Goal: Task Accomplishment & Management: Manage account settings

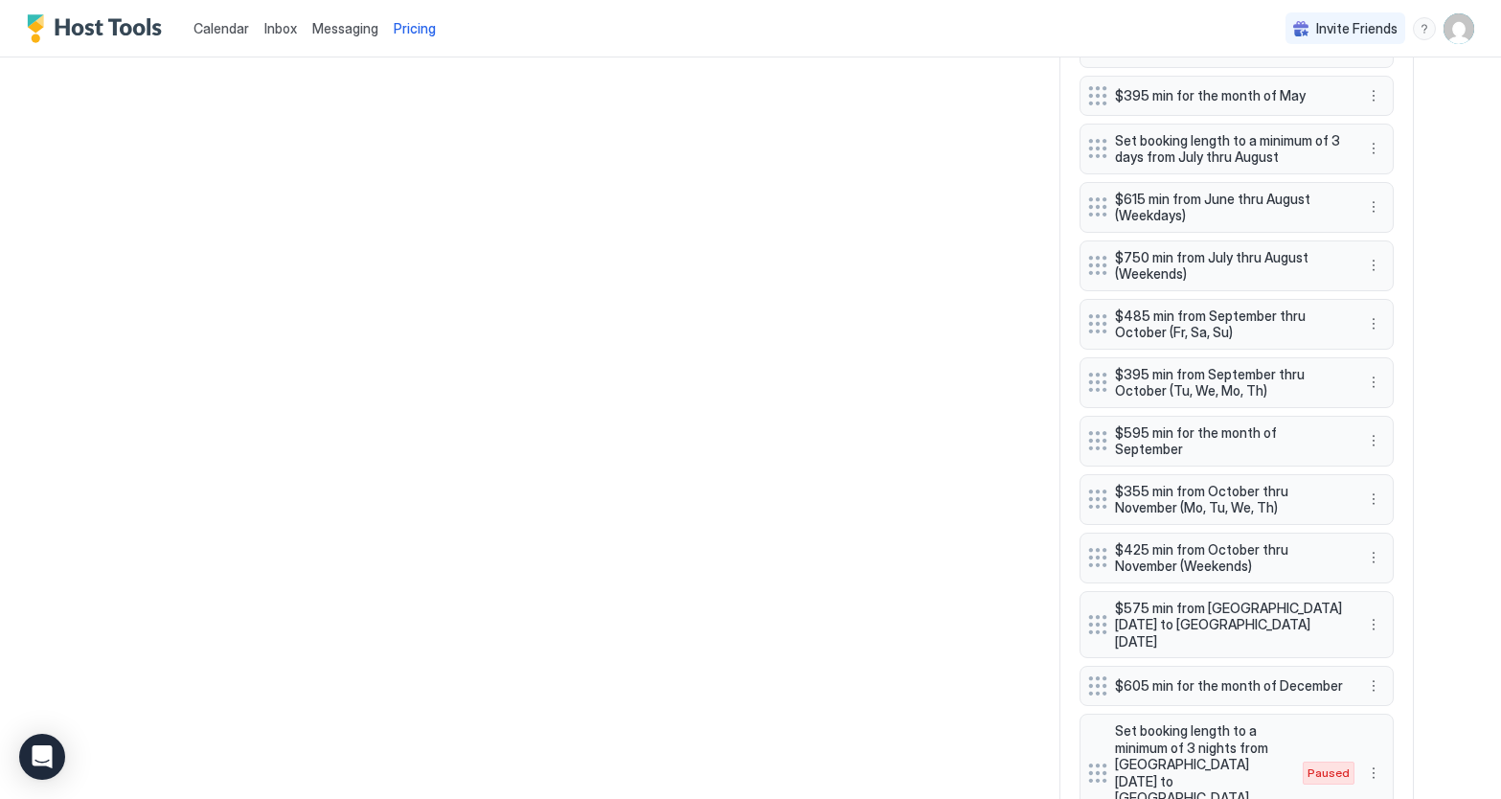
scroll to position [1179, 0]
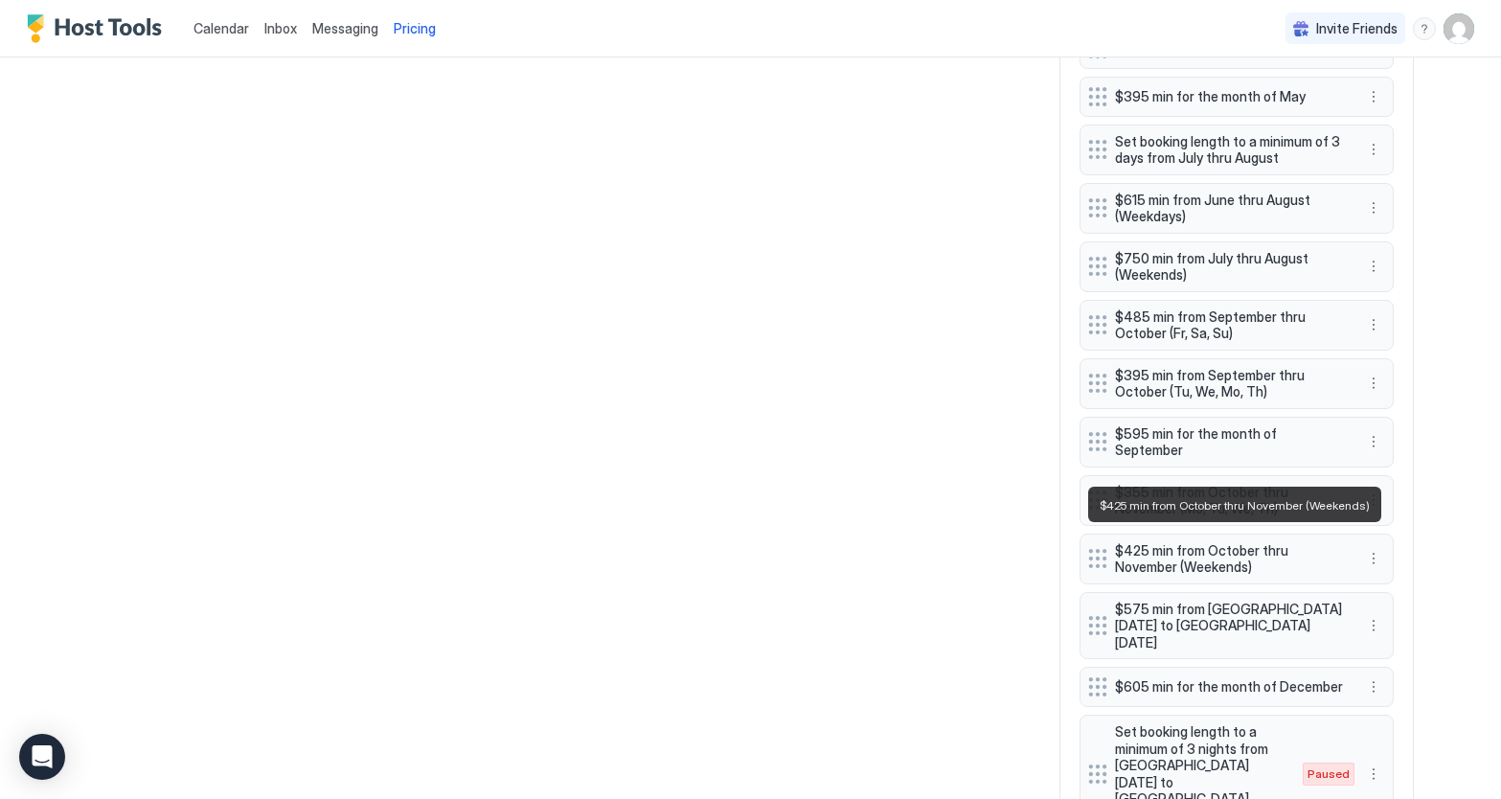
click at [1309, 547] on span "$425 min from October thru November (Weekends)" at bounding box center [1229, 559] width 228 height 34
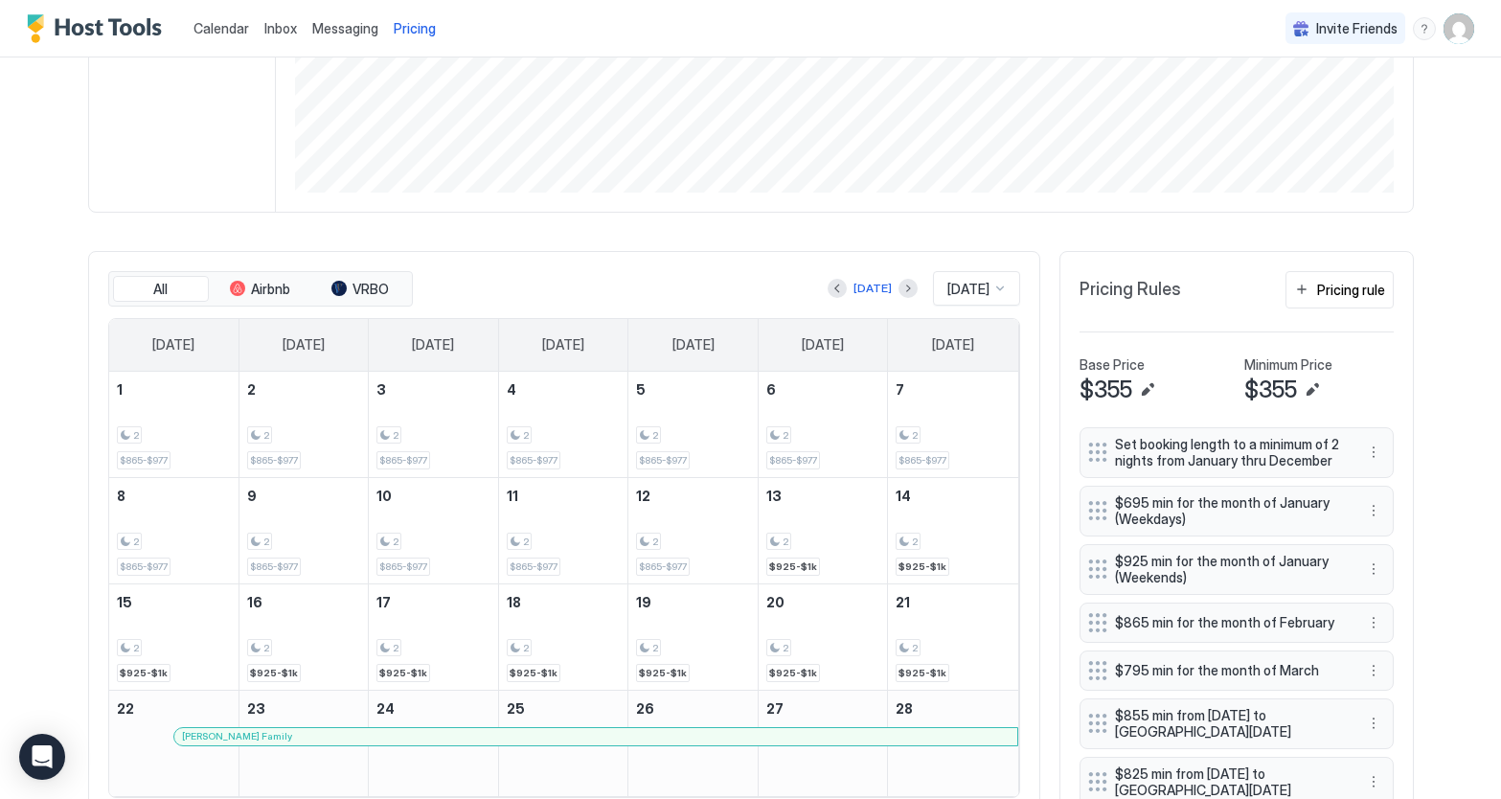
scroll to position [397, 0]
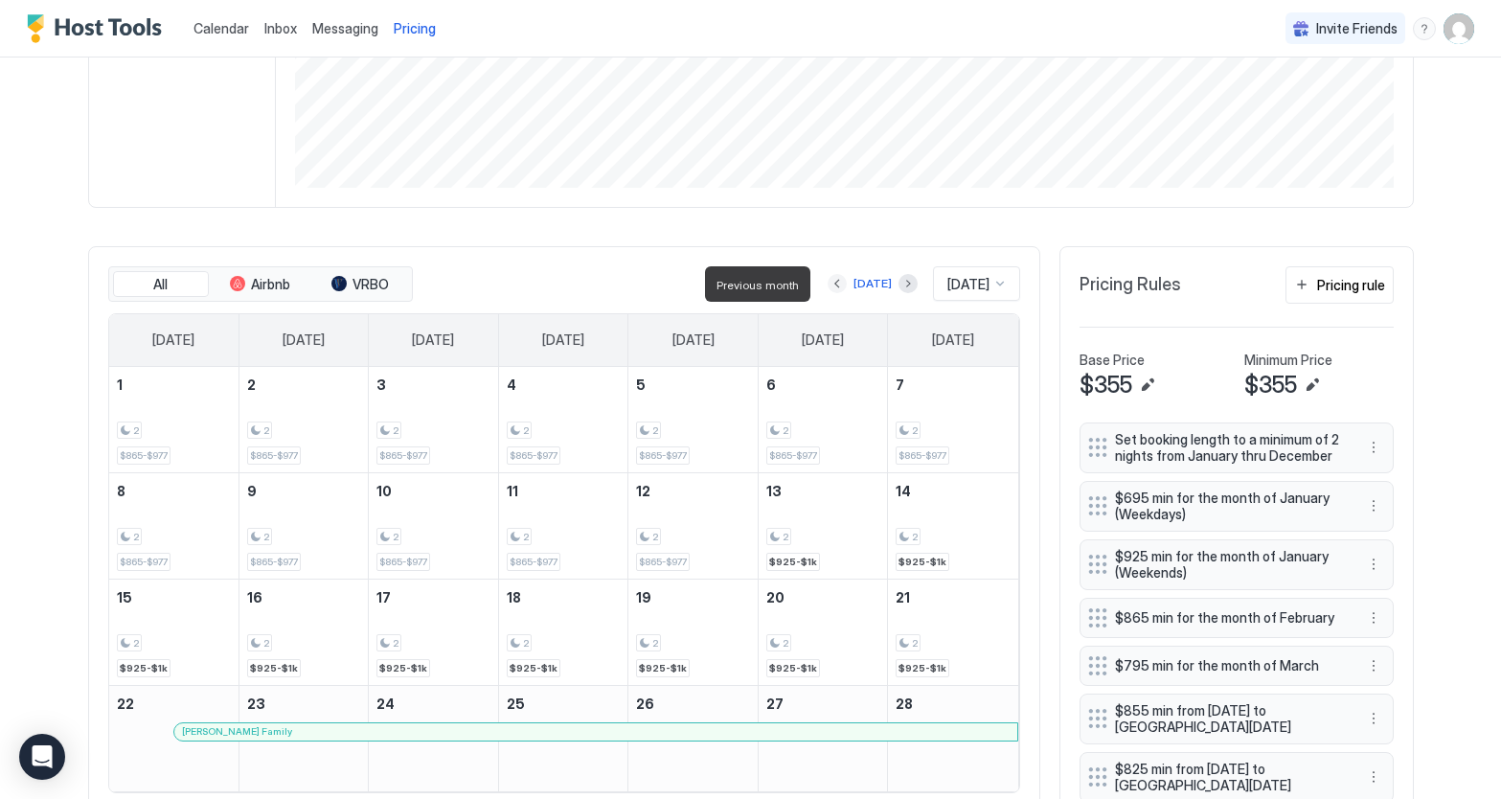
click at [829, 287] on button "Previous month" at bounding box center [837, 283] width 19 height 19
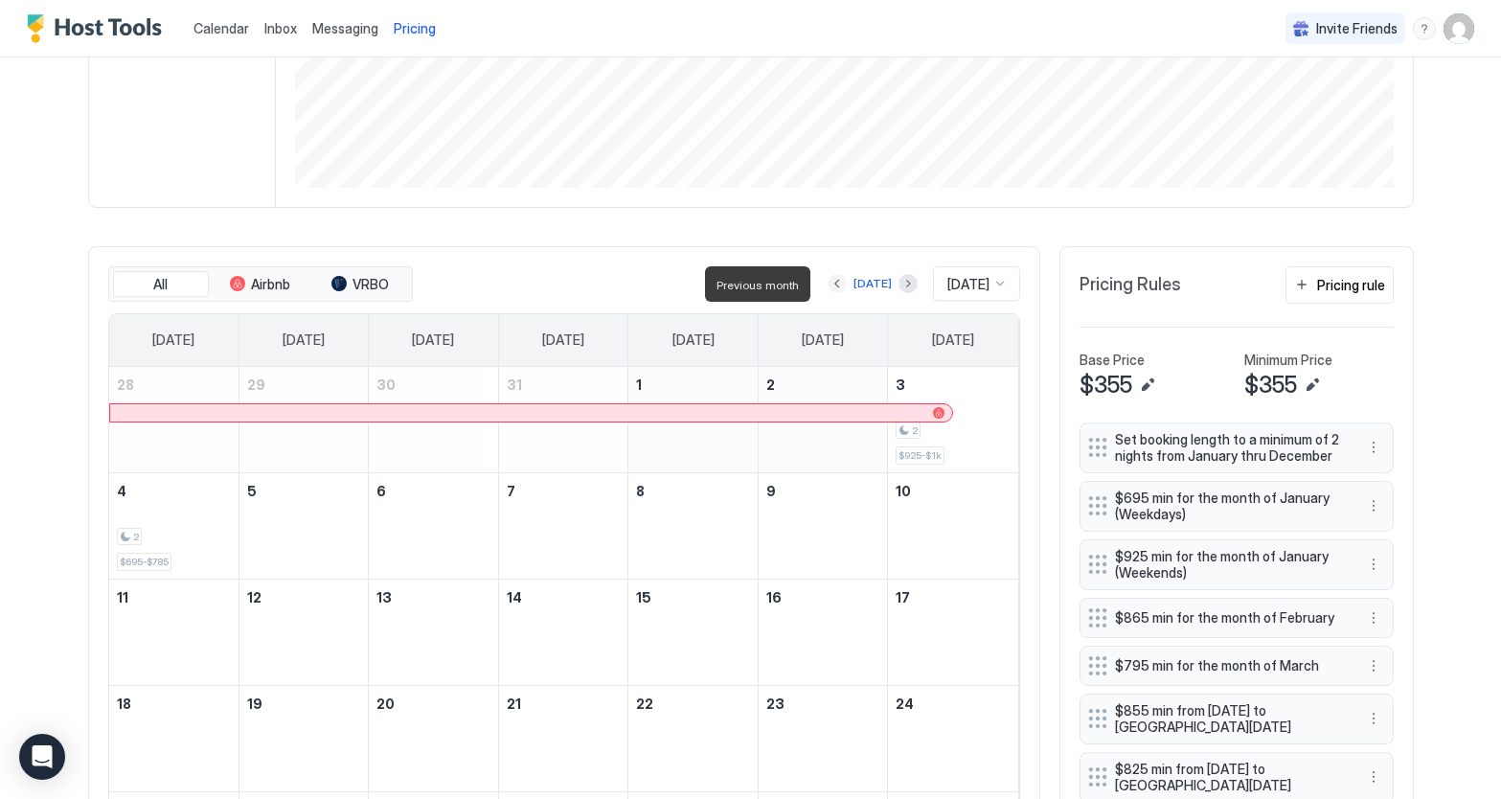
click at [828, 286] on button "Previous month" at bounding box center [837, 283] width 19 height 19
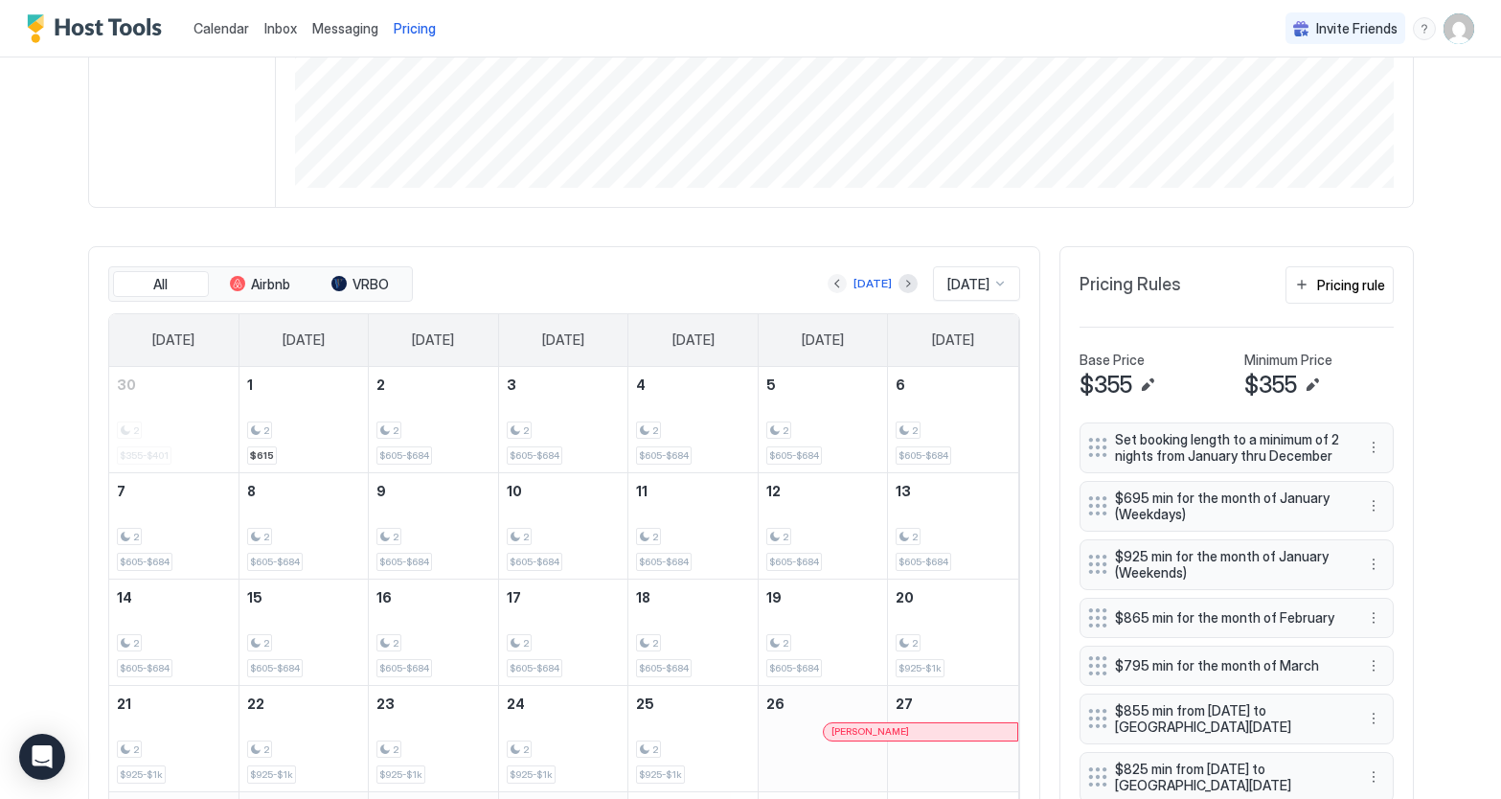
click at [831, 285] on button "Previous month" at bounding box center [837, 283] width 19 height 19
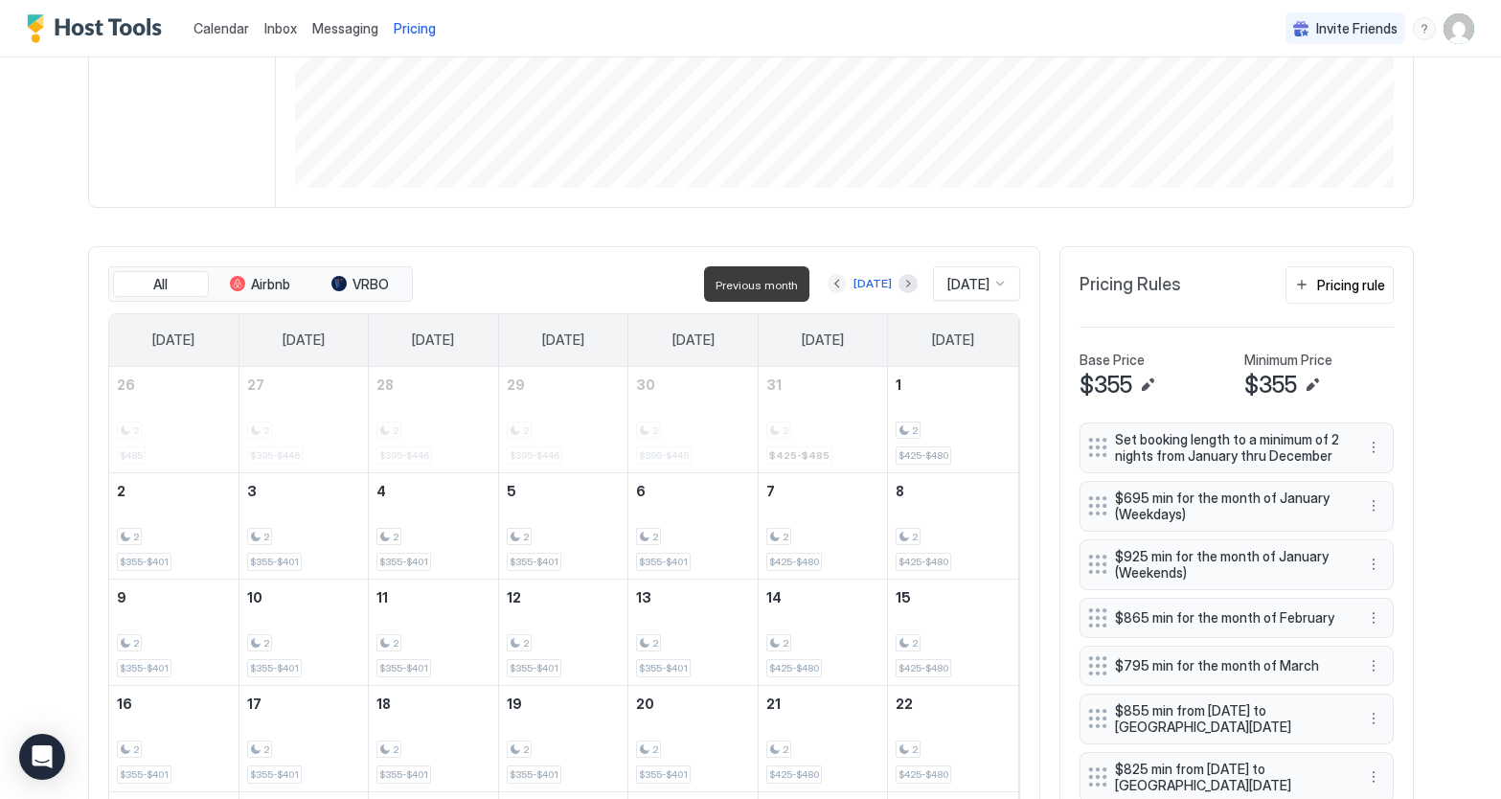
click at [831, 285] on button "Previous month" at bounding box center [837, 283] width 19 height 19
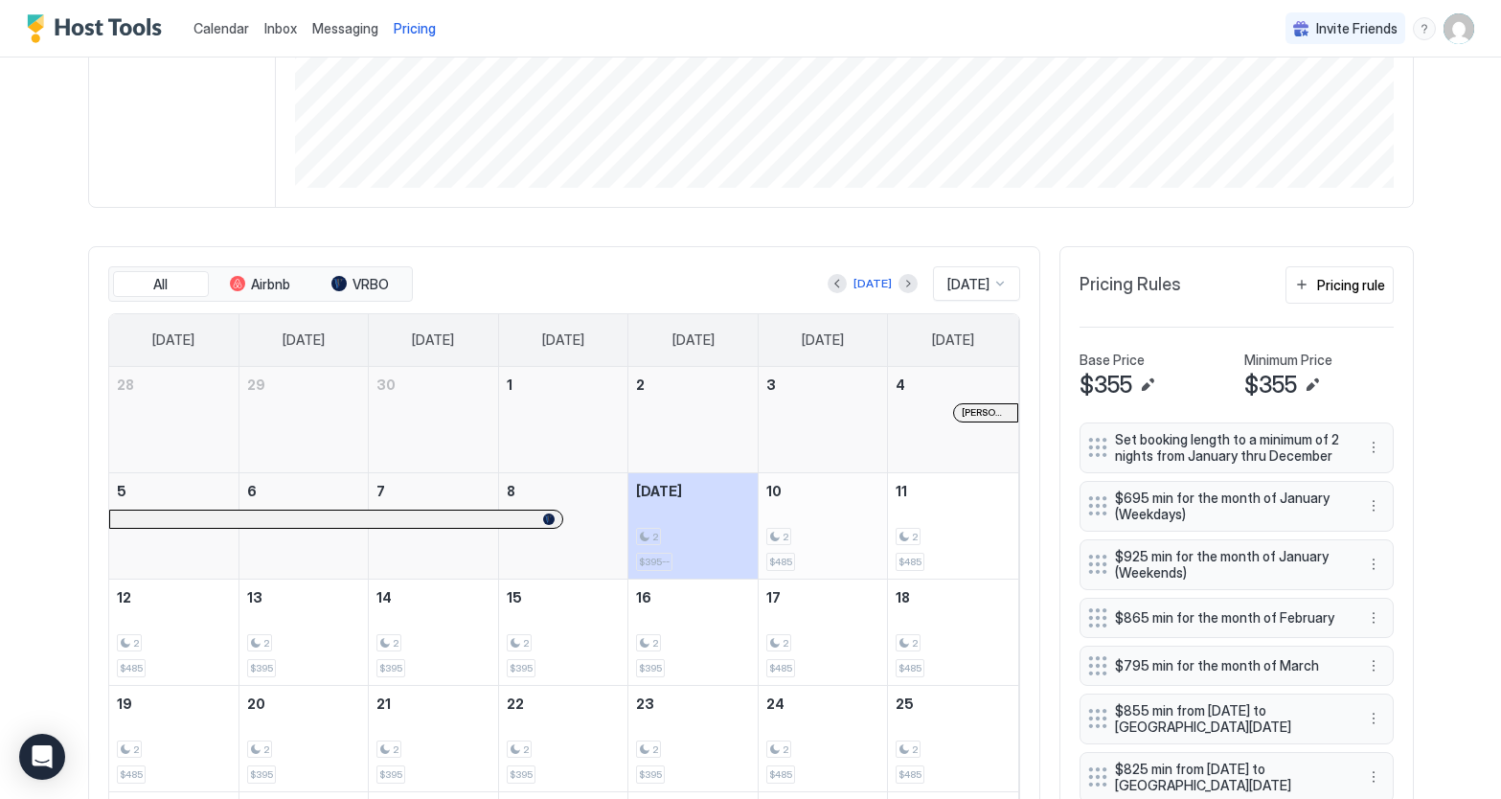
click at [828, 561] on div "2 $485" at bounding box center [824, 526] width 114 height 90
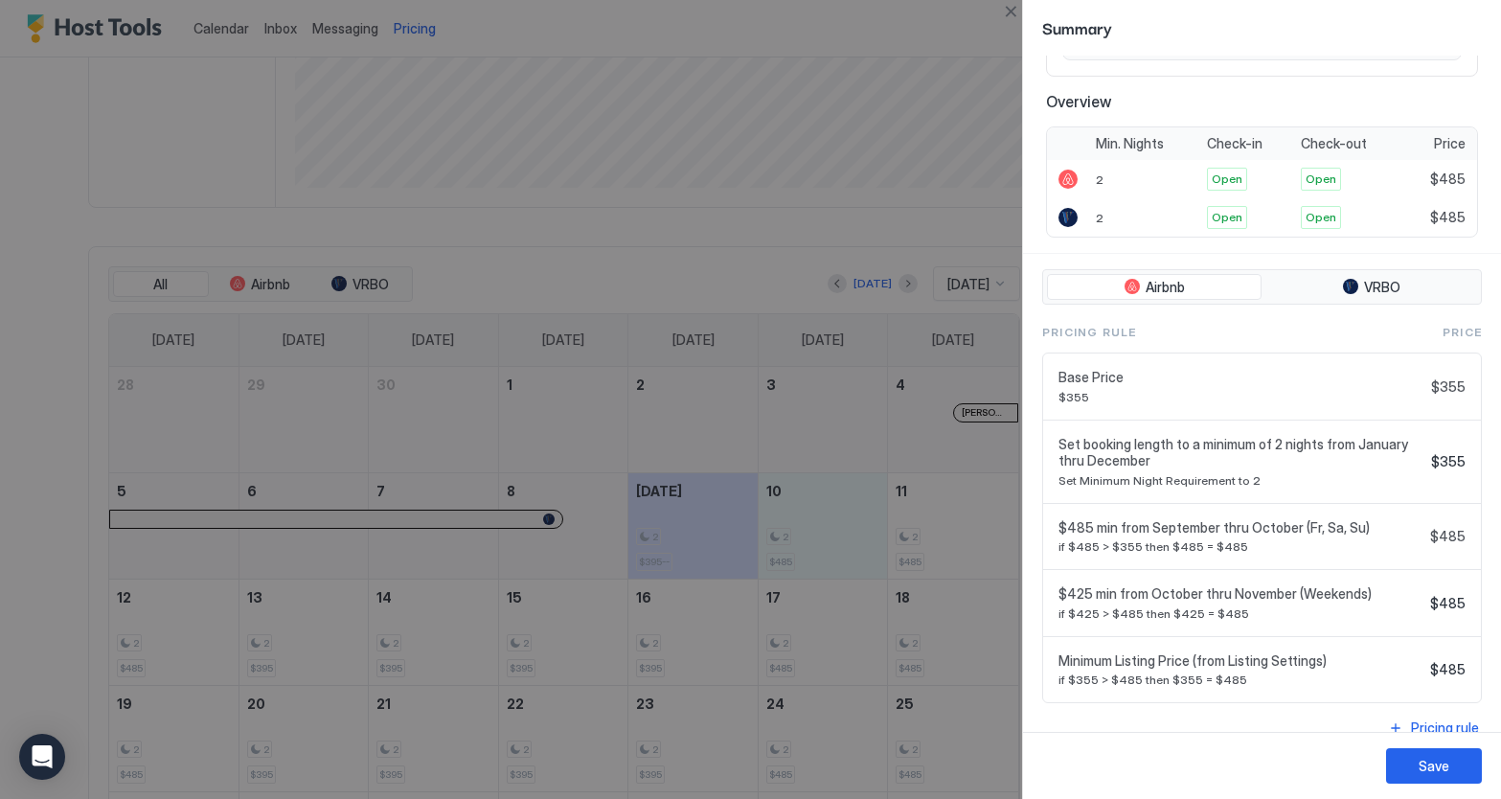
scroll to position [327, 0]
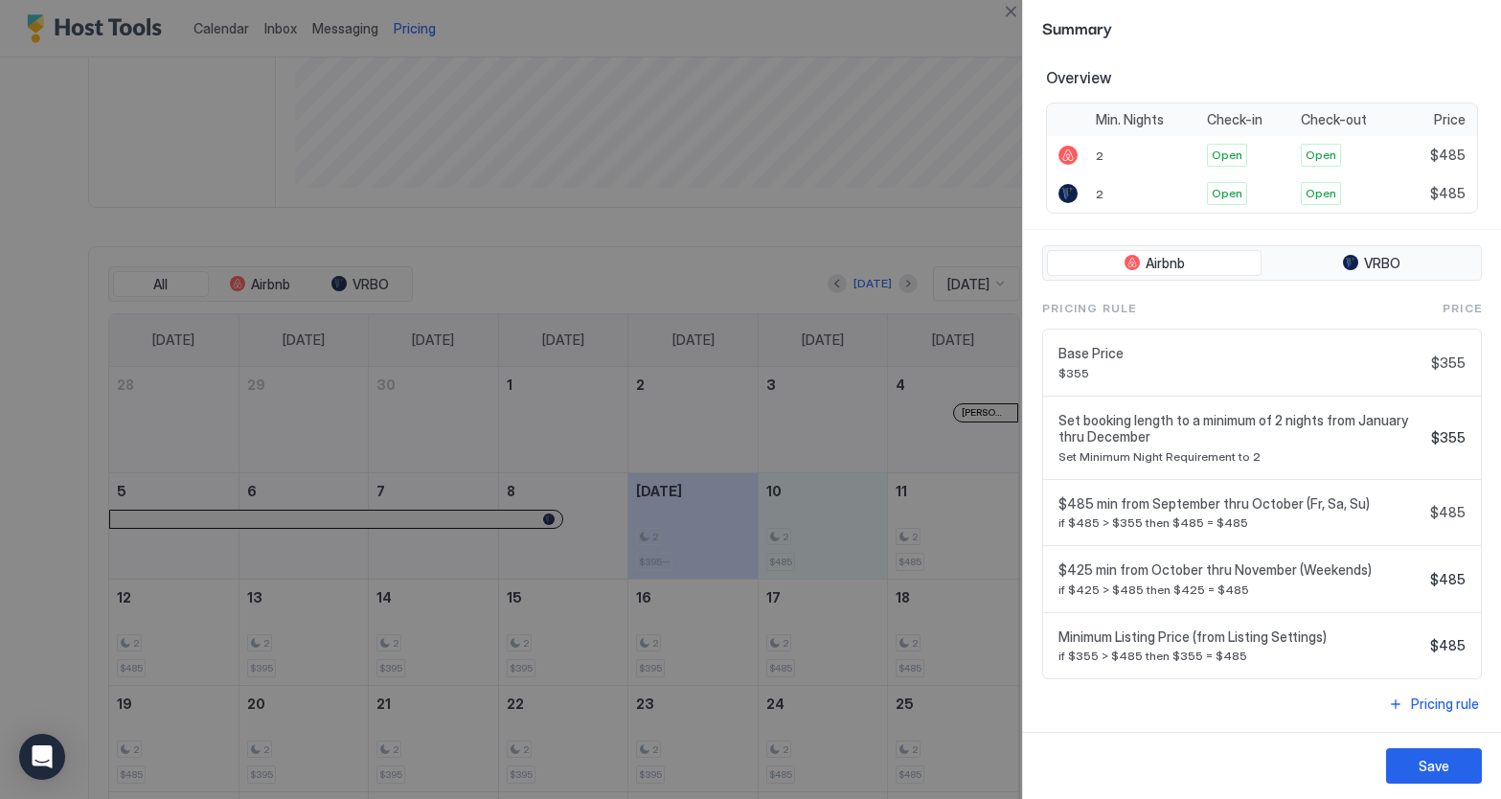
click at [708, 252] on div at bounding box center [750, 399] width 1501 height 799
click at [1447, 767] on div "Save" at bounding box center [1434, 766] width 31 height 20
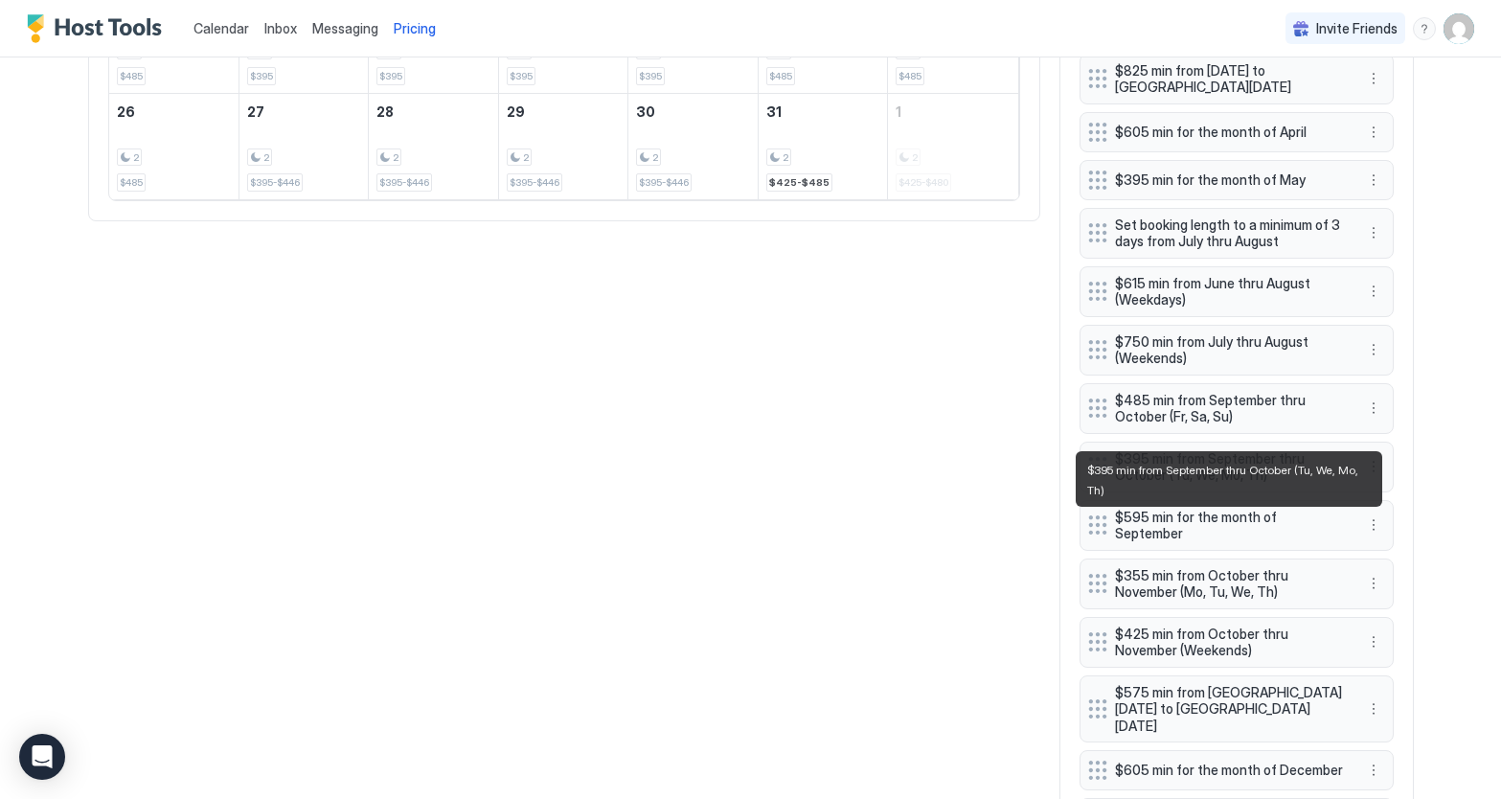
scroll to position [1098, 0]
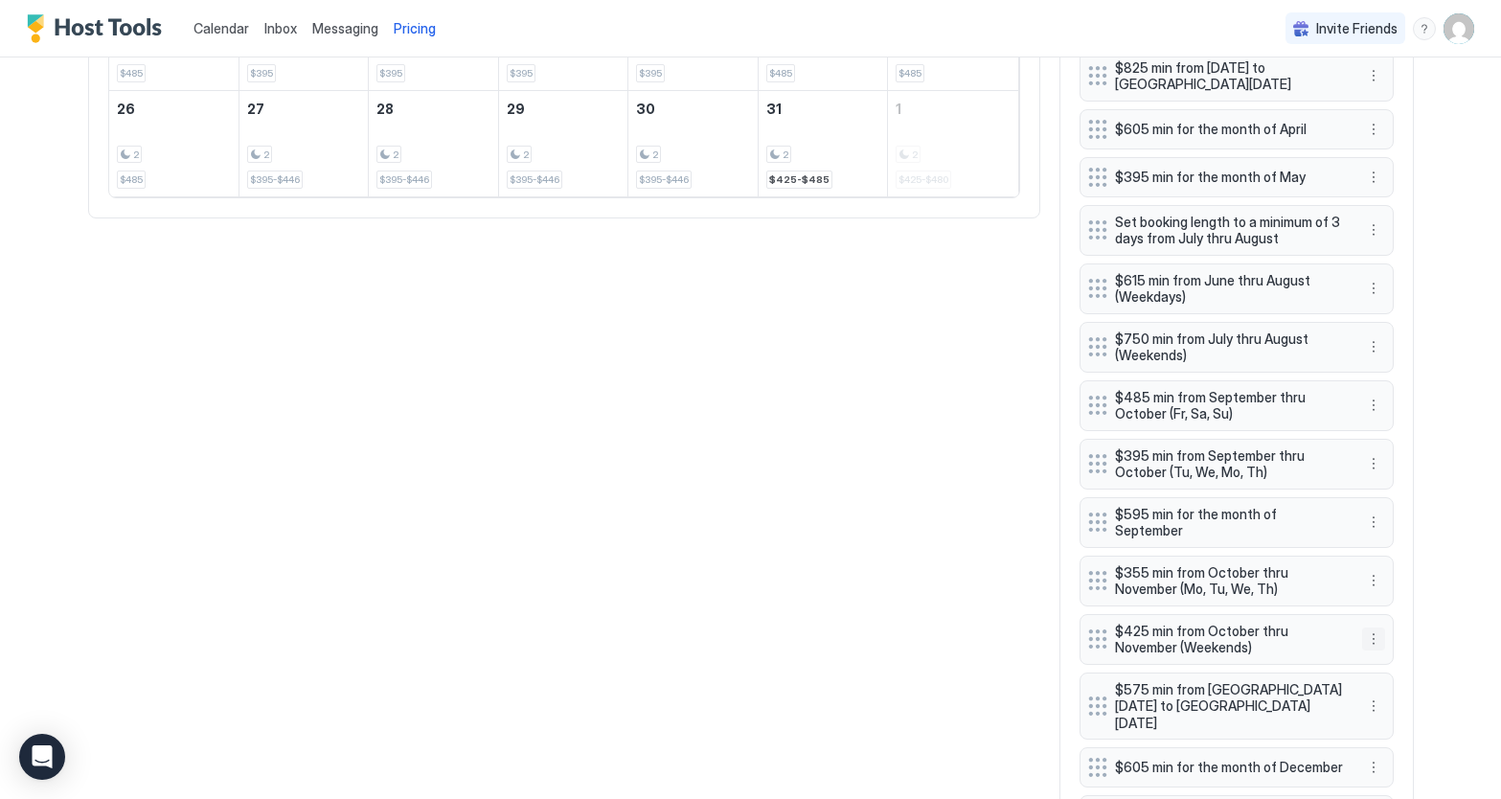
click at [1373, 628] on button "More options" at bounding box center [1373, 639] width 23 height 23
click at [1386, 657] on div "Edit" at bounding box center [1392, 656] width 42 height 14
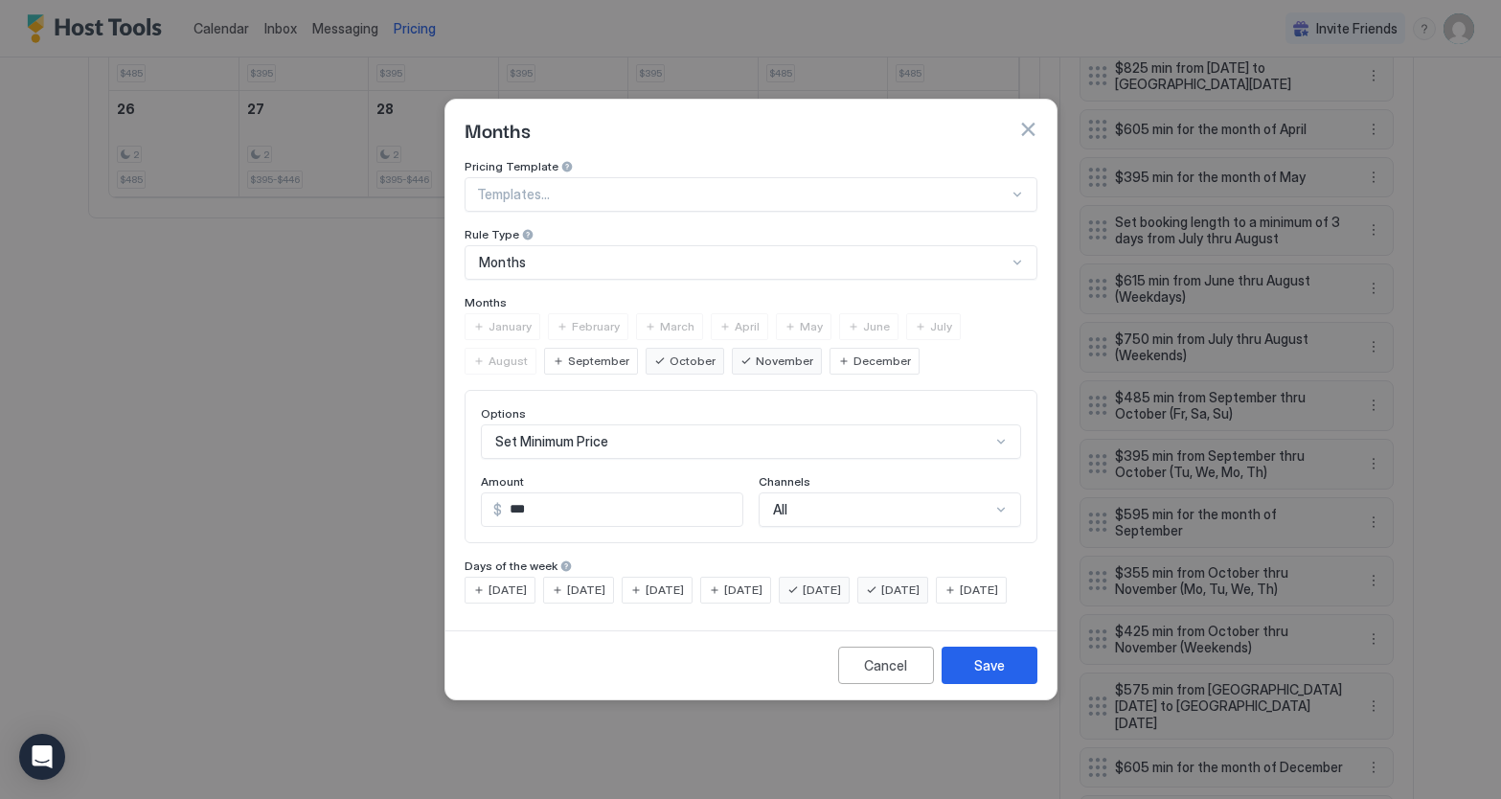
scroll to position [99, 0]
click at [664, 424] on div "Set Minimum Price" at bounding box center [751, 441] width 540 height 34
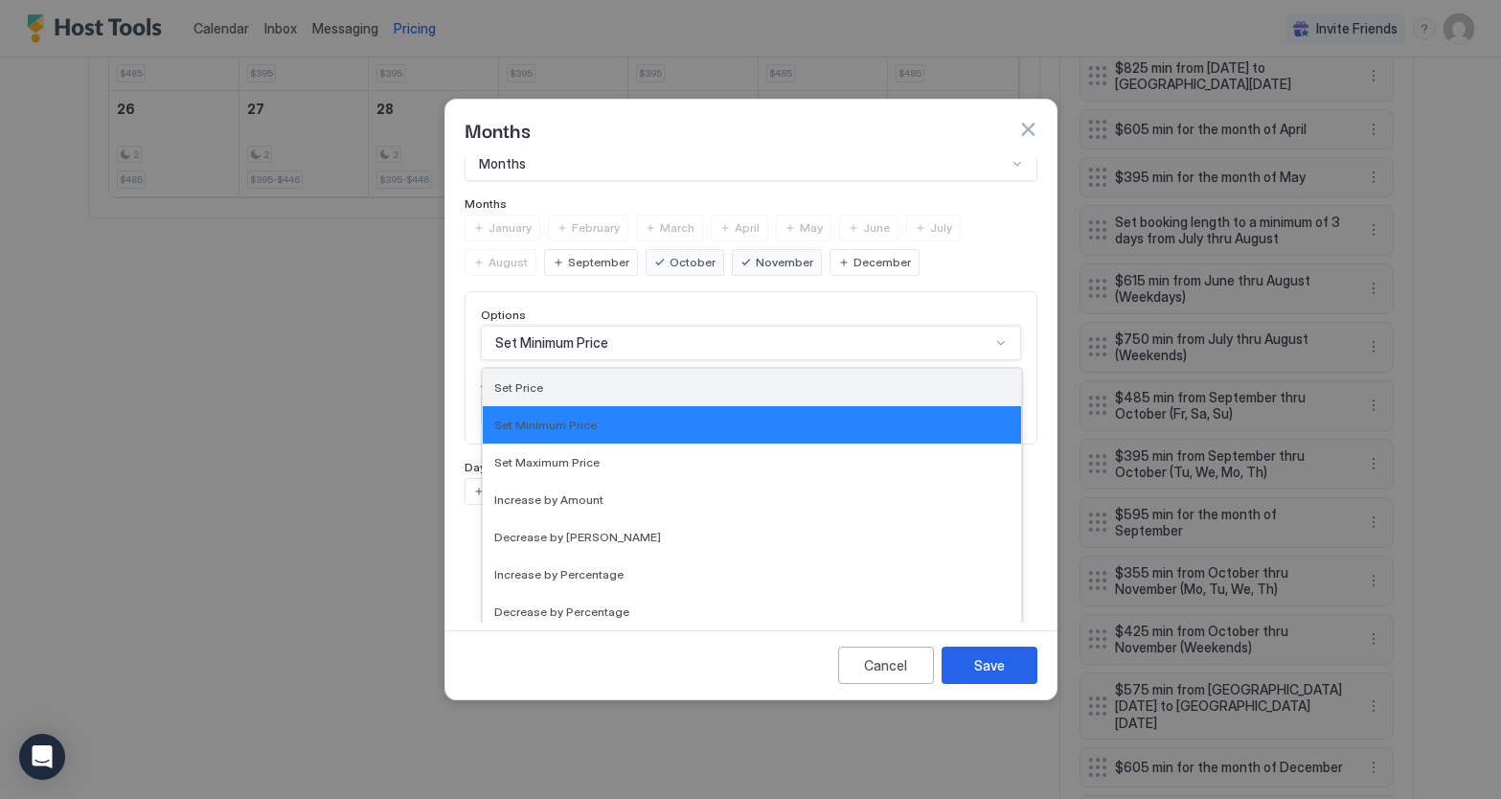
click at [527, 380] on span "Set Price" at bounding box center [518, 387] width 49 height 14
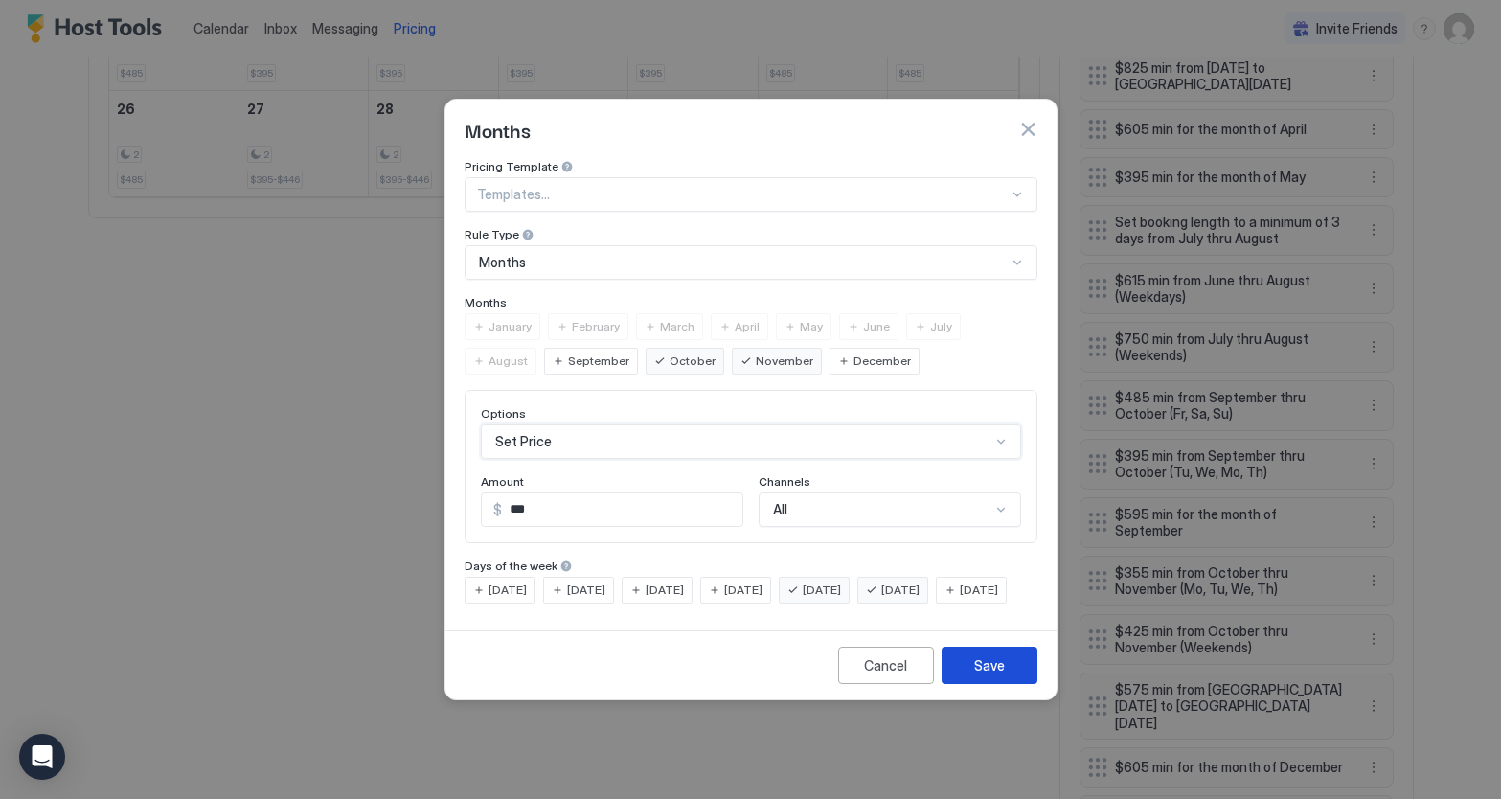
click at [1003, 676] on div "Save" at bounding box center [989, 665] width 31 height 20
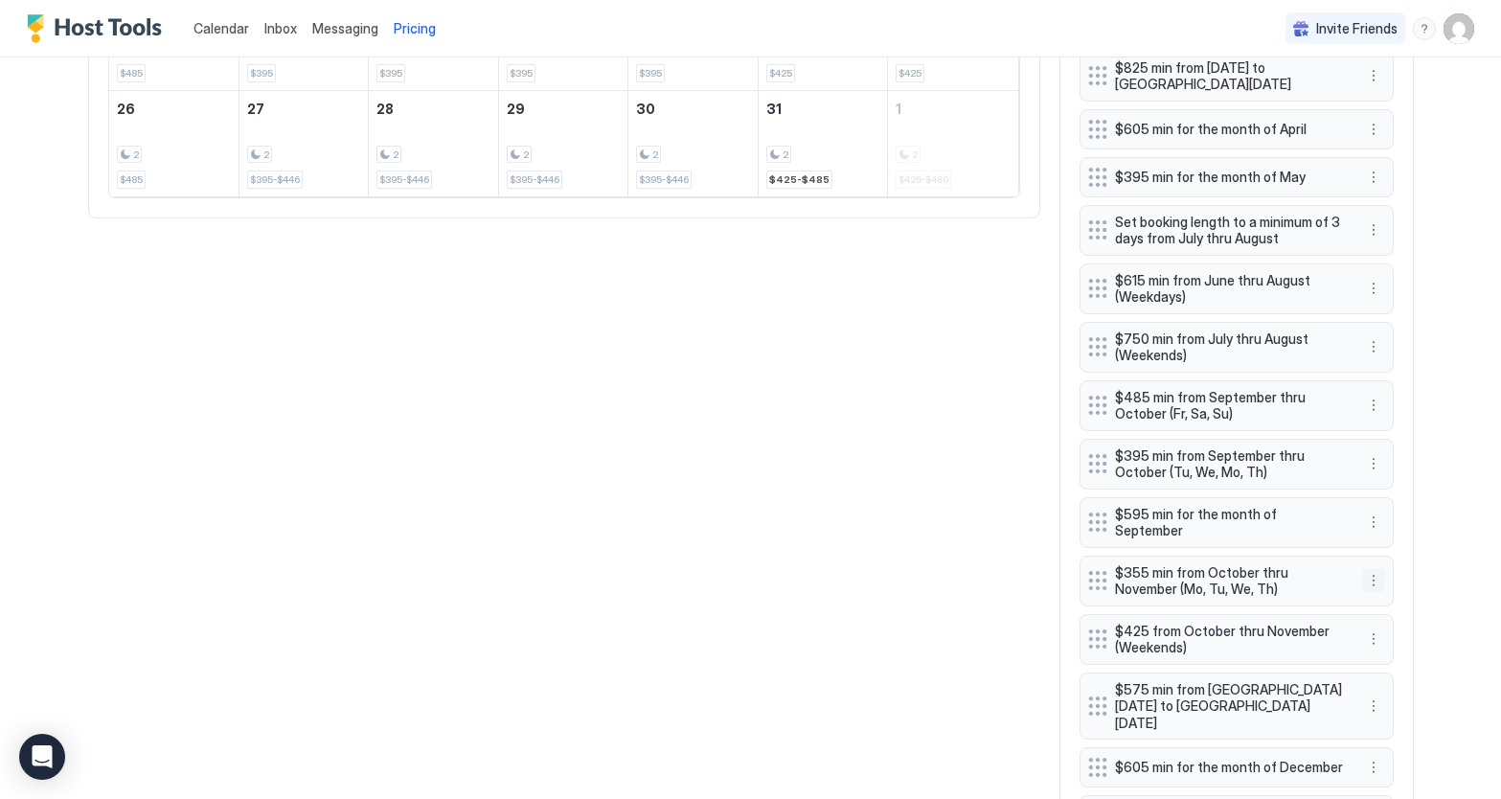
click at [1374, 573] on button "More options" at bounding box center [1373, 580] width 23 height 23
click at [1399, 596] on span "Edit" at bounding box center [1402, 597] width 21 height 14
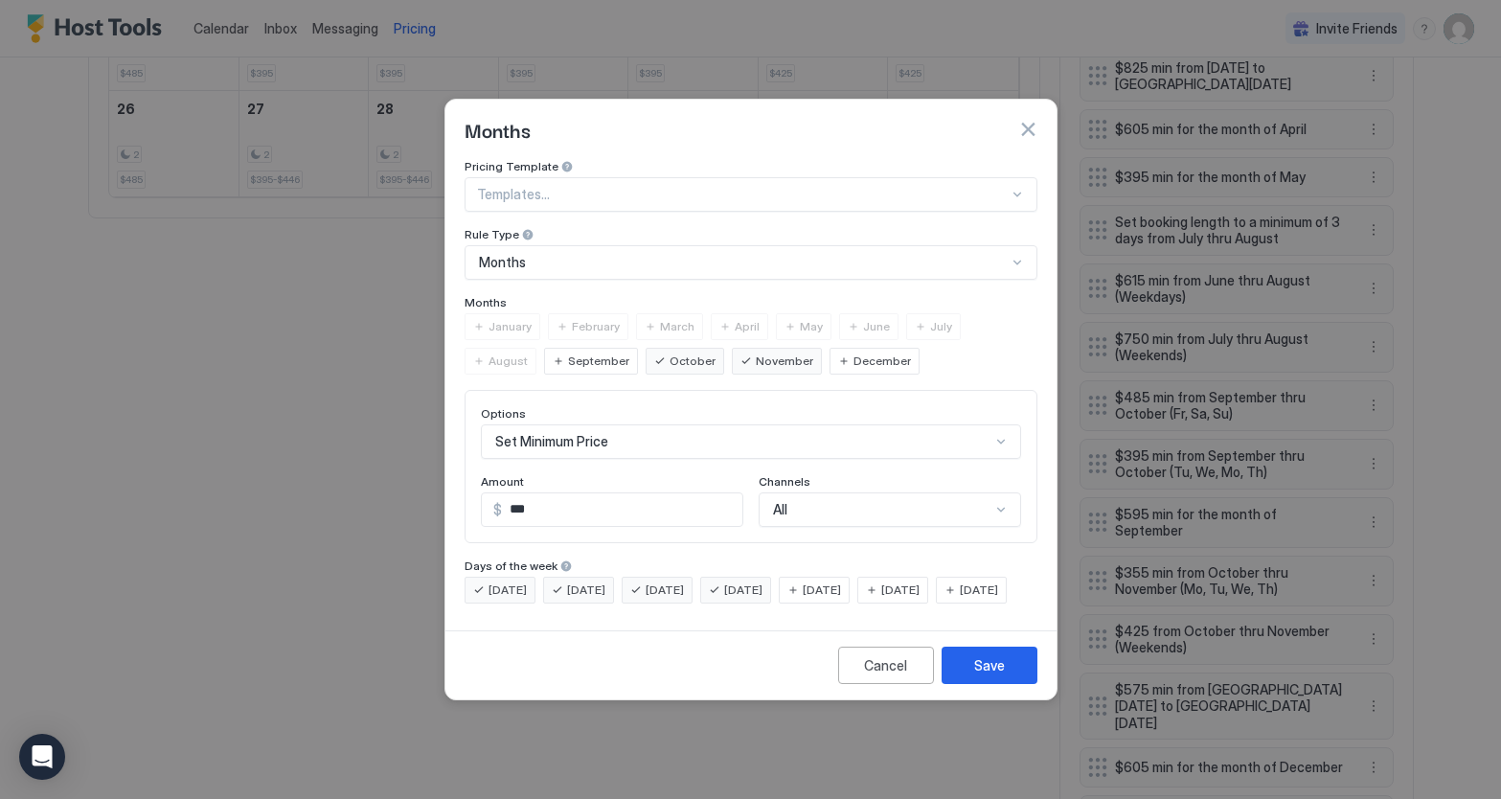
scroll to position [99, 0]
click at [725, 424] on div "Set Minimum Price" at bounding box center [751, 441] width 540 height 34
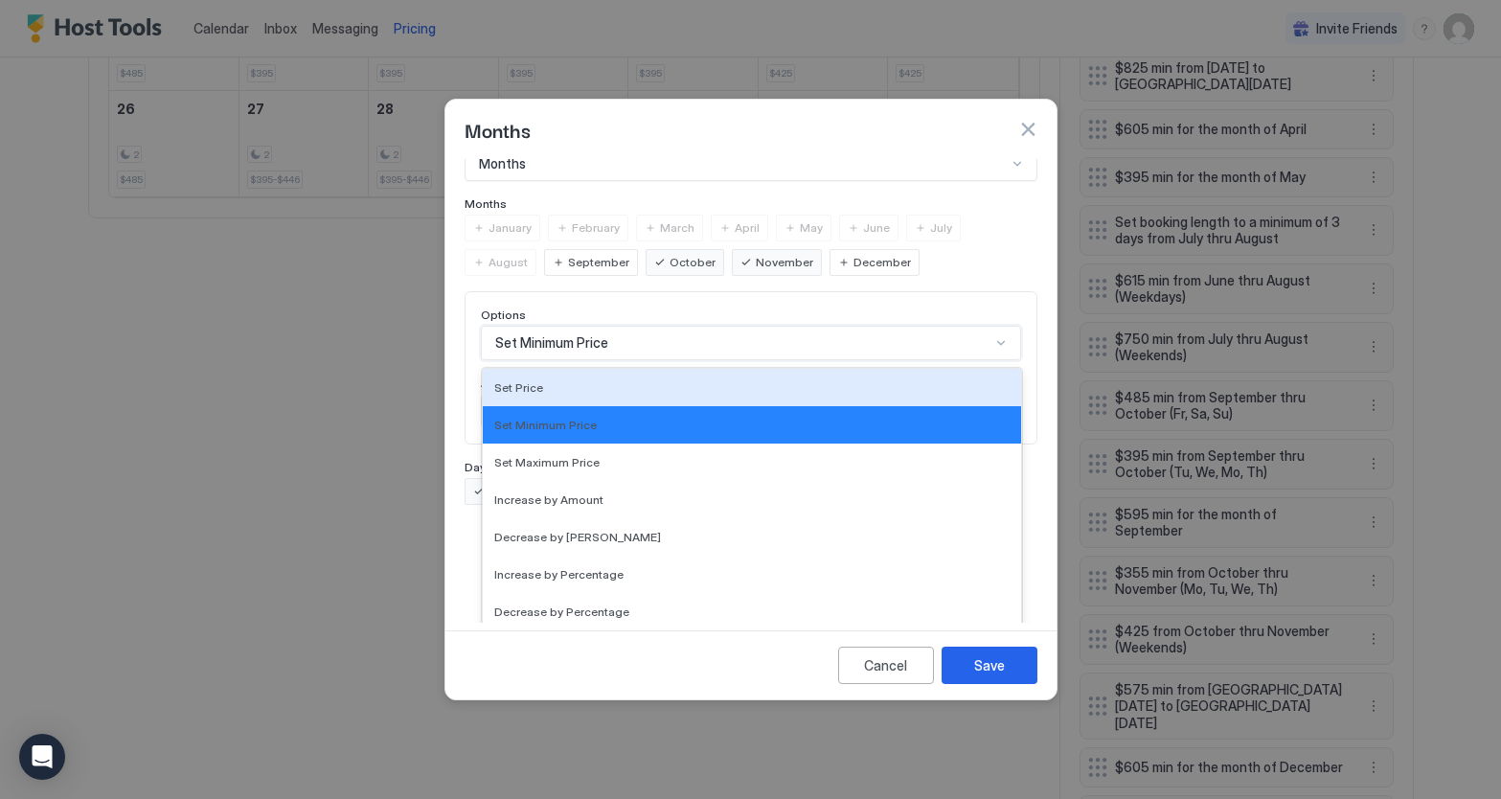
click at [555, 380] on div "Set Price" at bounding box center [751, 387] width 515 height 14
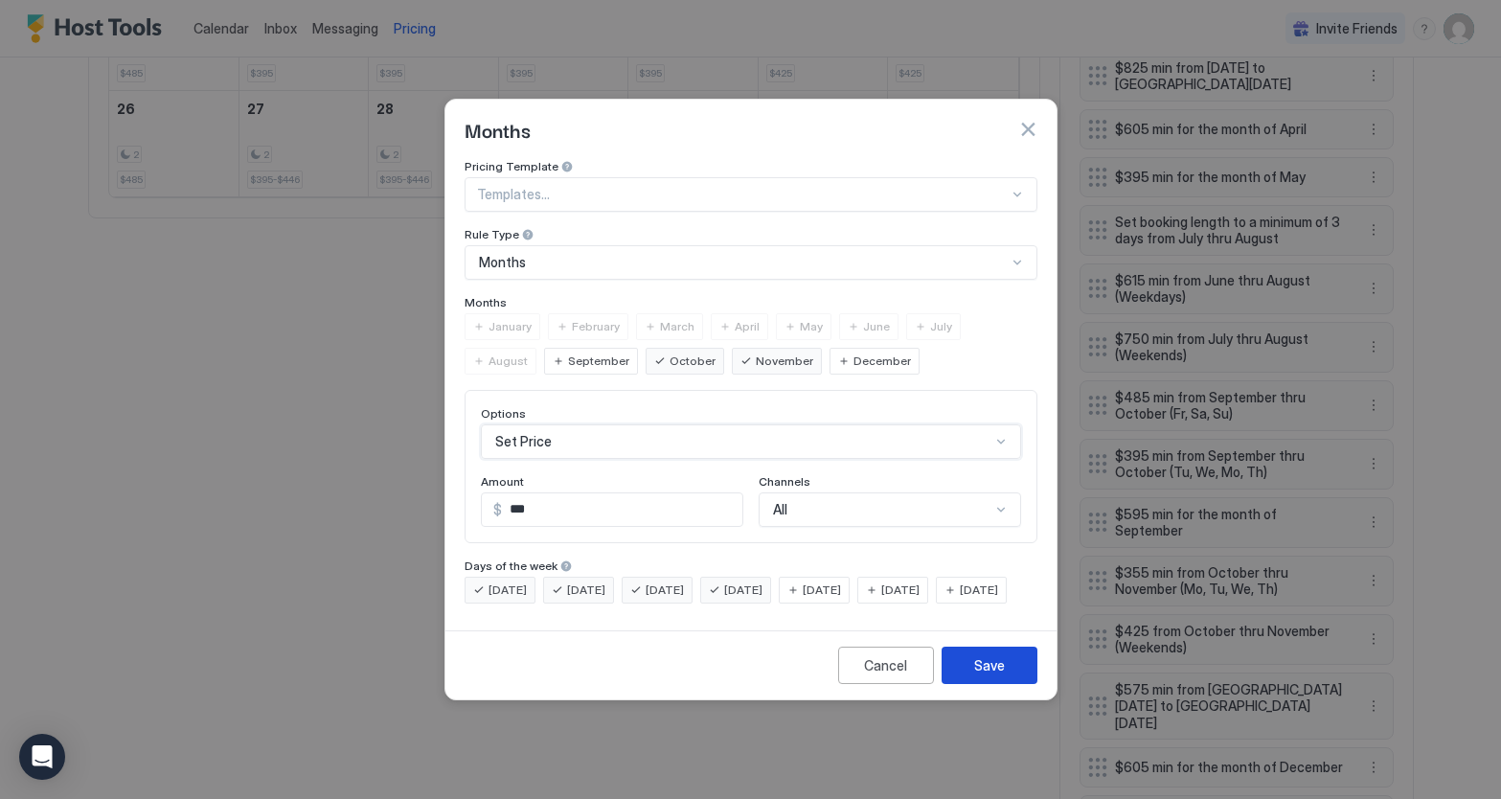
click at [973, 684] on button "Save" at bounding box center [990, 665] width 96 height 37
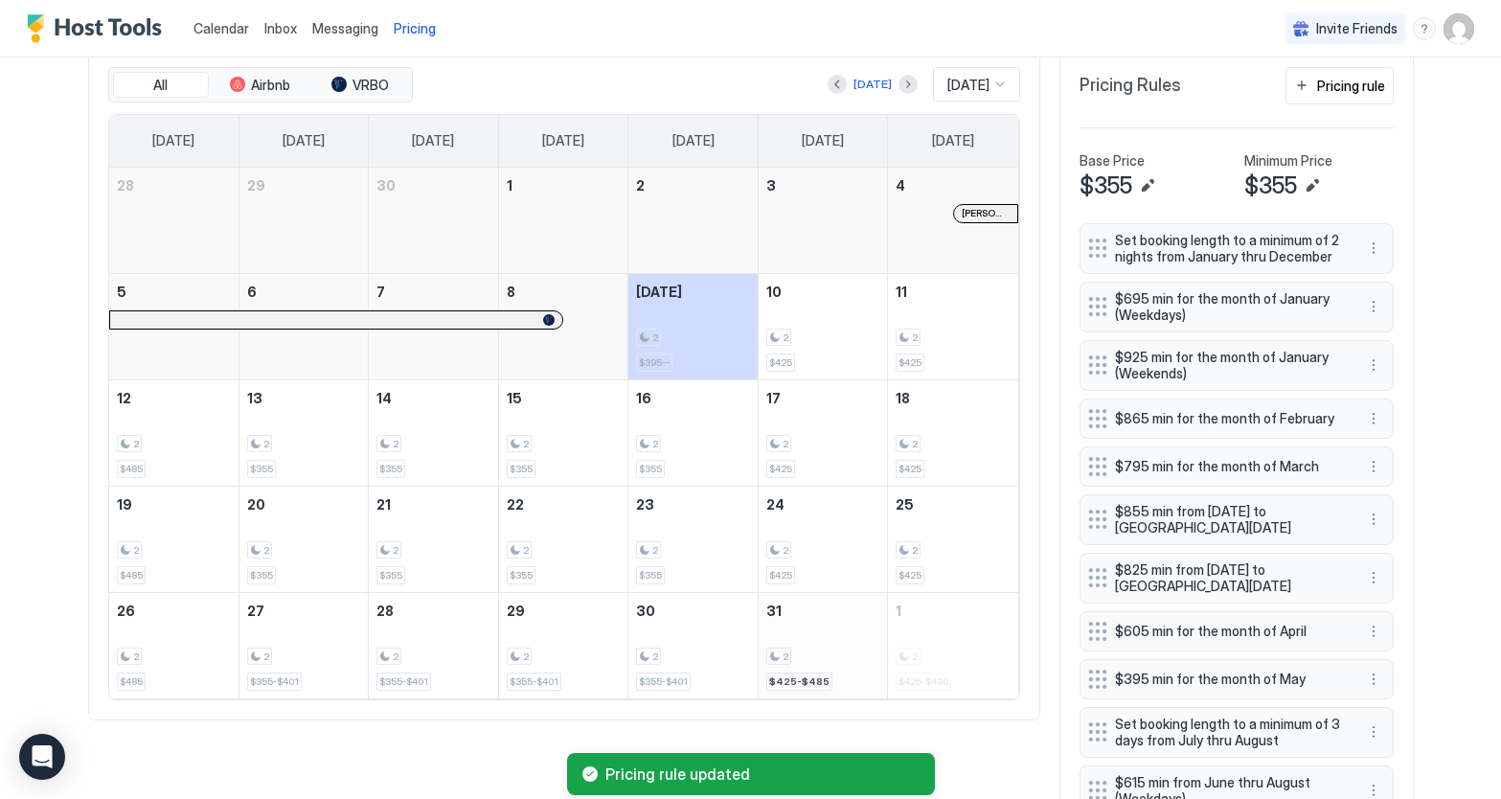
scroll to position [590, 0]
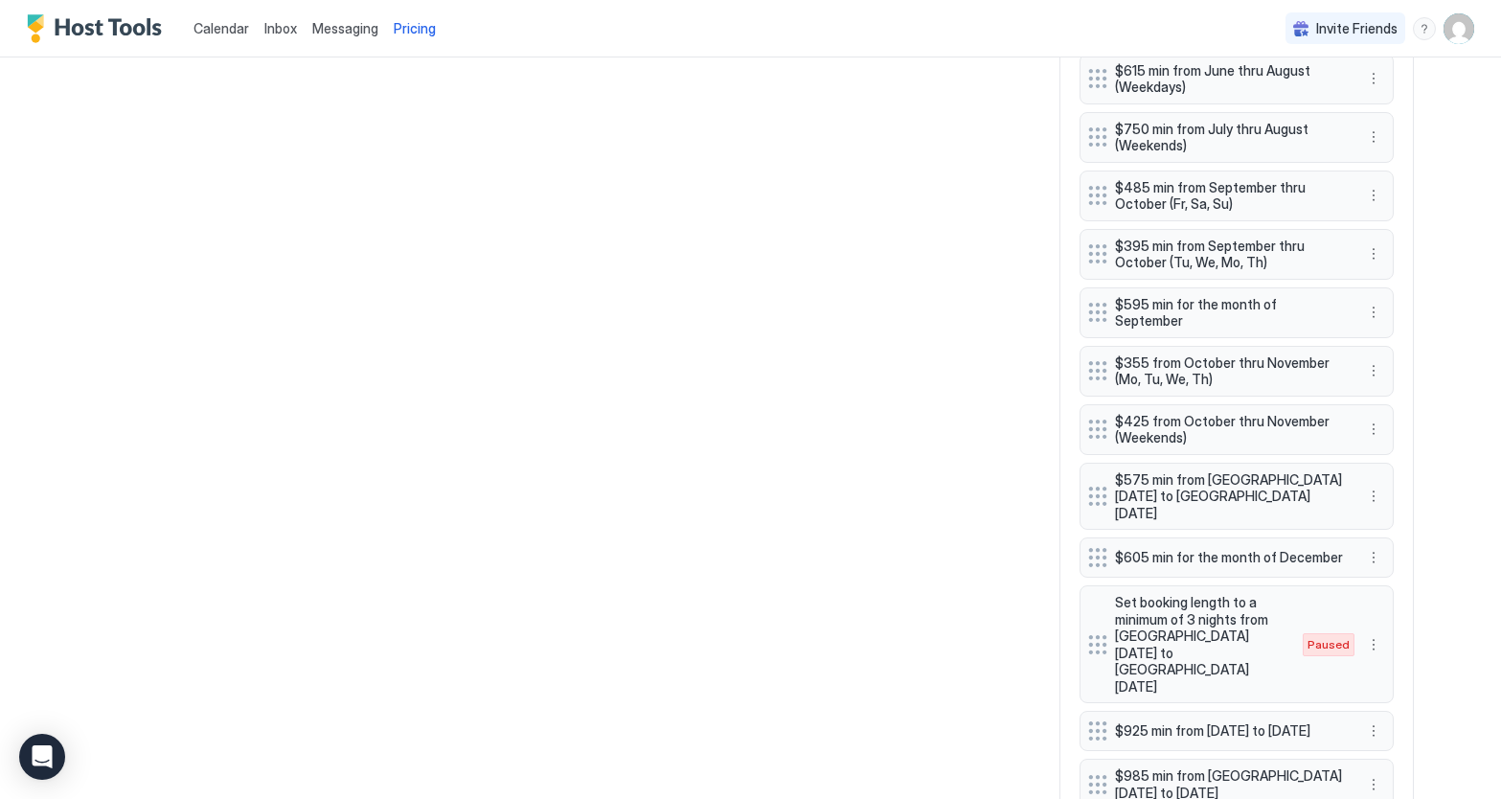
scroll to position [1319, 0]
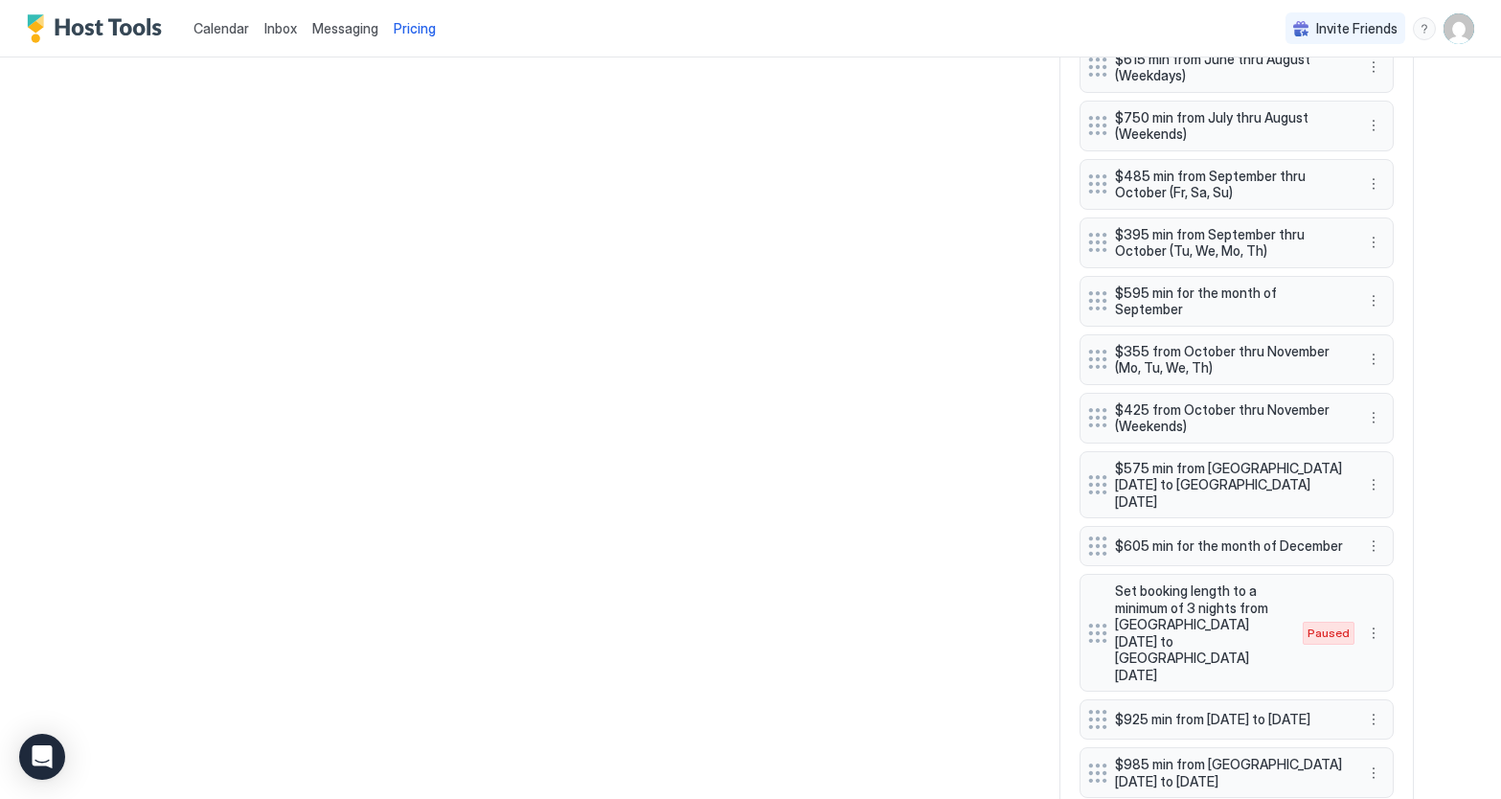
click at [1093, 475] on div at bounding box center [1097, 484] width 19 height 19
click at [1373, 535] on button "More options" at bounding box center [1373, 546] width 23 height 23
click at [1396, 543] on span "Edit" at bounding box center [1402, 545] width 21 height 14
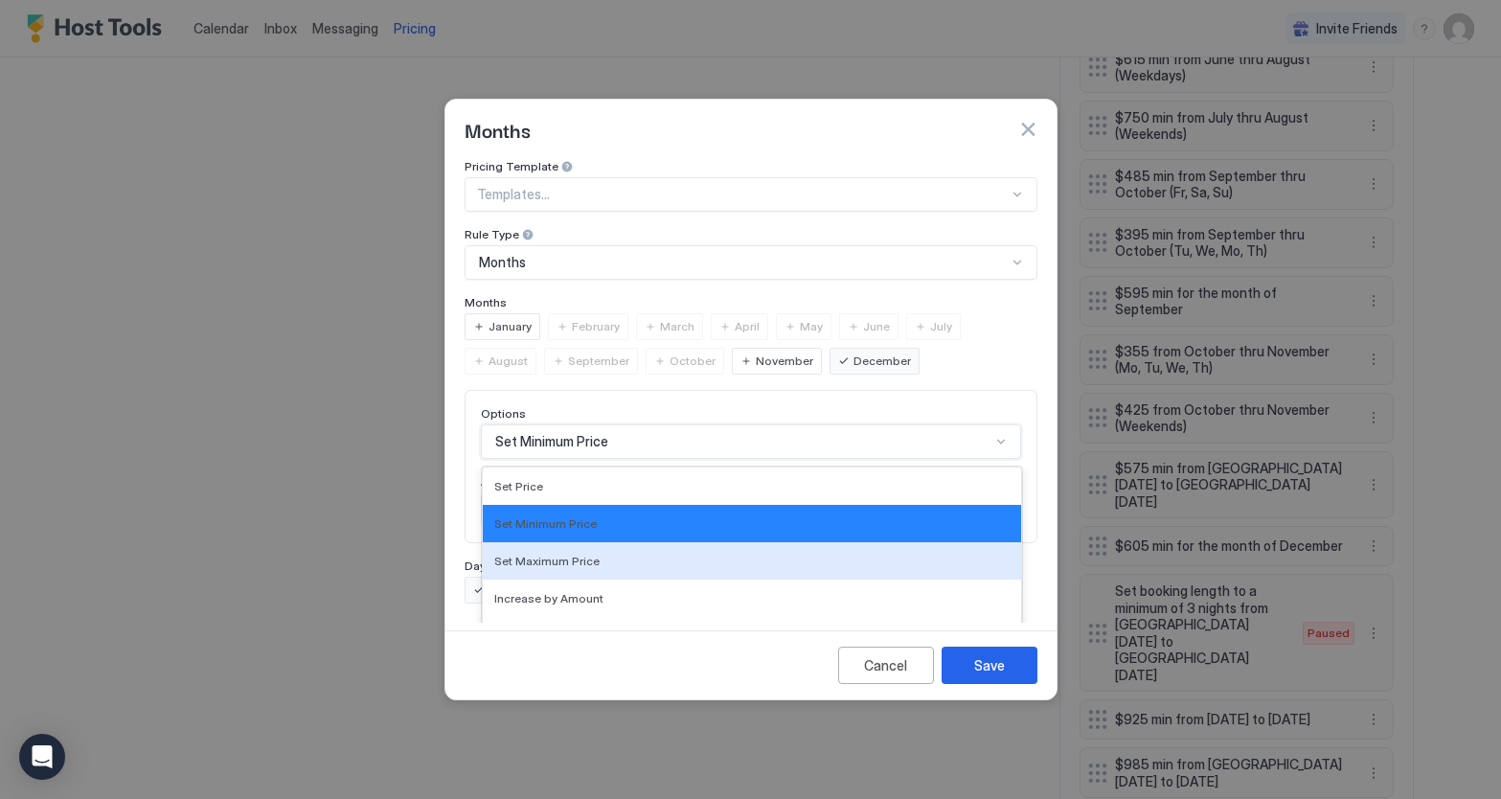
scroll to position [99, 0]
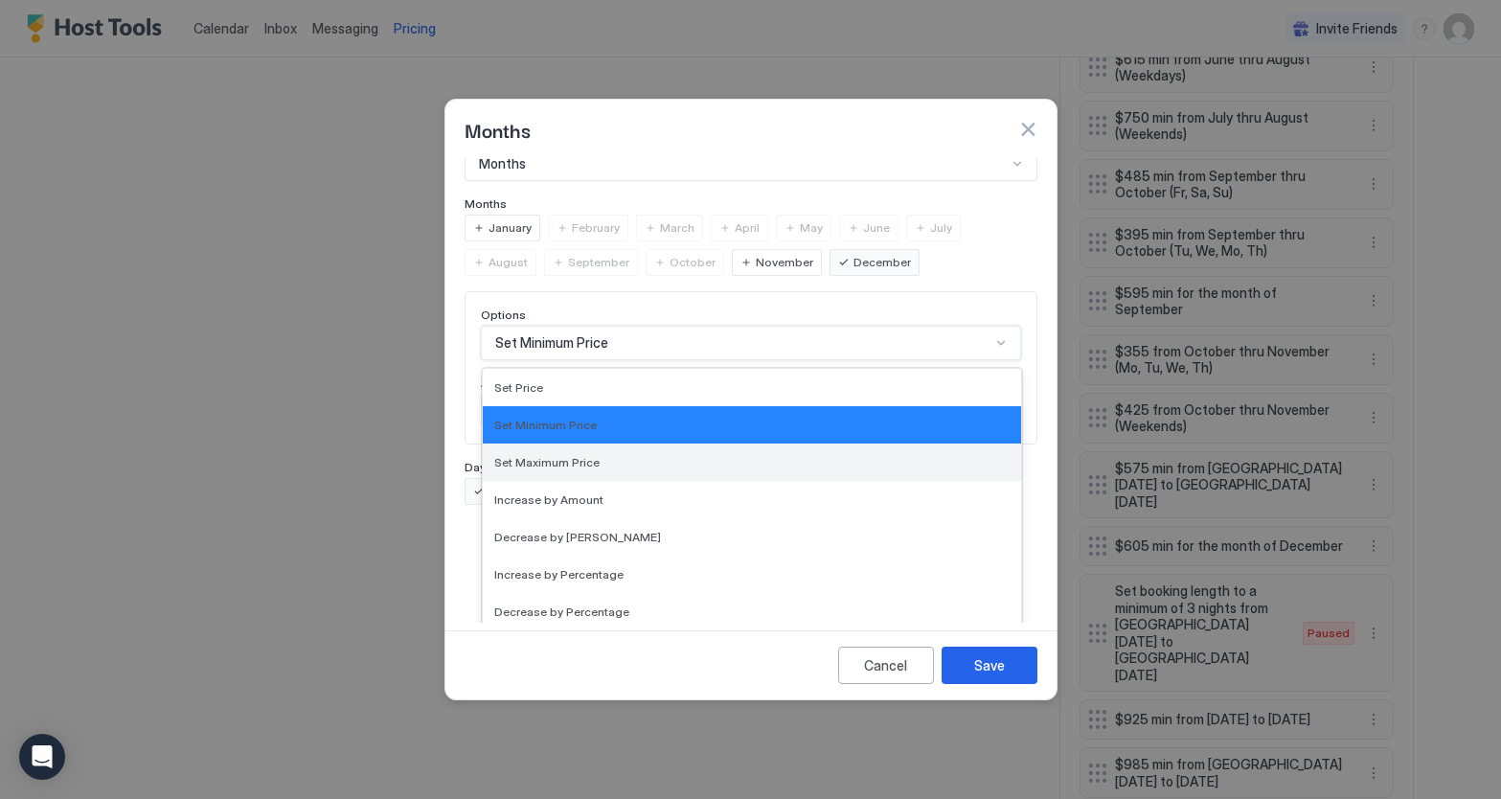
click at [1001, 360] on div "Set Maximum Price, 3 of 17. 17 results available. Use Up and Down to choose opt…" at bounding box center [751, 343] width 540 height 34
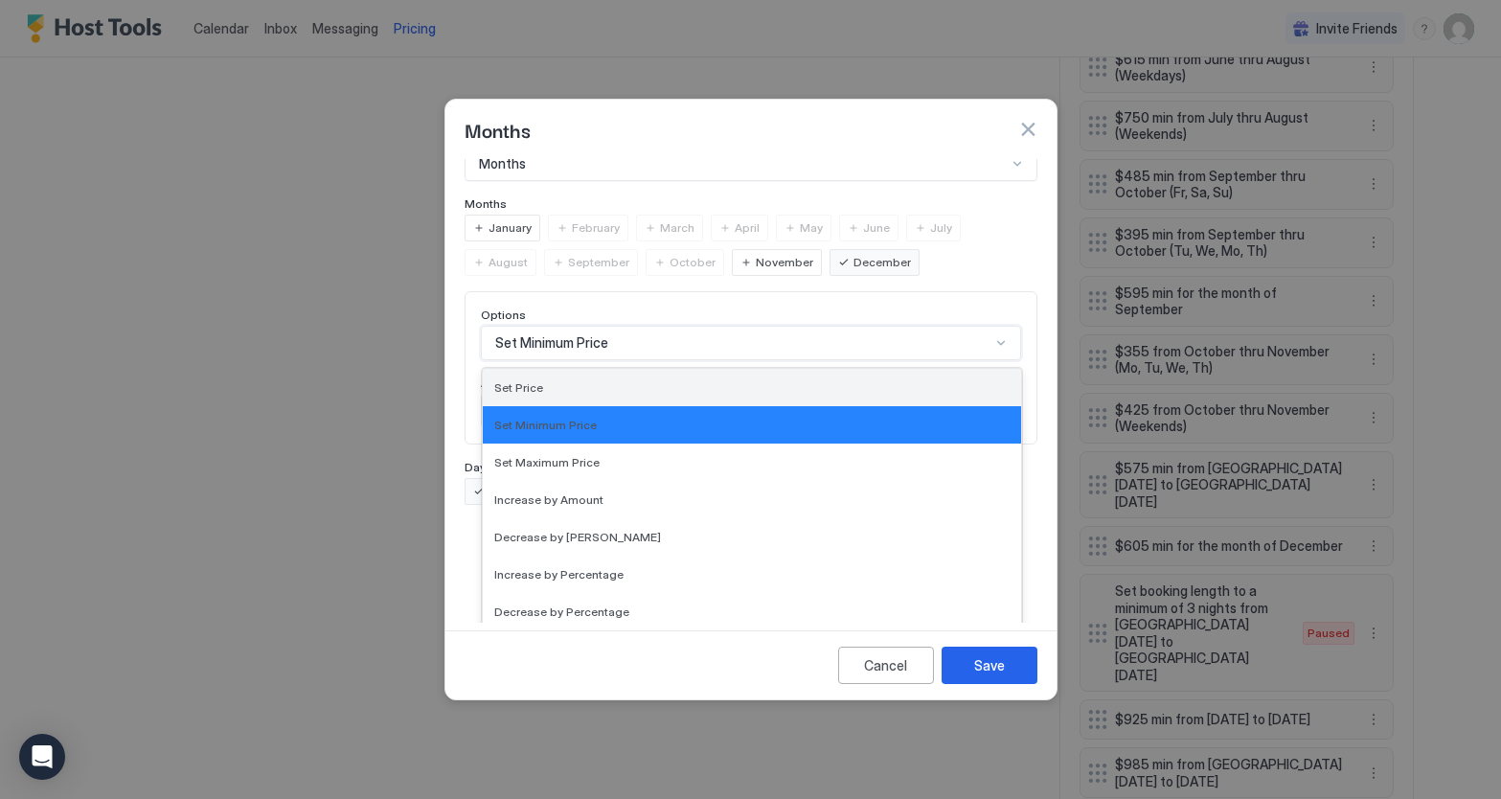
click at [560, 380] on div "Set Price" at bounding box center [751, 387] width 515 height 14
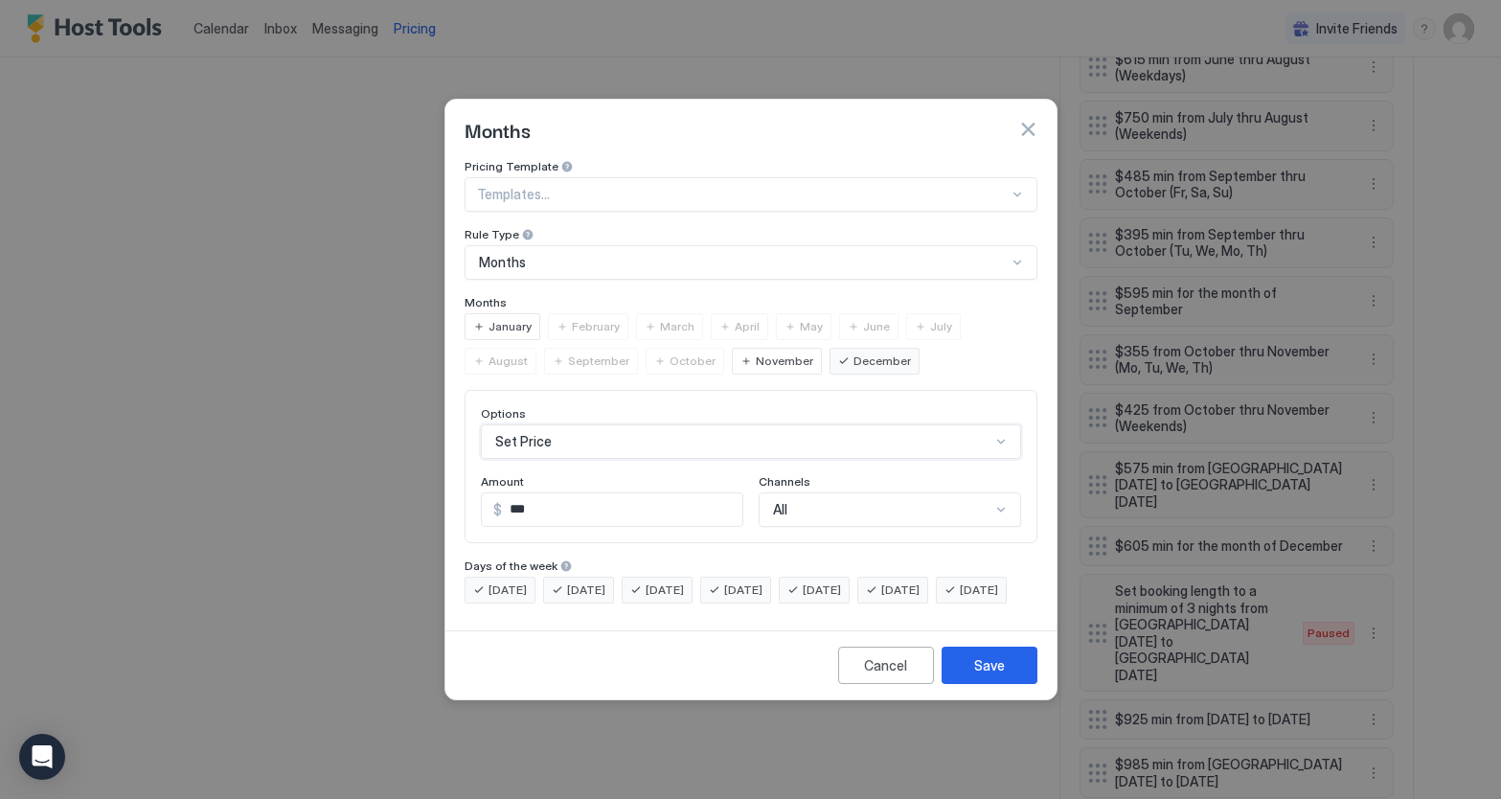
scroll to position [0, 0]
drag, startPoint x: 993, startPoint y: 680, endPoint x: 1017, endPoint y: 669, distance: 26.6
click at [993, 676] on div "Save" at bounding box center [989, 665] width 31 height 20
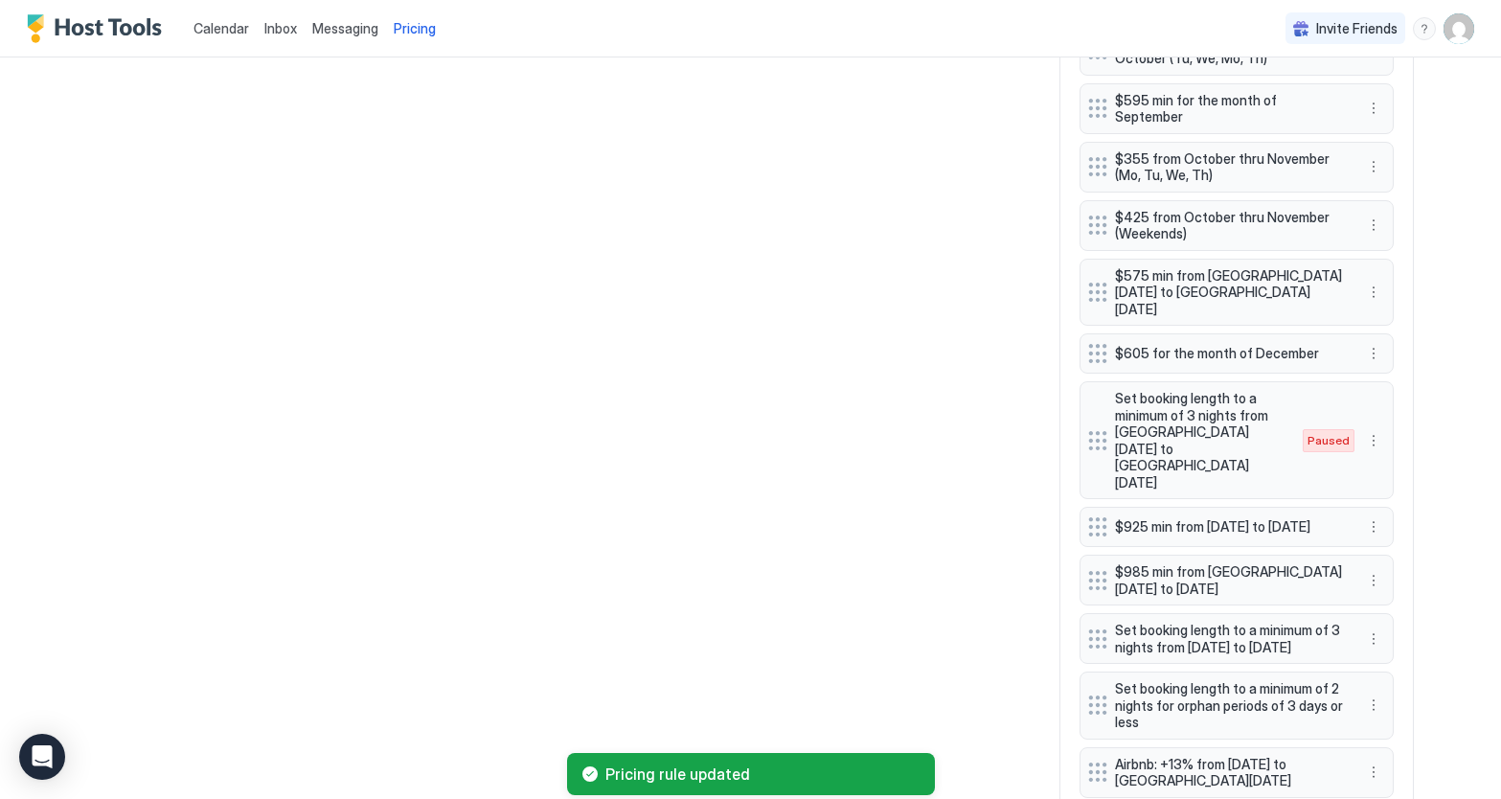
scroll to position [1526, 0]
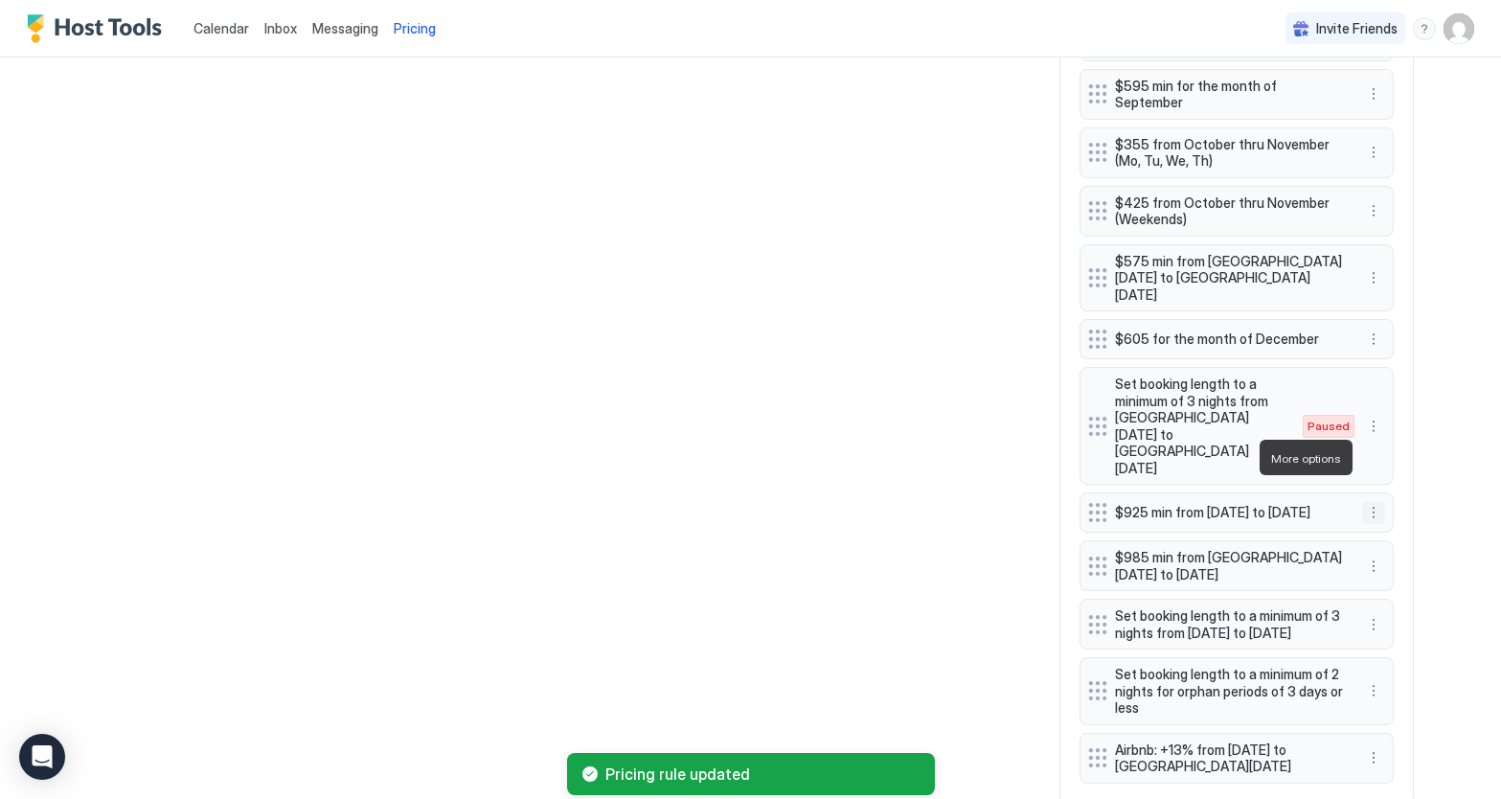
click at [1376, 501] on button "More options" at bounding box center [1373, 512] width 23 height 23
click at [1385, 479] on div "Edit" at bounding box center [1392, 484] width 42 height 14
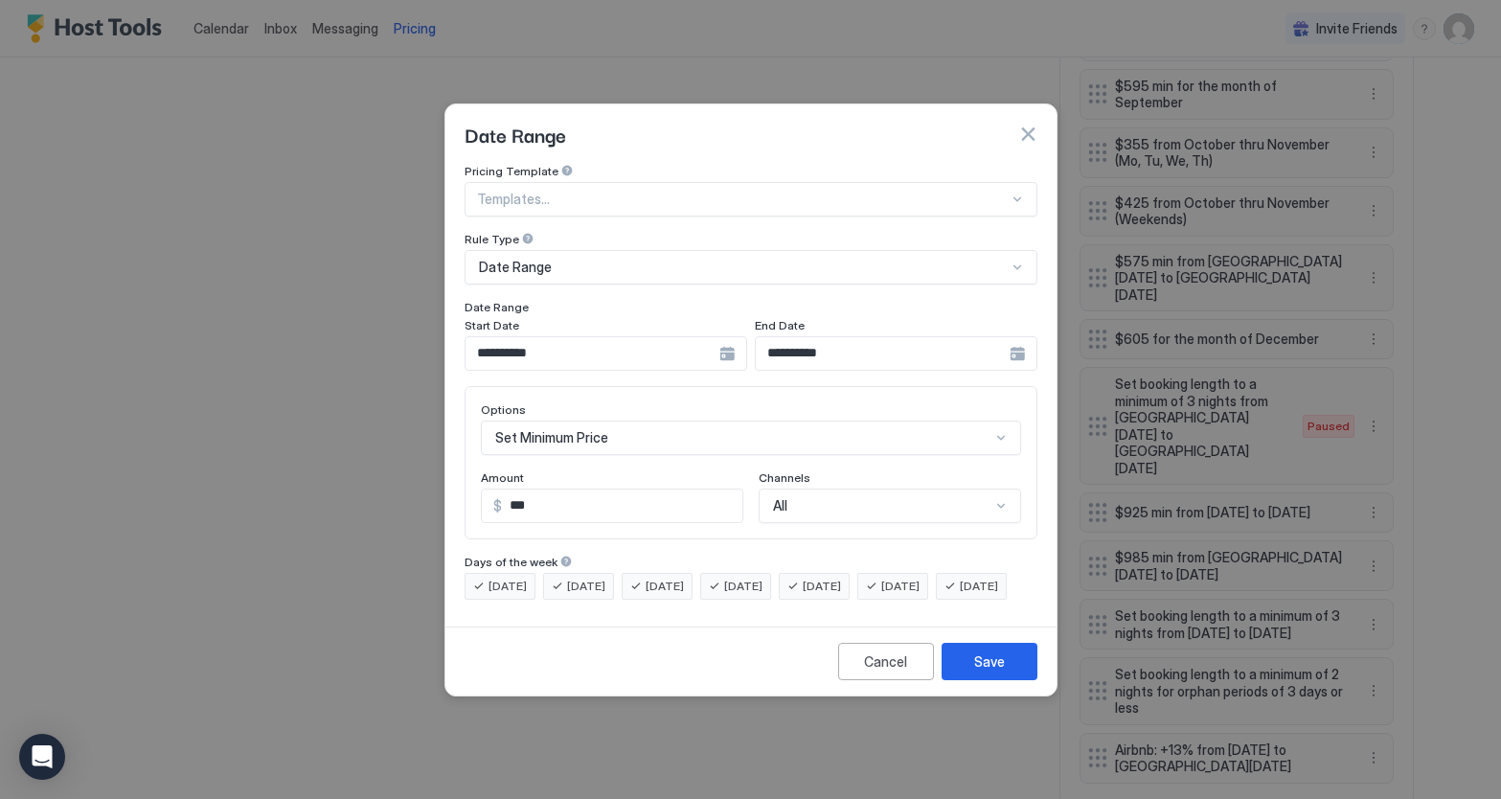
scroll to position [99, 0]
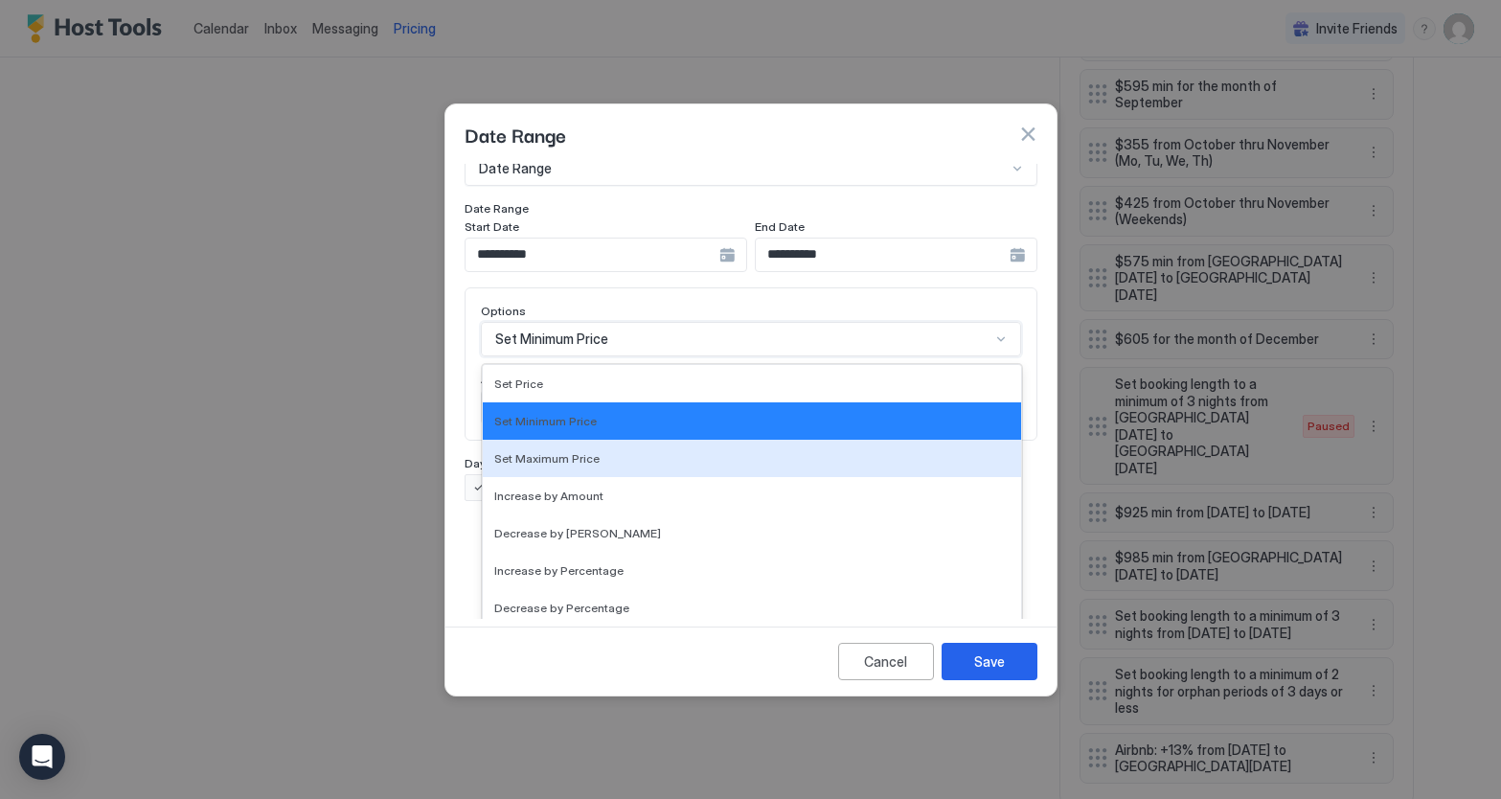
click at [997, 356] on div "Set Maximum Price, 3 of 17. 17 results available. Use Up and Down to choose opt…" at bounding box center [751, 339] width 540 height 34
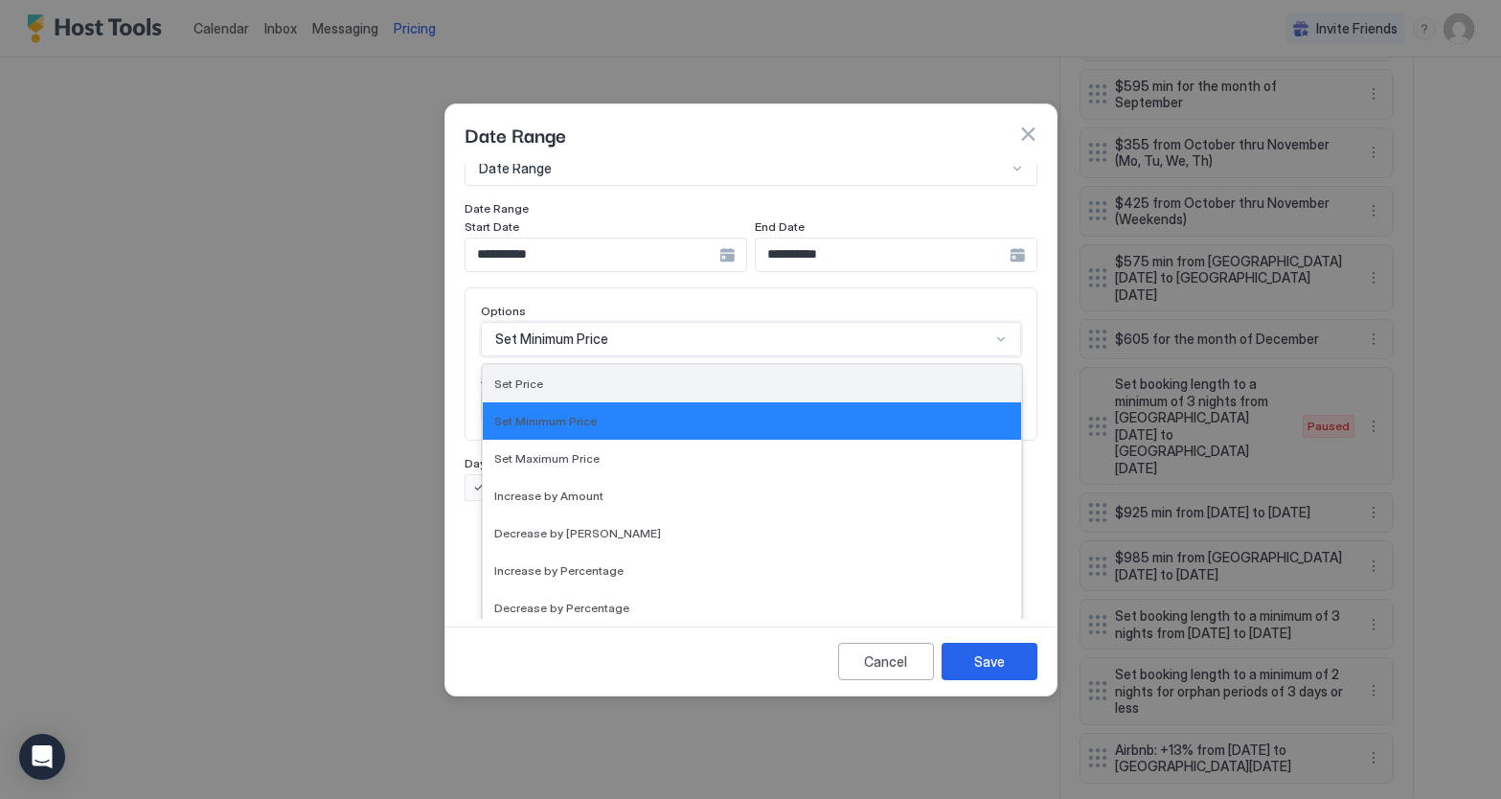
click at [564, 377] on div "Set Price" at bounding box center [751, 384] width 515 height 14
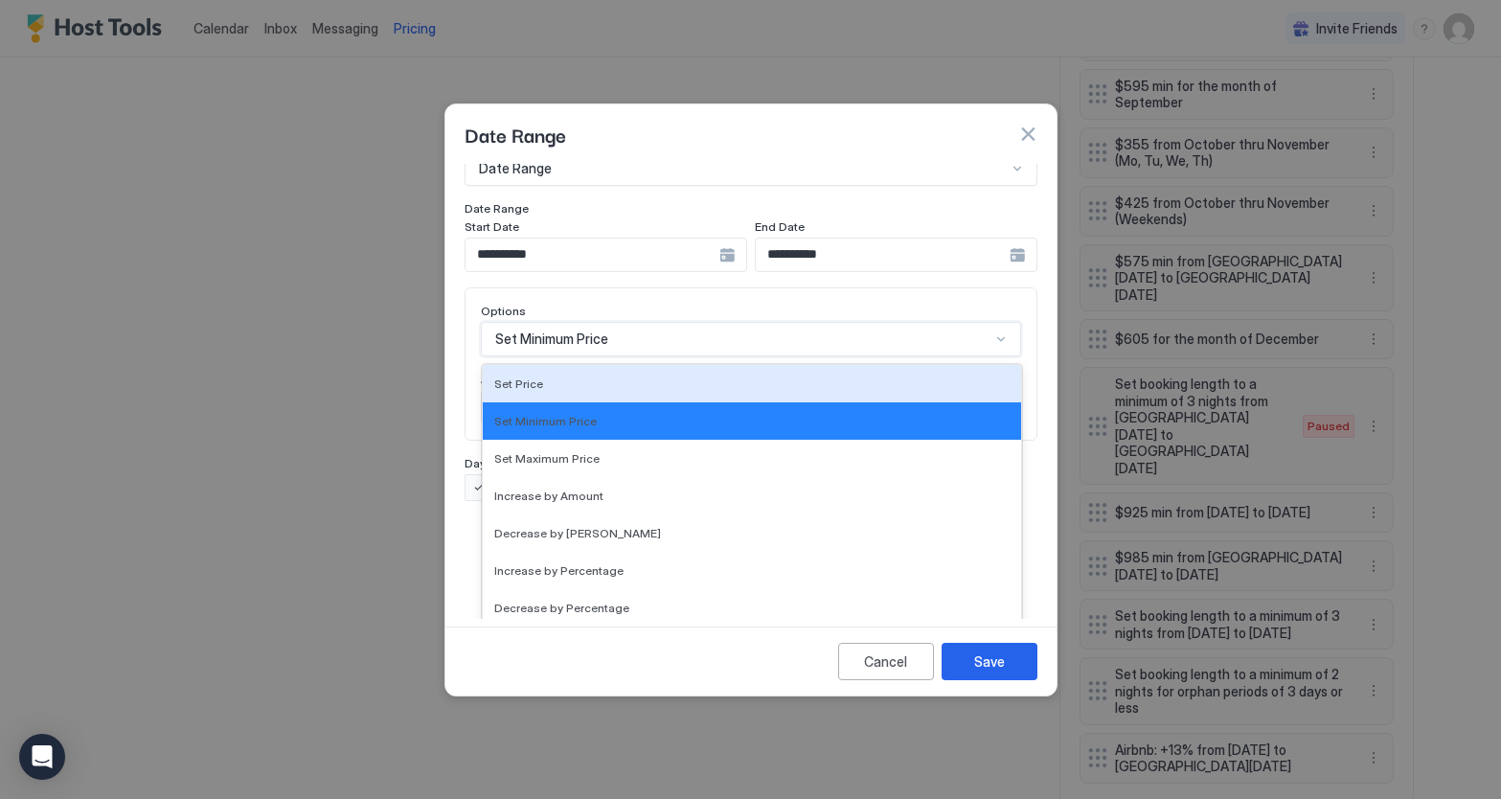
scroll to position [0, 0]
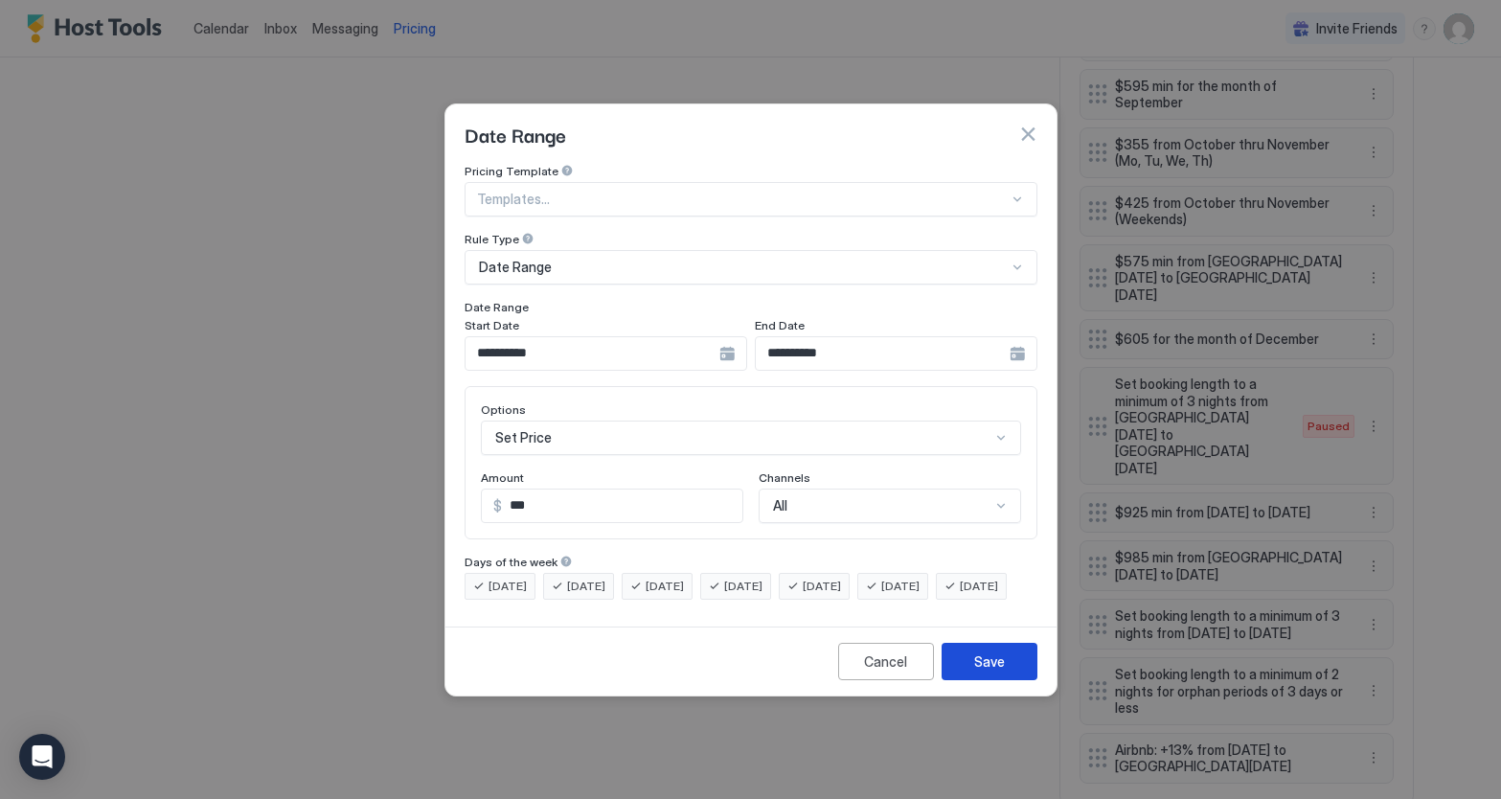
click at [1000, 672] on div "Save" at bounding box center [989, 662] width 31 height 20
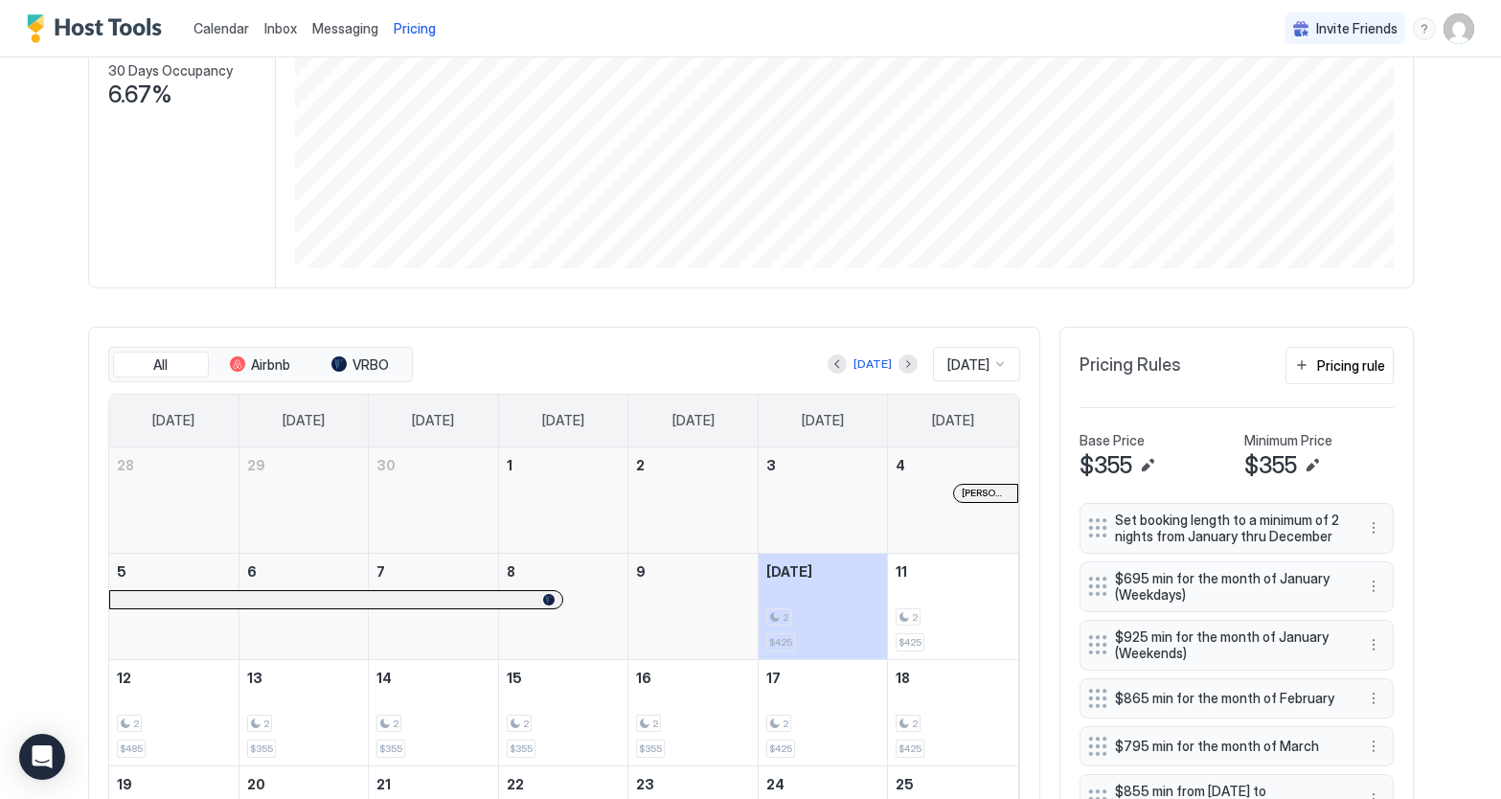
scroll to position [337, 0]
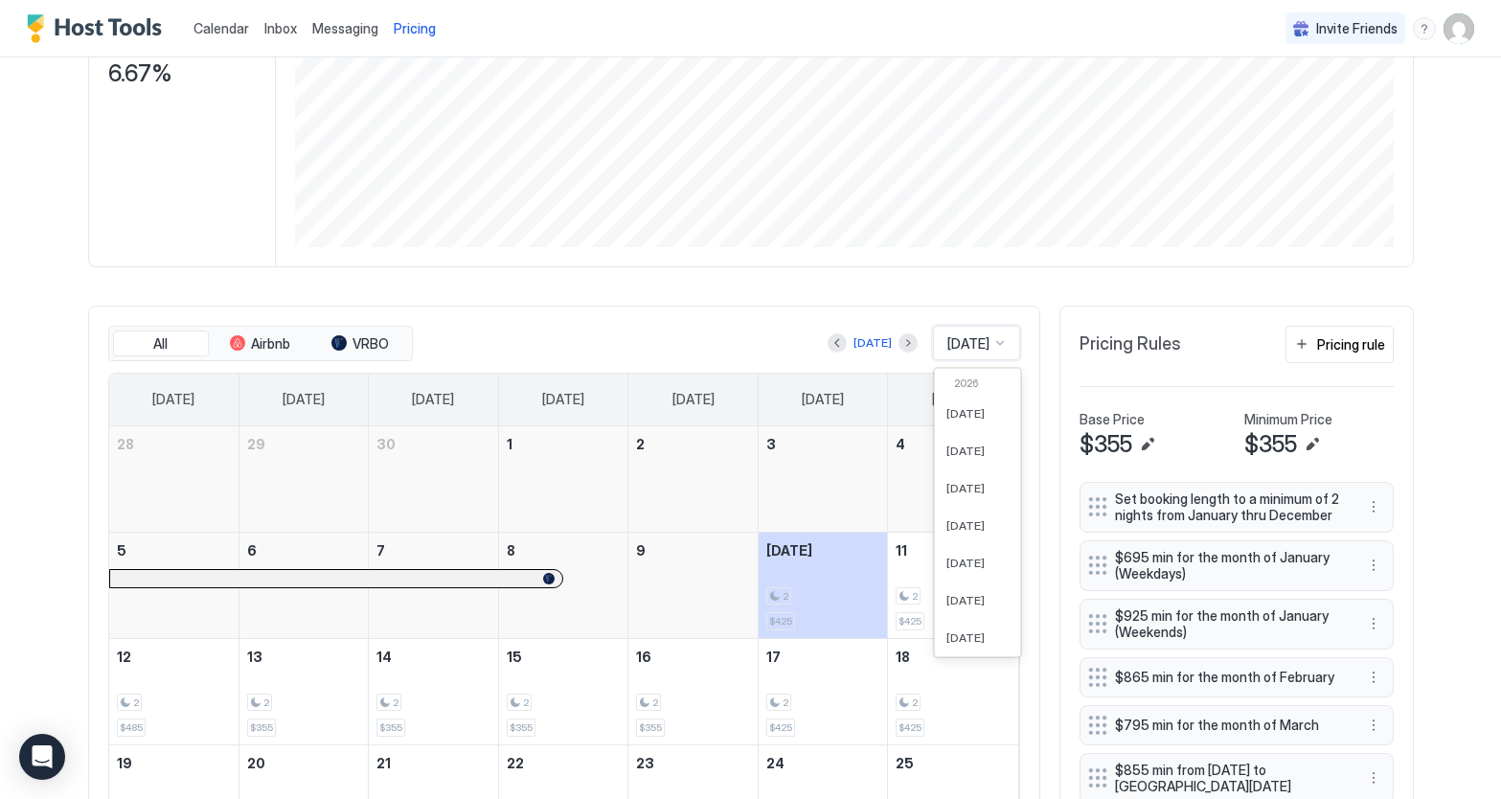
click at [1000, 346] on div at bounding box center [1000, 342] width 15 height 15
click at [964, 555] on span "[DATE]" at bounding box center [966, 553] width 38 height 14
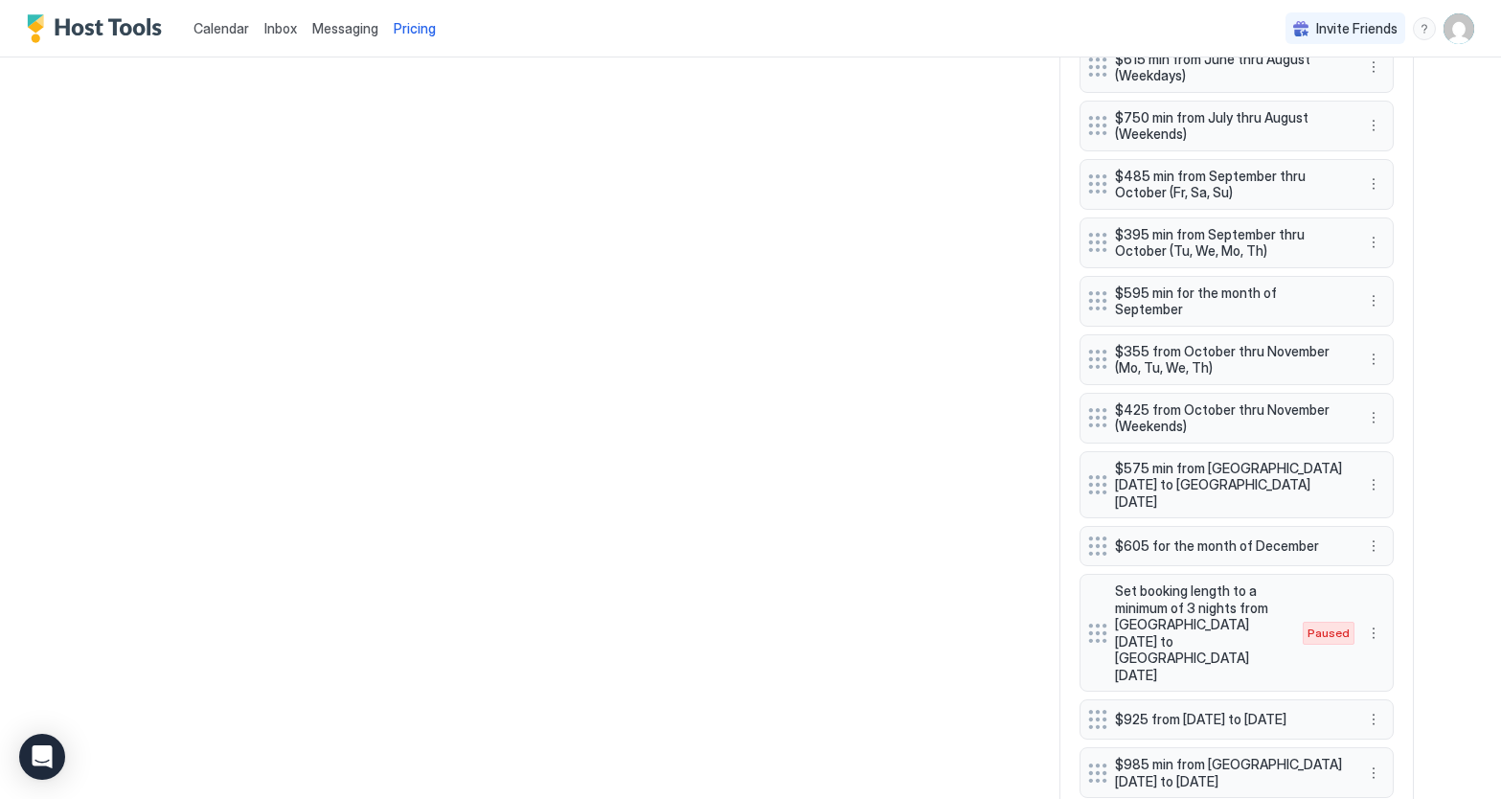
scroll to position [1336, 0]
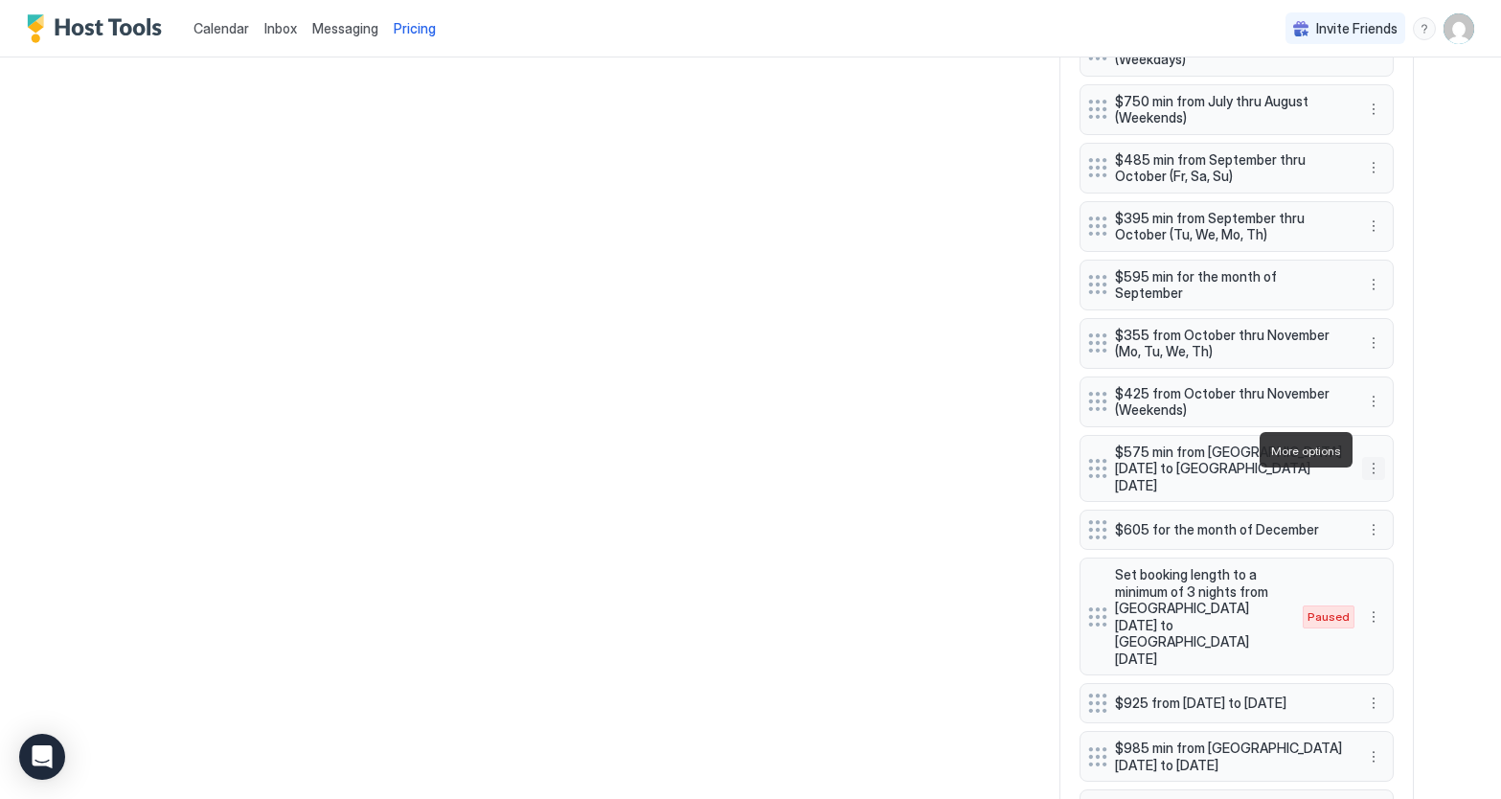
click at [1374, 457] on button "More options" at bounding box center [1373, 468] width 23 height 23
click at [1402, 476] on span "Edit" at bounding box center [1402, 476] width 21 height 14
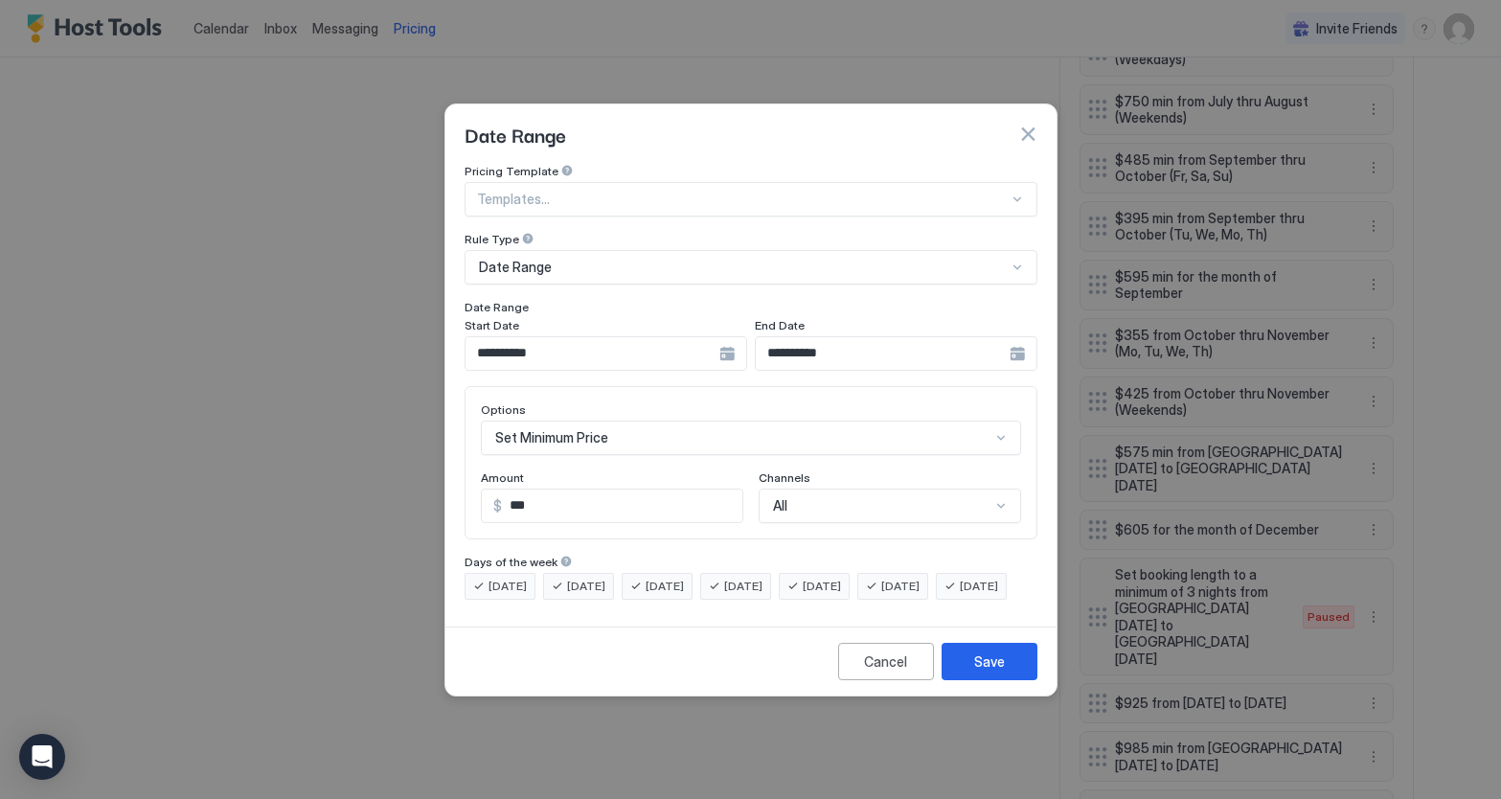
scroll to position [99, 0]
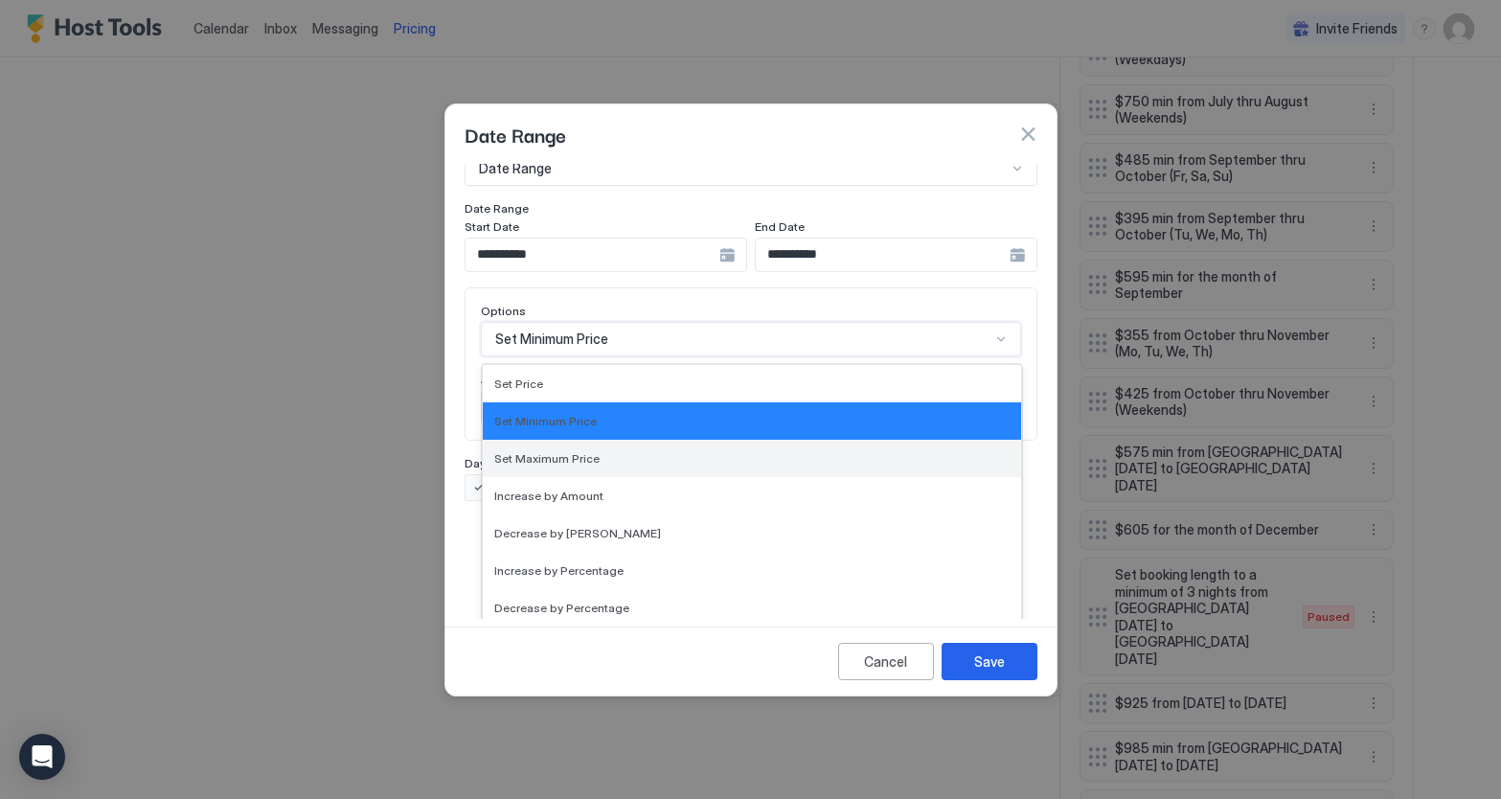
click at [1004, 356] on div "Set Maximum Price, 3 of 17. 17 results available. Use Up and Down to choose opt…" at bounding box center [751, 339] width 540 height 34
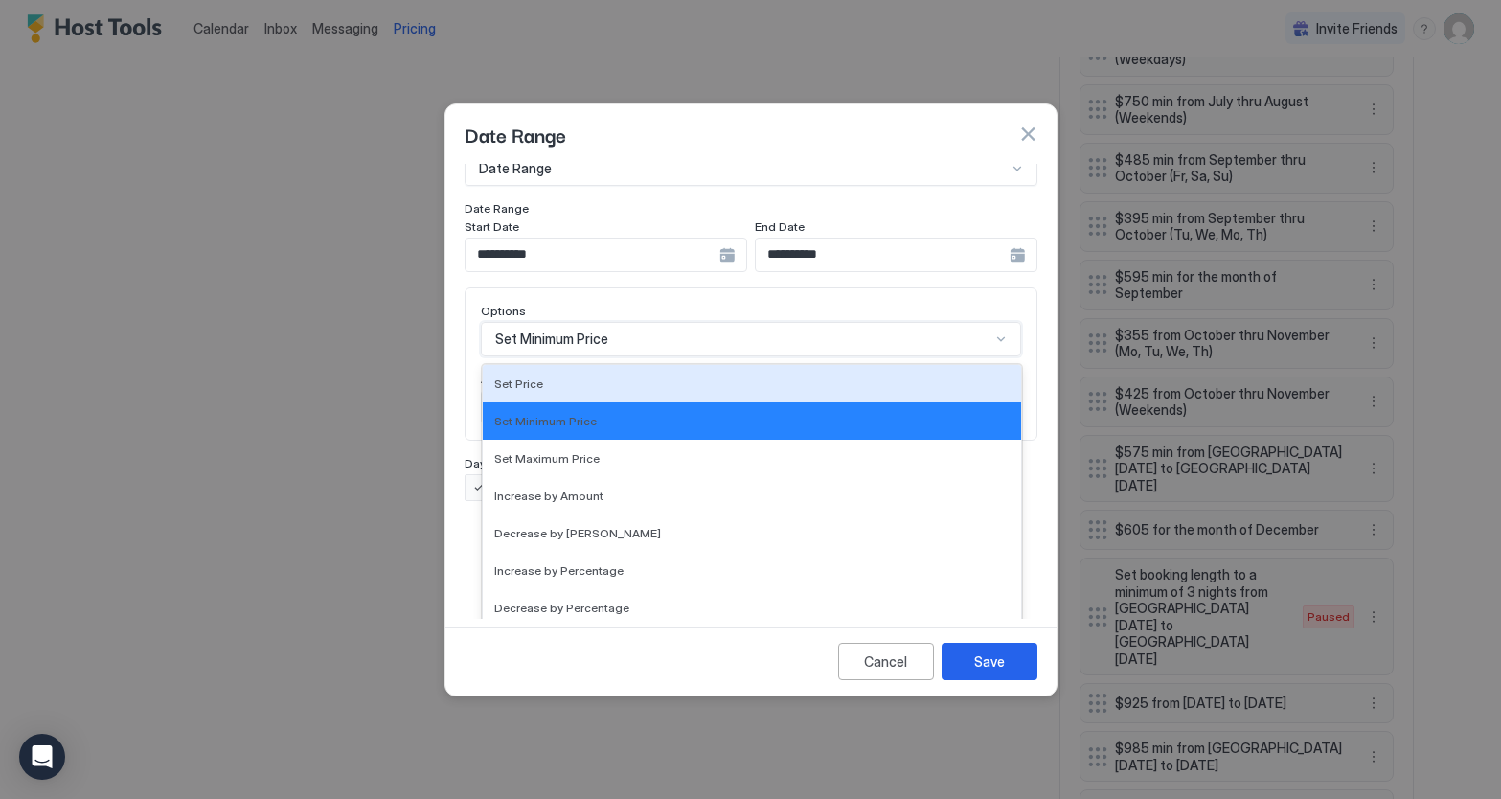
click at [556, 377] on div "Set Price" at bounding box center [751, 384] width 515 height 14
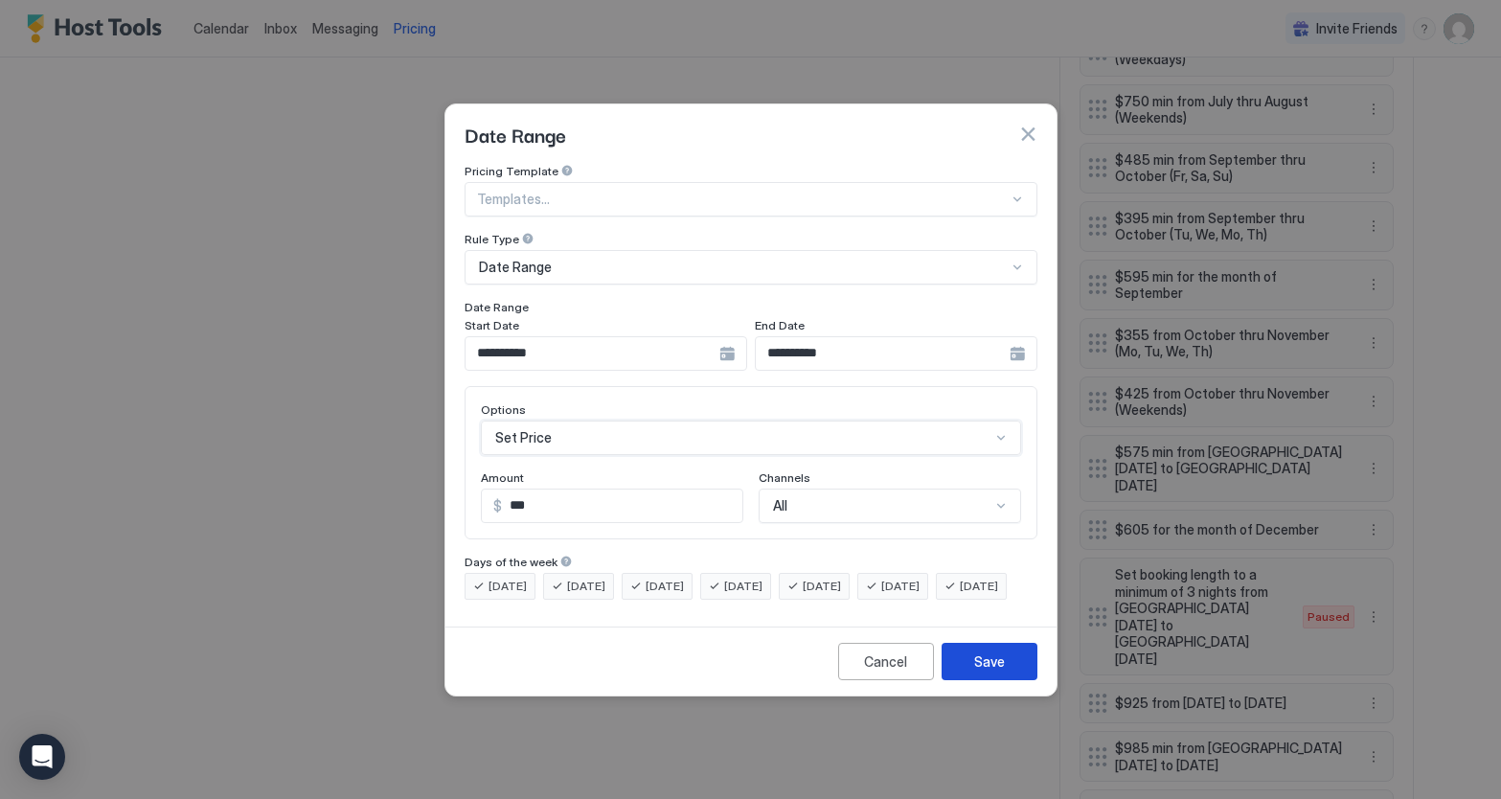
drag, startPoint x: 1002, startPoint y: 682, endPoint x: 1125, endPoint y: 617, distance: 138.9
click at [1003, 672] on div "Save" at bounding box center [989, 662] width 31 height 20
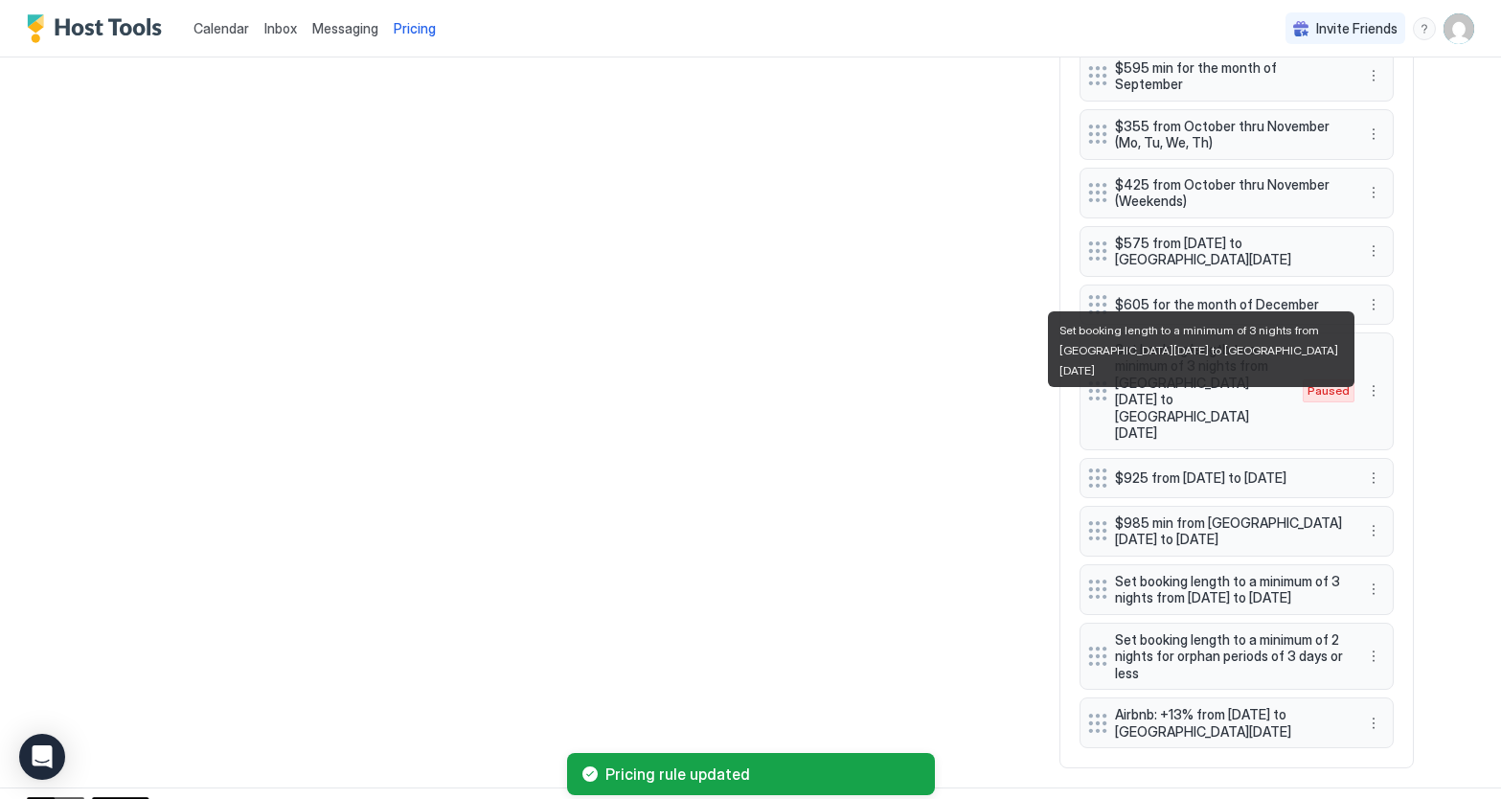
scroll to position [1551, 0]
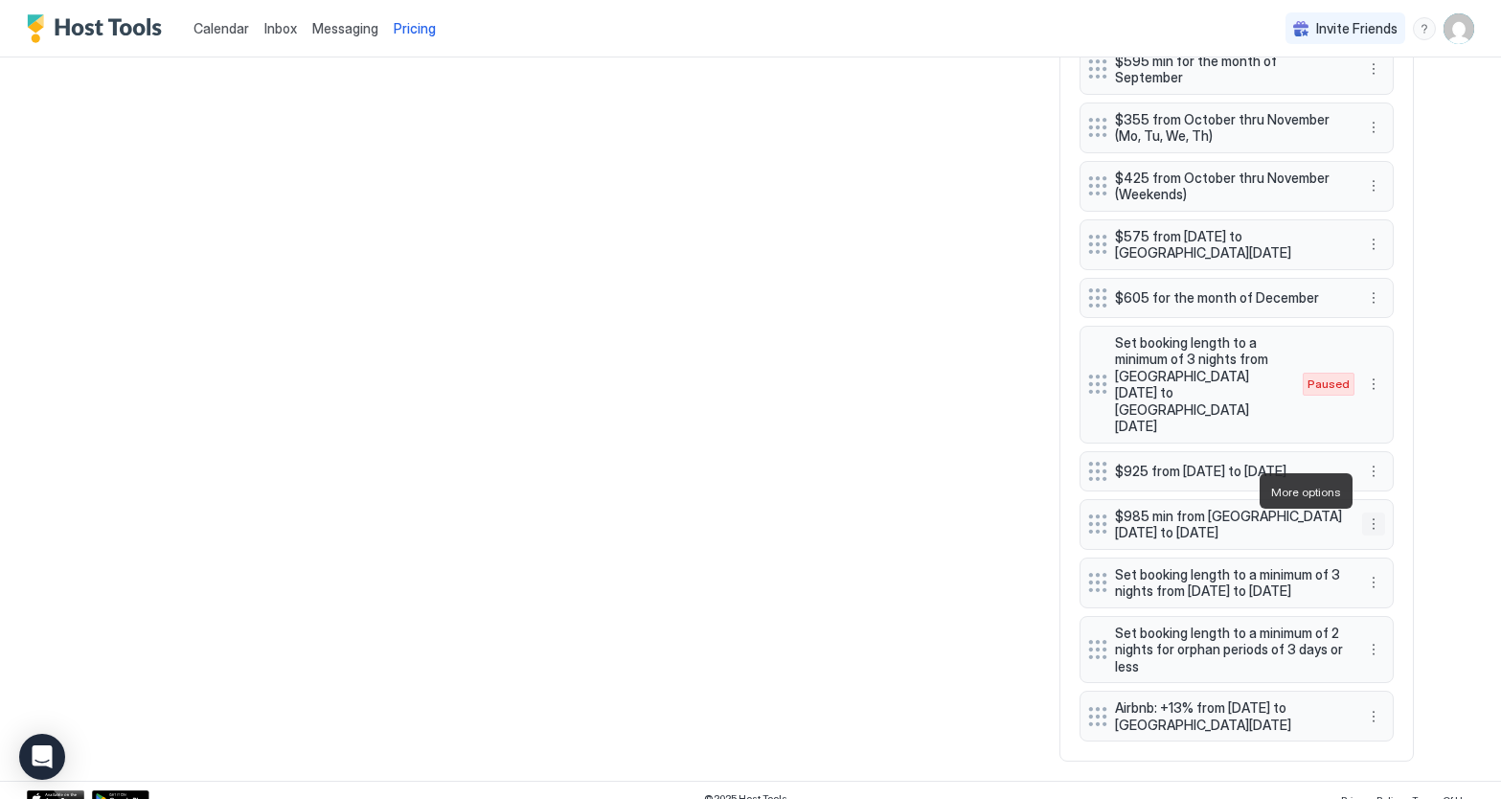
click at [1376, 513] on button "More options" at bounding box center [1373, 524] width 23 height 23
click at [1385, 513] on div "Edit" at bounding box center [1392, 518] width 42 height 14
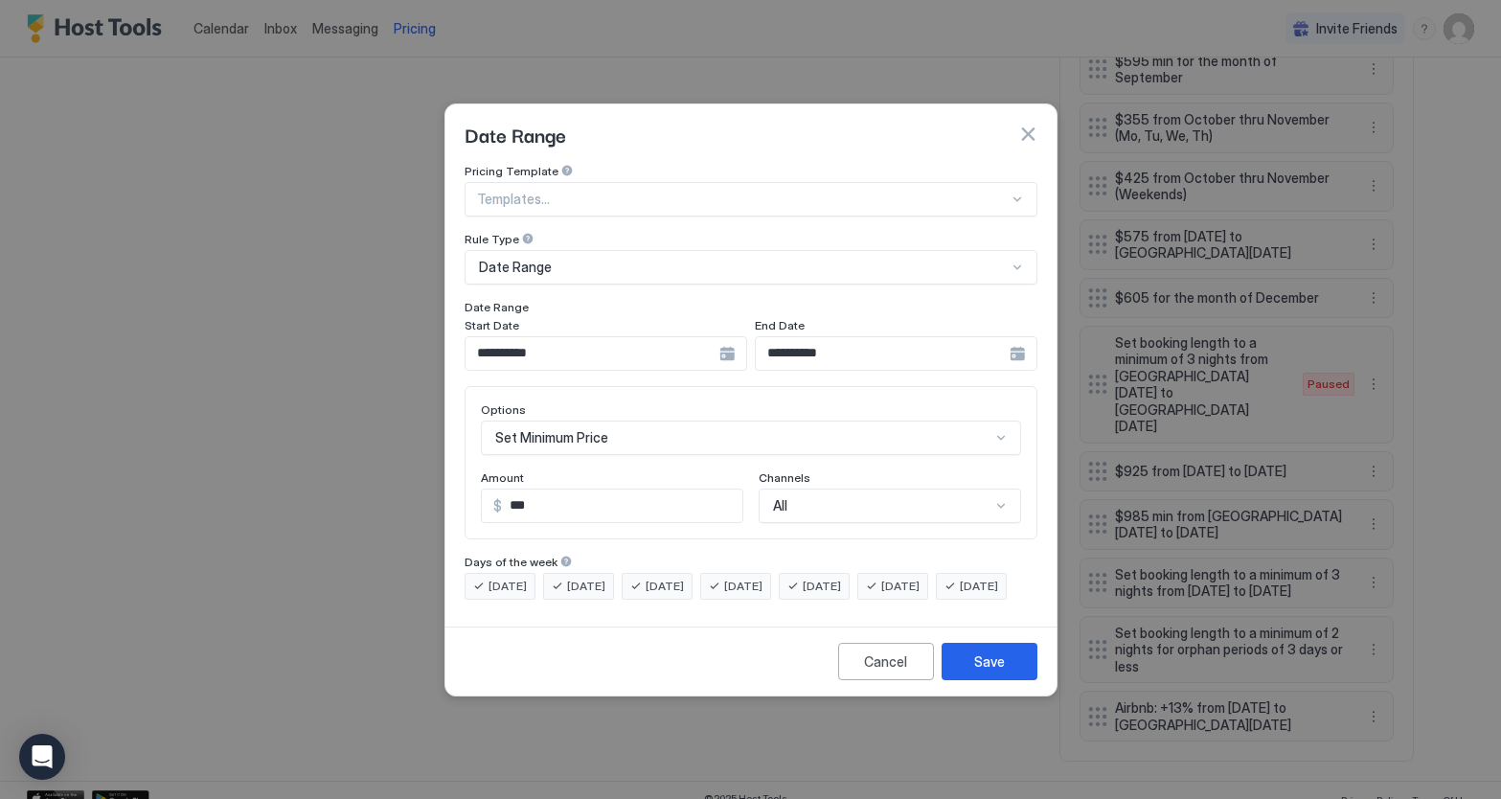
scroll to position [99, 0]
click at [1004, 421] on div "Set Minimum Price" at bounding box center [751, 438] width 540 height 34
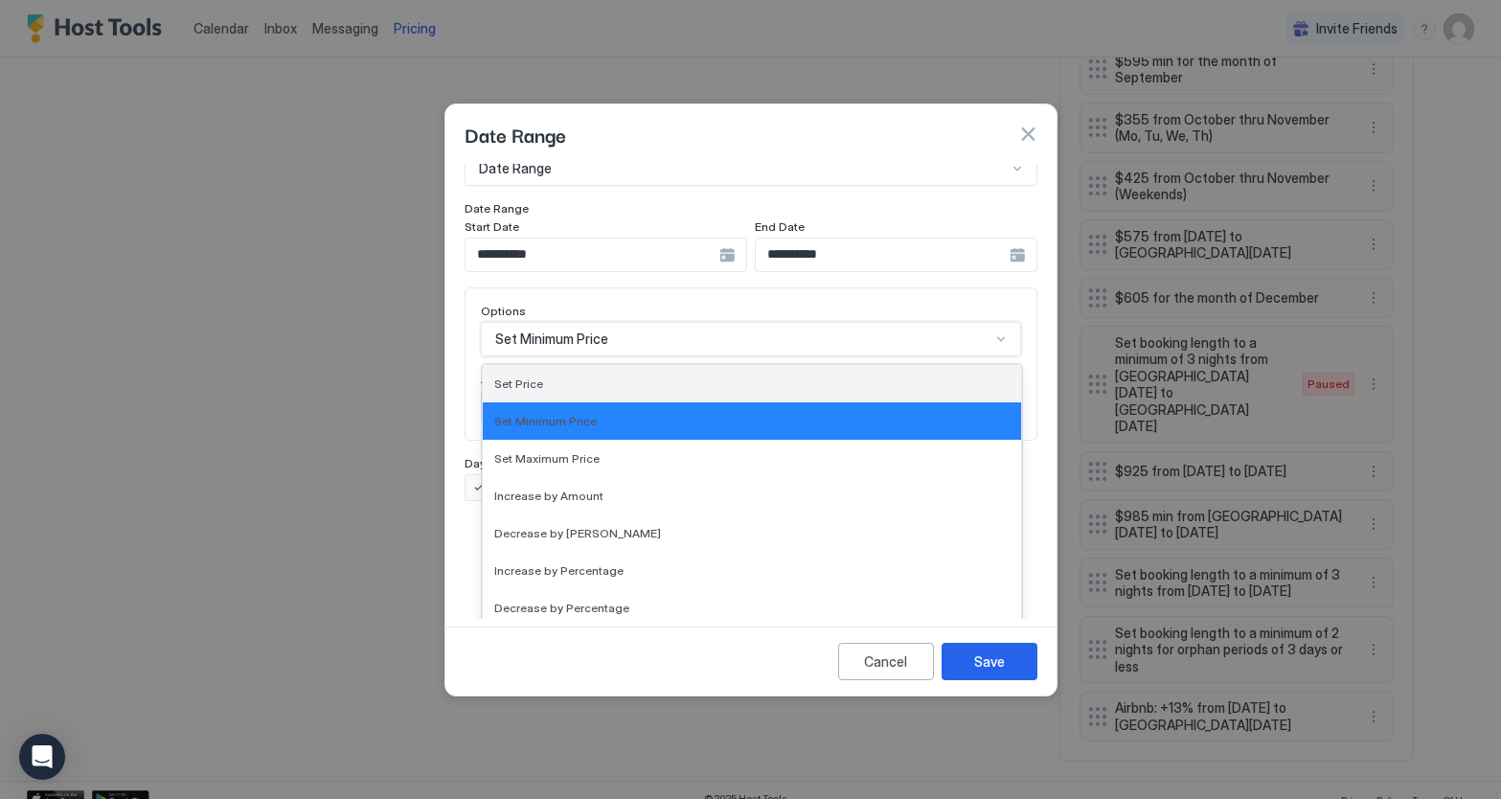
click at [535, 377] on span "Set Price" at bounding box center [518, 384] width 49 height 14
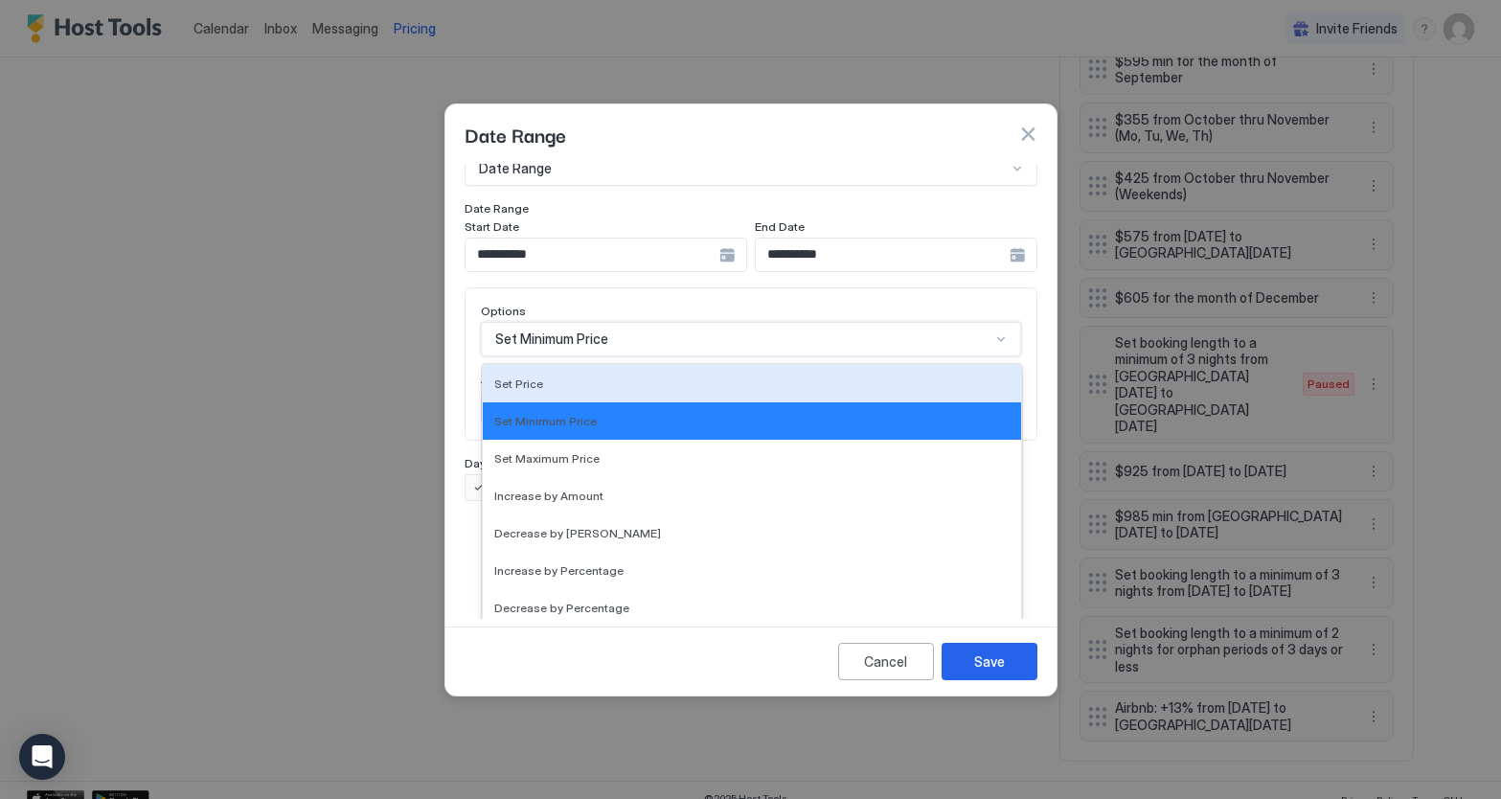
scroll to position [0, 0]
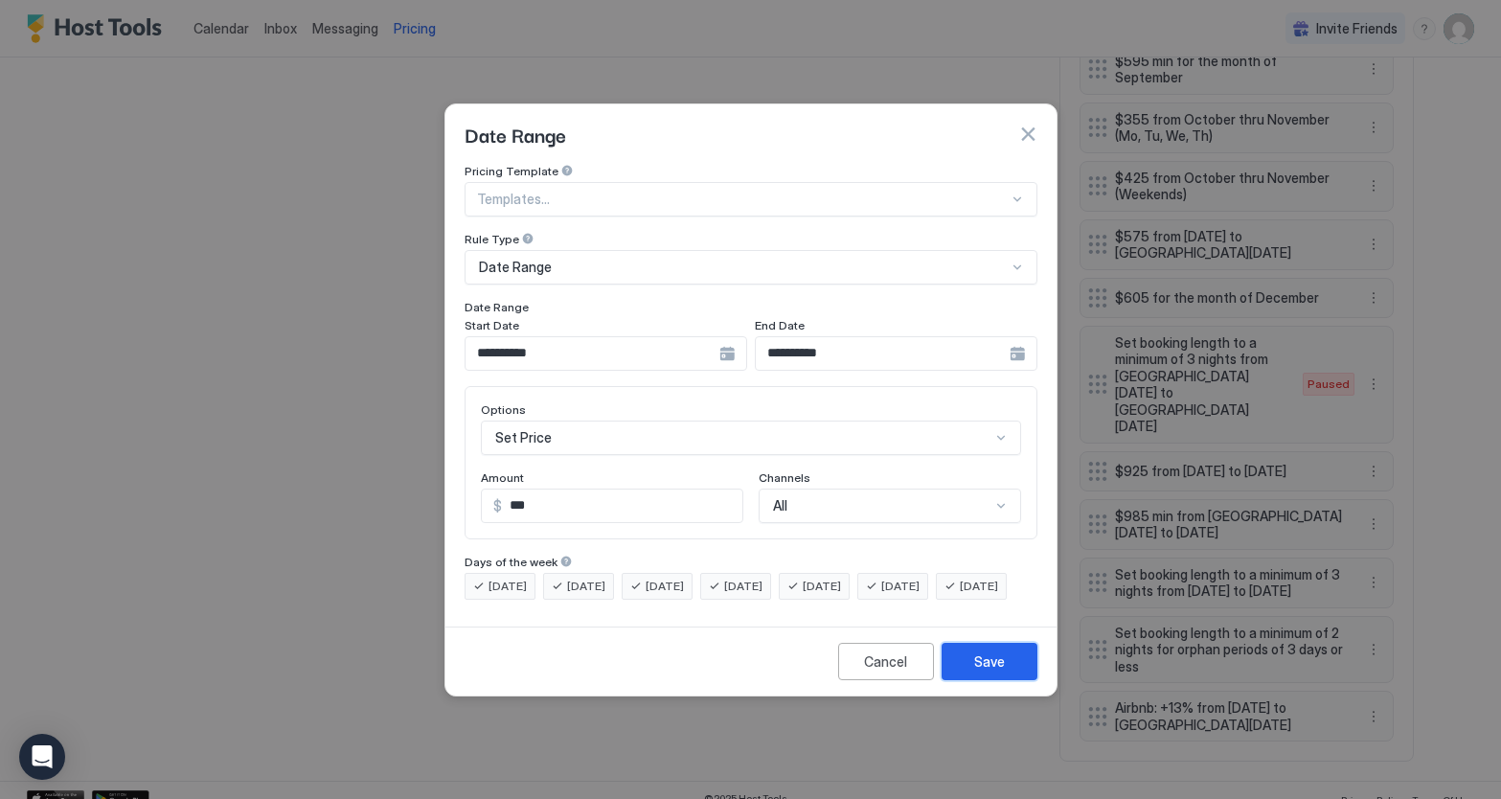
drag, startPoint x: 990, startPoint y: 682, endPoint x: 1229, endPoint y: 469, distance: 320.4
click at [990, 672] on div "Save" at bounding box center [989, 662] width 31 height 20
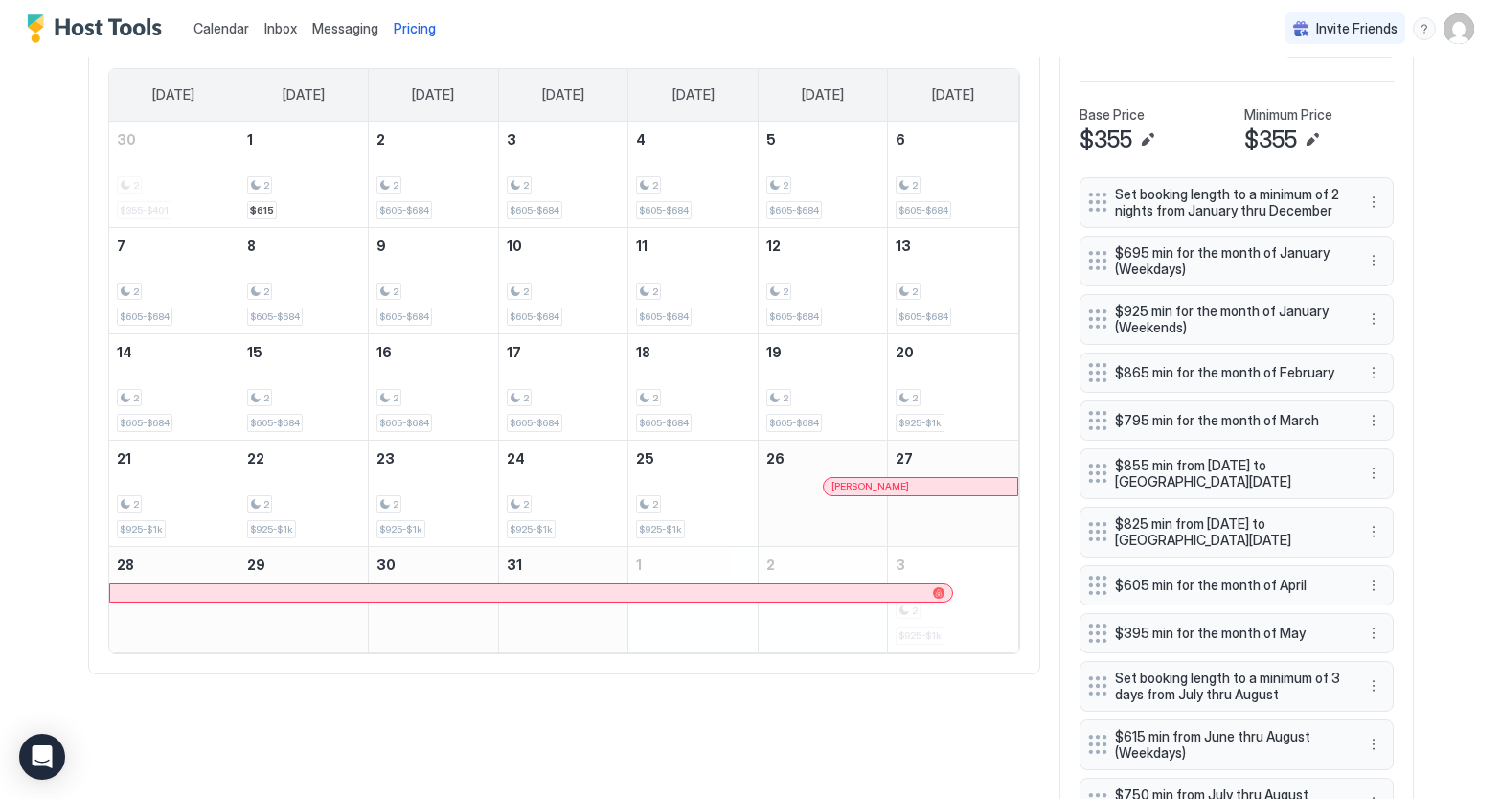
scroll to position [640, 0]
click at [1369, 262] on button "More options" at bounding box center [1373, 262] width 23 height 23
click at [1390, 293] on div "Edit" at bounding box center [1392, 290] width 42 height 14
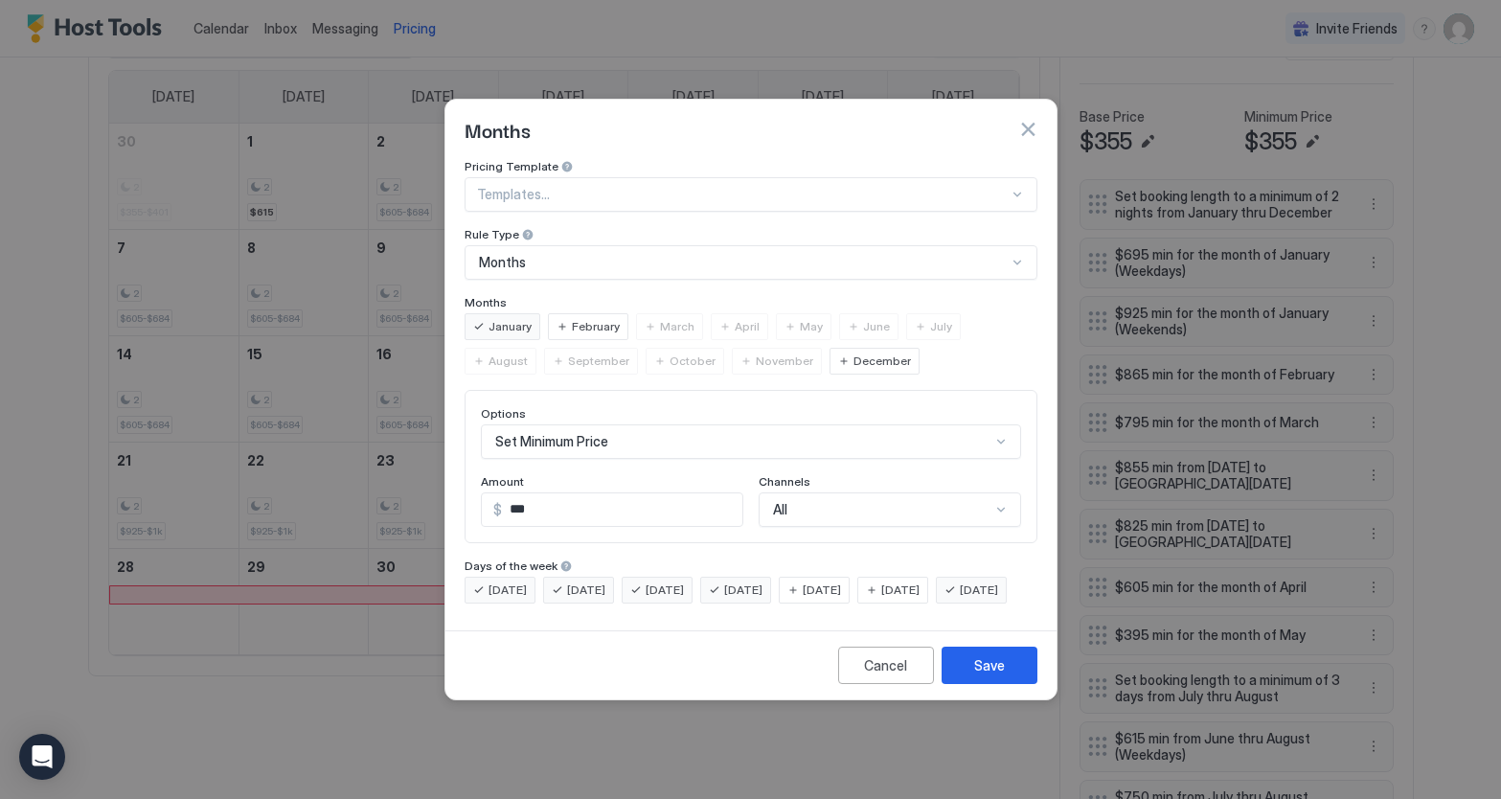
scroll to position [99, 0]
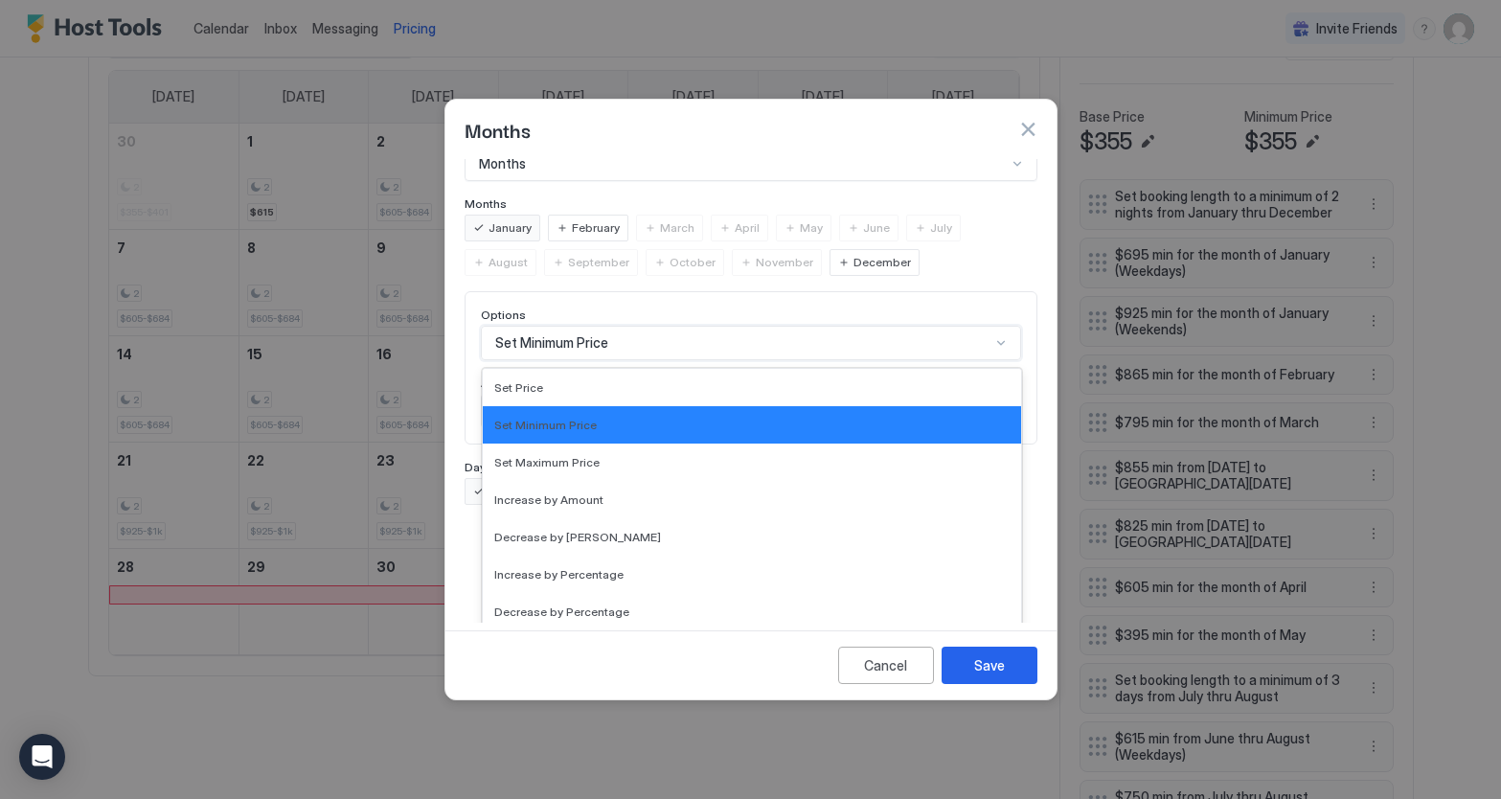
click at [603, 360] on div "Set Minimum Price selected, 2 of 17. 17 results available. Use Up and Down to c…" at bounding box center [751, 343] width 540 height 34
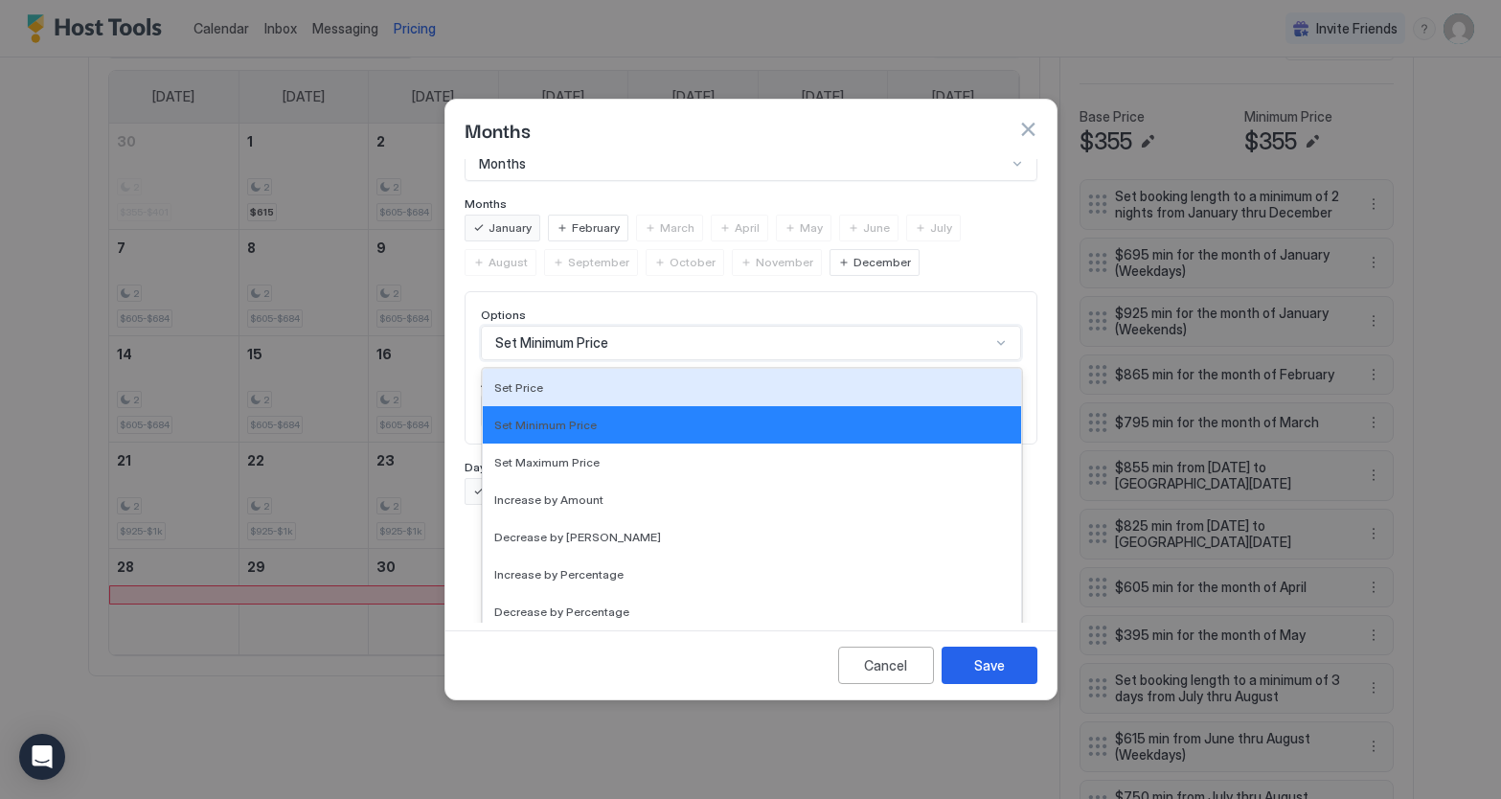
click at [550, 380] on div "Set Price" at bounding box center [751, 387] width 515 height 14
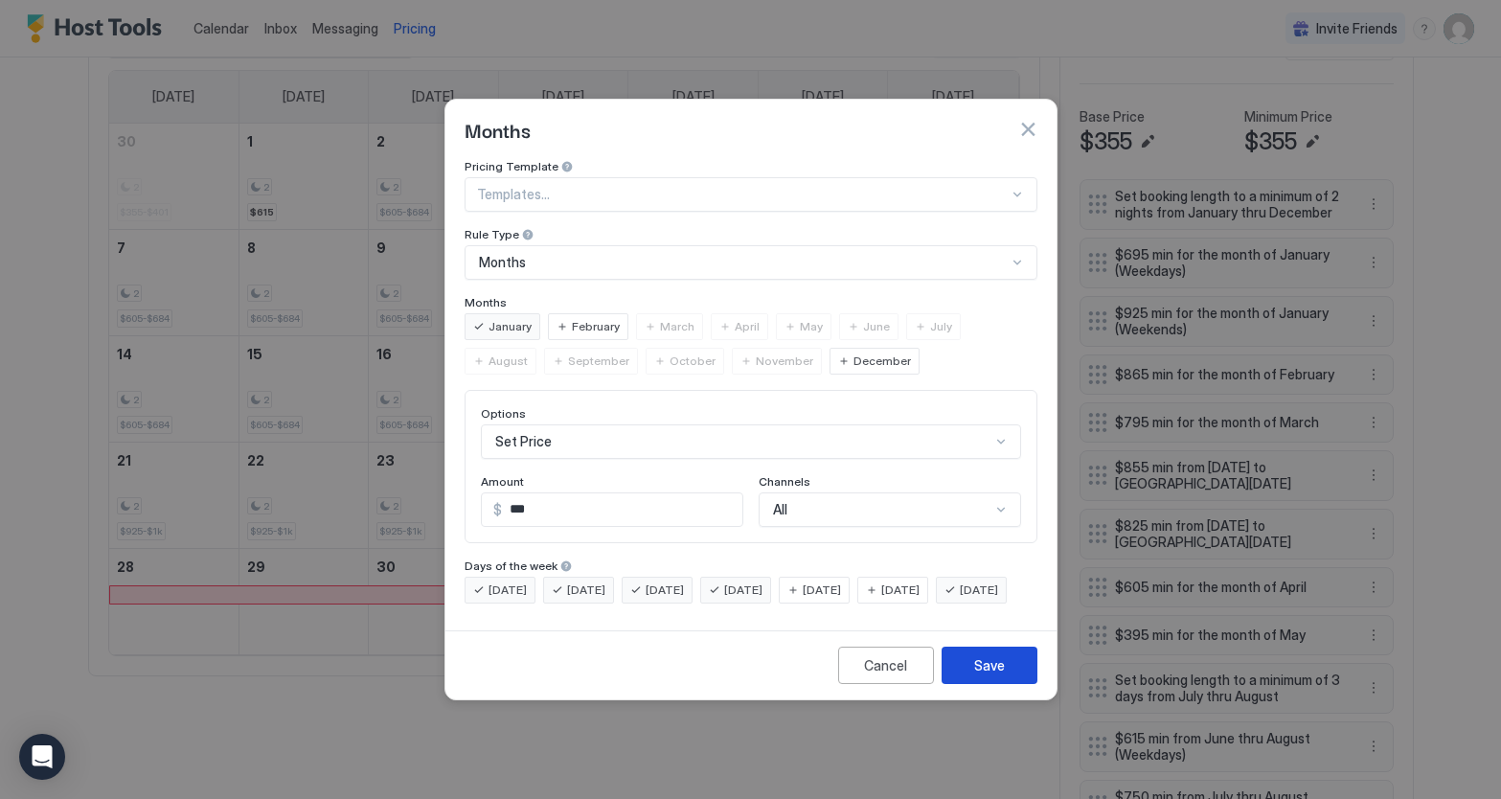
drag, startPoint x: 994, startPoint y: 686, endPoint x: 1191, endPoint y: 529, distance: 252.3
click at [994, 676] on div "Save" at bounding box center [989, 665] width 31 height 20
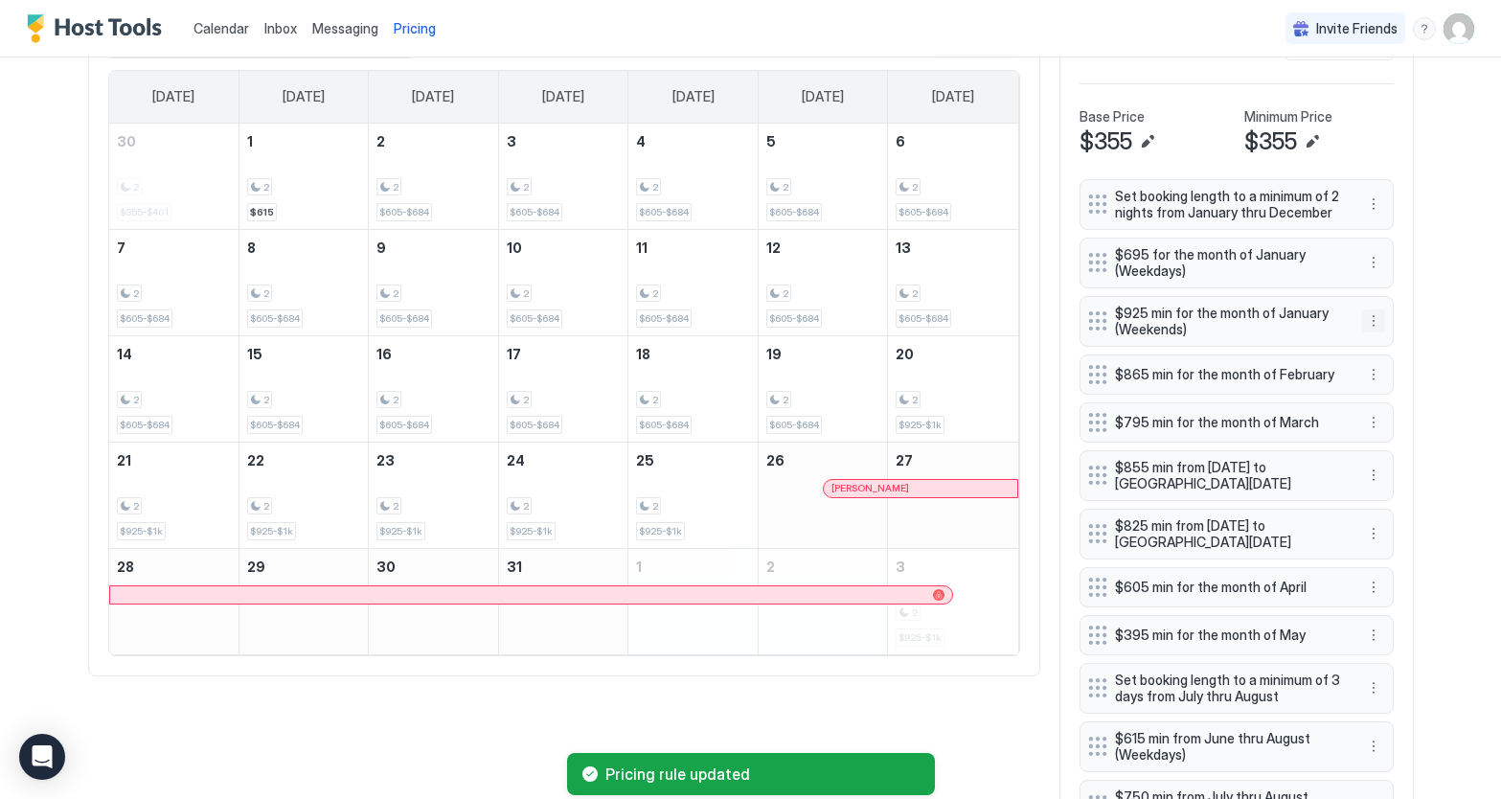
click at [1372, 322] on button "More options" at bounding box center [1373, 320] width 23 height 23
click at [1387, 344] on div "Edit" at bounding box center [1392, 348] width 42 height 14
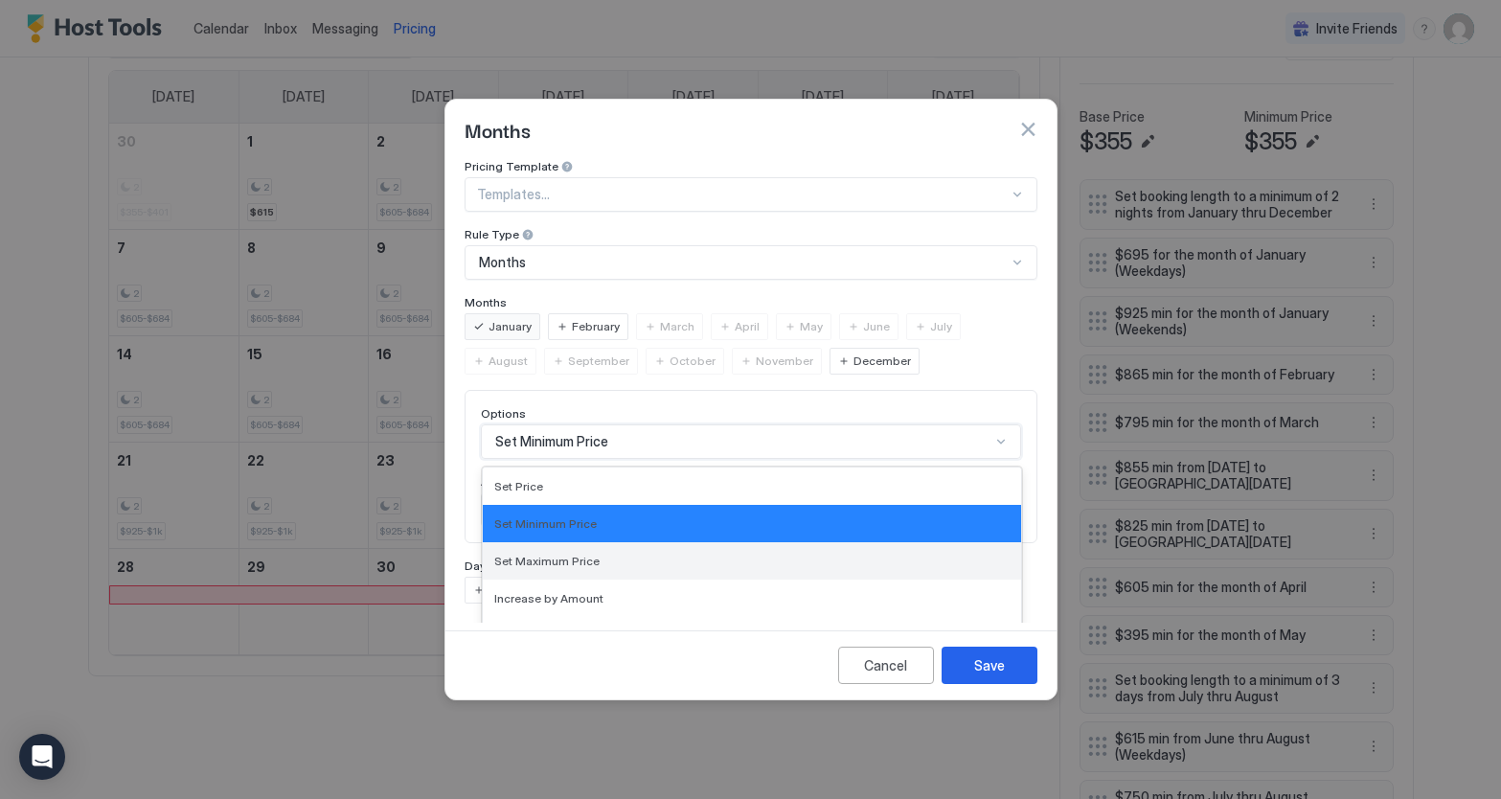
scroll to position [99, 0]
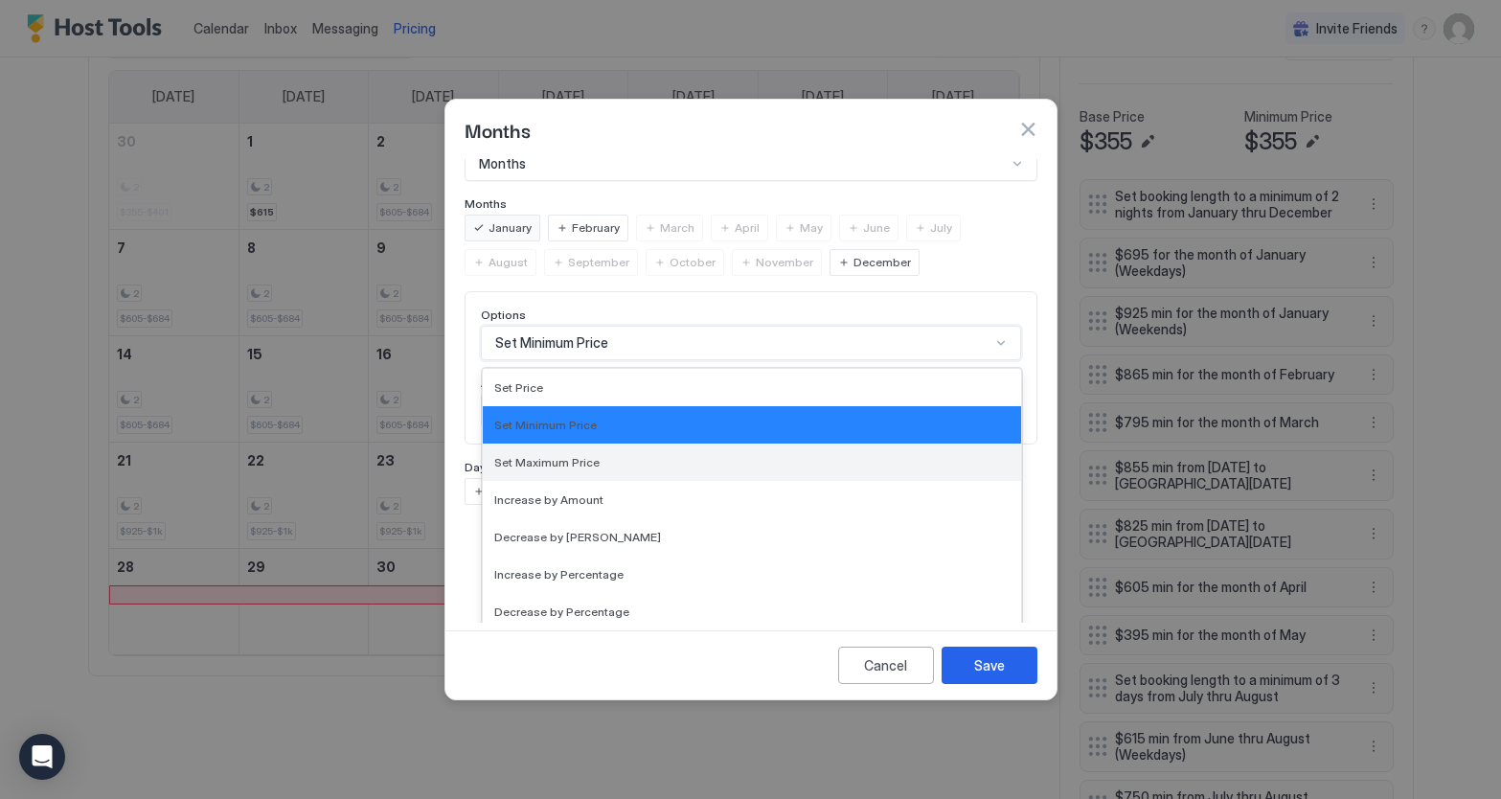
click at [1004, 360] on div "Set Maximum Price, 3 of 17. 17 results available. Use Up and Down to choose opt…" at bounding box center [751, 343] width 540 height 34
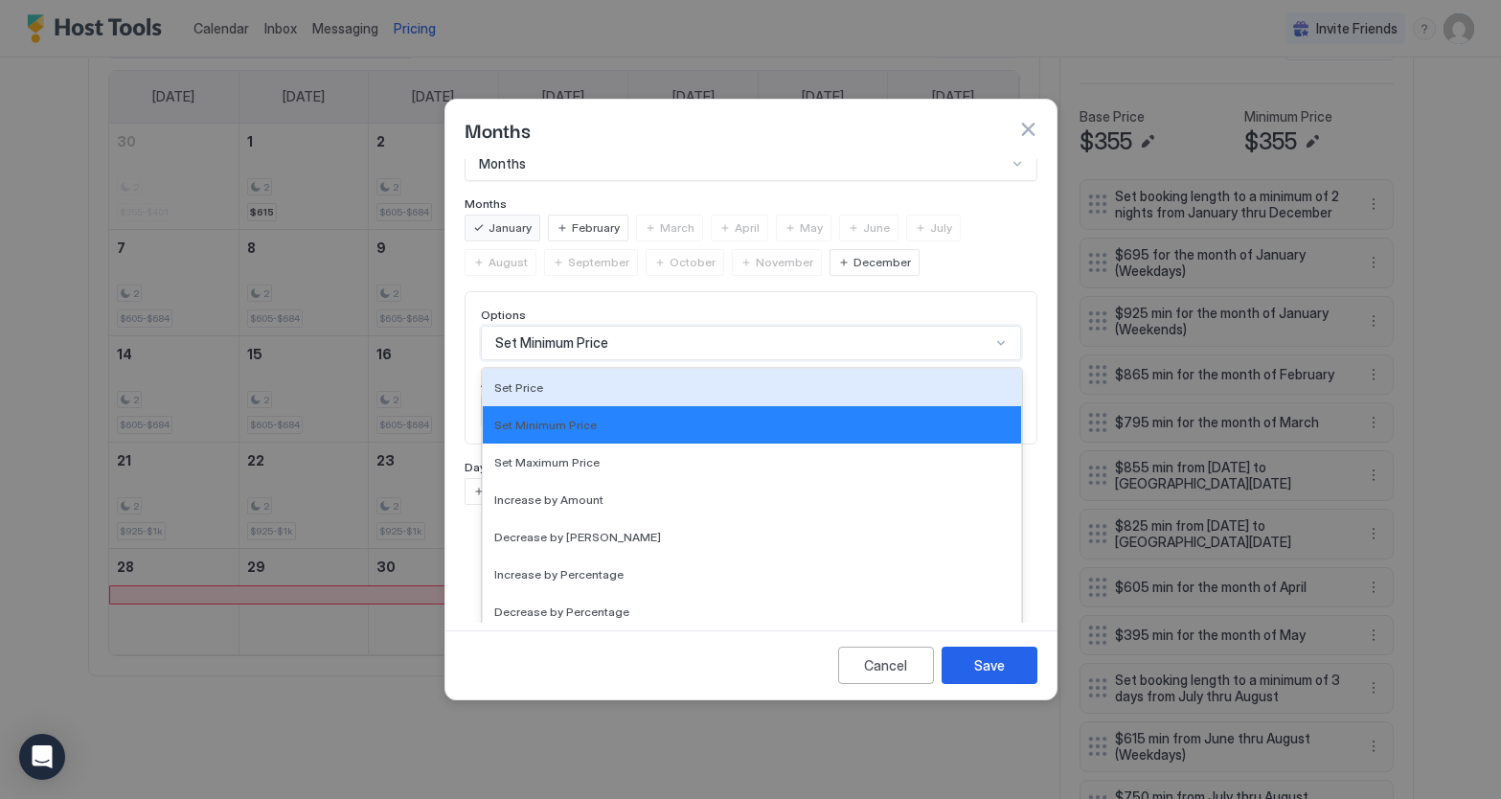
drag, startPoint x: 529, startPoint y: 366, endPoint x: 612, endPoint y: 410, distance: 94.3
click at [529, 380] on span "Set Price" at bounding box center [518, 387] width 49 height 14
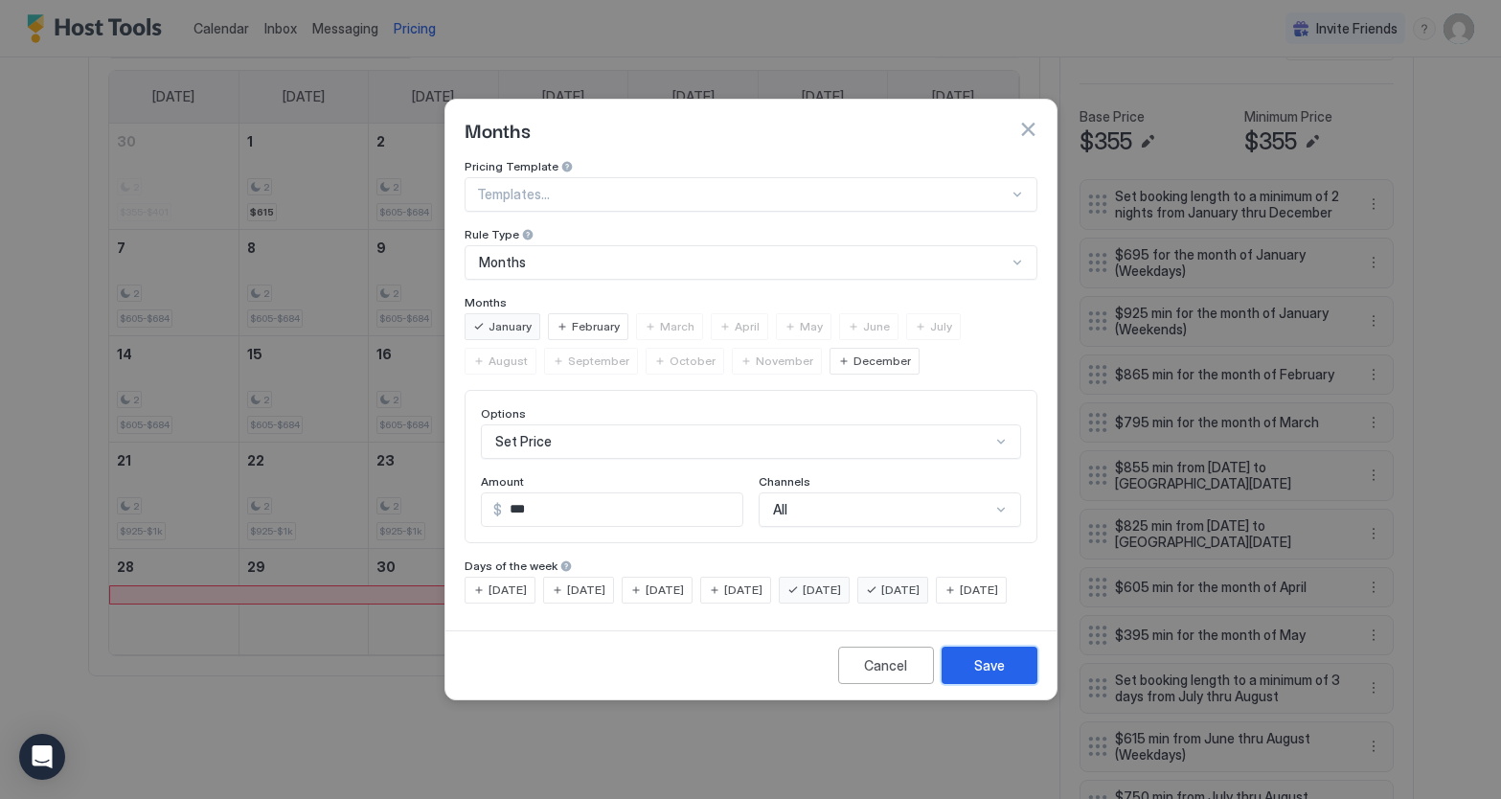
drag, startPoint x: 993, startPoint y: 682, endPoint x: 1302, endPoint y: 418, distance: 407.1
click at [995, 676] on div "Save" at bounding box center [989, 665] width 31 height 20
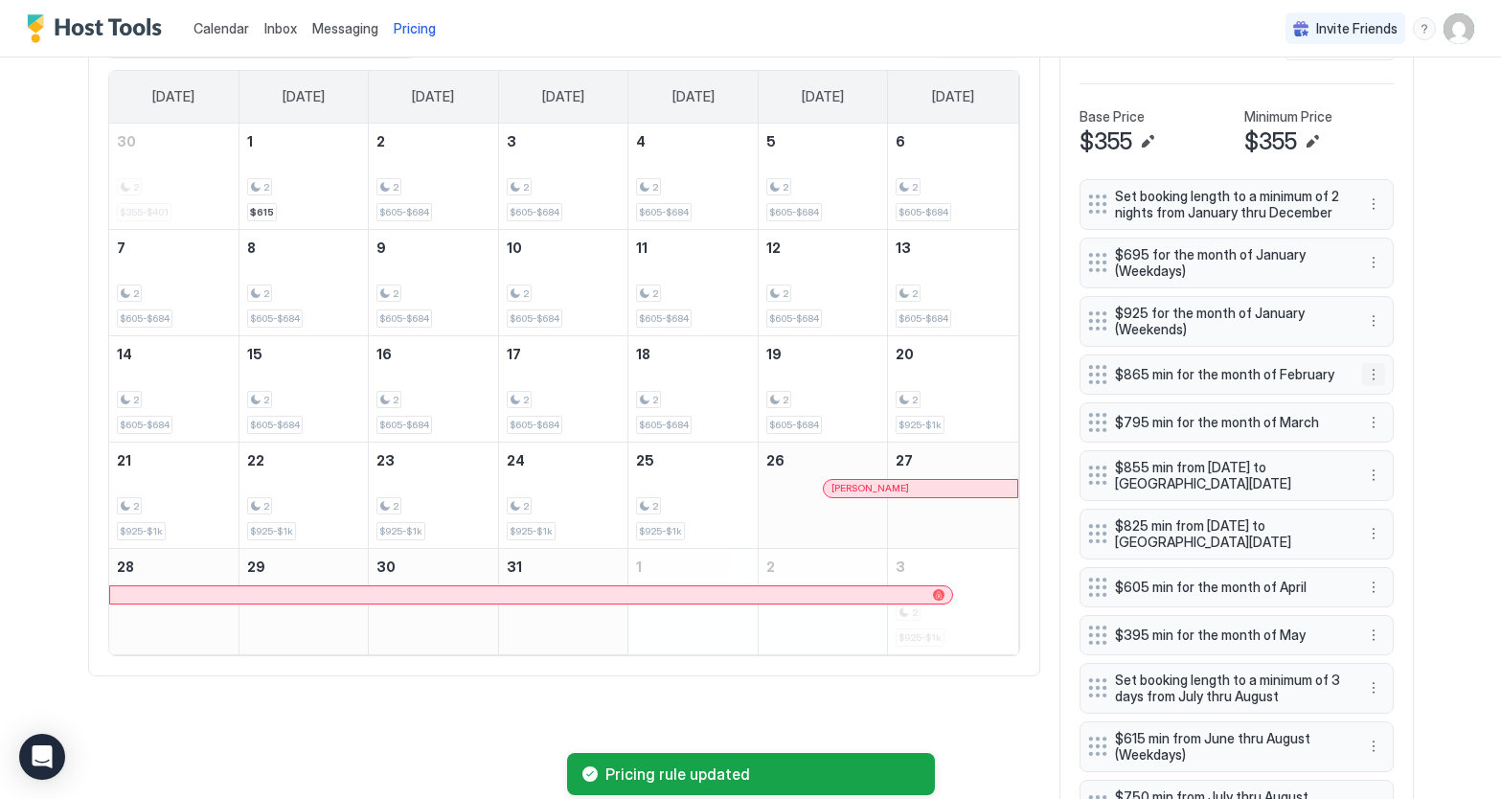
click at [1365, 378] on button "More options" at bounding box center [1373, 374] width 23 height 23
click at [1392, 399] on span "Edit" at bounding box center [1402, 401] width 21 height 14
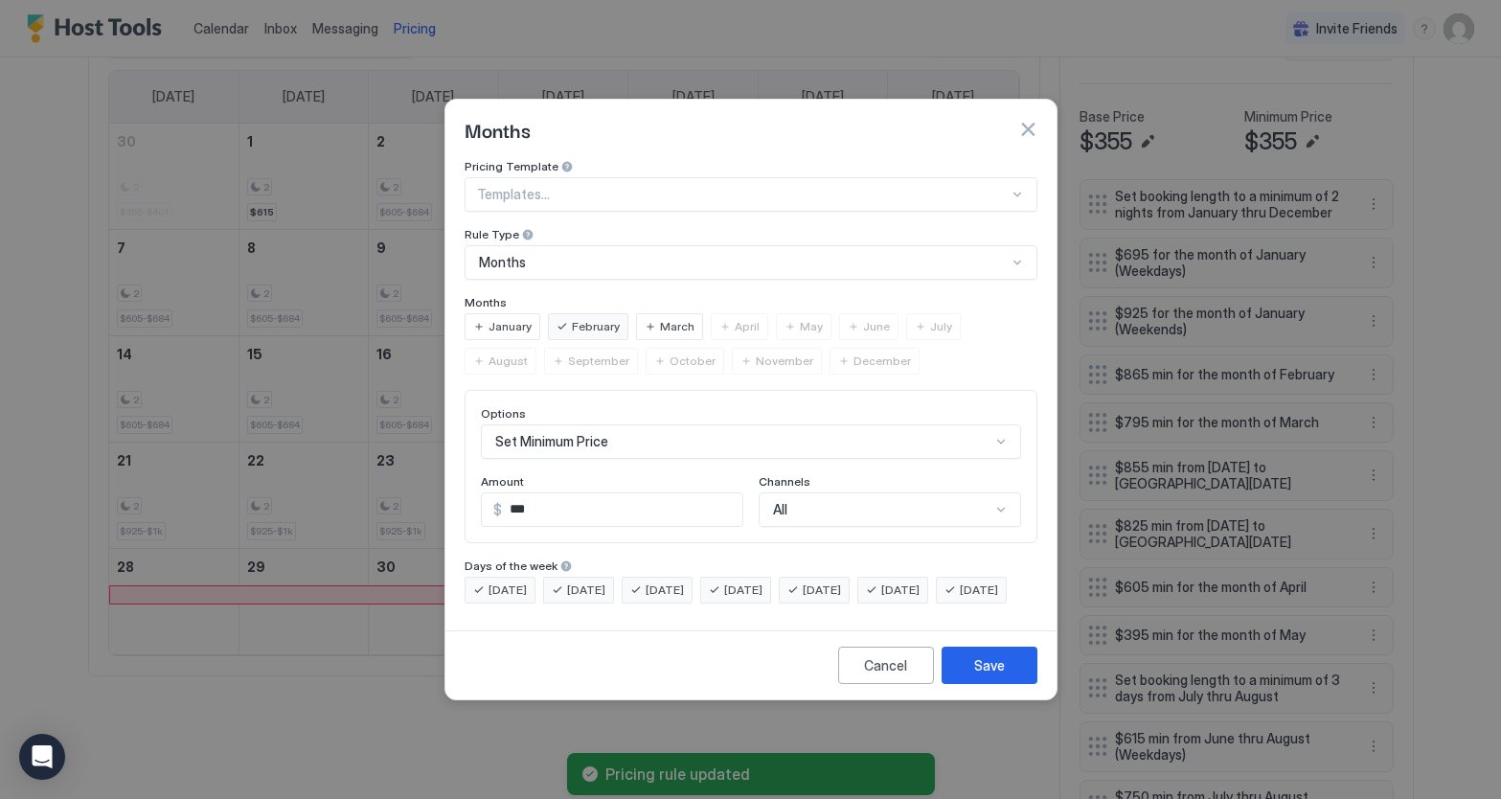
click at [953, 424] on div "Set Minimum Price" at bounding box center [751, 441] width 540 height 34
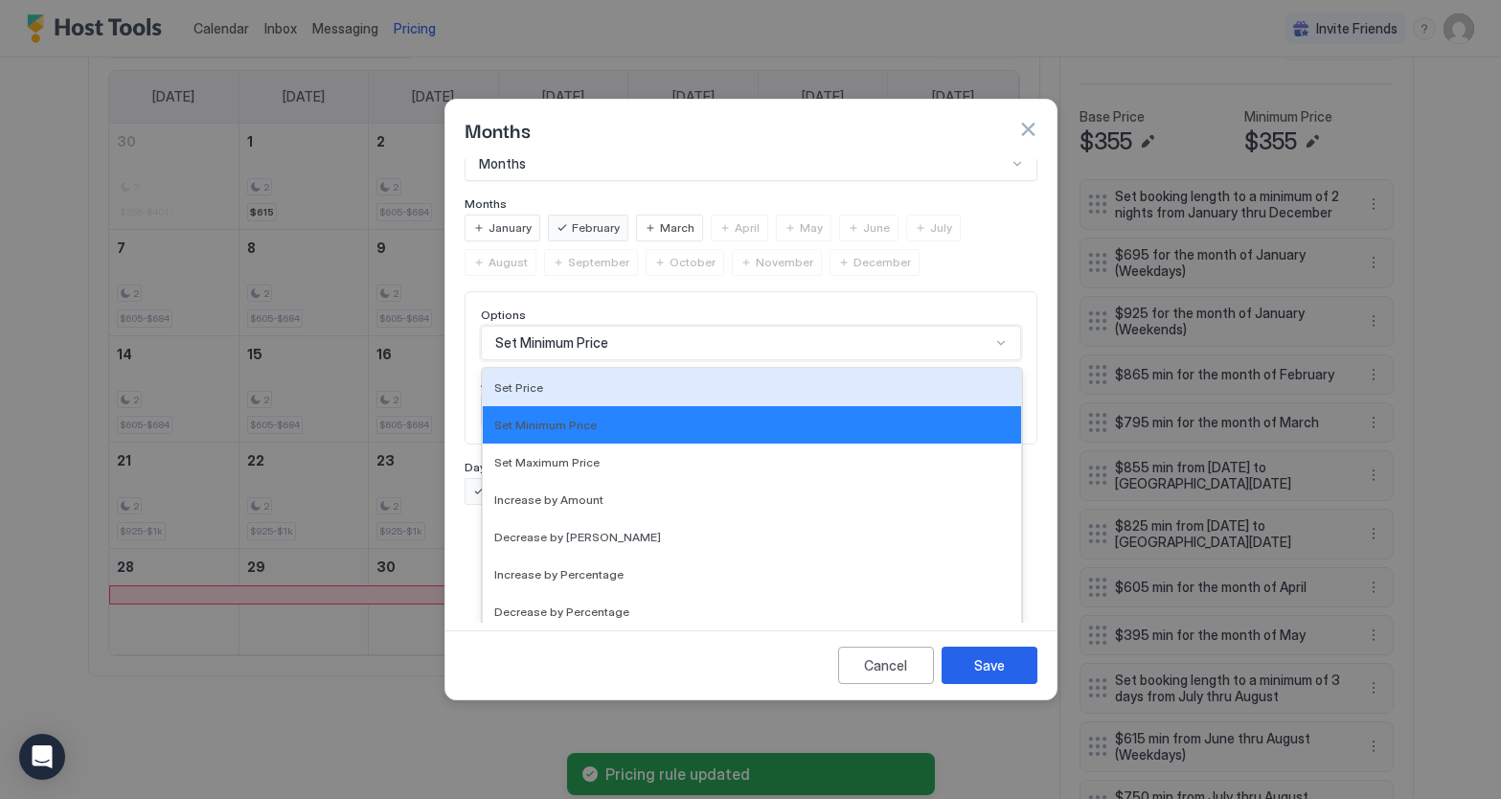
click at [559, 380] on div "Set Price" at bounding box center [751, 387] width 515 height 14
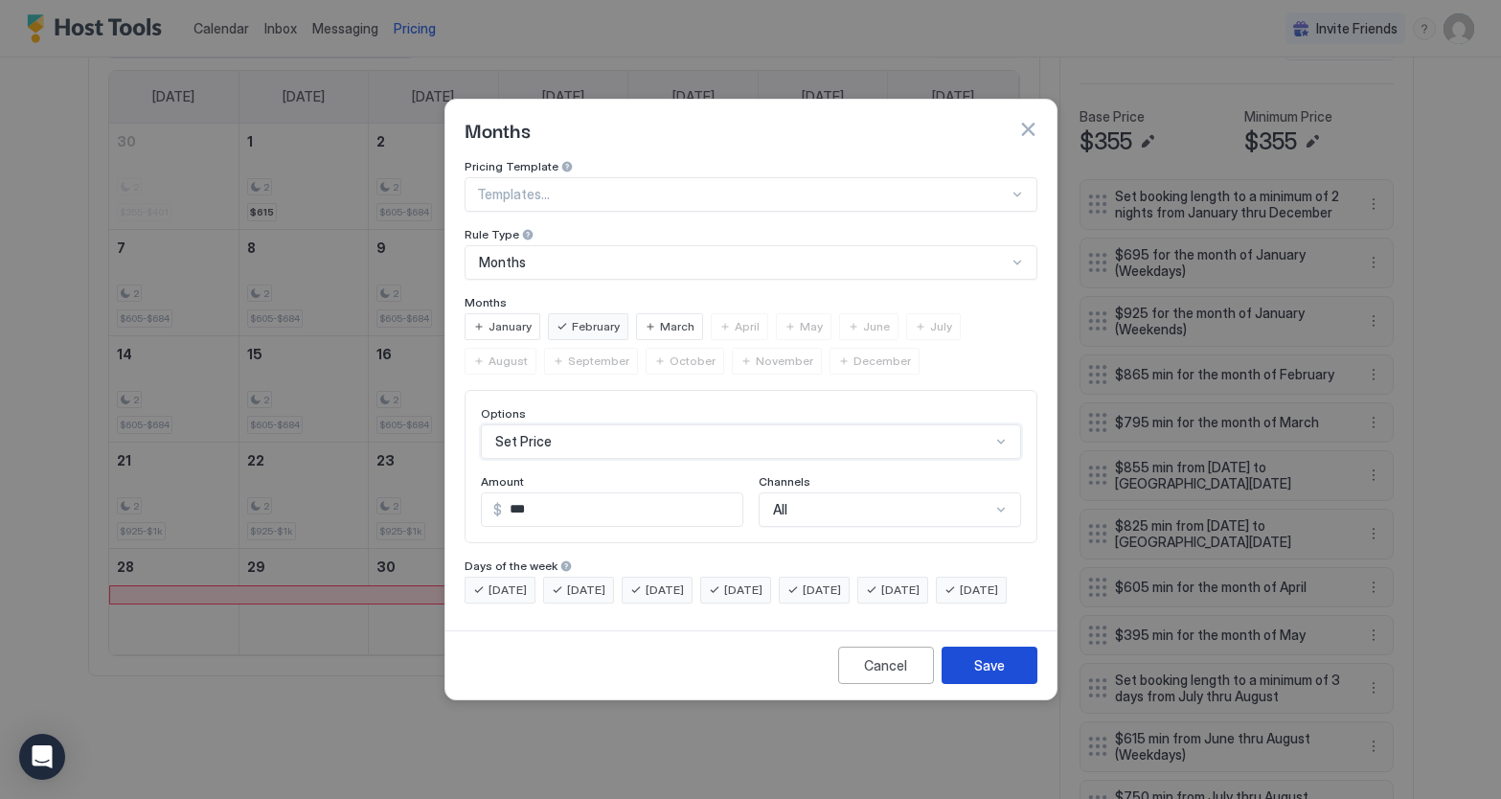
click at [1010, 684] on button "Save" at bounding box center [990, 665] width 96 height 37
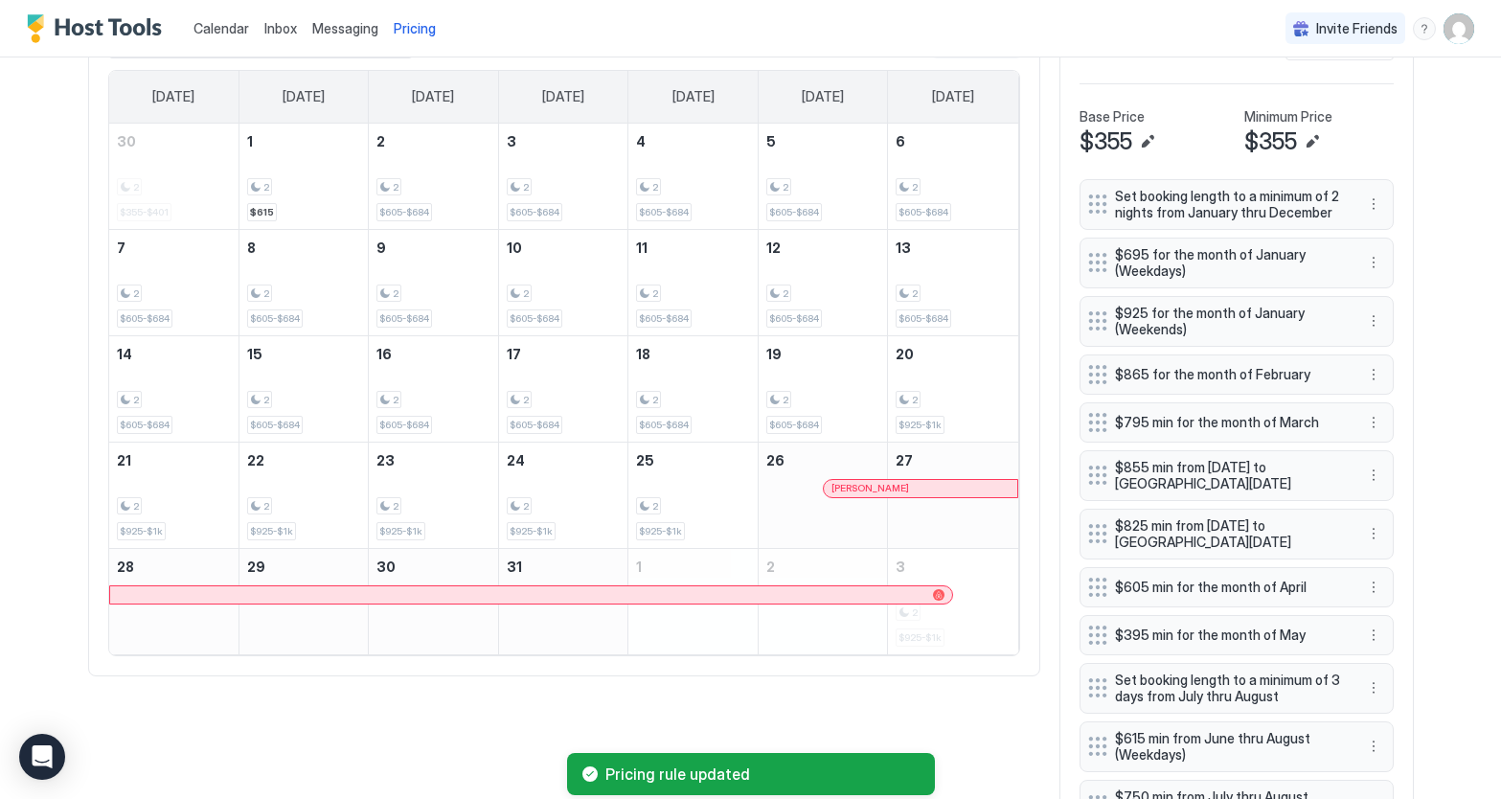
scroll to position [641, 0]
click at [1376, 425] on button "More options" at bounding box center [1373, 421] width 23 height 23
click at [1385, 447] on div "Edit" at bounding box center [1392, 448] width 42 height 14
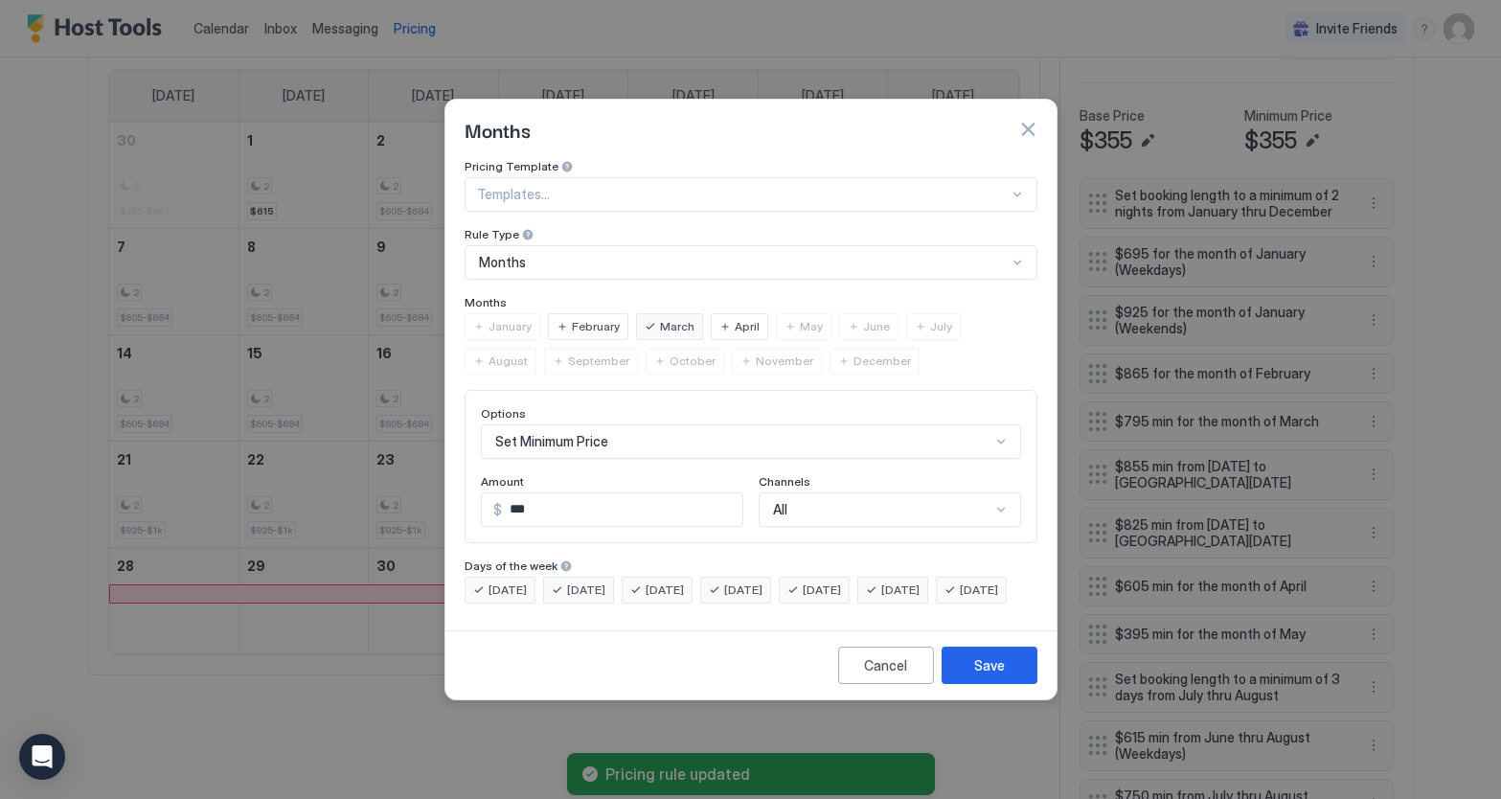
click at [608, 424] on div "Set Minimum Price" at bounding box center [751, 441] width 540 height 34
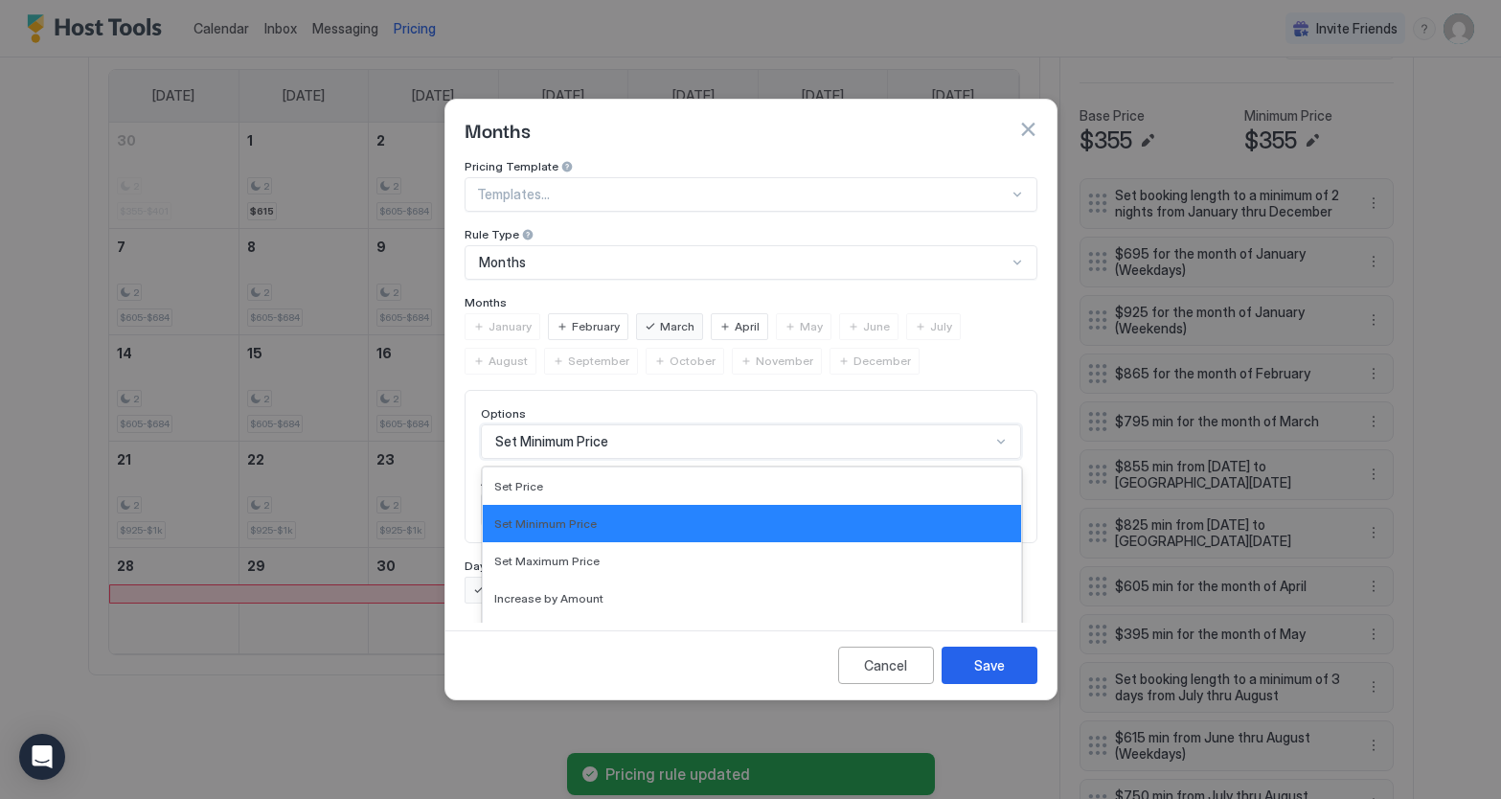
scroll to position [99, 0]
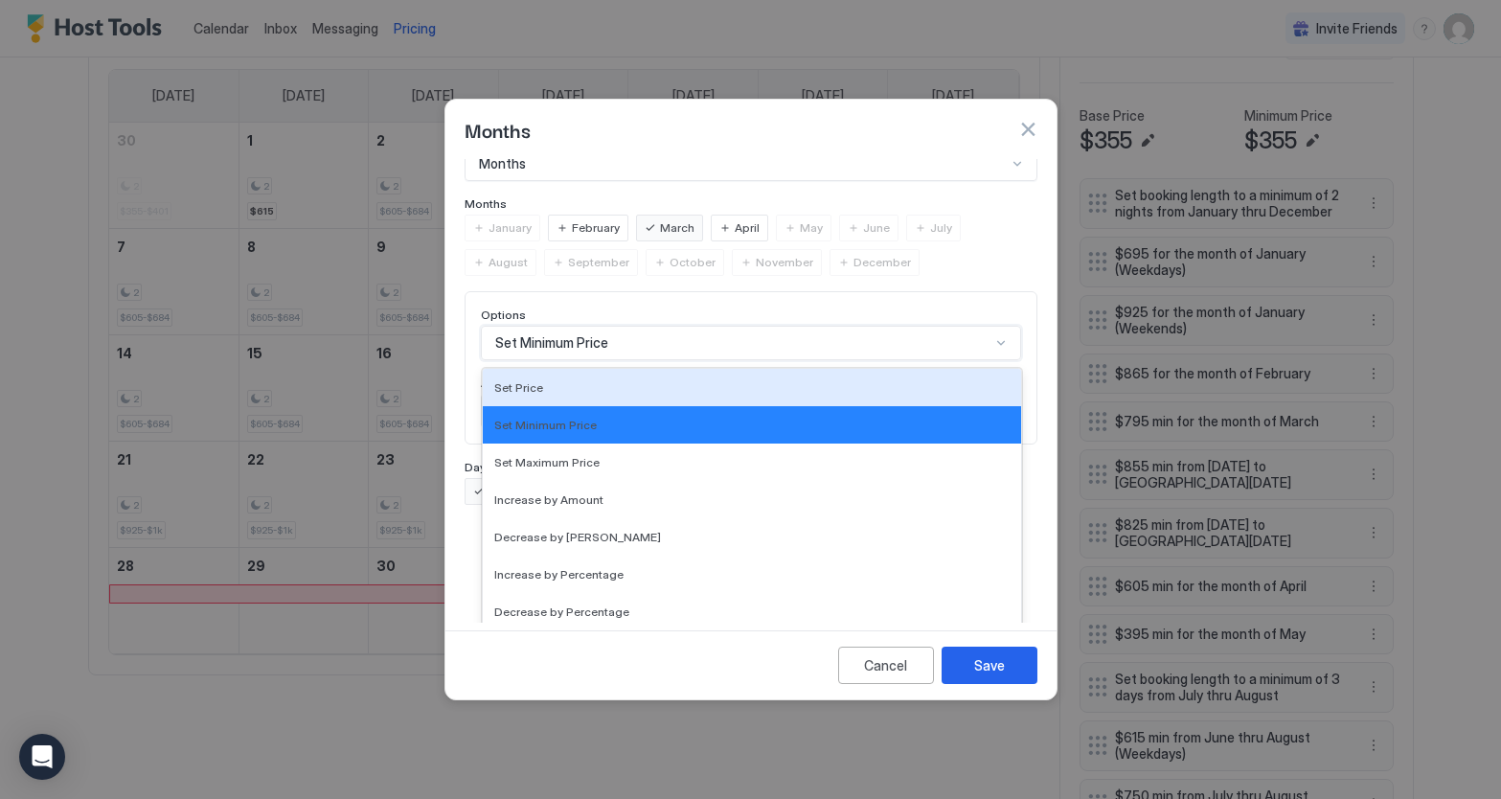
drag, startPoint x: 558, startPoint y: 372, endPoint x: 567, endPoint y: 375, distance: 10.0
click at [558, 380] on div "Set Price" at bounding box center [751, 387] width 515 height 14
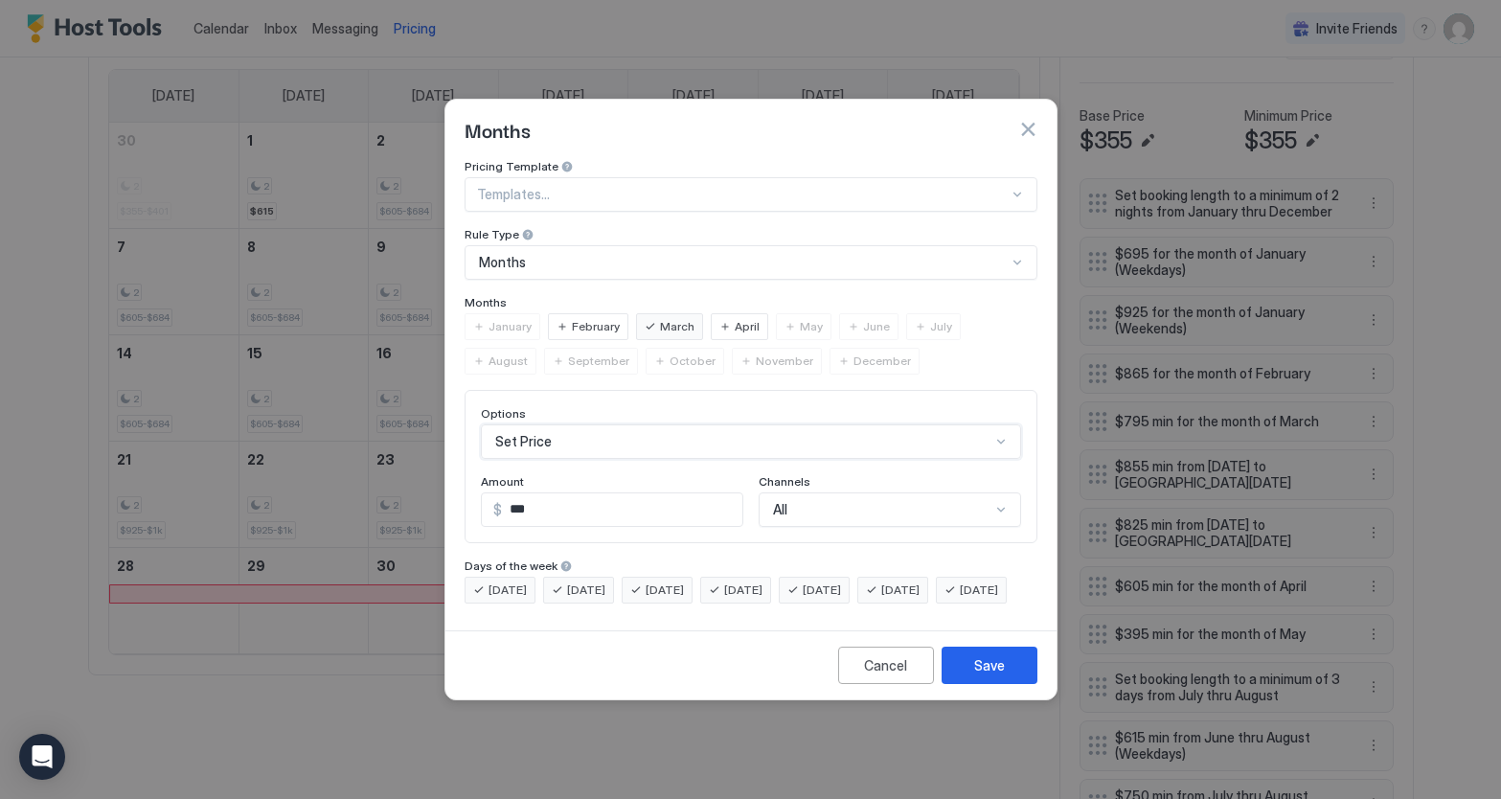
scroll to position [0, 0]
drag, startPoint x: 992, startPoint y: 685, endPoint x: 1279, endPoint y: 539, distance: 322.2
click at [994, 676] on div "Save" at bounding box center [989, 665] width 31 height 20
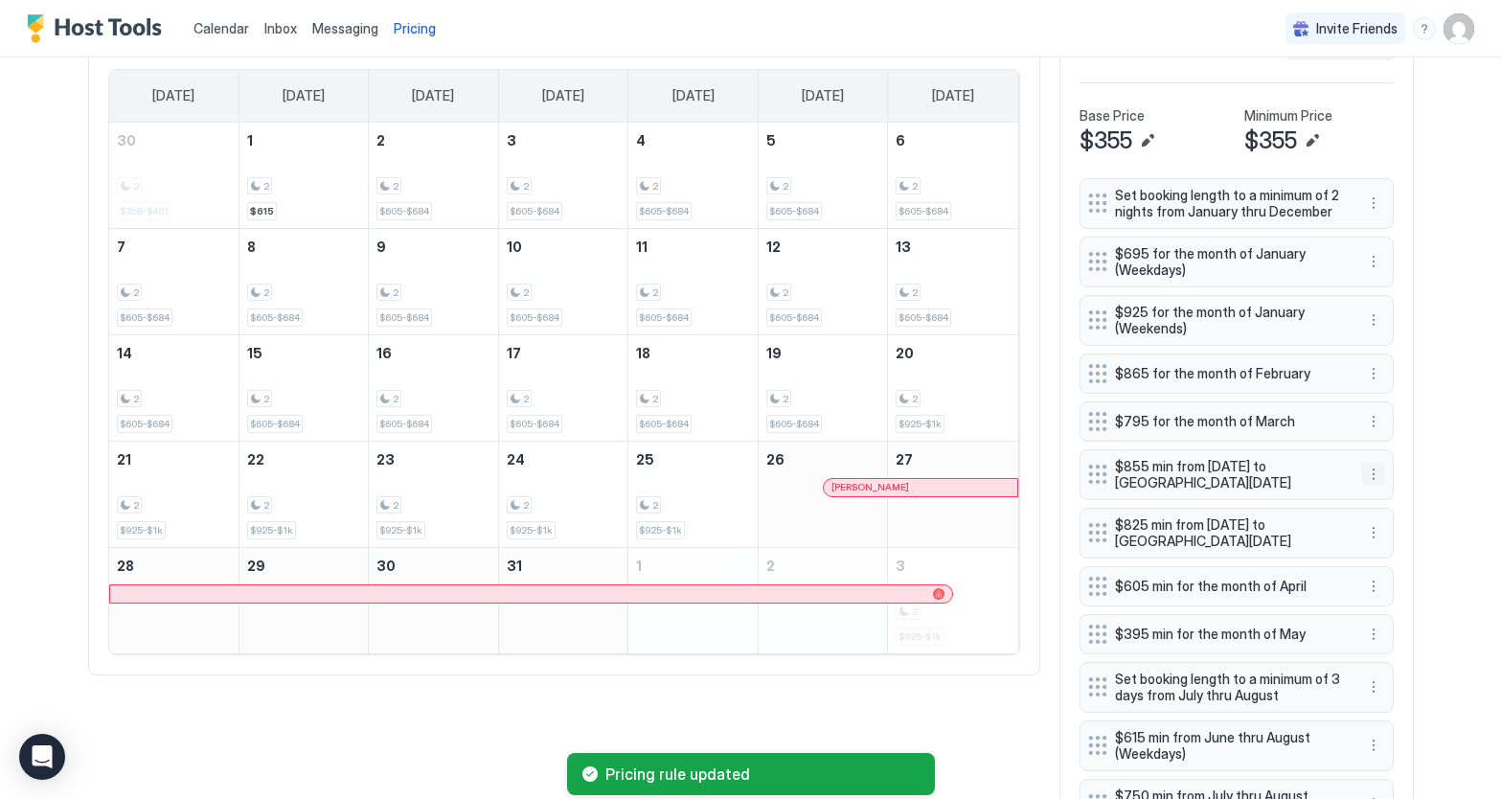
click at [1364, 475] on button "More options" at bounding box center [1373, 474] width 23 height 23
click at [1385, 501] on div "Edit" at bounding box center [1392, 501] width 42 height 14
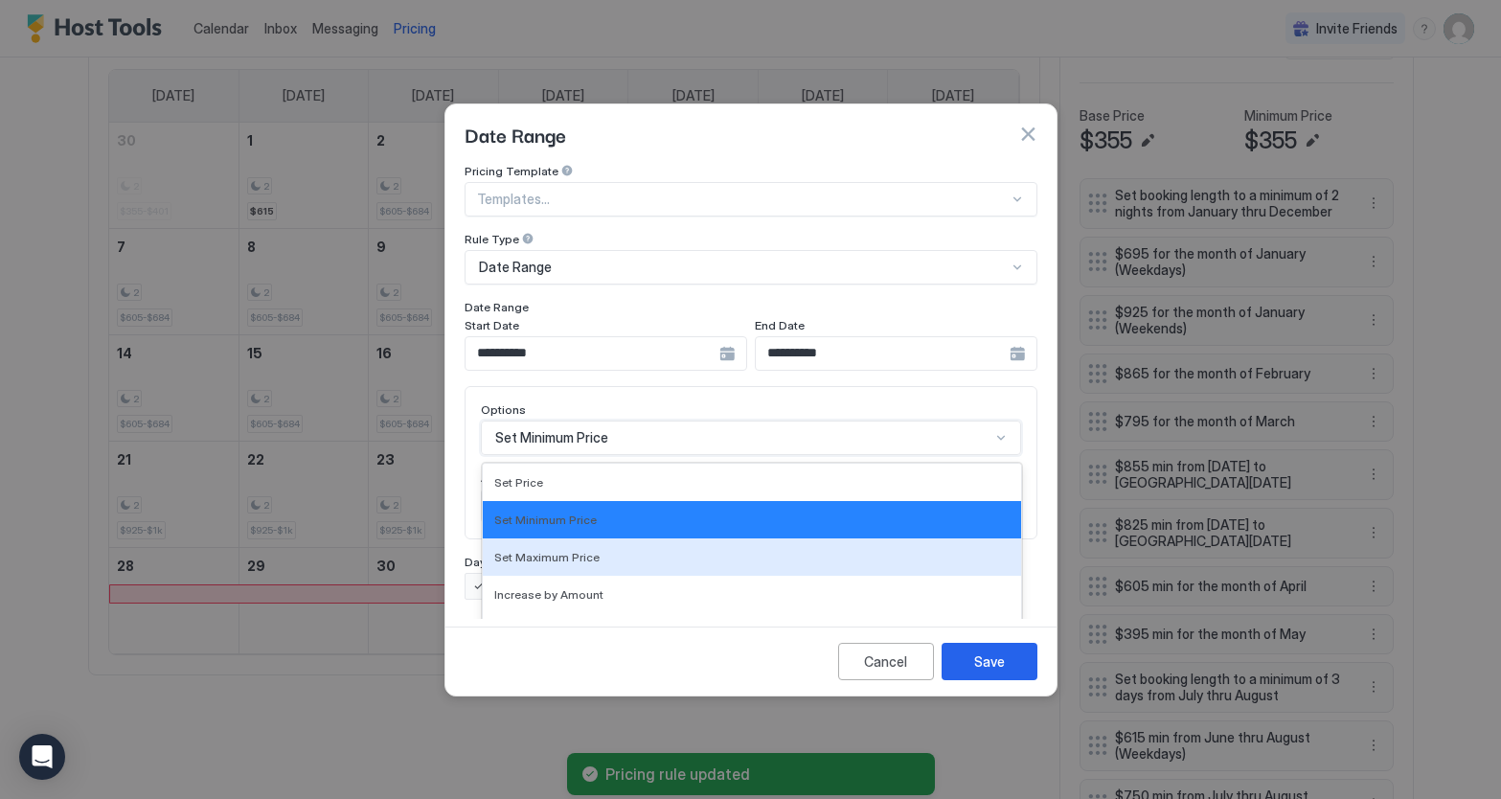
scroll to position [99, 0]
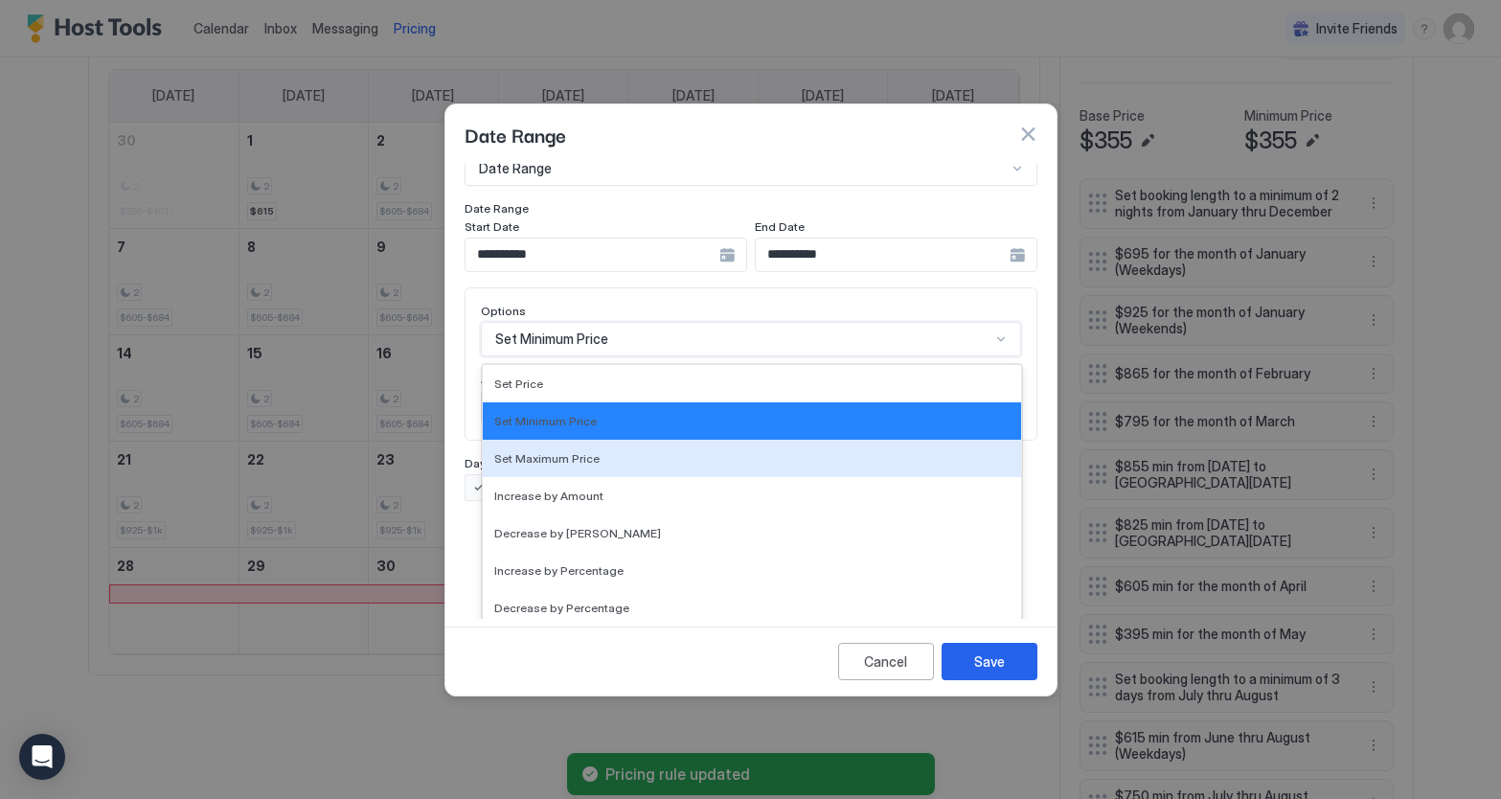
click at [890, 356] on div "Set Maximum Price, 3 of 17. 17 results available. Use Up and Down to choose opt…" at bounding box center [751, 339] width 540 height 34
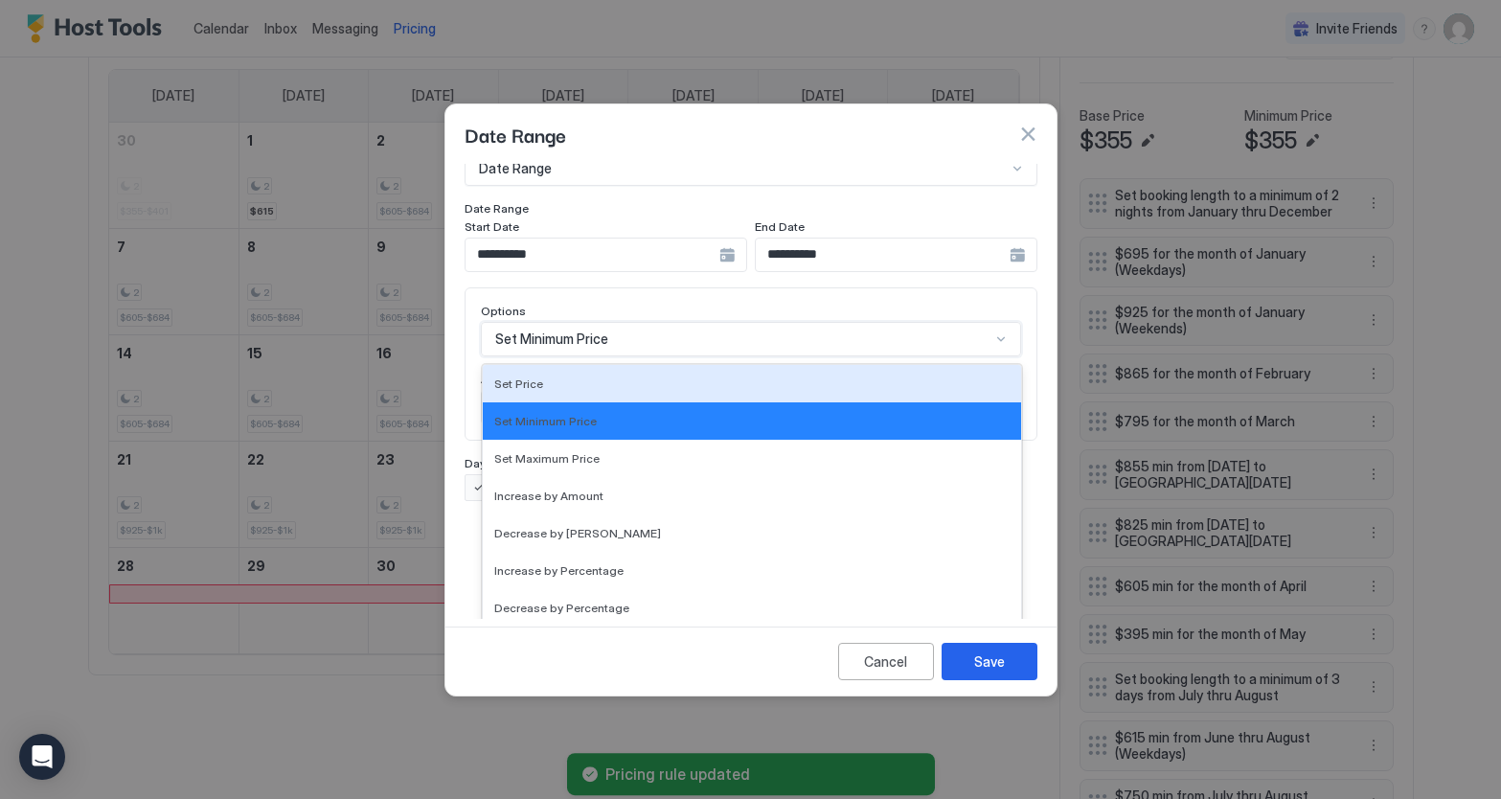
click at [567, 377] on div "Set Price" at bounding box center [751, 384] width 515 height 14
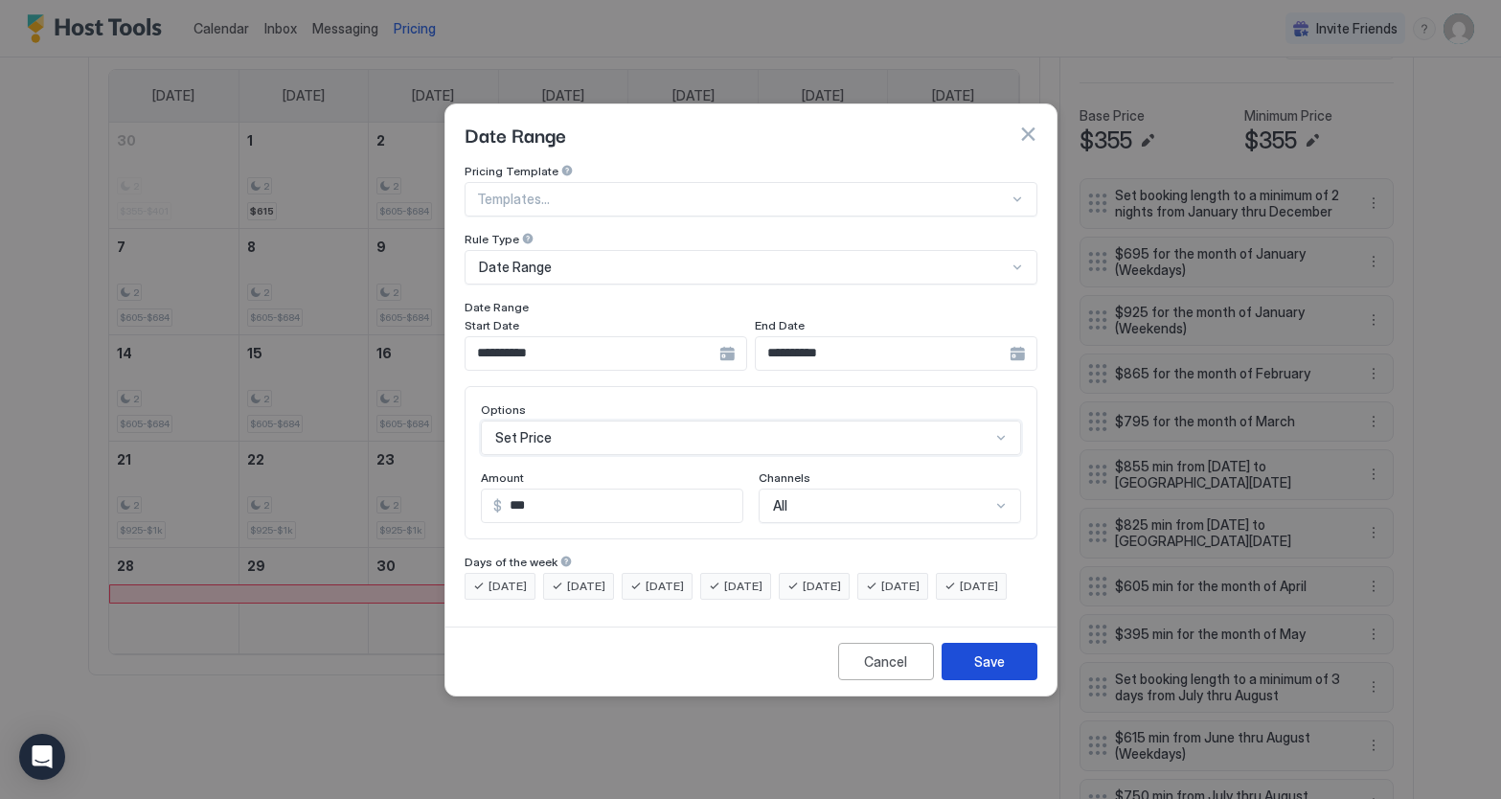
drag, startPoint x: 994, startPoint y: 676, endPoint x: 1307, endPoint y: 469, distance: 376.0
click at [996, 672] on div "Save" at bounding box center [989, 662] width 31 height 20
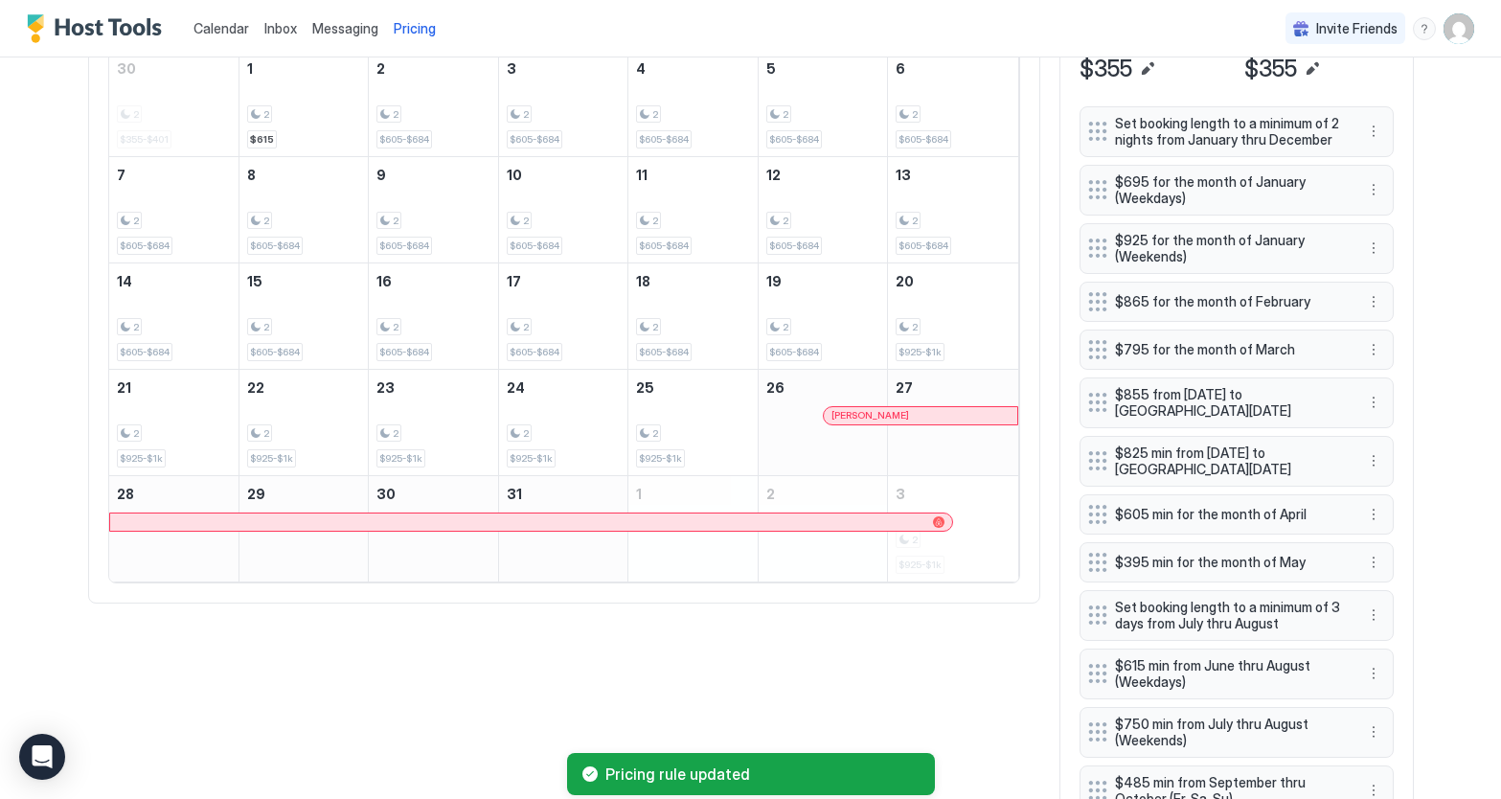
scroll to position [717, 0]
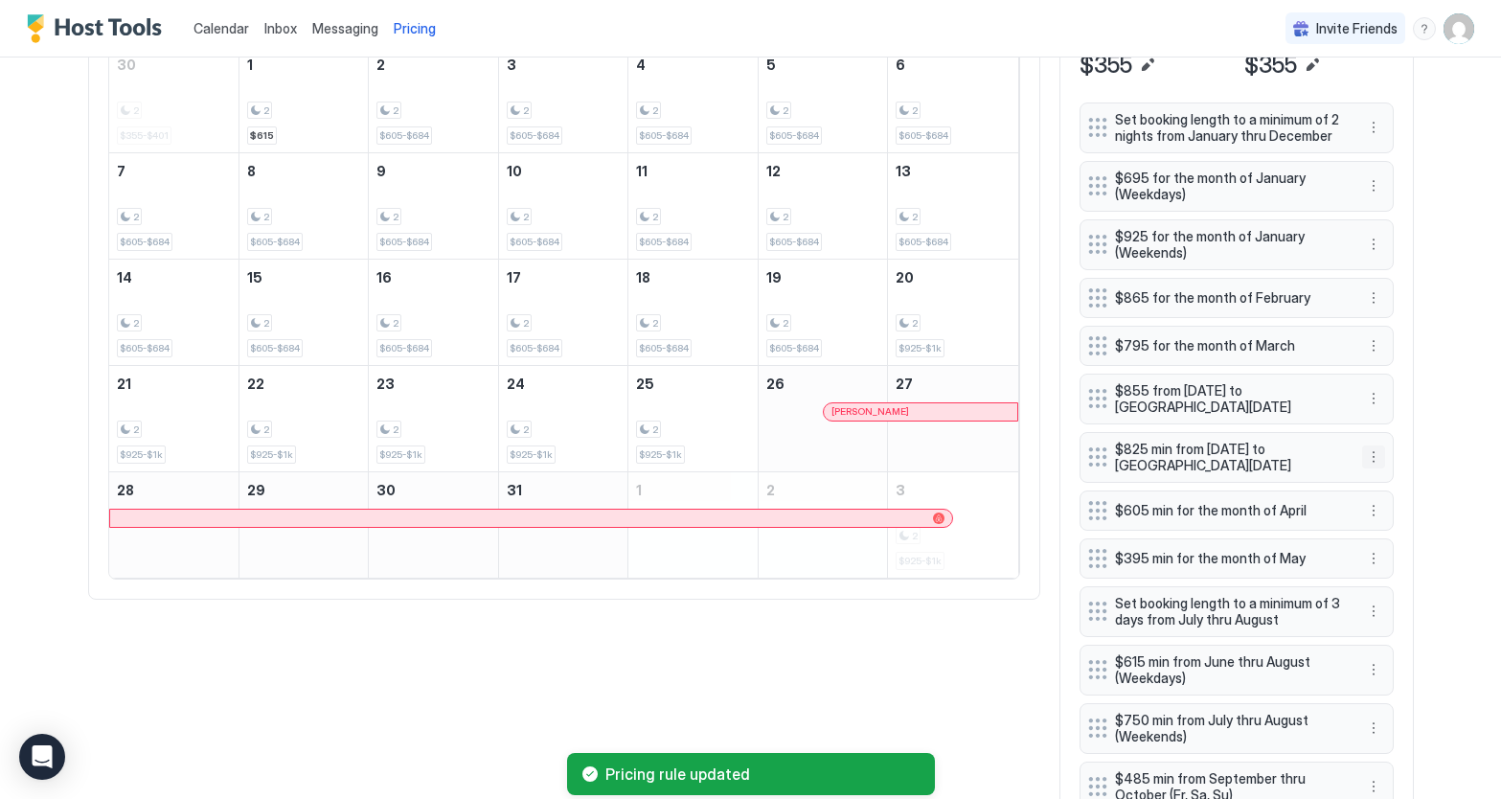
click at [1372, 459] on button "More options" at bounding box center [1373, 457] width 23 height 23
click at [1376, 477] on div "Edit" at bounding box center [1392, 484] width 42 height 14
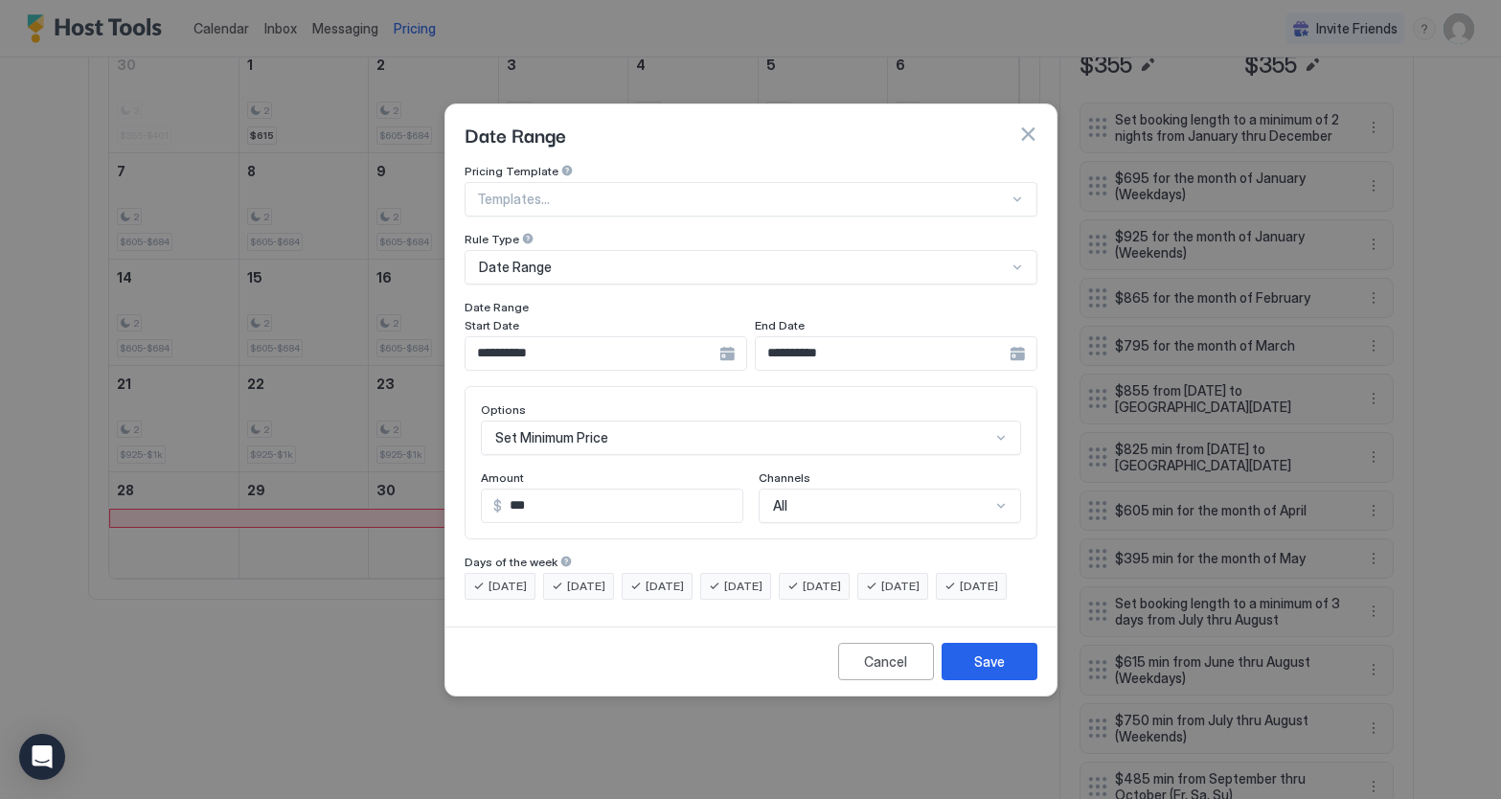
scroll to position [99, 0]
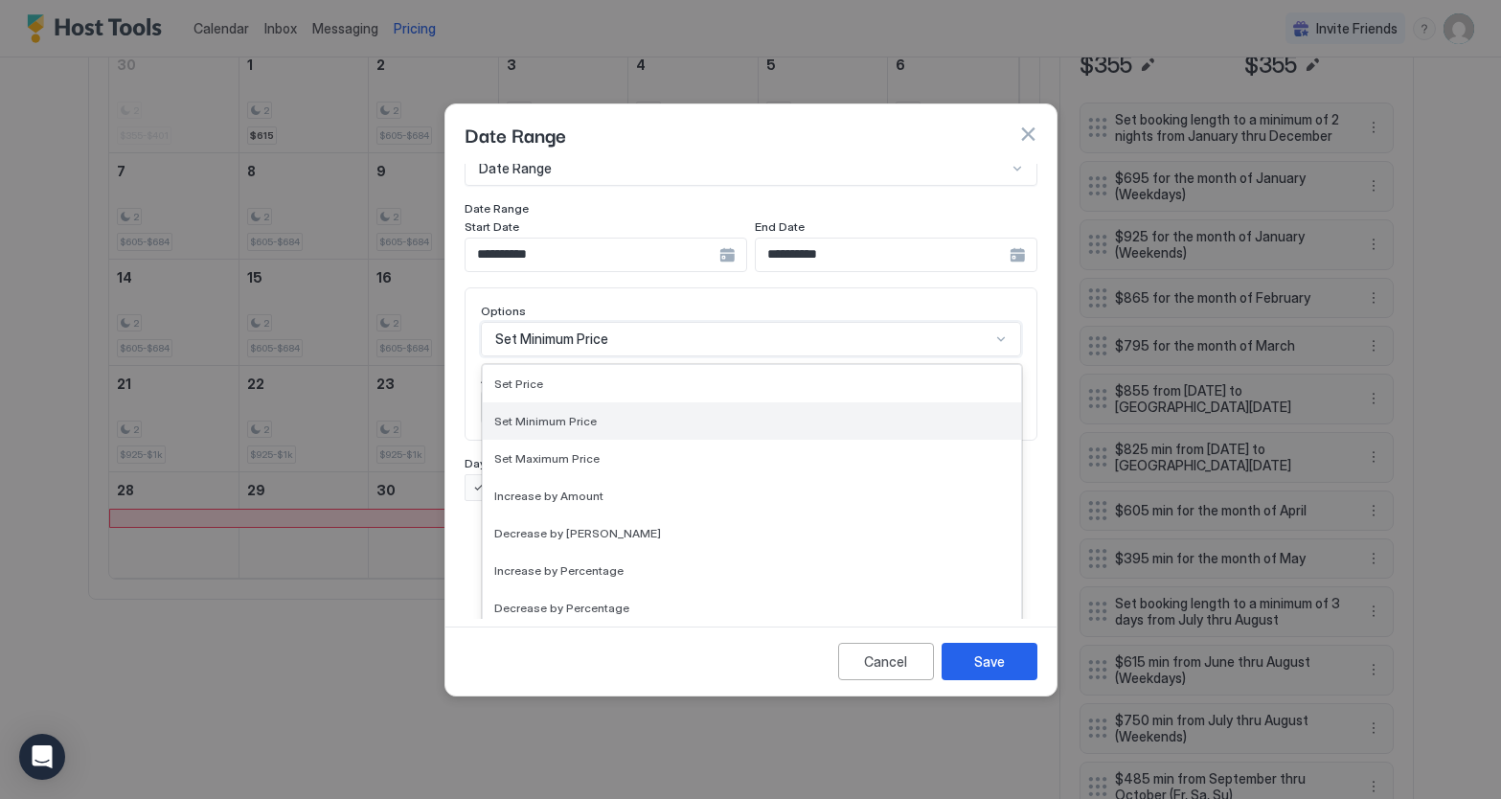
click at [1007, 356] on div "Set Minimum Price selected, 2 of 17. 17 results available. Use Up and Down to c…" at bounding box center [751, 339] width 540 height 34
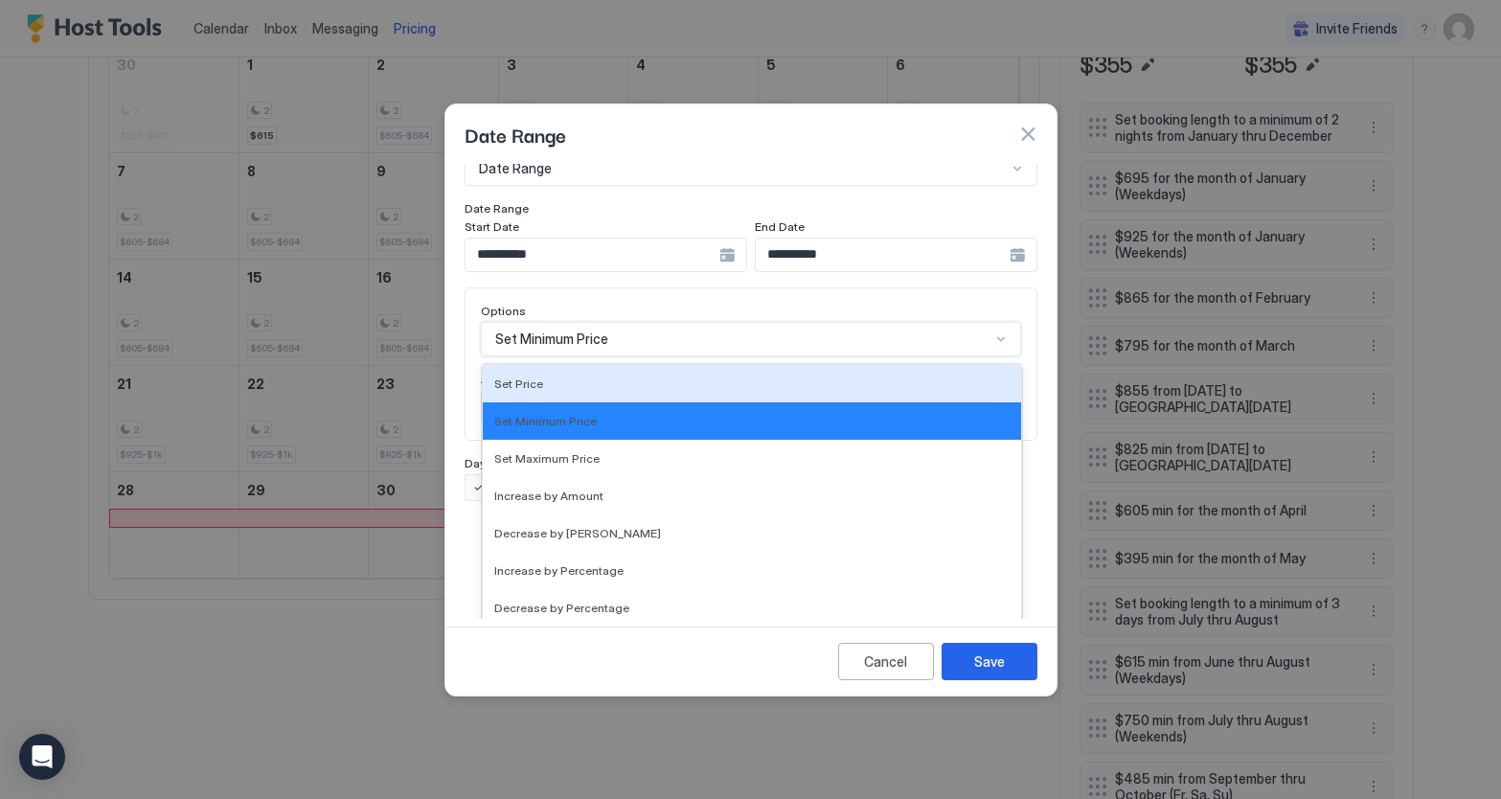
drag, startPoint x: 533, startPoint y: 362, endPoint x: 791, endPoint y: 490, distance: 288.4
click at [534, 377] on span "Set Price" at bounding box center [518, 384] width 49 height 14
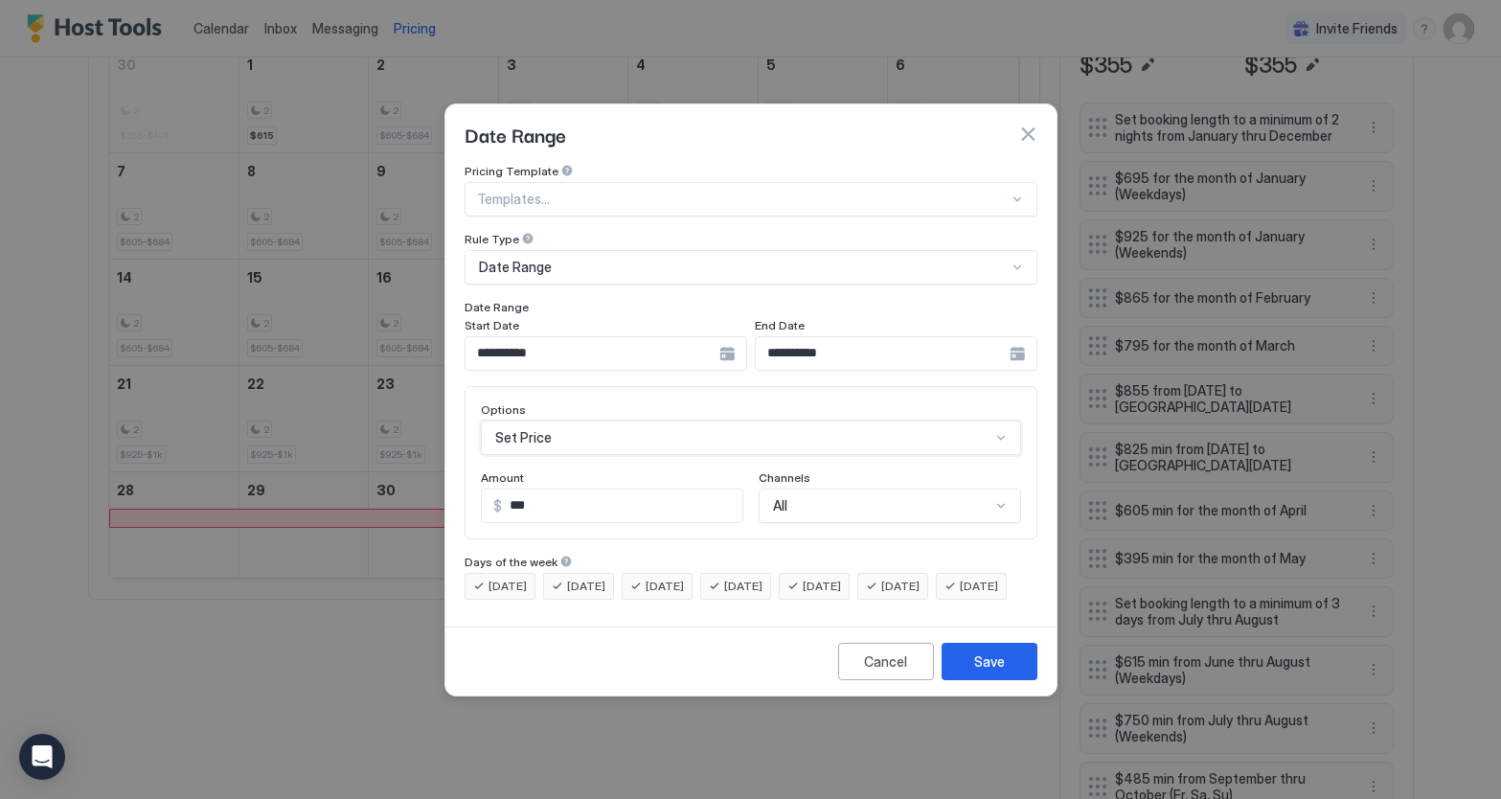
scroll to position [0, 0]
click at [1011, 680] on button "Save" at bounding box center [990, 661] width 96 height 37
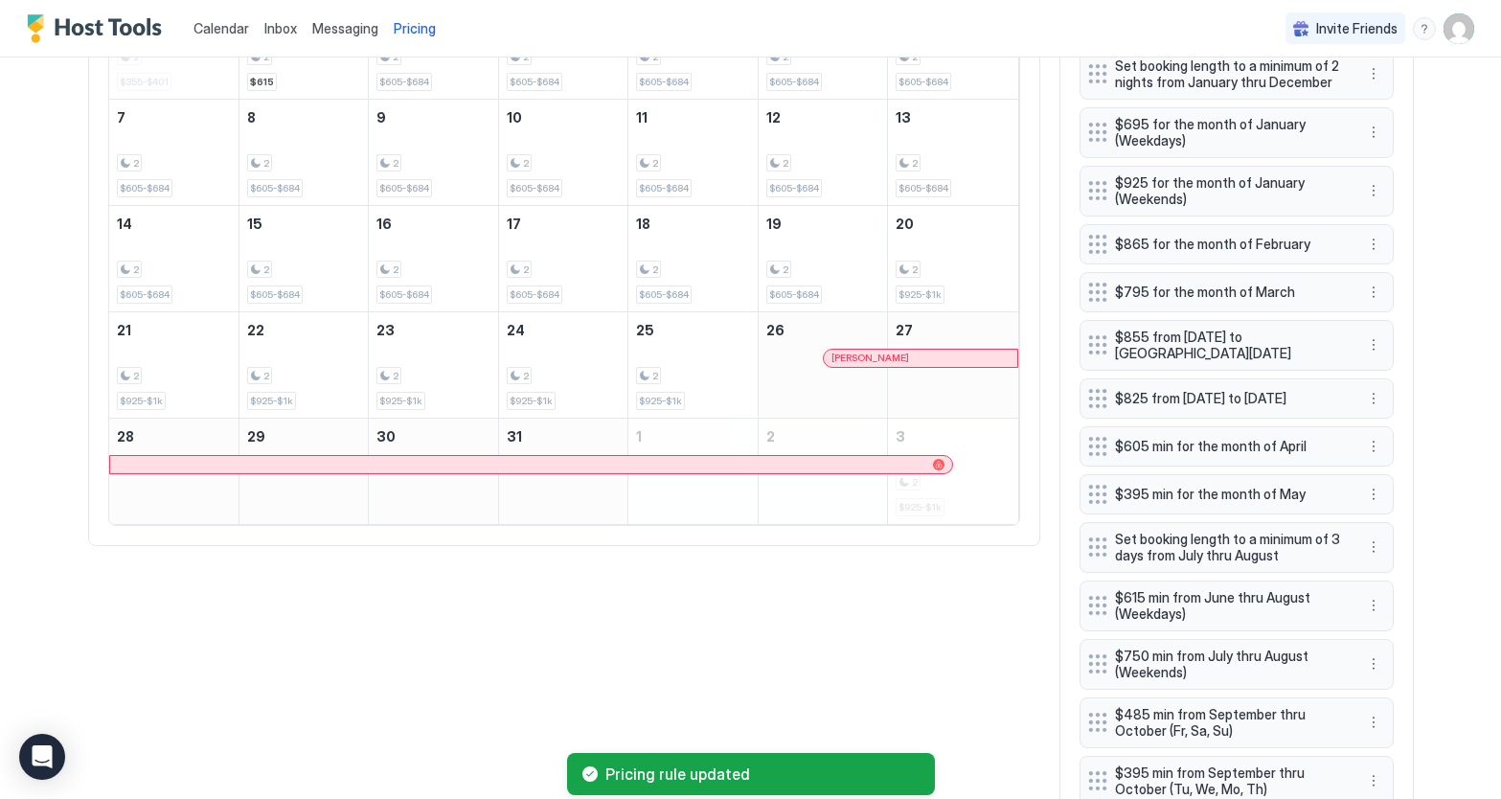
scroll to position [772, 0]
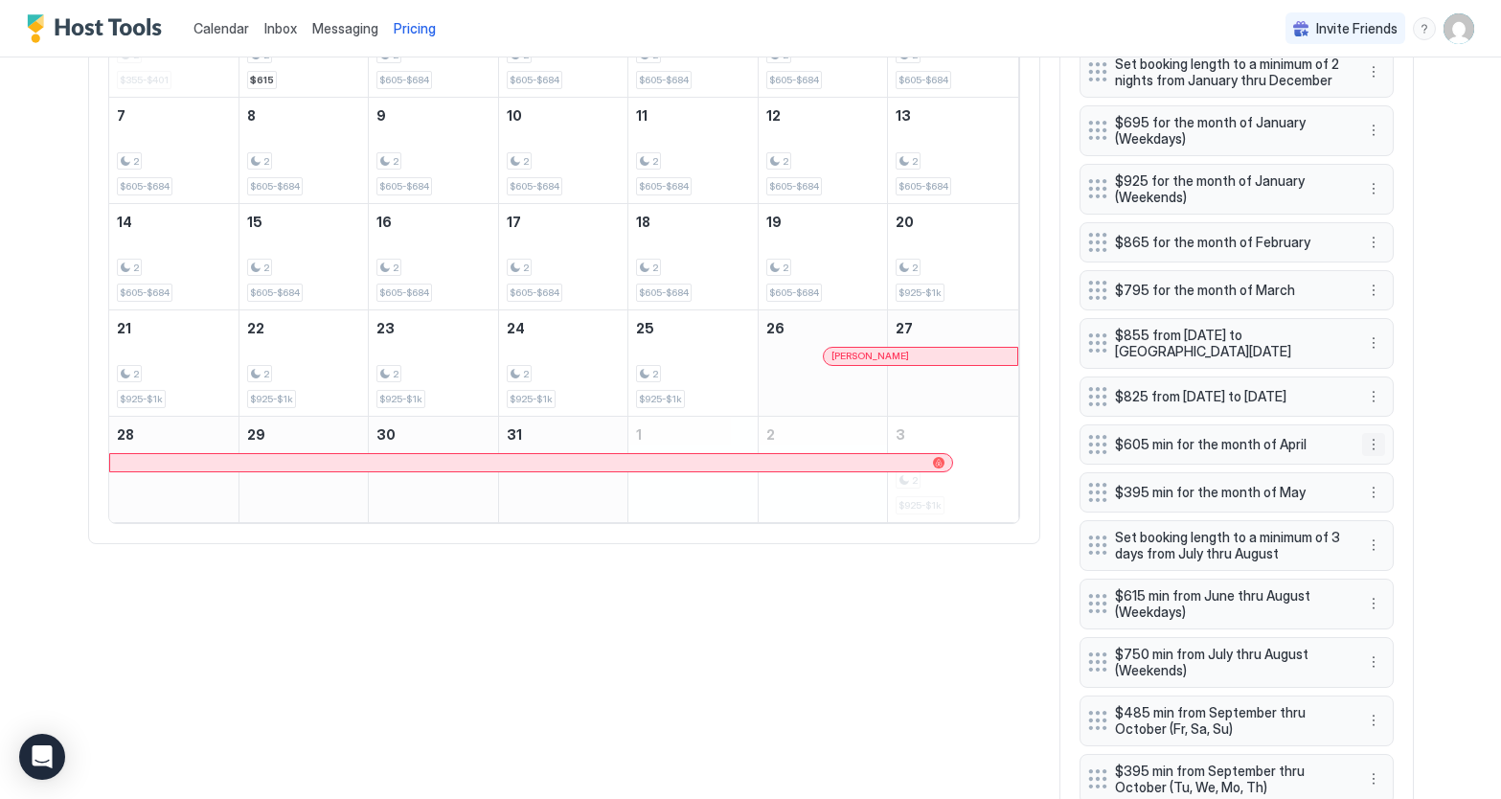
click at [1378, 452] on button "More options" at bounding box center [1373, 444] width 23 height 23
click at [1401, 481] on span "Edit" at bounding box center [1402, 481] width 21 height 14
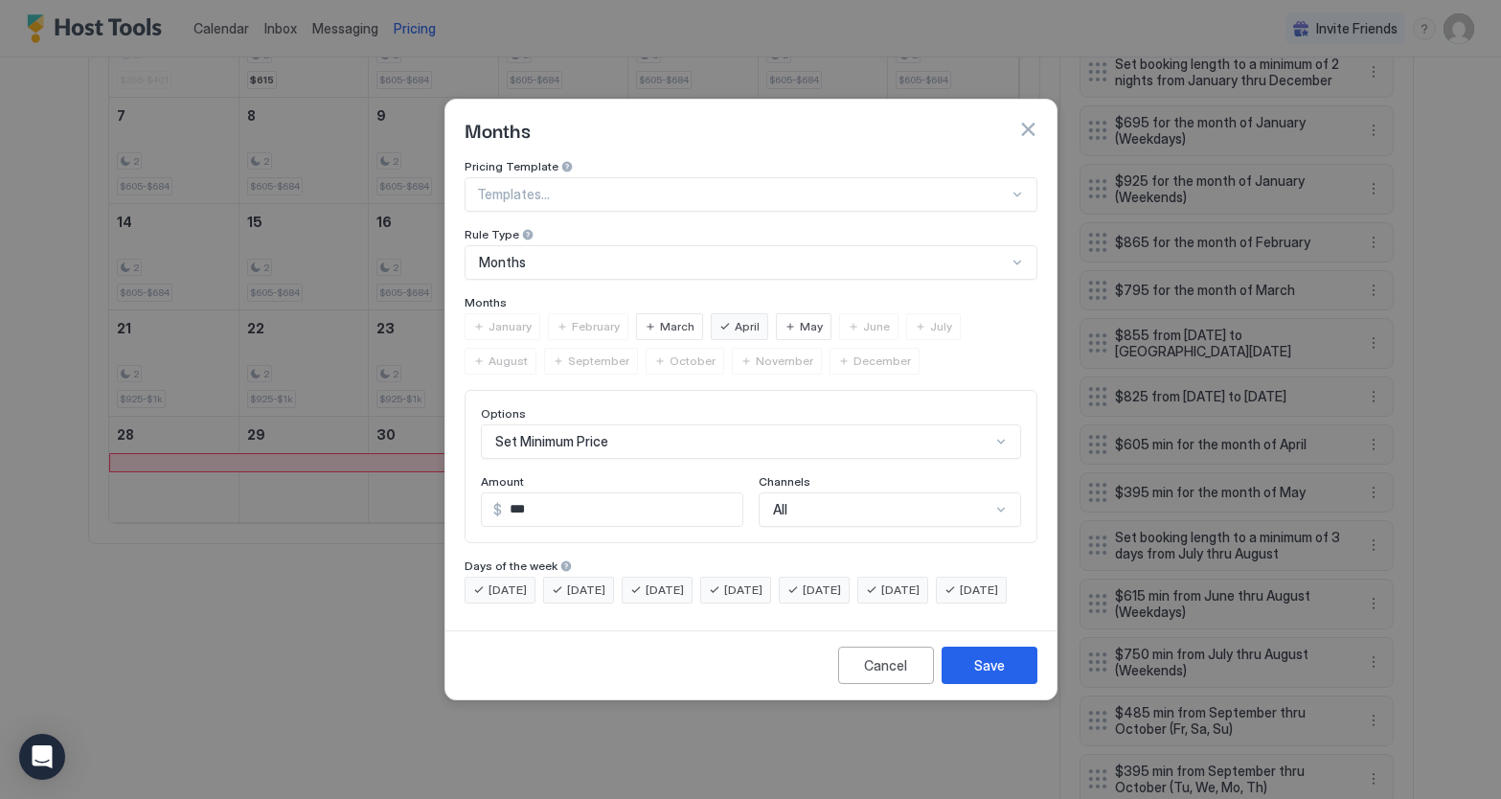
scroll to position [99, 0]
click at [966, 429] on div "Set Minimum Price" at bounding box center [751, 441] width 540 height 34
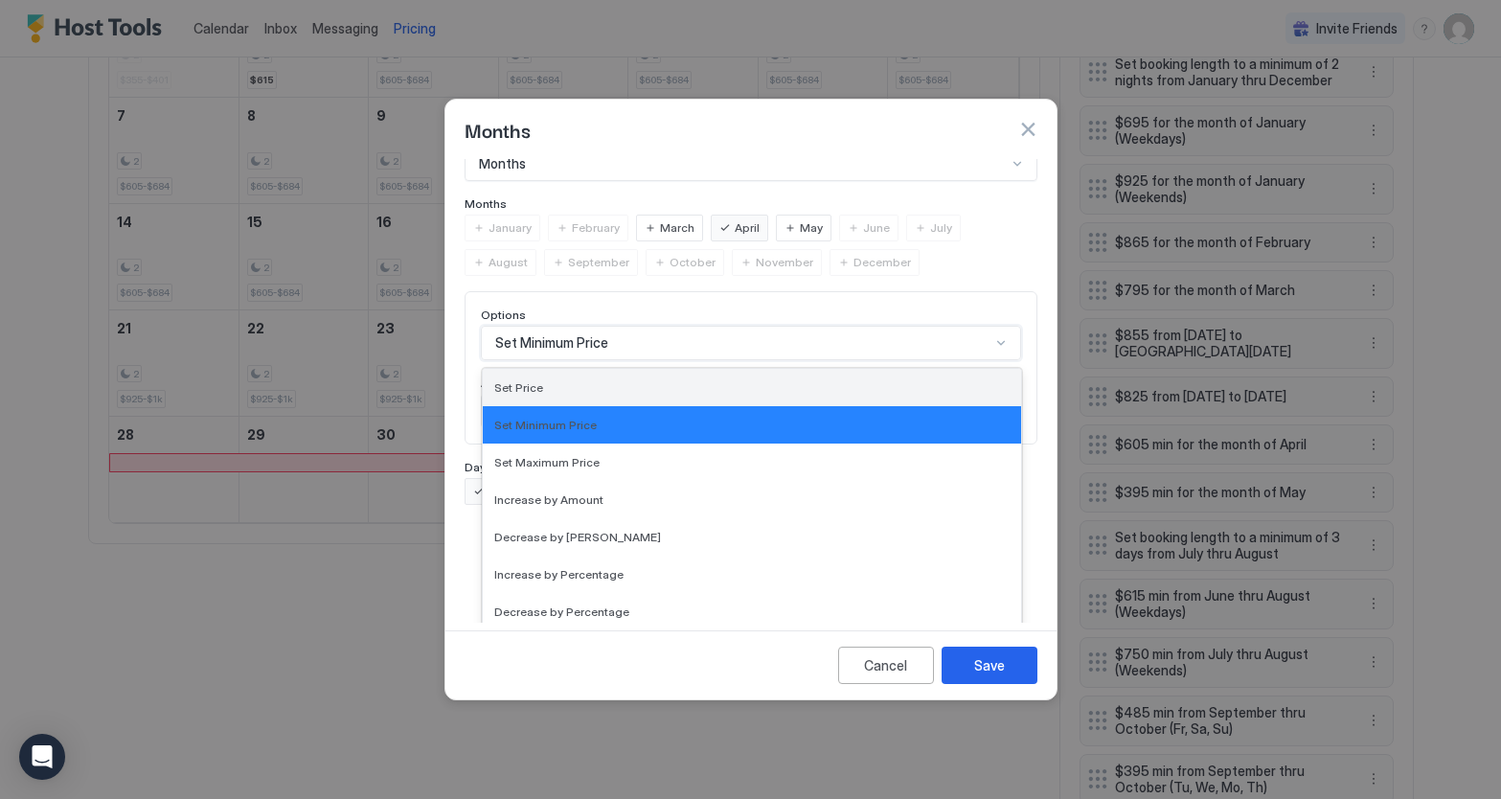
click at [532, 380] on span "Set Price" at bounding box center [518, 387] width 49 height 14
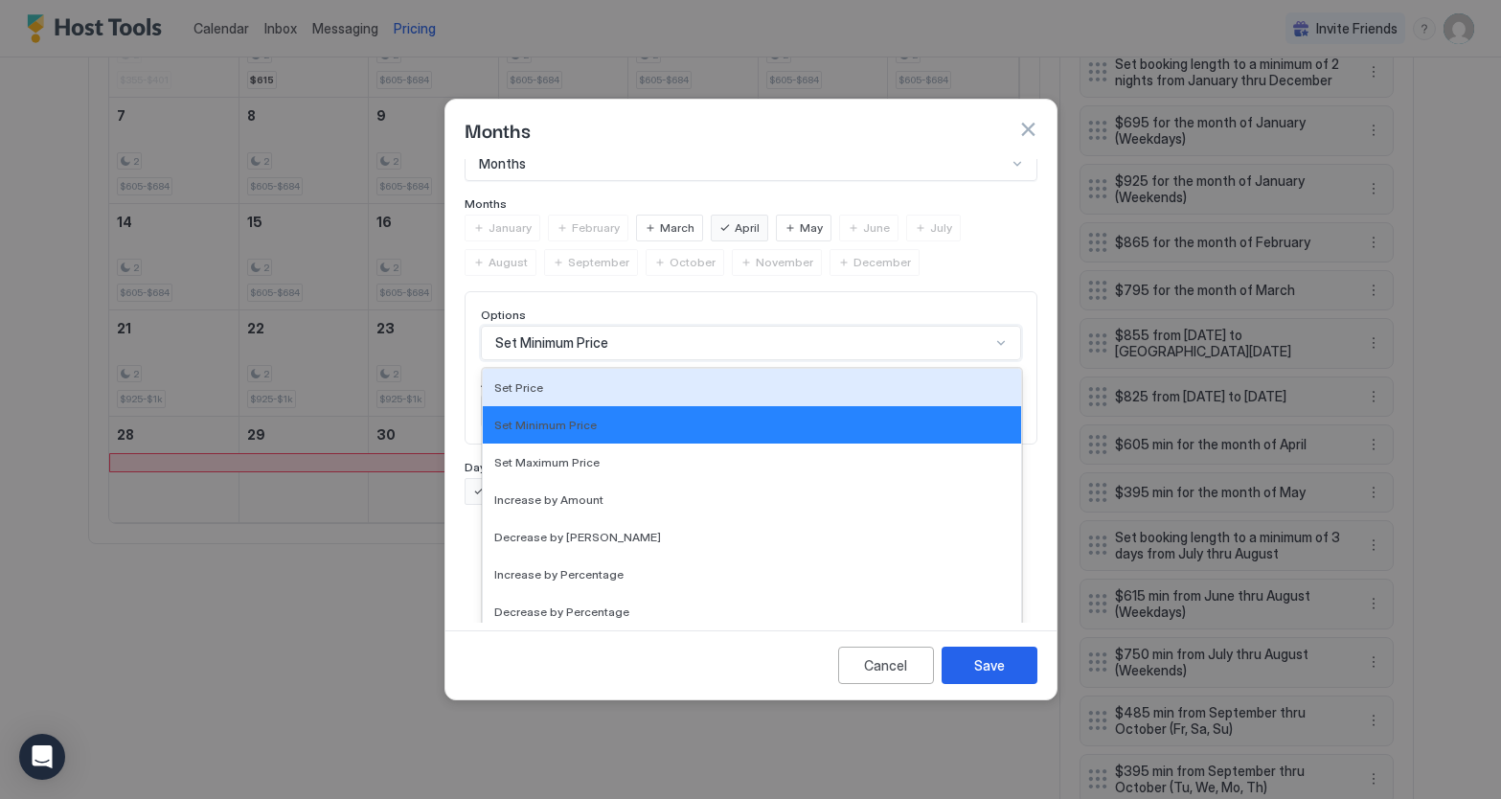
scroll to position [0, 0]
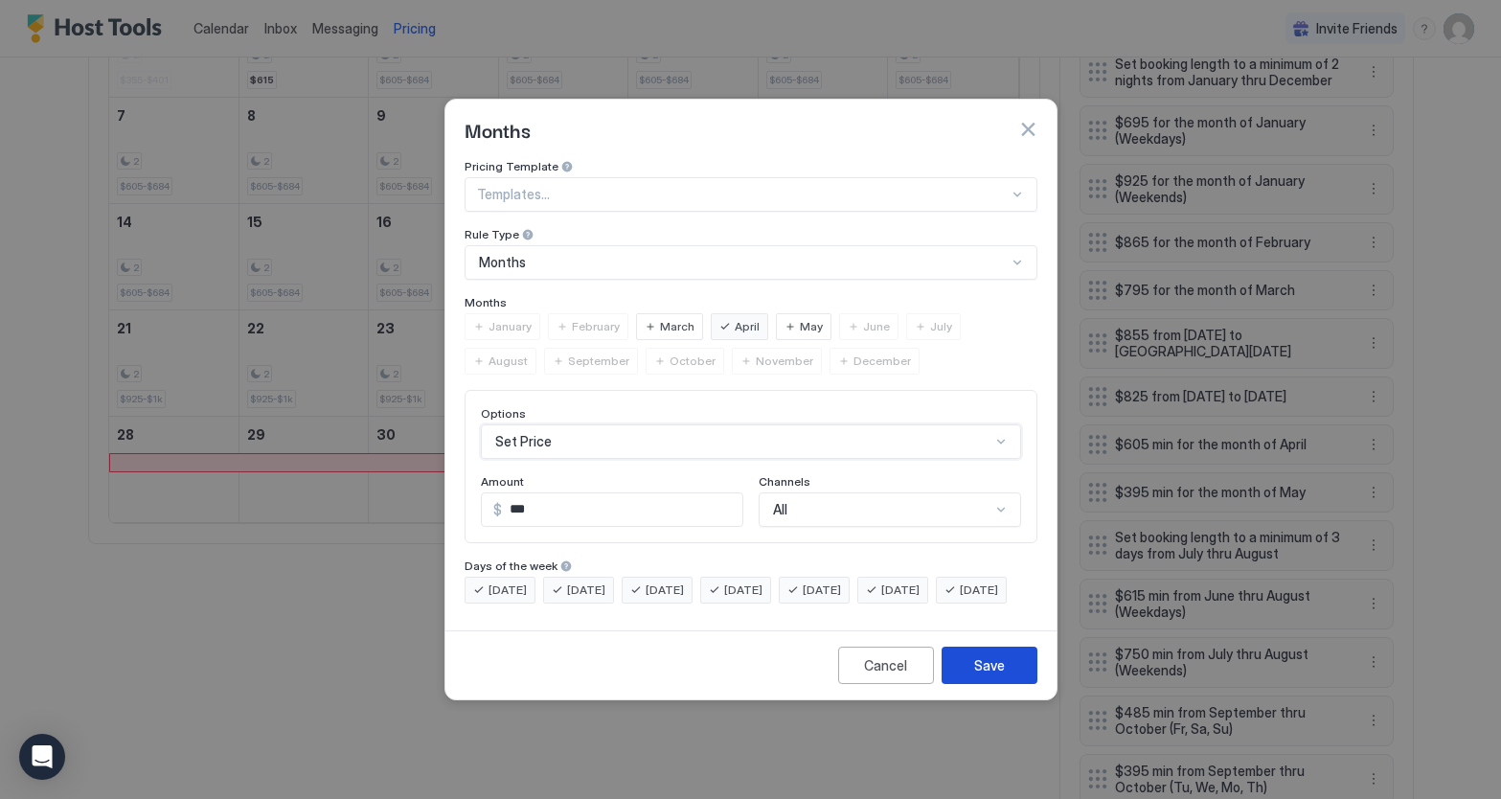
drag, startPoint x: 1008, startPoint y: 679, endPoint x: 1029, endPoint y: 660, distance: 28.5
click at [1008, 678] on button "Save" at bounding box center [990, 665] width 96 height 37
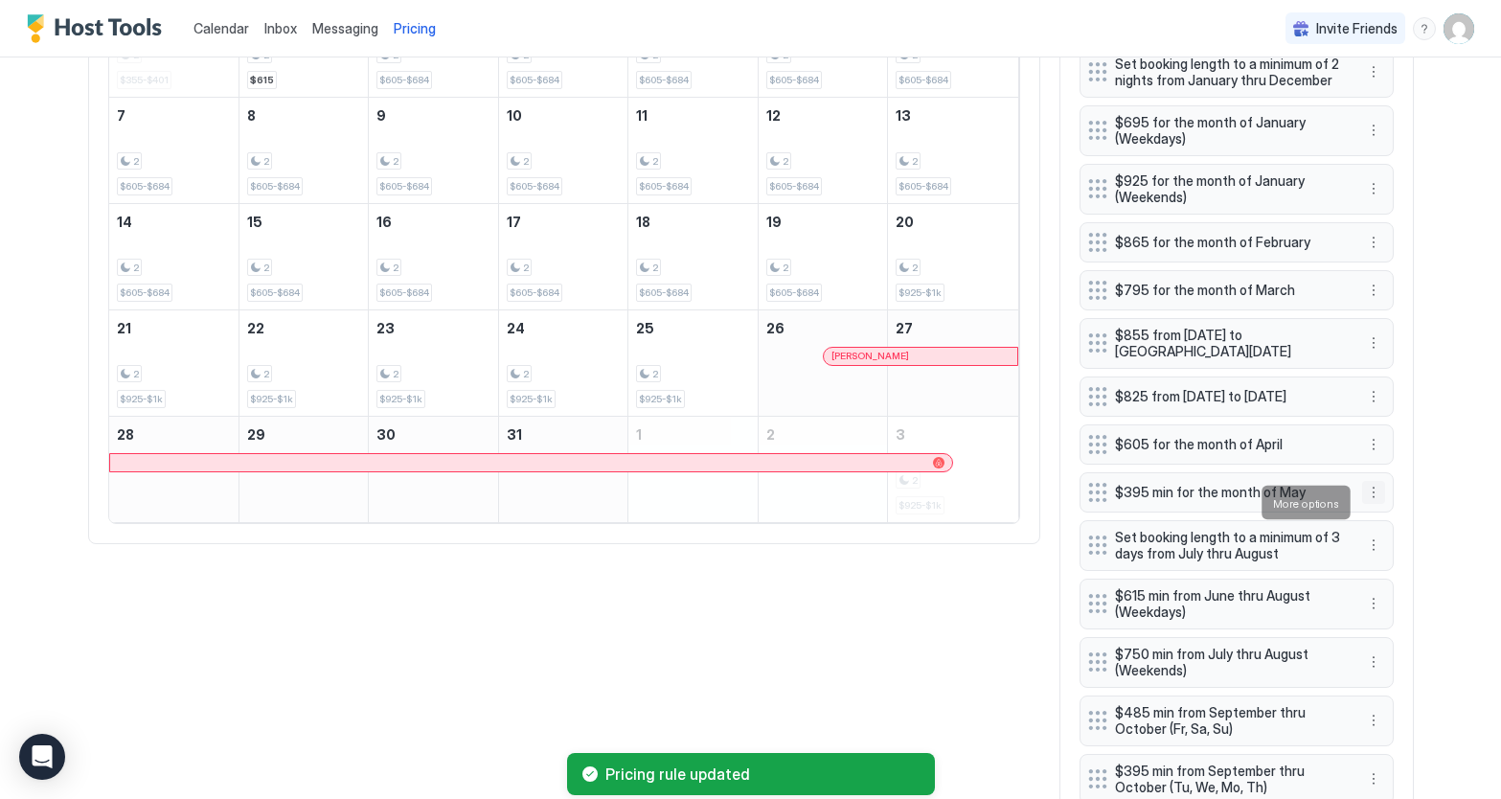
click at [1374, 504] on button "More options" at bounding box center [1373, 492] width 23 height 23
click at [1383, 522] on div "Edit" at bounding box center [1392, 529] width 42 height 14
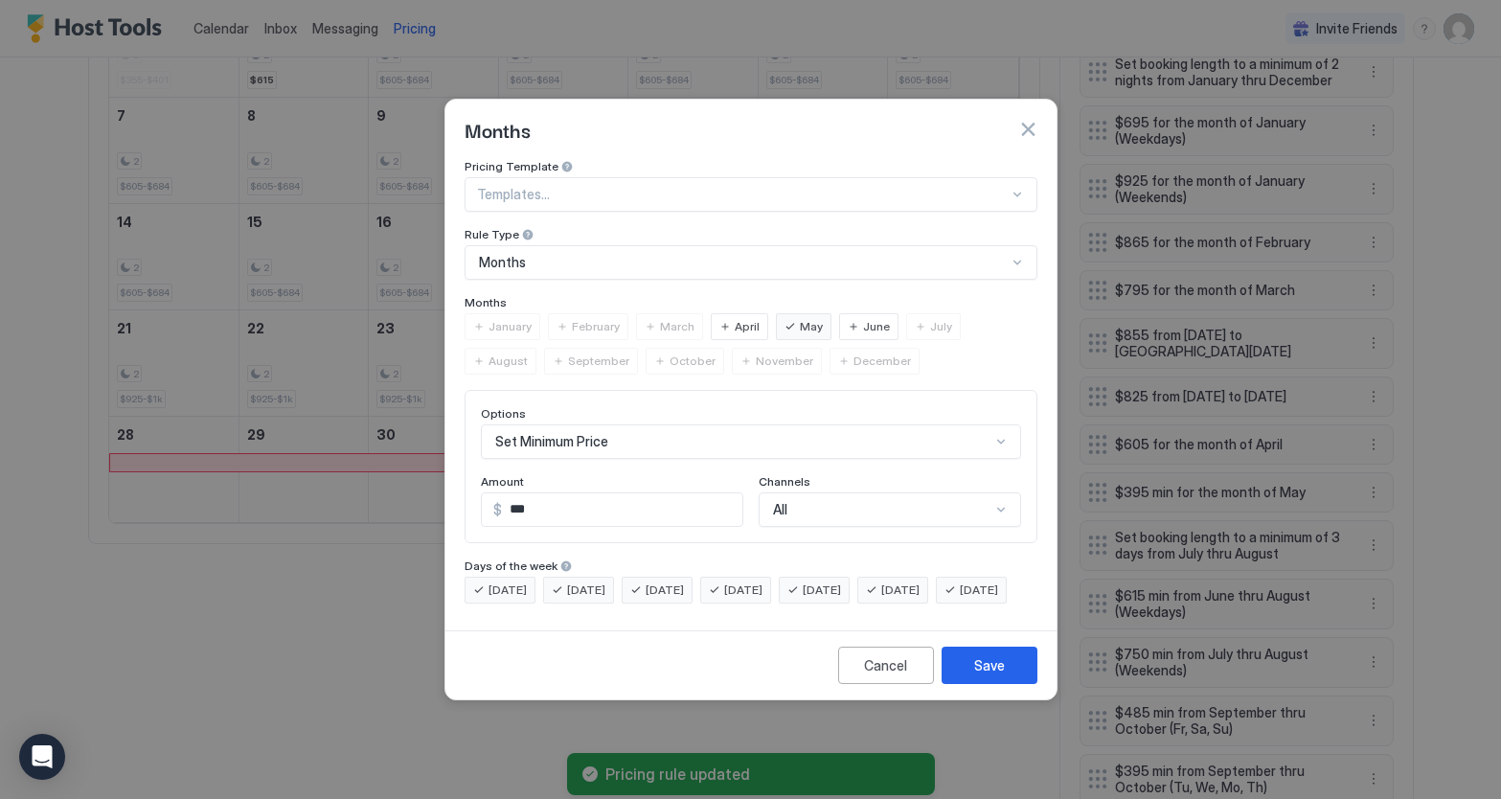
scroll to position [99, 0]
click at [997, 426] on div "Set Minimum Price" at bounding box center [751, 441] width 540 height 34
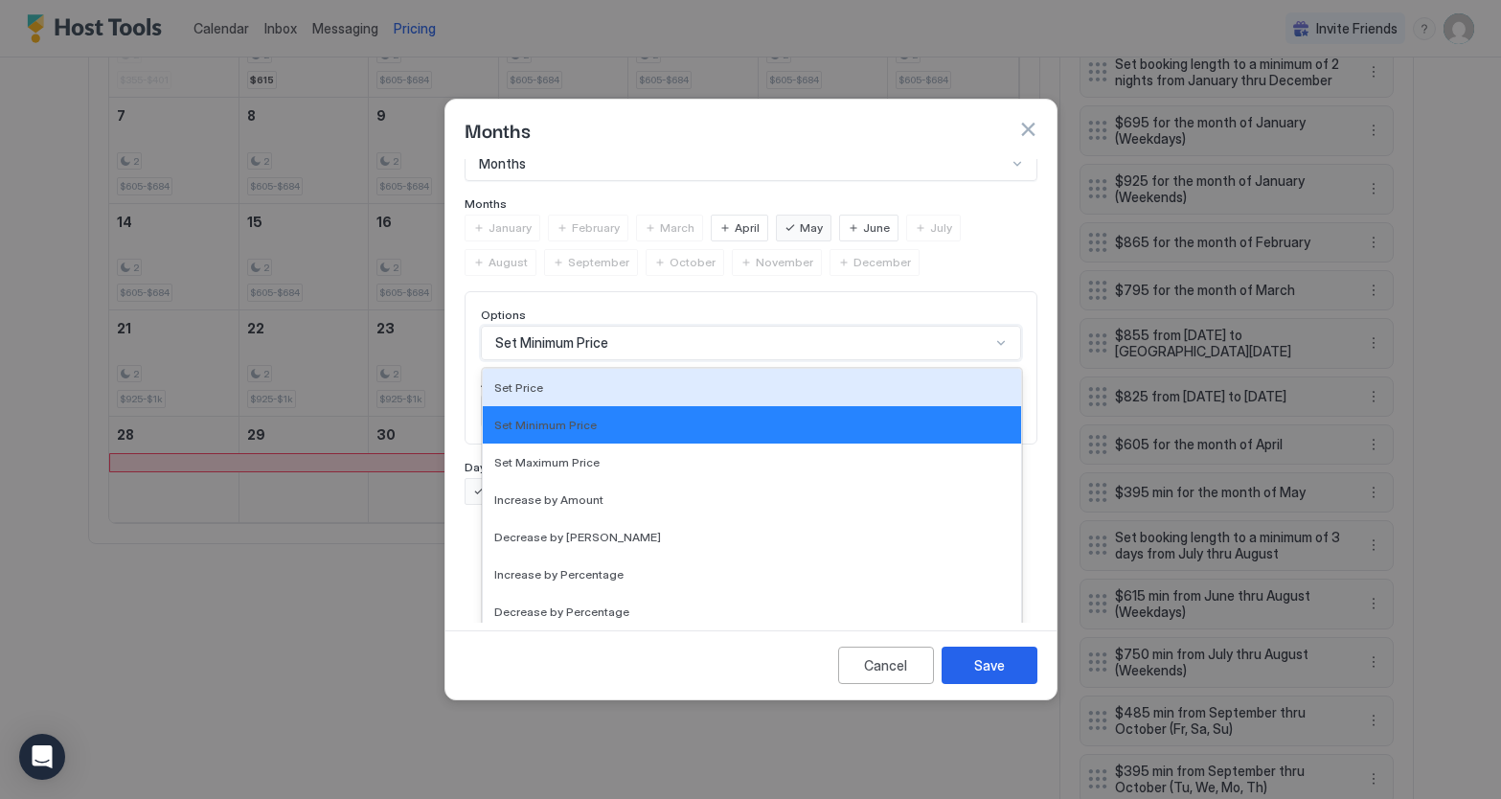
click at [540, 380] on div "Set Price" at bounding box center [751, 387] width 515 height 14
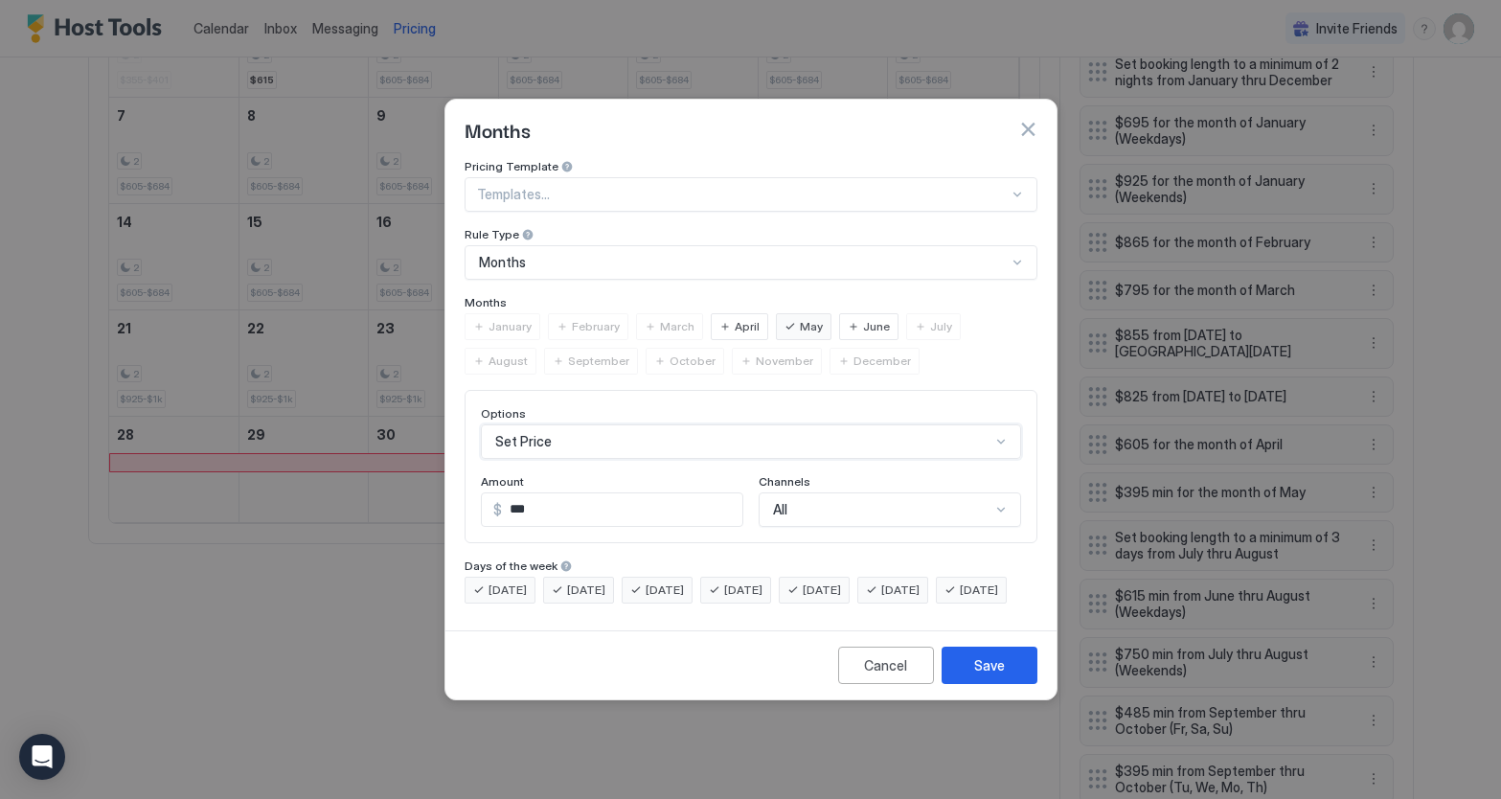
scroll to position [0, 0]
click at [997, 676] on div "Save" at bounding box center [989, 665] width 31 height 20
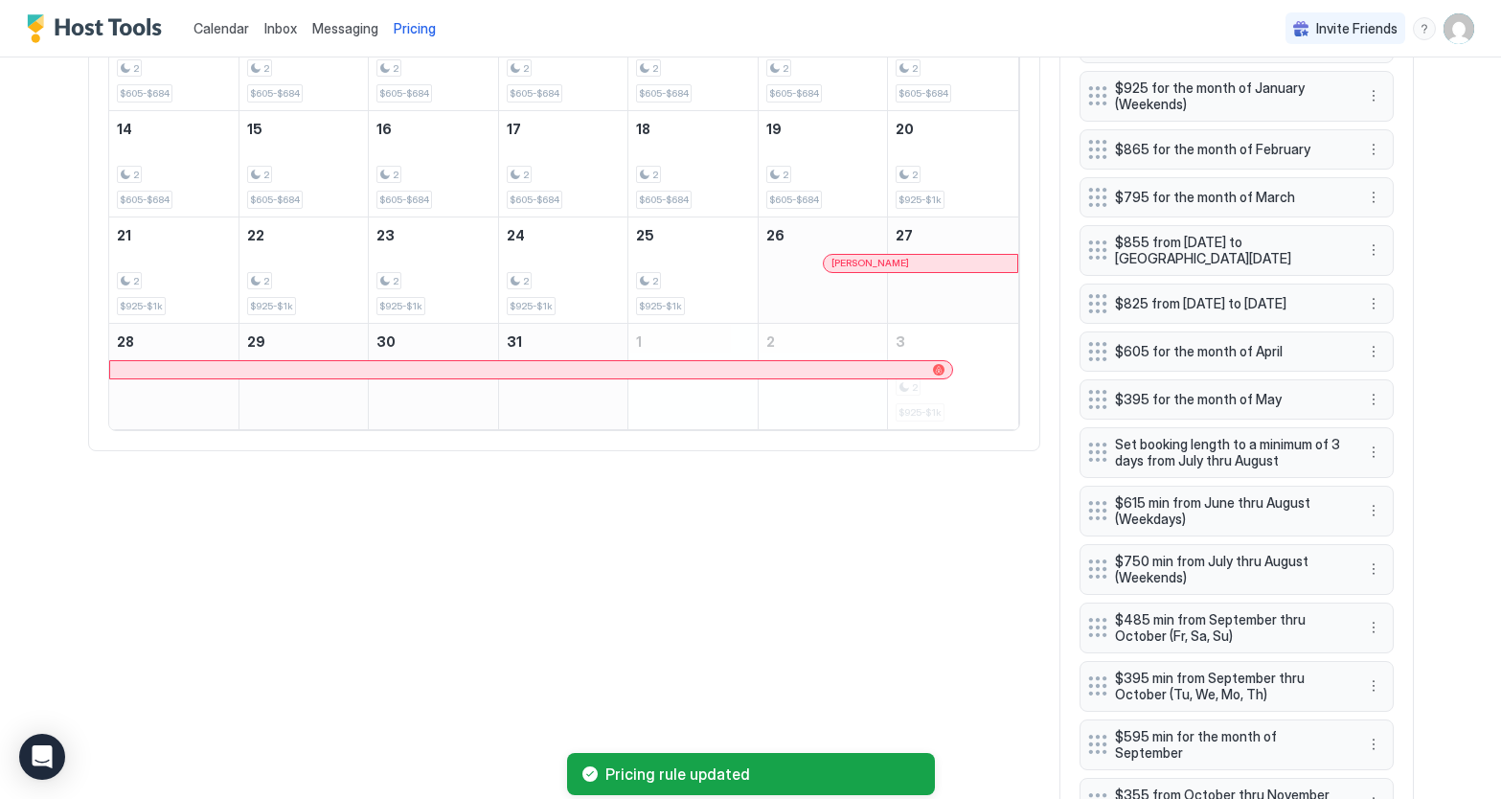
scroll to position [869, 0]
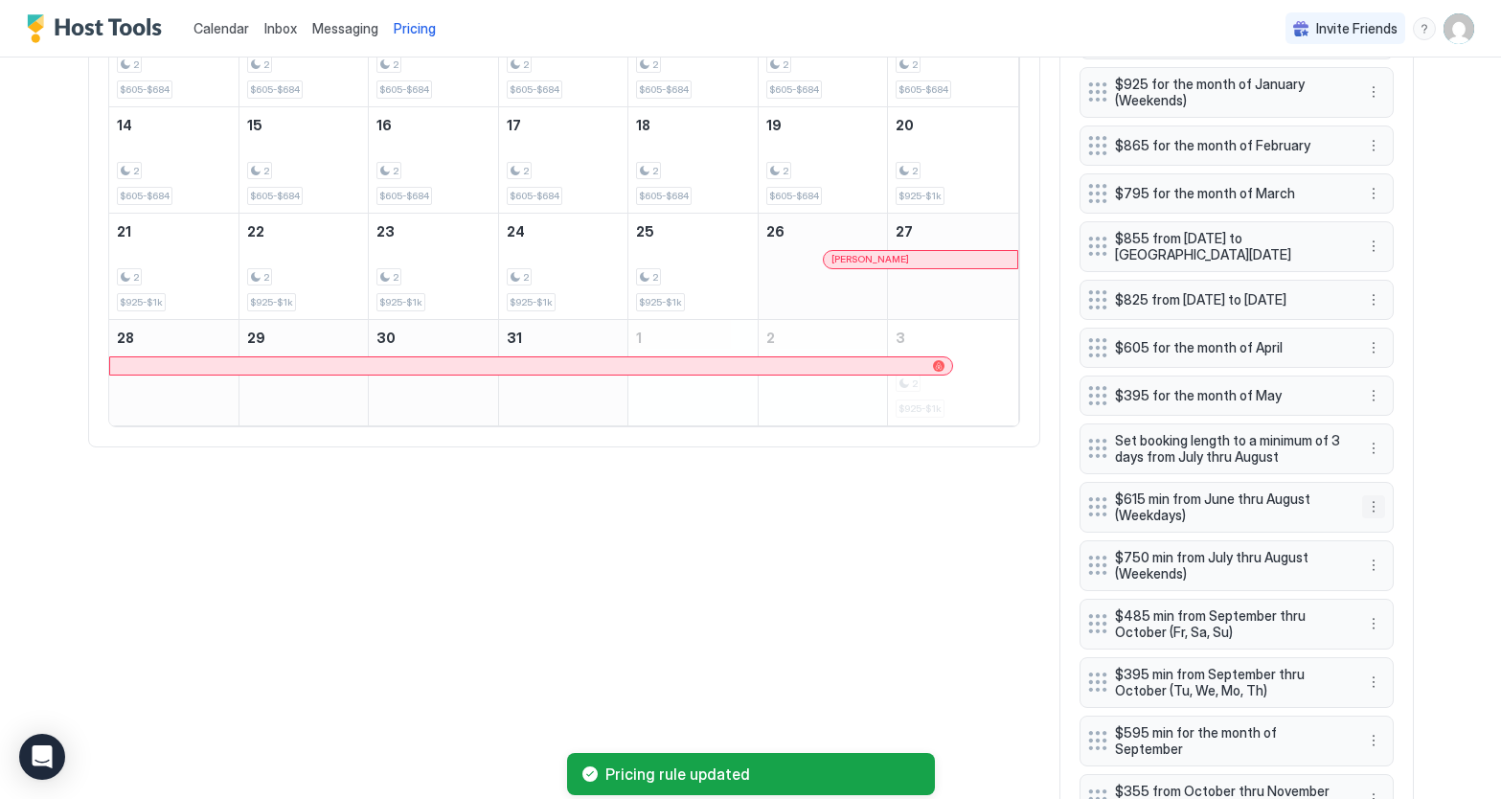
click at [1370, 518] on button "More options" at bounding box center [1373, 506] width 23 height 23
click at [1383, 546] on div "Edit" at bounding box center [1392, 545] width 42 height 14
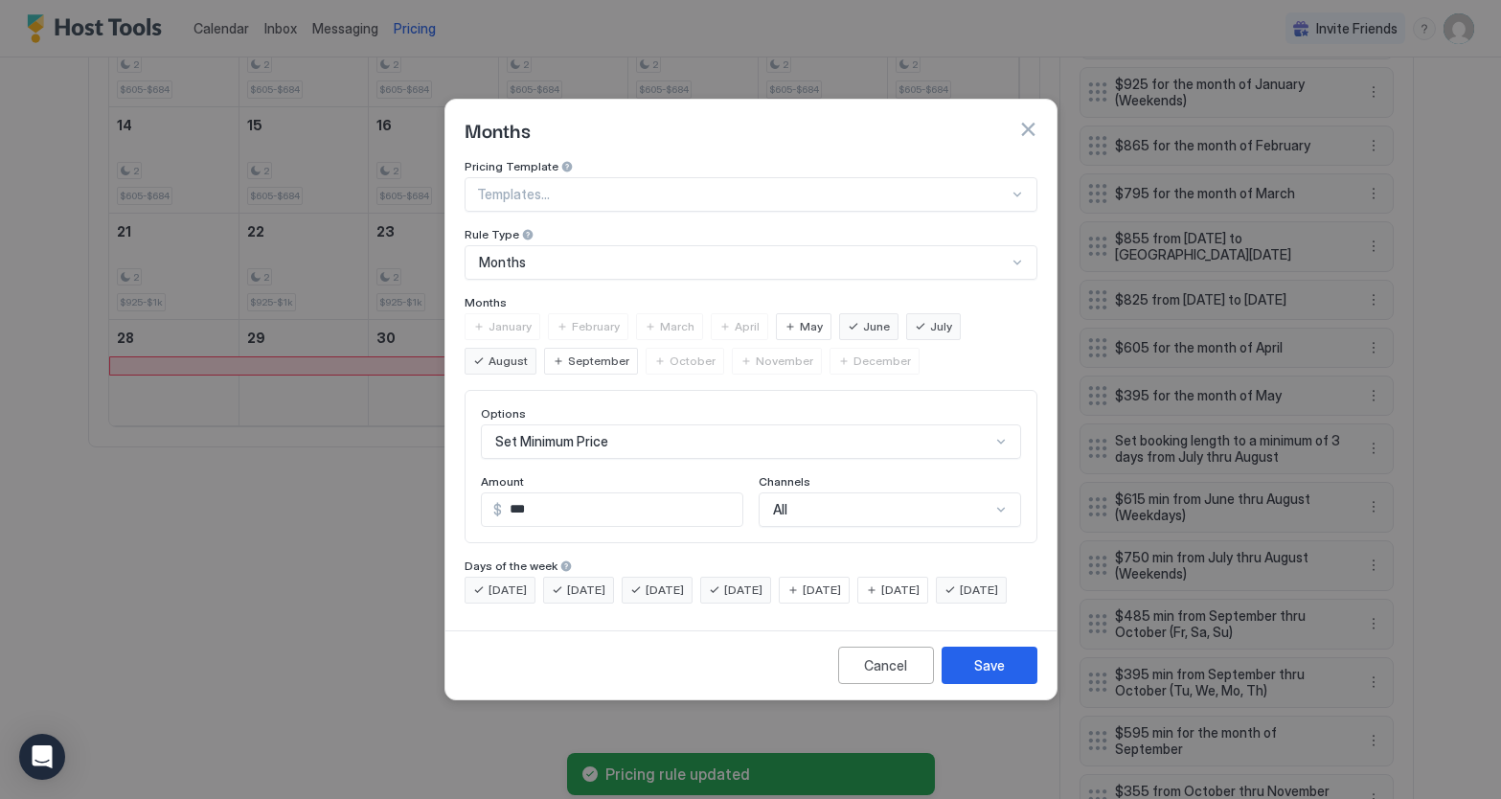
click at [789, 430] on div "Set Minimum Price" at bounding box center [751, 441] width 540 height 34
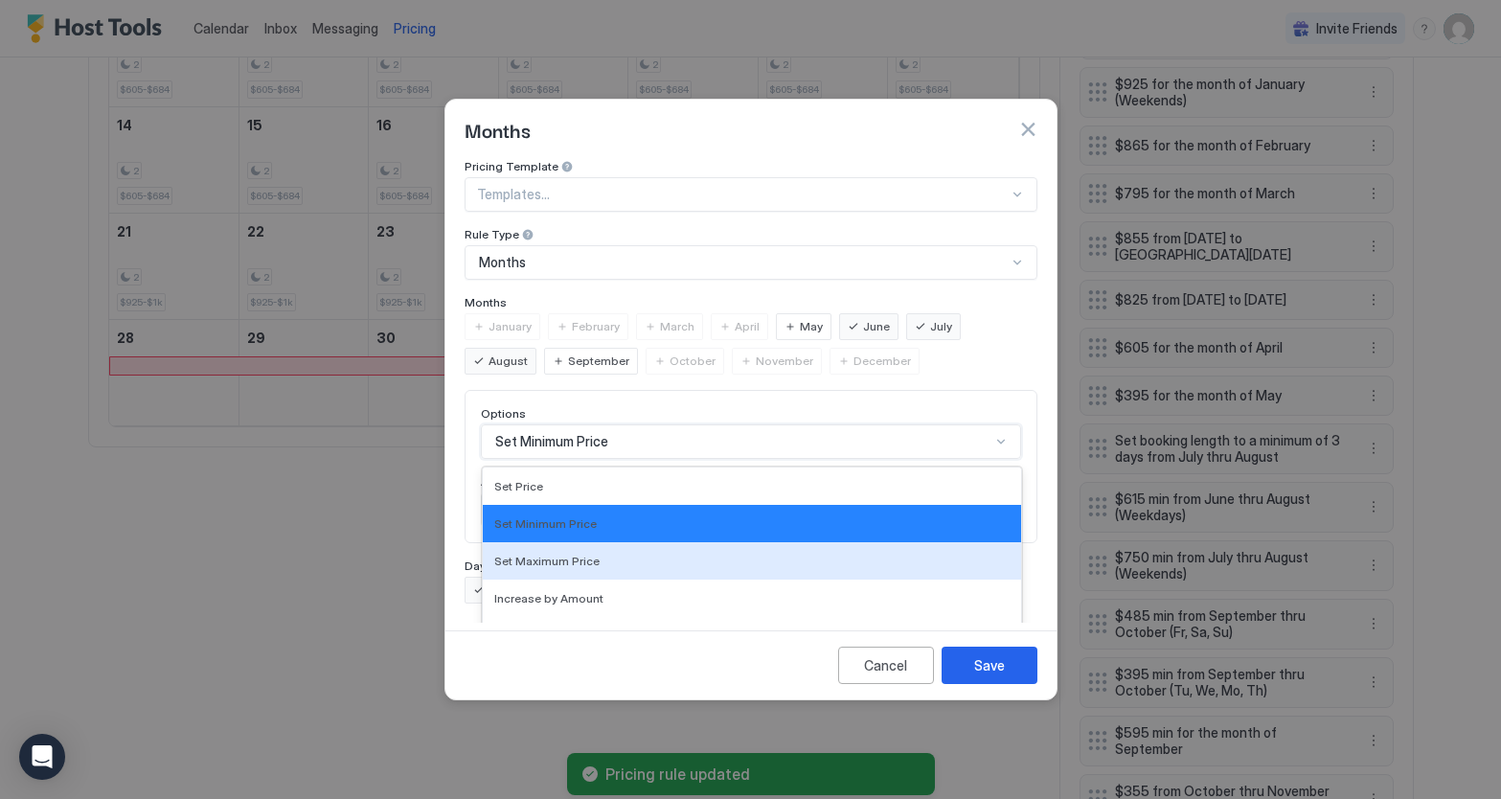
scroll to position [99, 0]
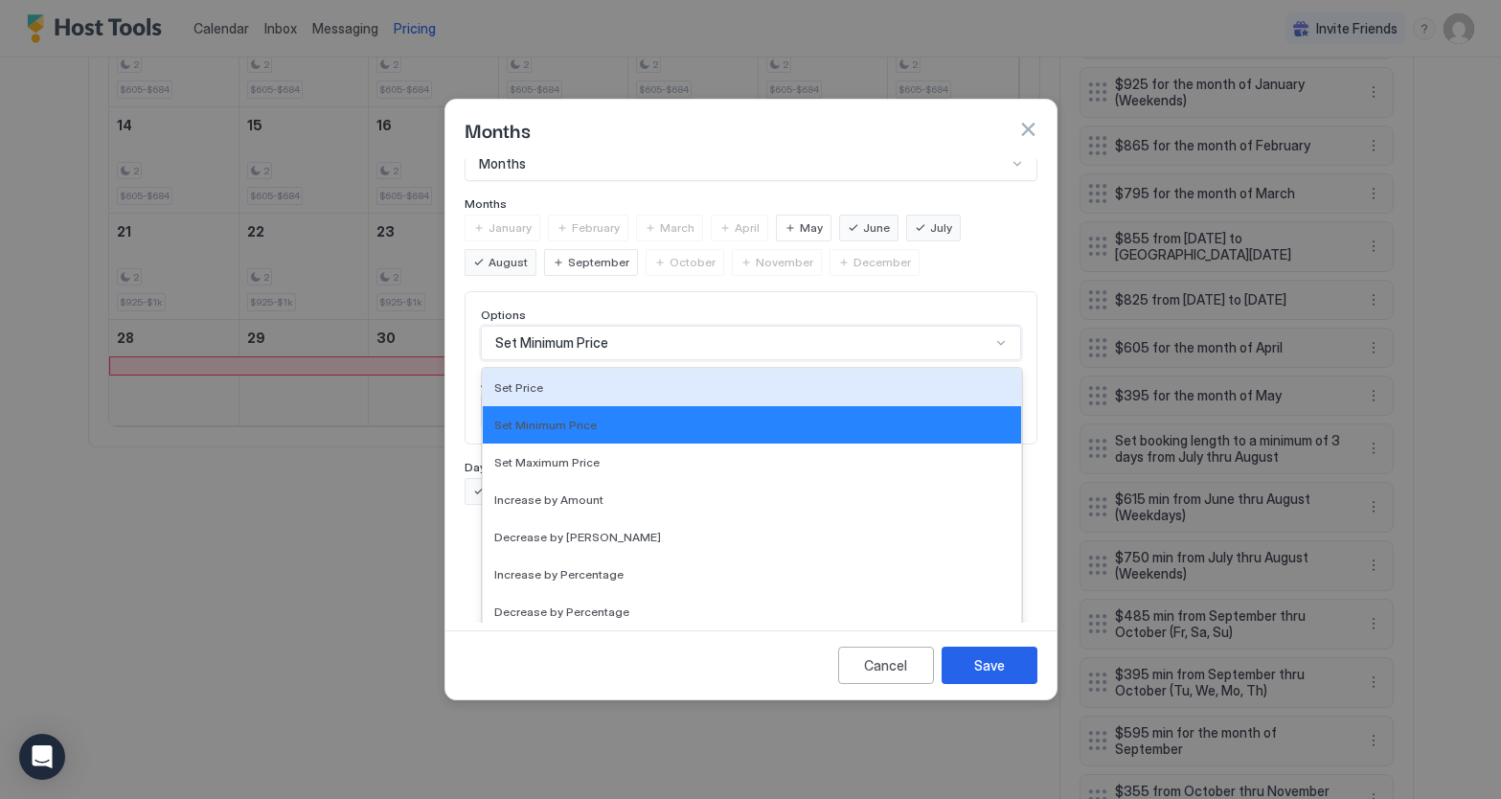
click at [571, 380] on div "Set Price" at bounding box center [751, 387] width 515 height 14
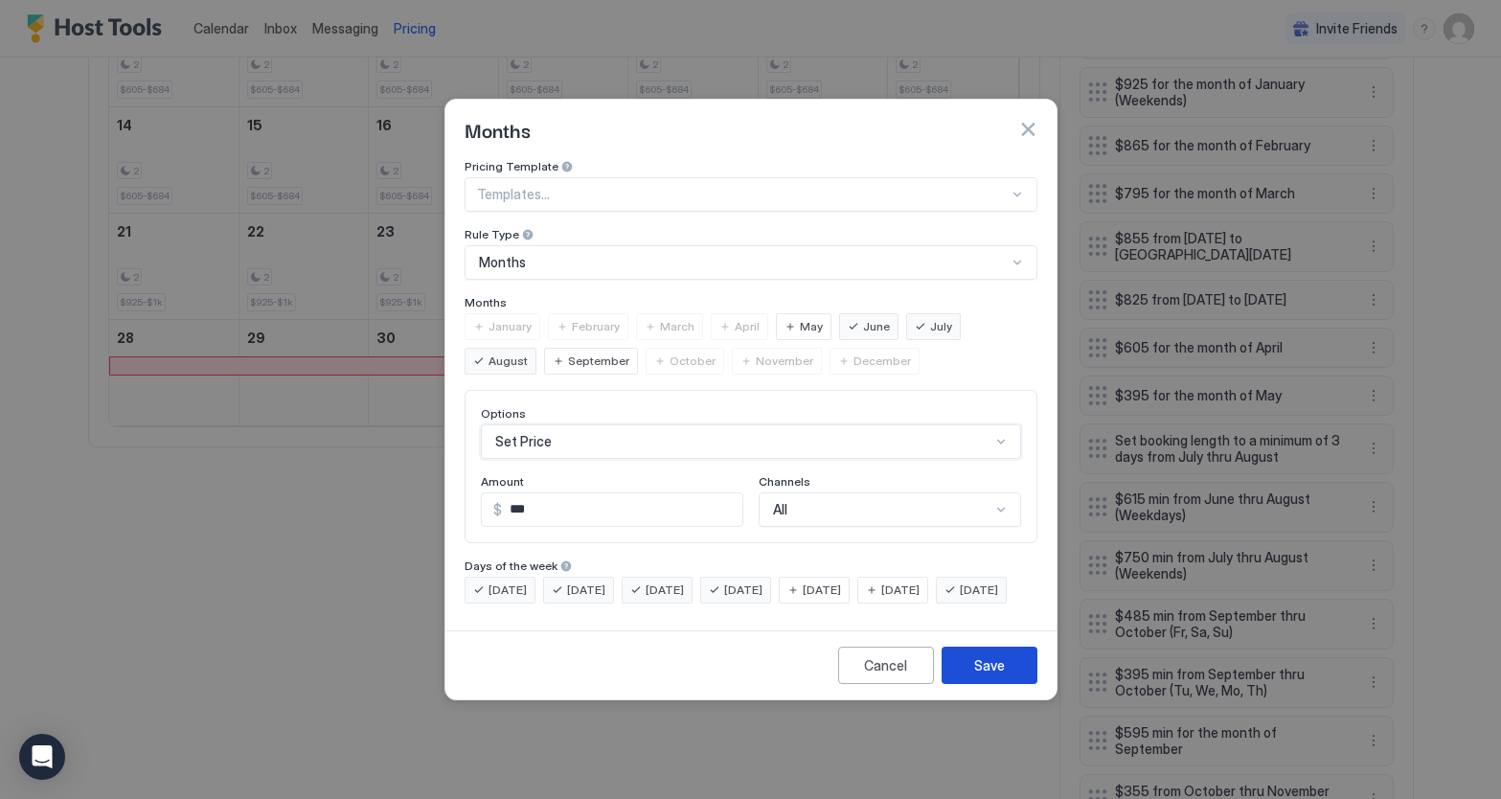
drag, startPoint x: 1001, startPoint y: 678, endPoint x: 1248, endPoint y: 521, distance: 292.1
click at [1002, 676] on div "Save" at bounding box center [989, 665] width 31 height 20
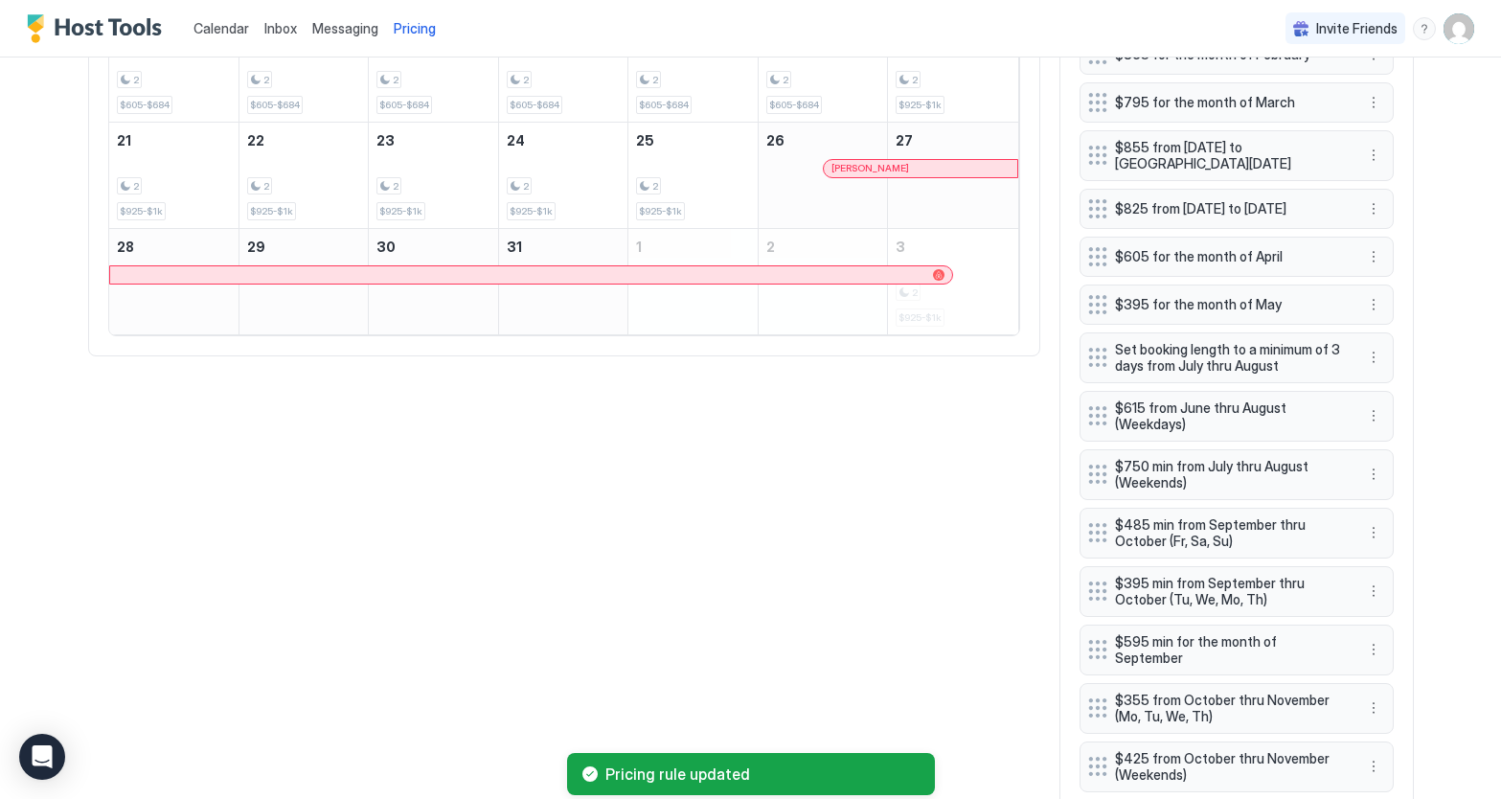
scroll to position [967, 0]
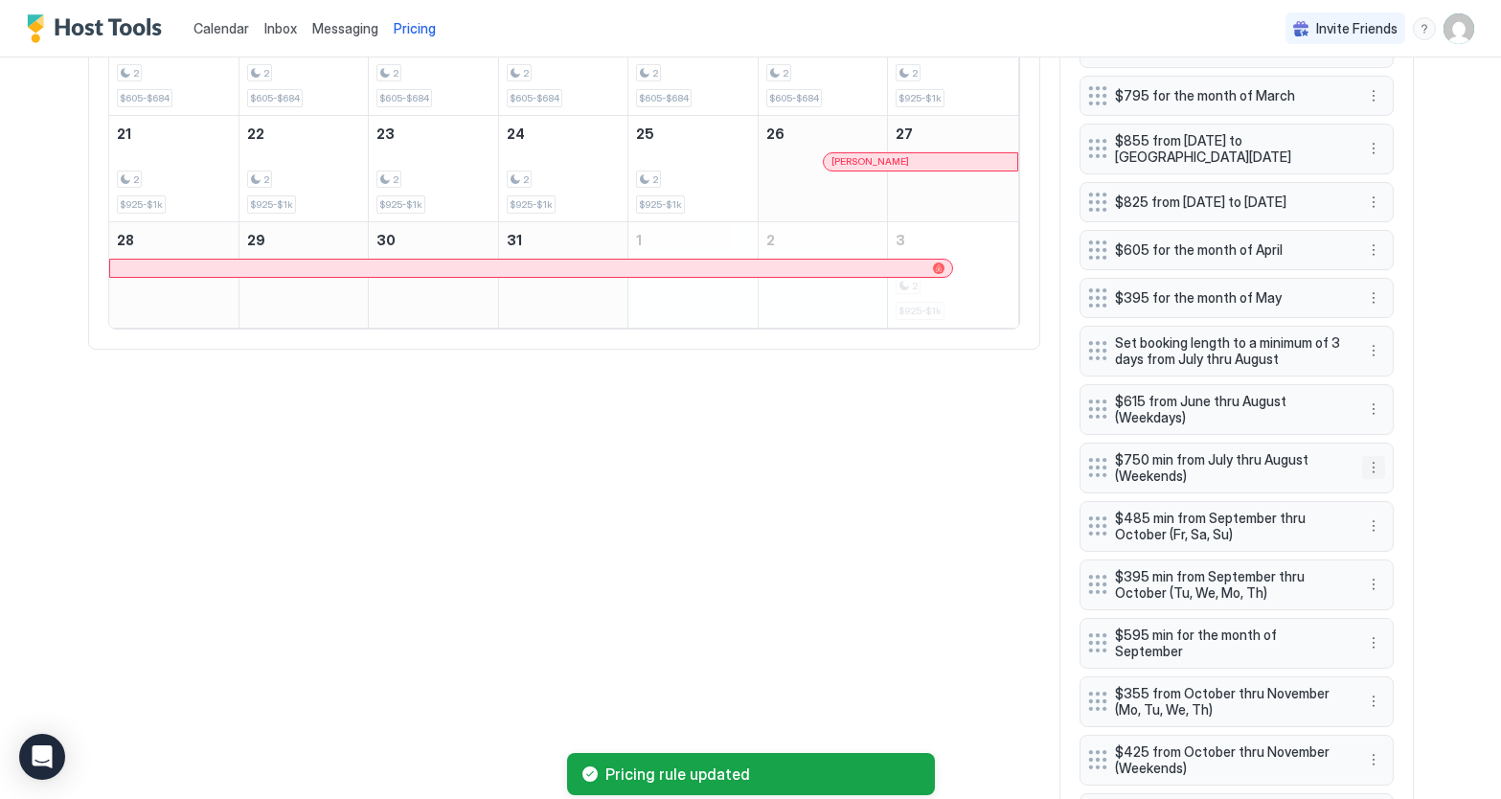
click at [1377, 475] on button "More options" at bounding box center [1373, 467] width 23 height 23
click at [1397, 504] on span "Edit" at bounding box center [1402, 505] width 21 height 14
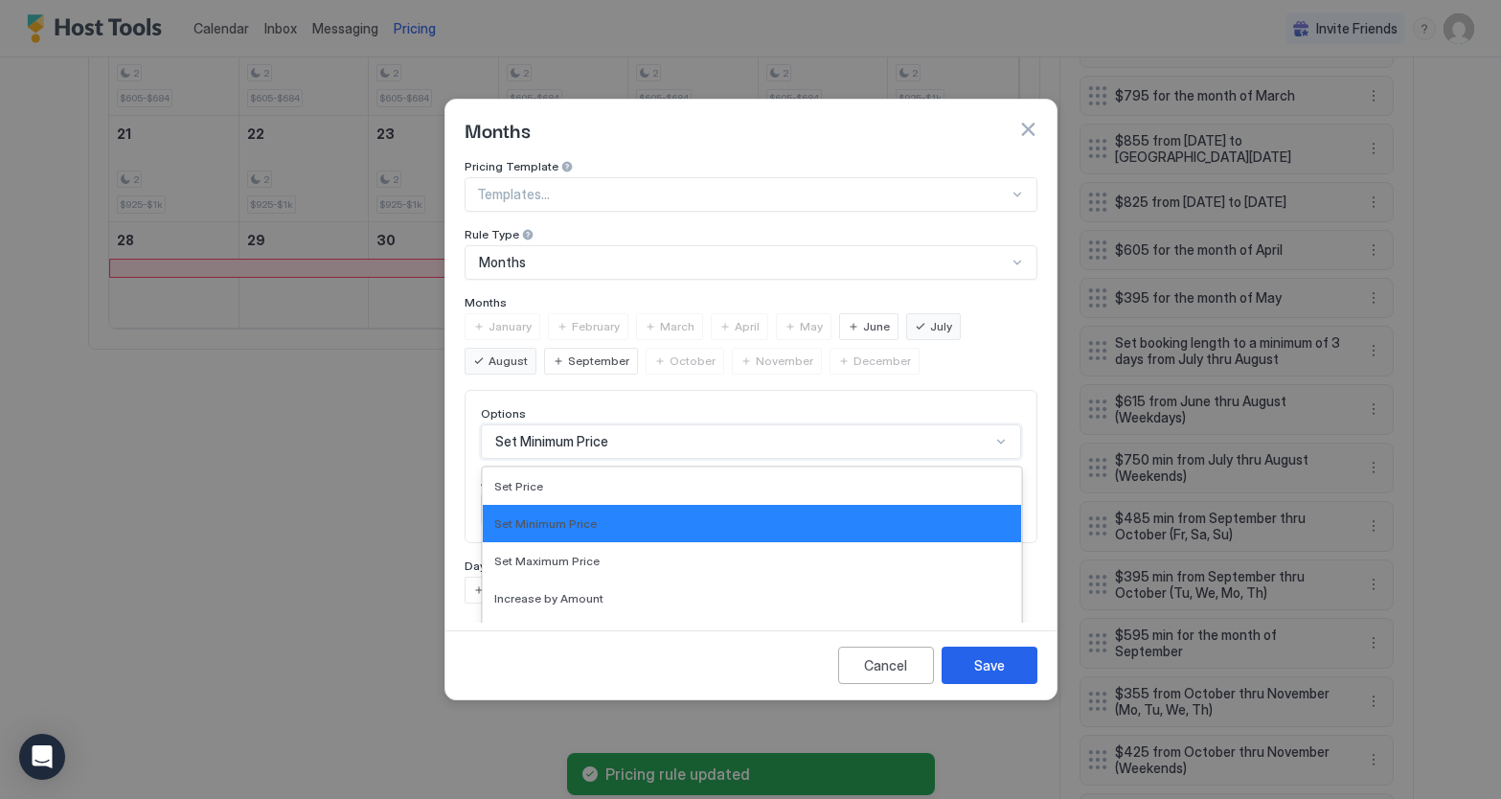
scroll to position [99, 0]
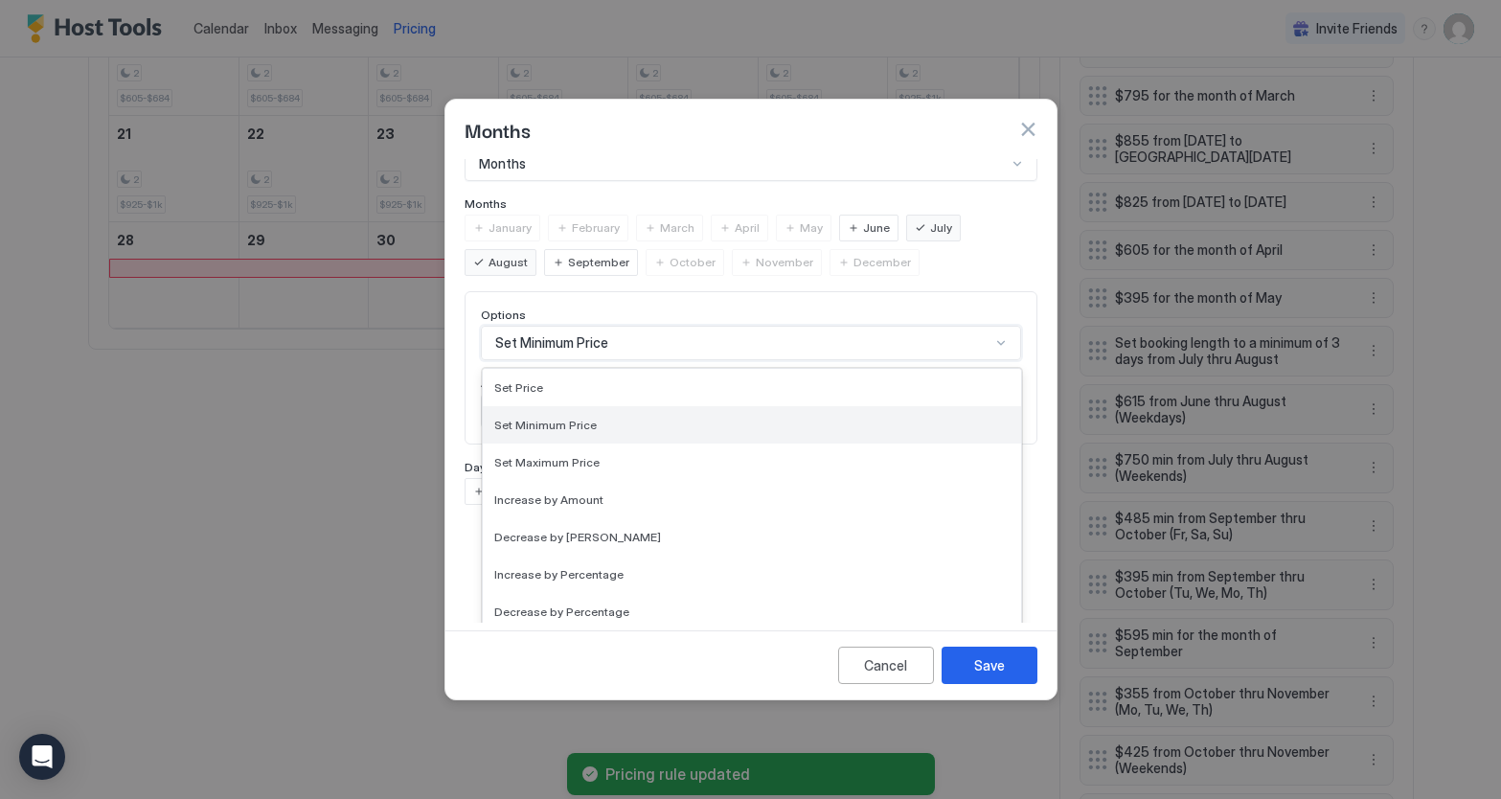
click at [691, 360] on div "Set Minimum Price selected, 2 of 17. 17 results available. Use Up and Down to c…" at bounding box center [751, 343] width 540 height 34
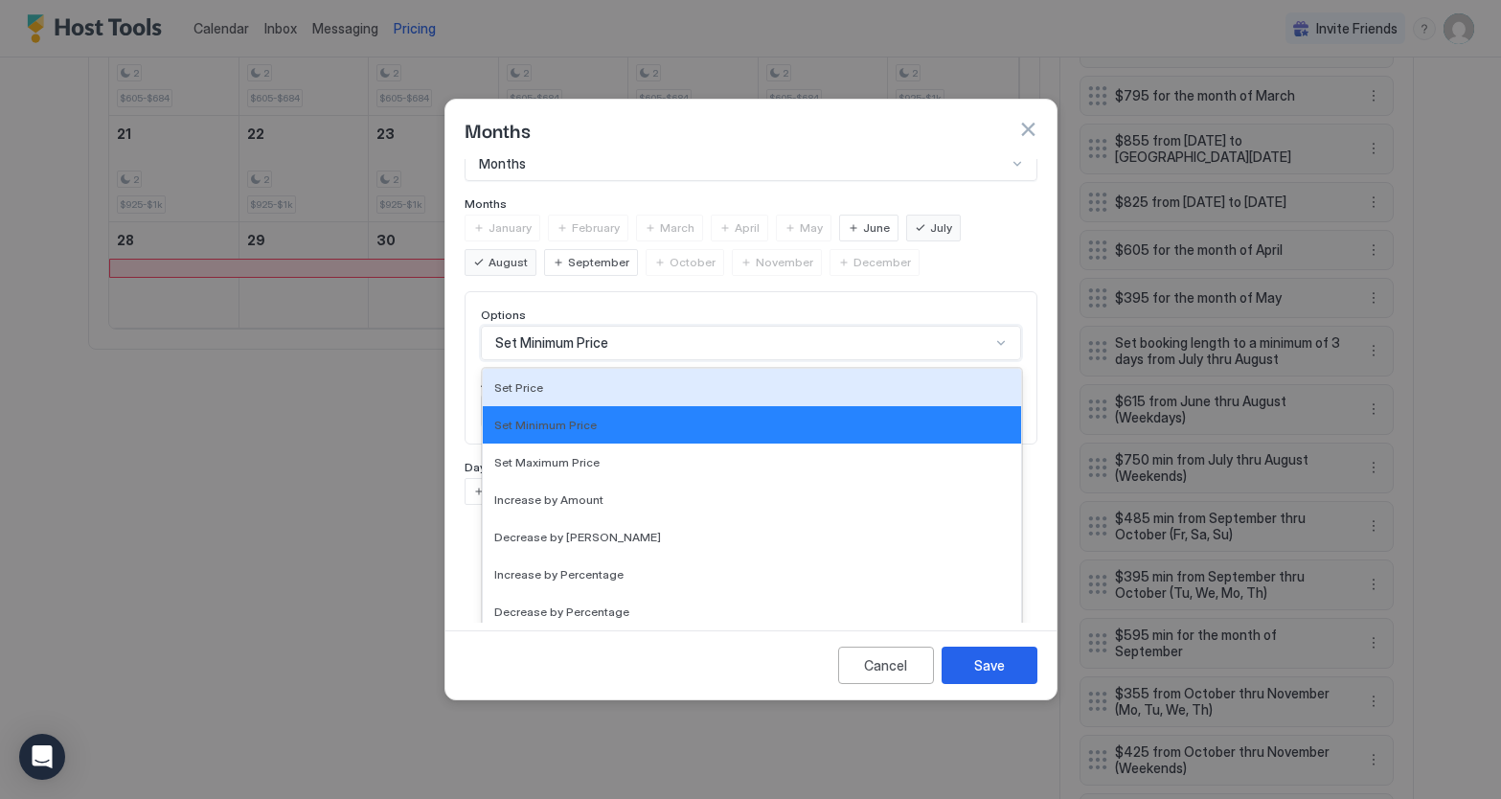
click at [582, 380] on div "Set Price" at bounding box center [751, 387] width 515 height 14
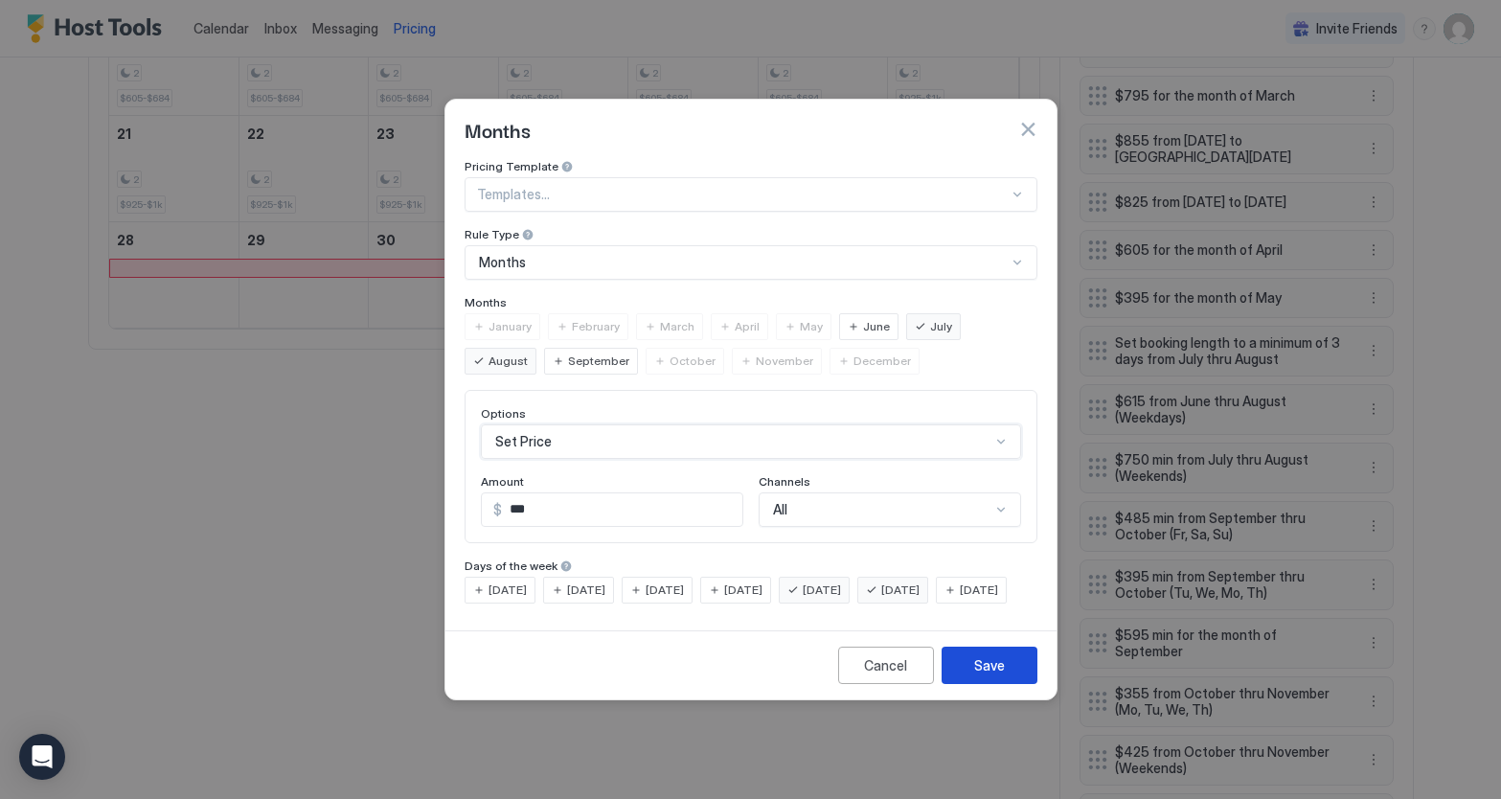
click at [991, 676] on div "Save" at bounding box center [989, 665] width 31 height 20
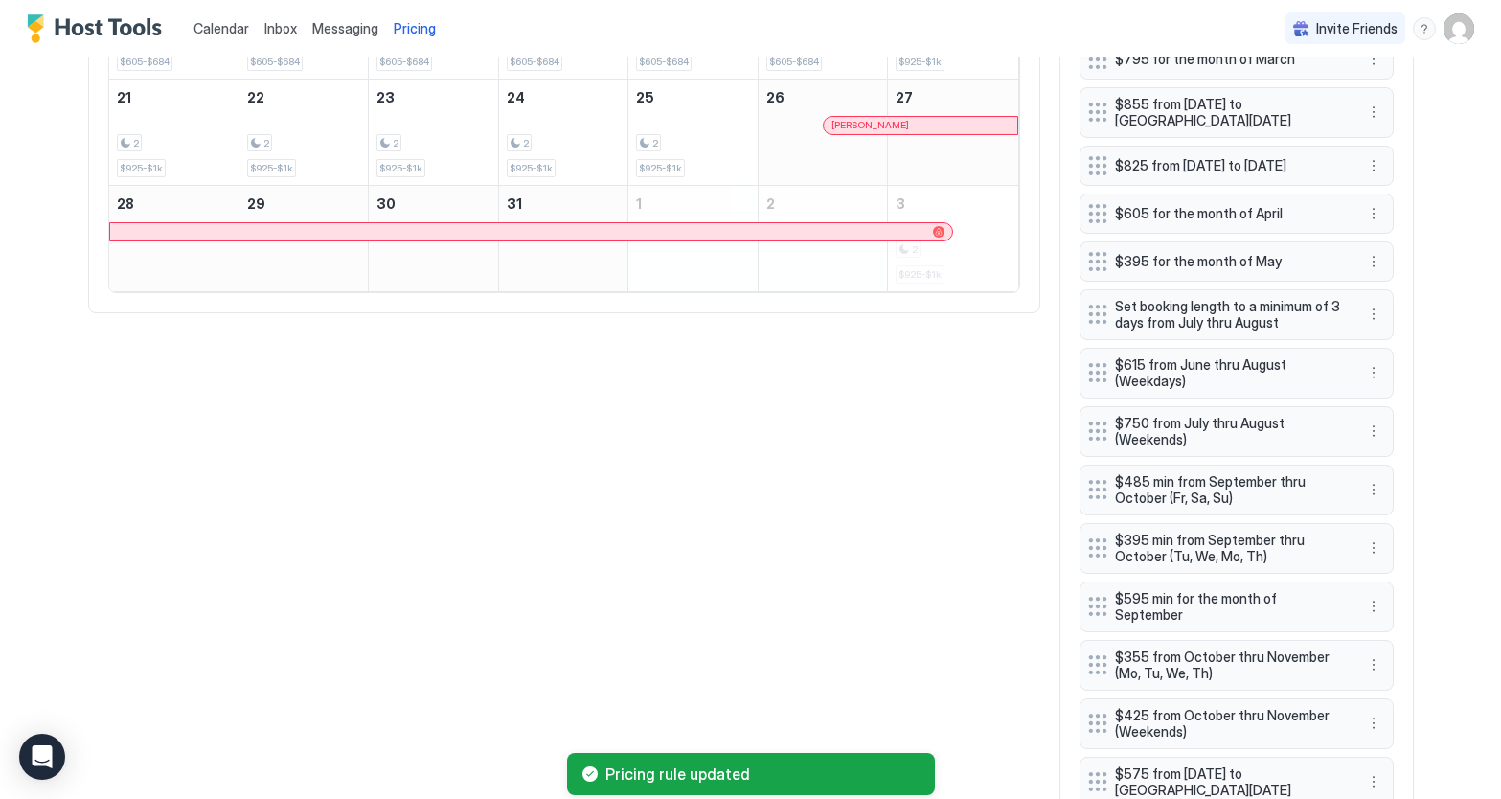
scroll to position [1107, 0]
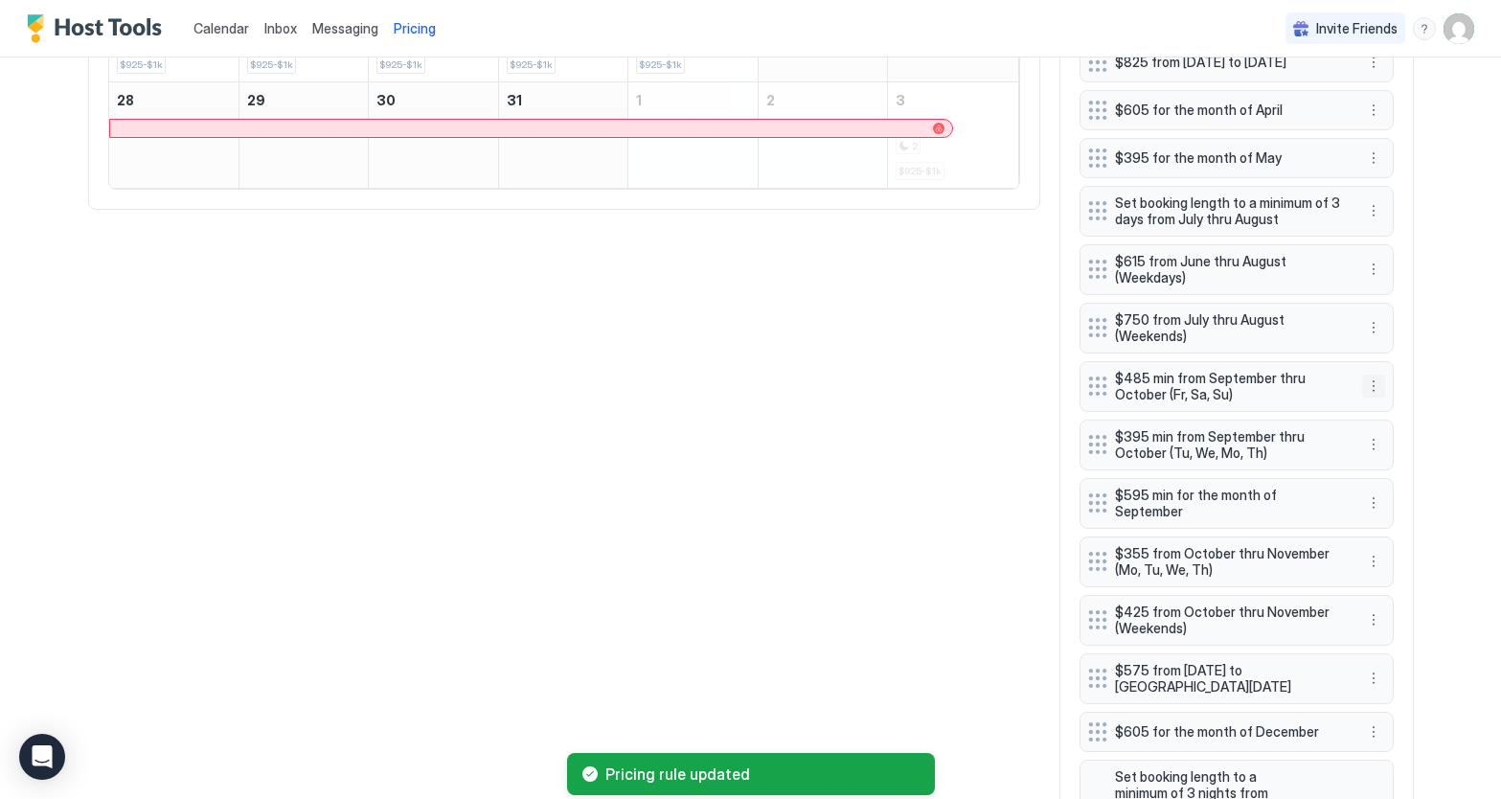
click at [1377, 398] on button "More options" at bounding box center [1373, 386] width 23 height 23
click at [1381, 425] on div "Edit" at bounding box center [1392, 424] width 42 height 14
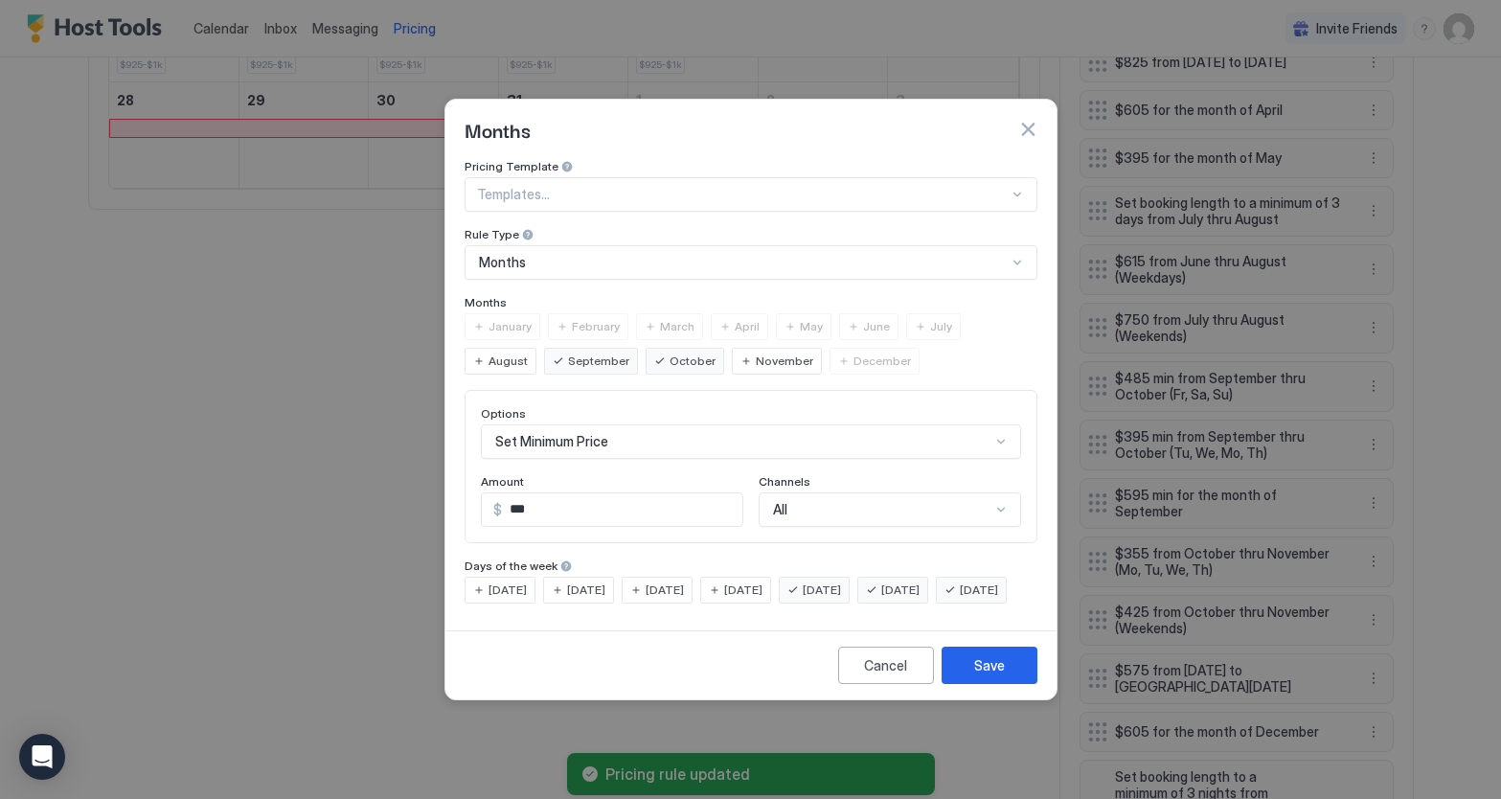
click at [596, 424] on div "Set Minimum Price" at bounding box center [751, 441] width 540 height 34
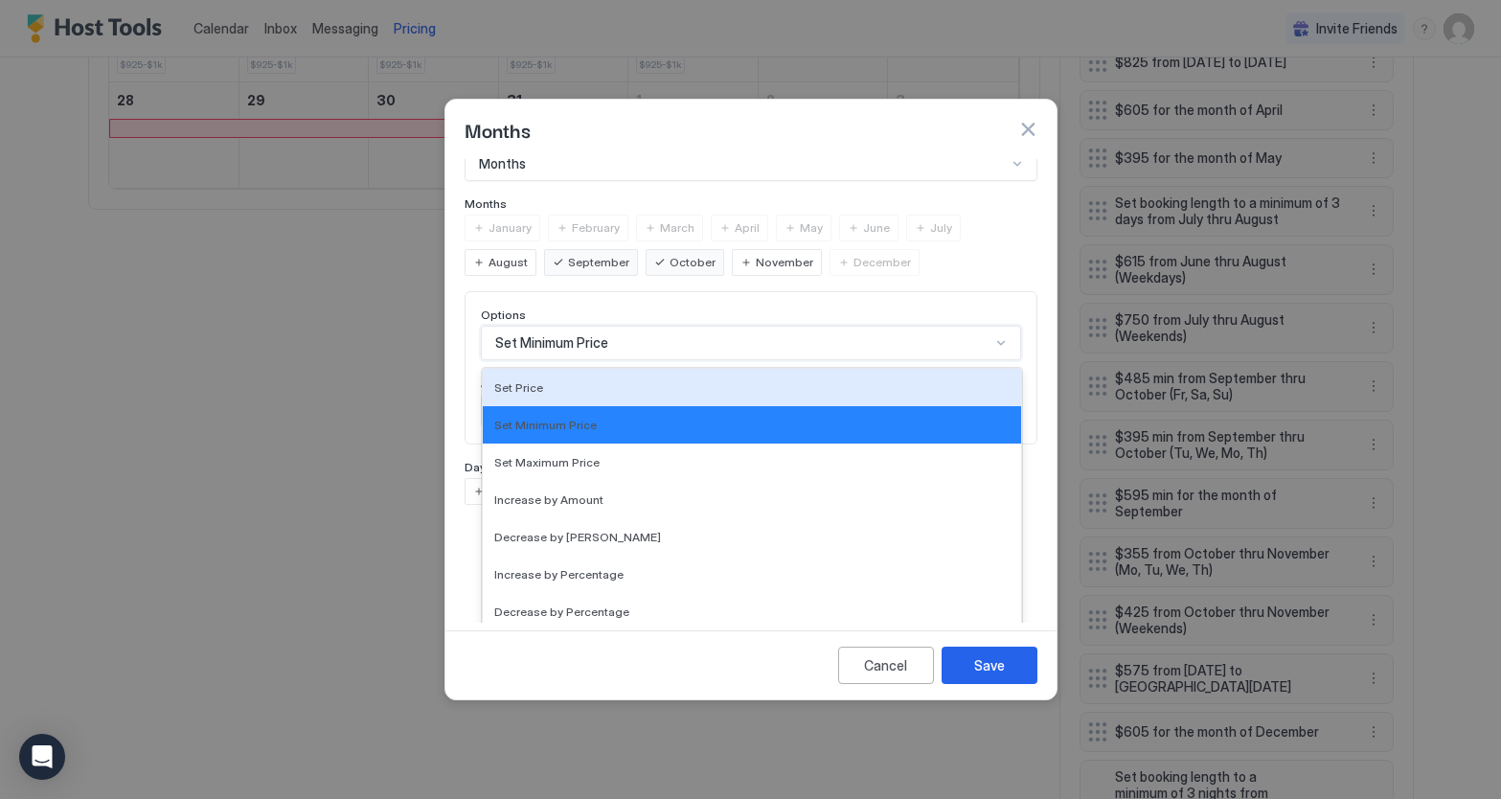
click at [570, 380] on div "Set Price" at bounding box center [751, 387] width 515 height 14
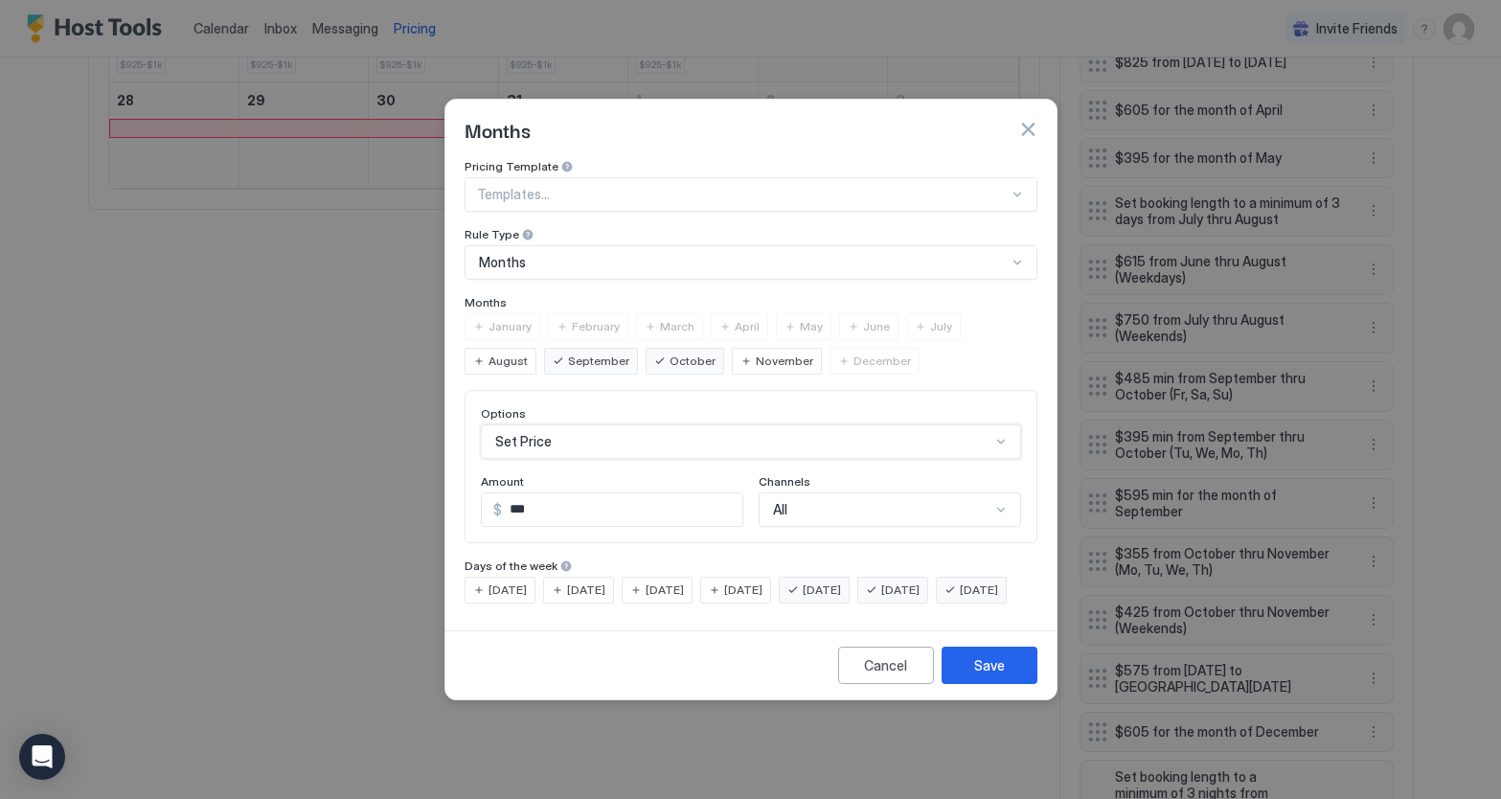
scroll to position [0, 0]
drag, startPoint x: 1007, startPoint y: 688, endPoint x: 1126, endPoint y: 621, distance: 136.4
click at [1007, 684] on button "Save" at bounding box center [990, 665] width 96 height 37
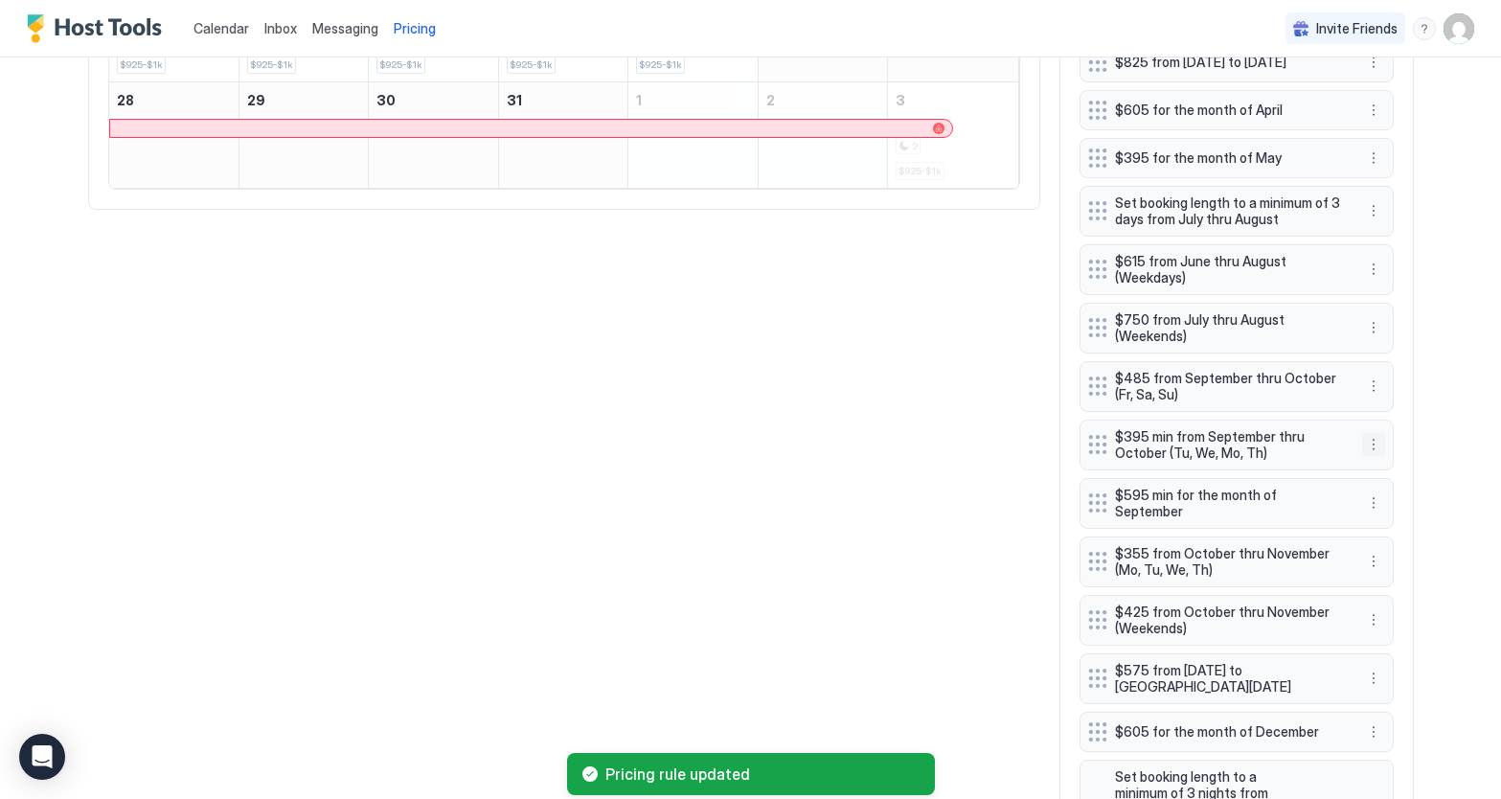
click at [1373, 456] on button "More options" at bounding box center [1373, 444] width 23 height 23
click at [1386, 484] on div "Edit" at bounding box center [1392, 482] width 42 height 14
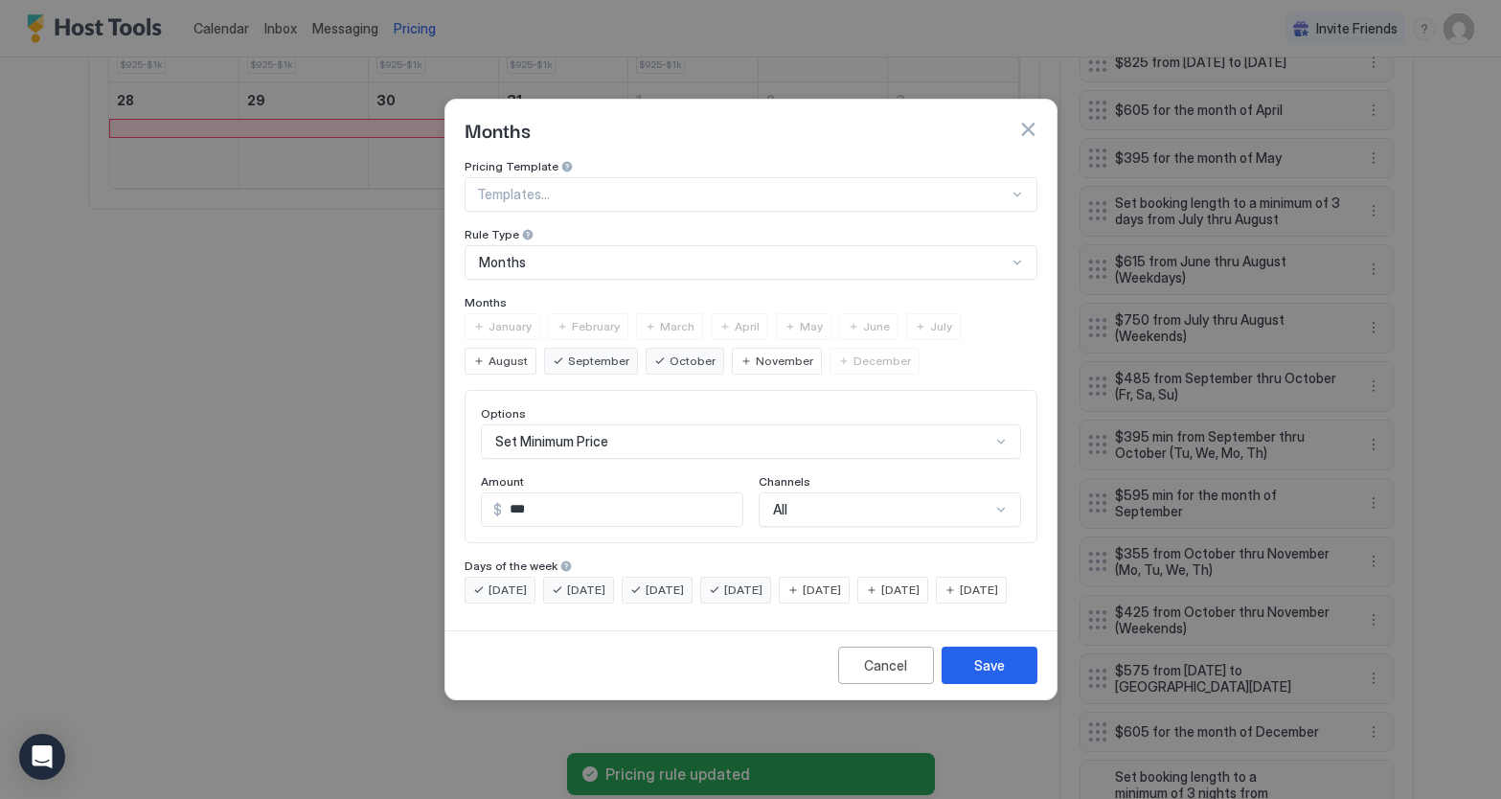
scroll to position [99, 0]
click at [752, 435] on div "Set Minimum Price" at bounding box center [751, 441] width 540 height 34
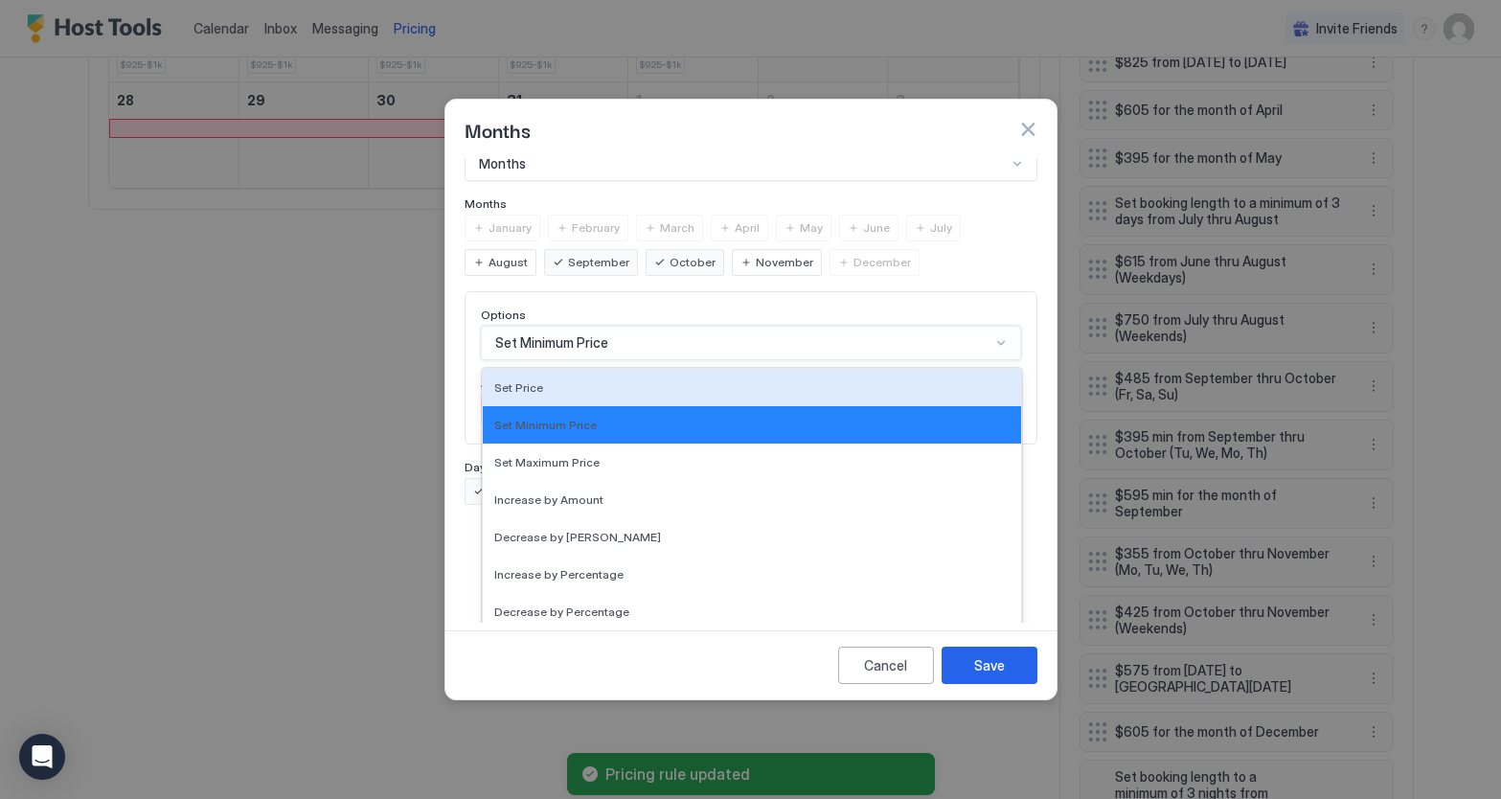
drag, startPoint x: 526, startPoint y: 370, endPoint x: 582, endPoint y: 396, distance: 61.3
click at [526, 380] on span "Set Price" at bounding box center [518, 387] width 49 height 14
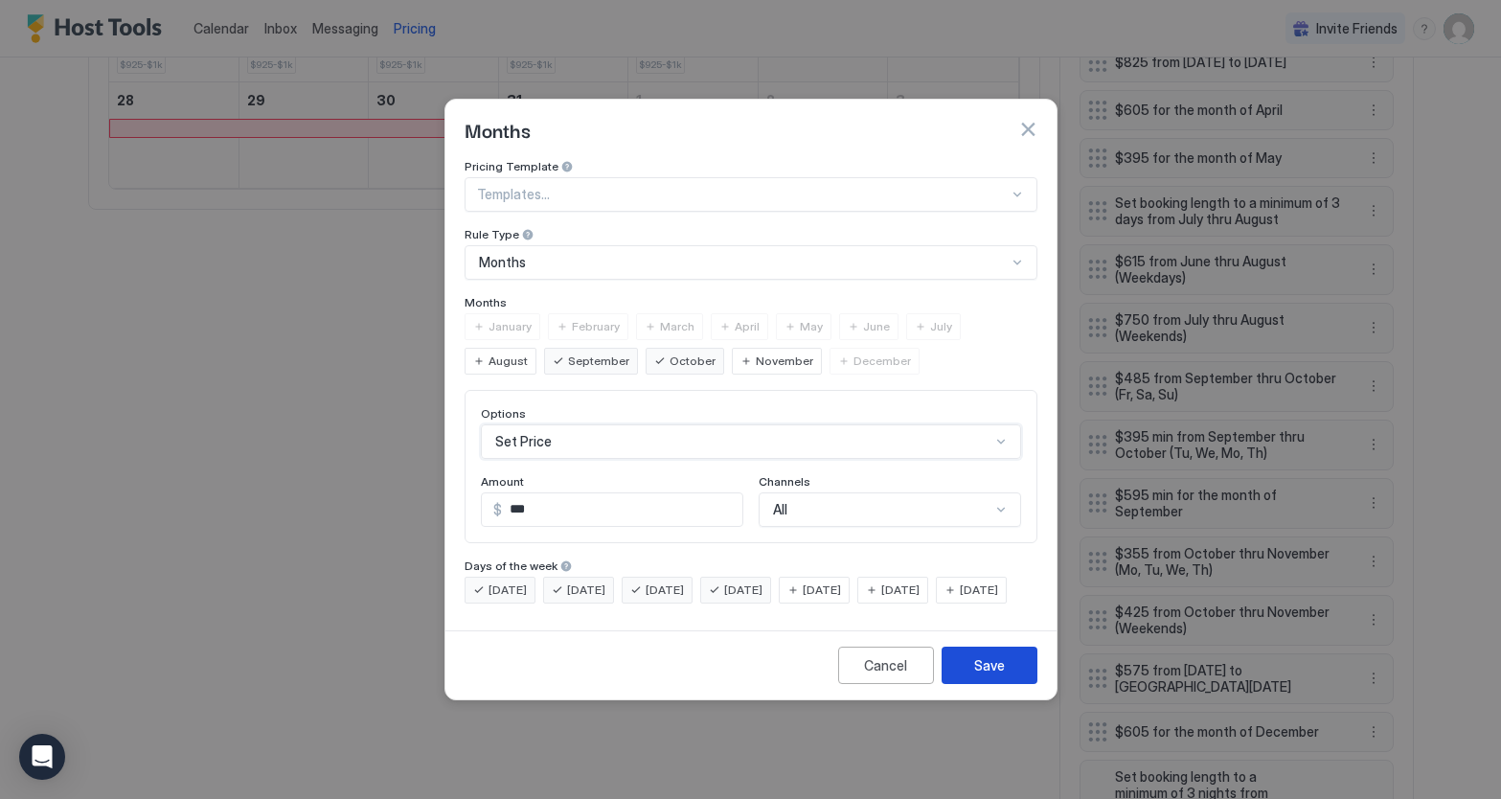
click at [990, 676] on div "Save" at bounding box center [989, 665] width 31 height 20
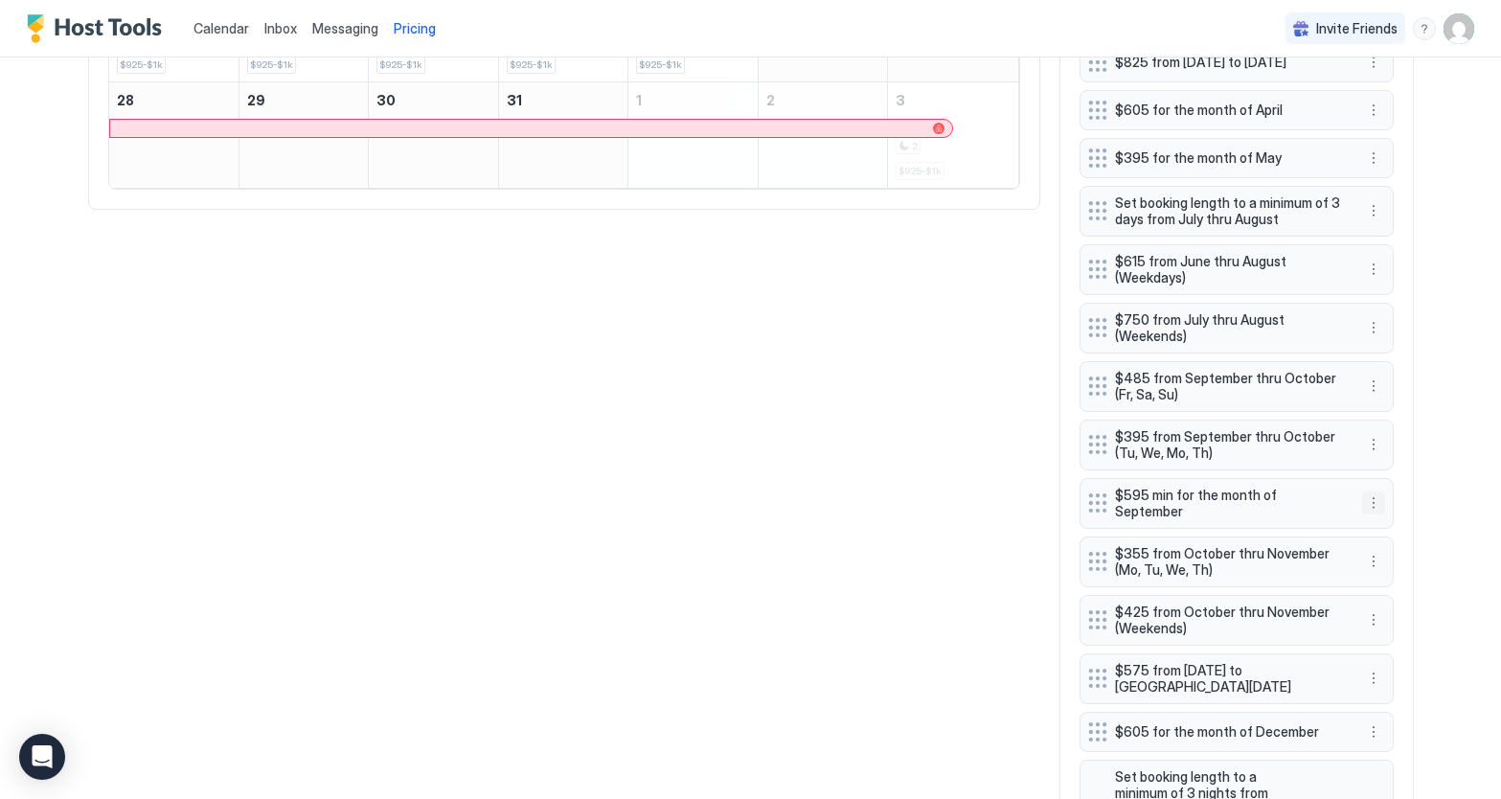
click at [1373, 507] on button "More options" at bounding box center [1373, 503] width 23 height 23
click at [1393, 529] on span "Edit" at bounding box center [1402, 535] width 21 height 14
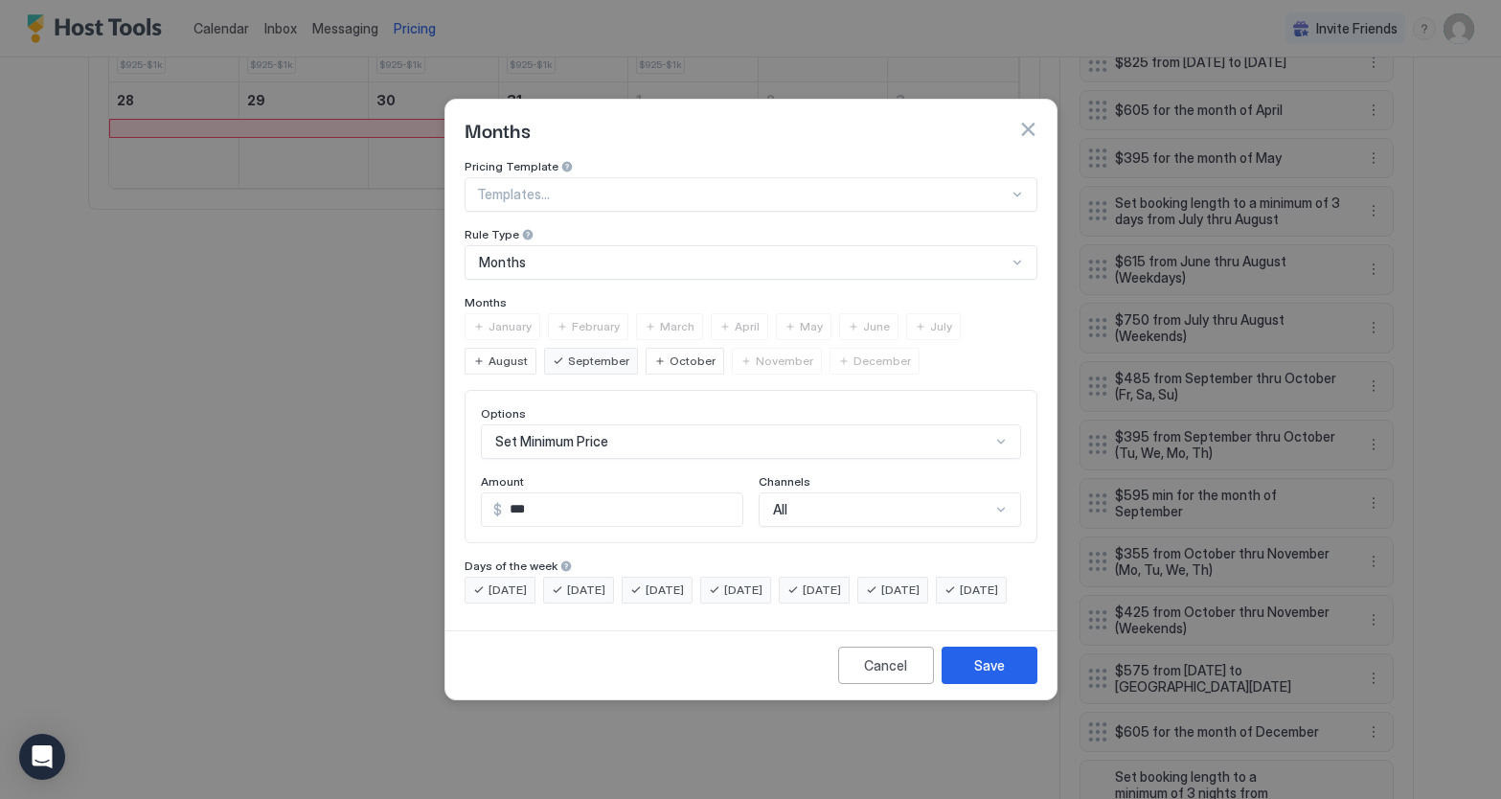
click at [696, 431] on div "Set Minimum Price" at bounding box center [751, 441] width 540 height 34
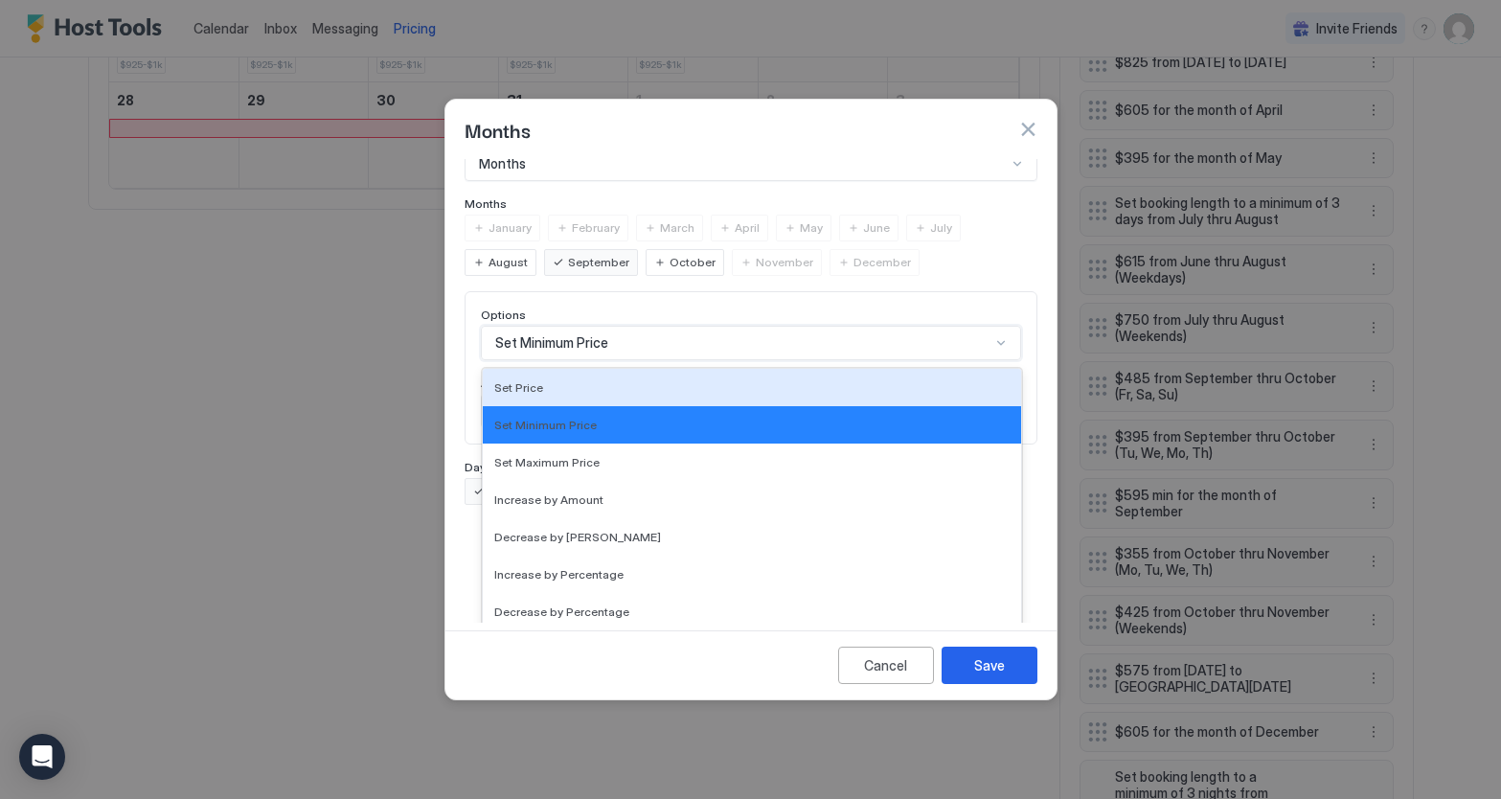
click at [568, 380] on div "Set Price" at bounding box center [751, 387] width 515 height 14
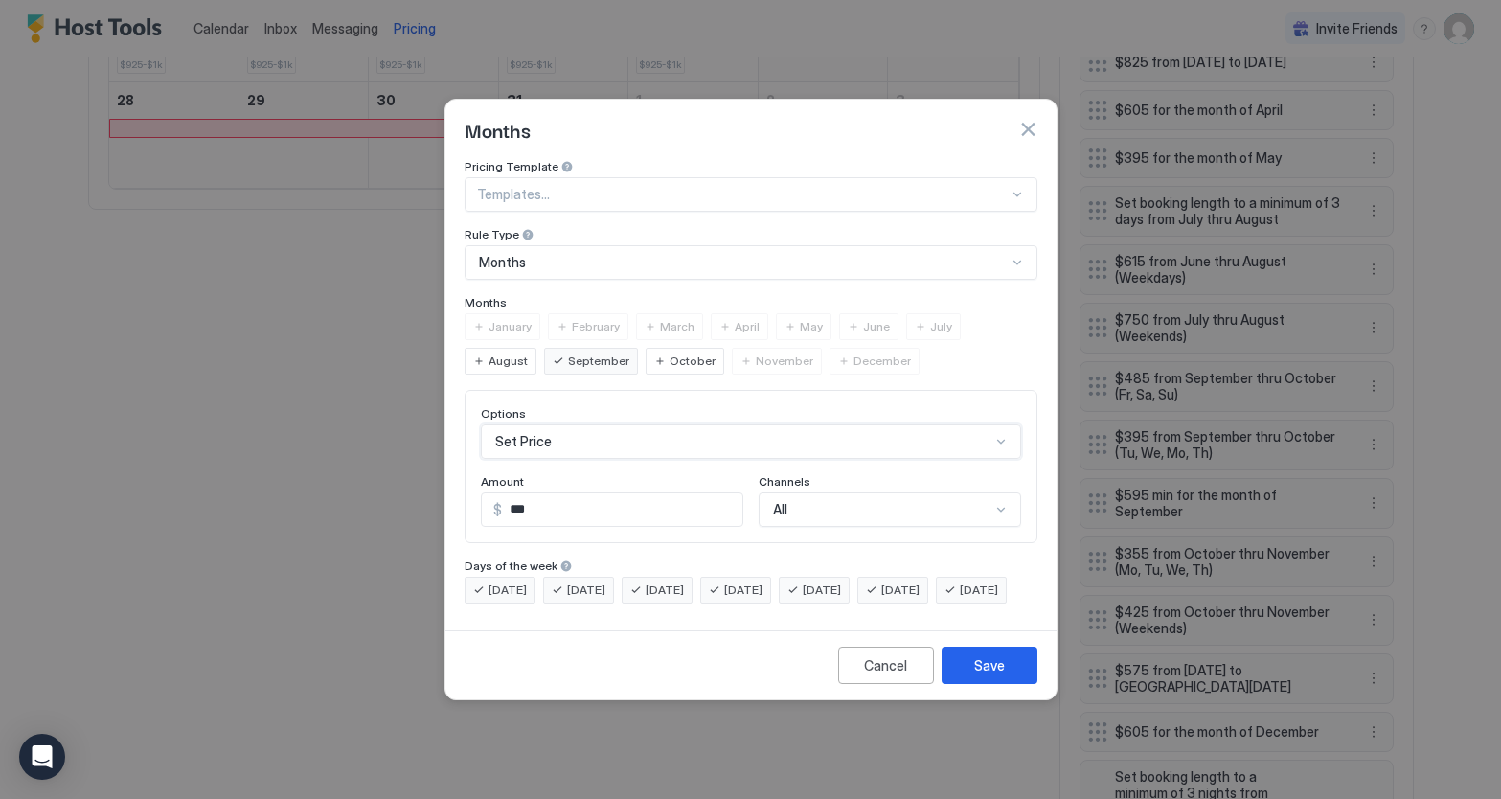
scroll to position [0, 0]
click at [994, 676] on div "Save" at bounding box center [989, 665] width 31 height 20
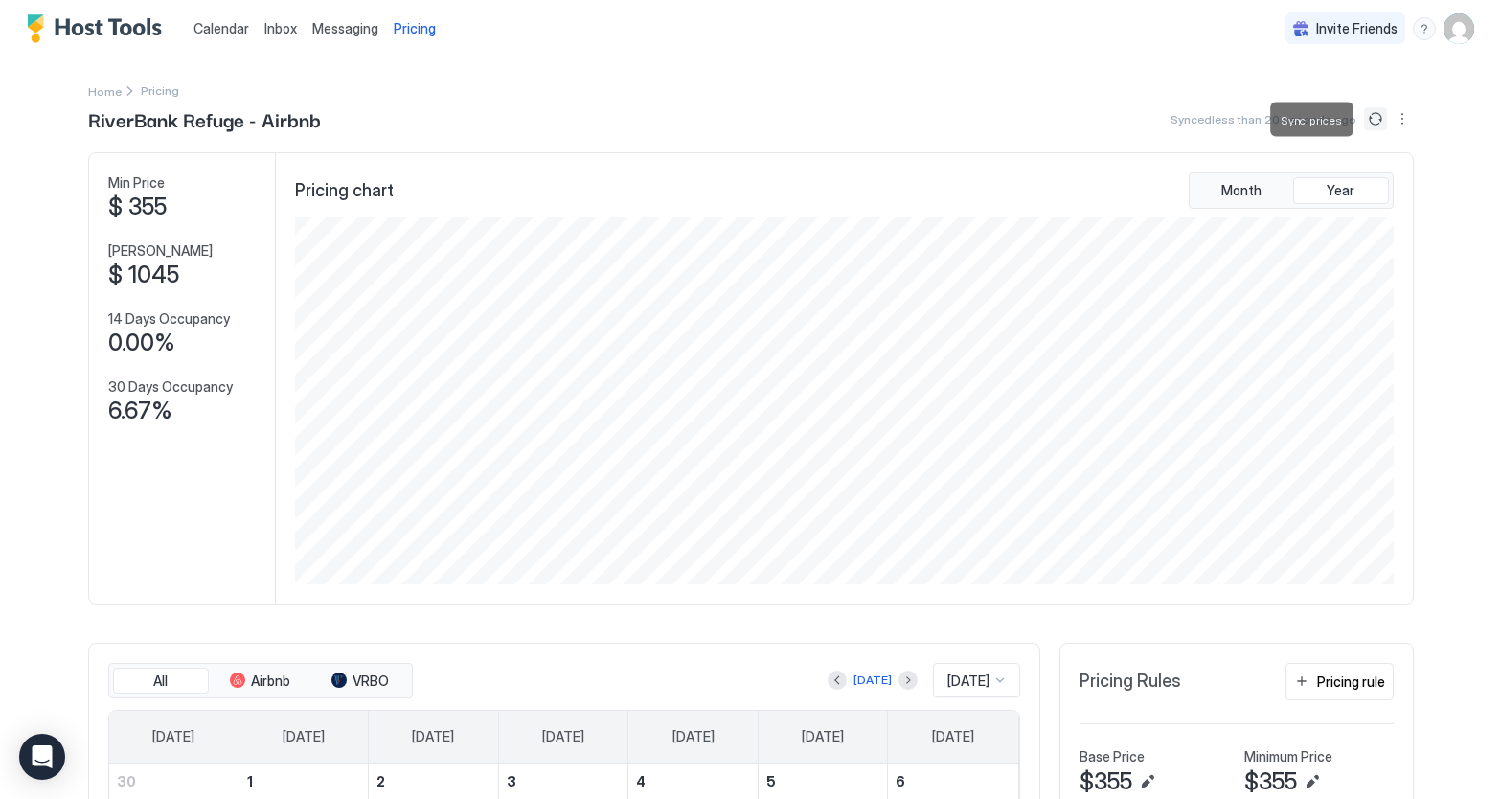
click at [1373, 118] on button "Sync prices" at bounding box center [1375, 118] width 23 height 23
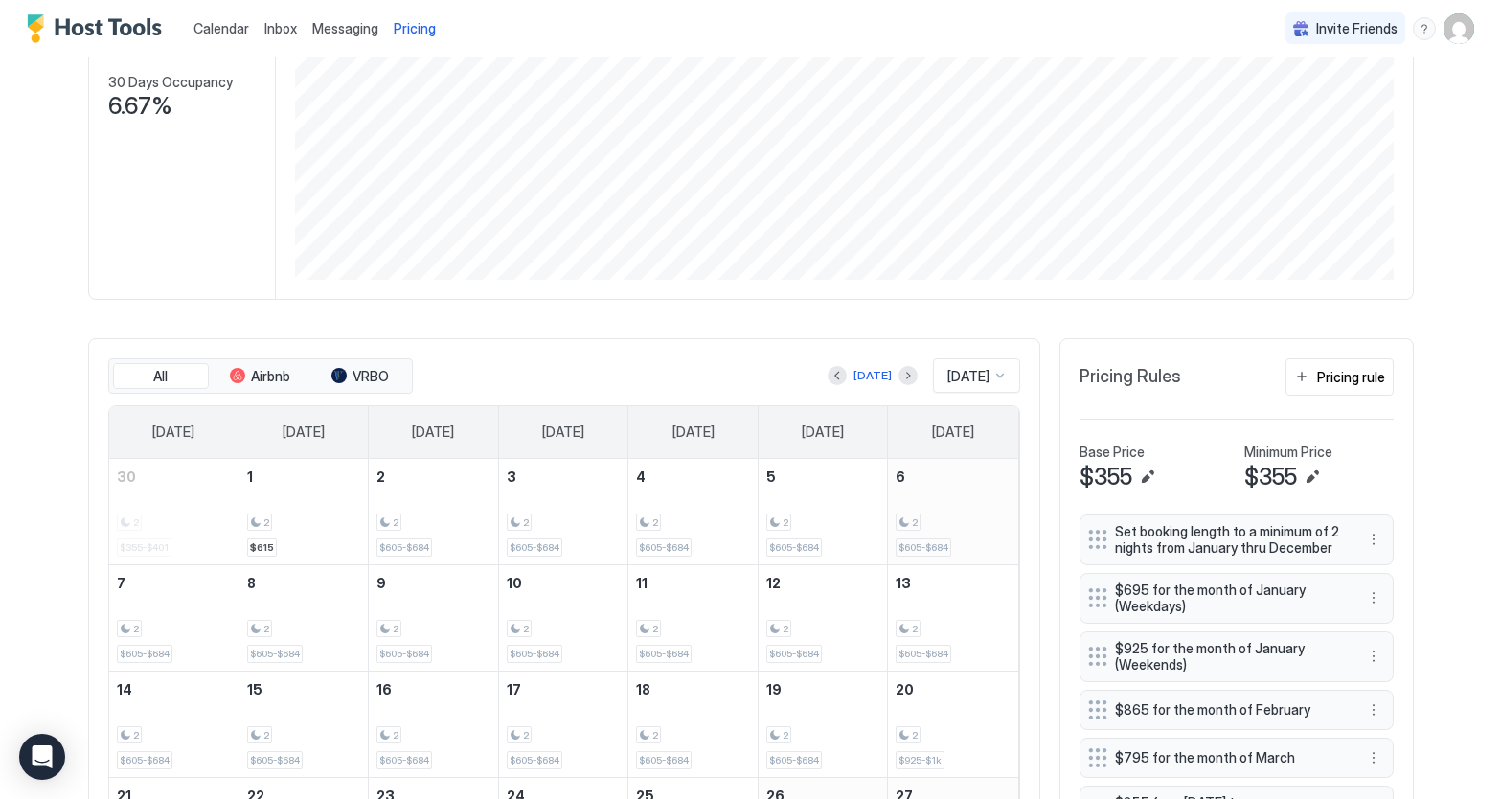
scroll to position [304, 0]
click at [830, 378] on button "Previous month" at bounding box center [837, 376] width 19 height 19
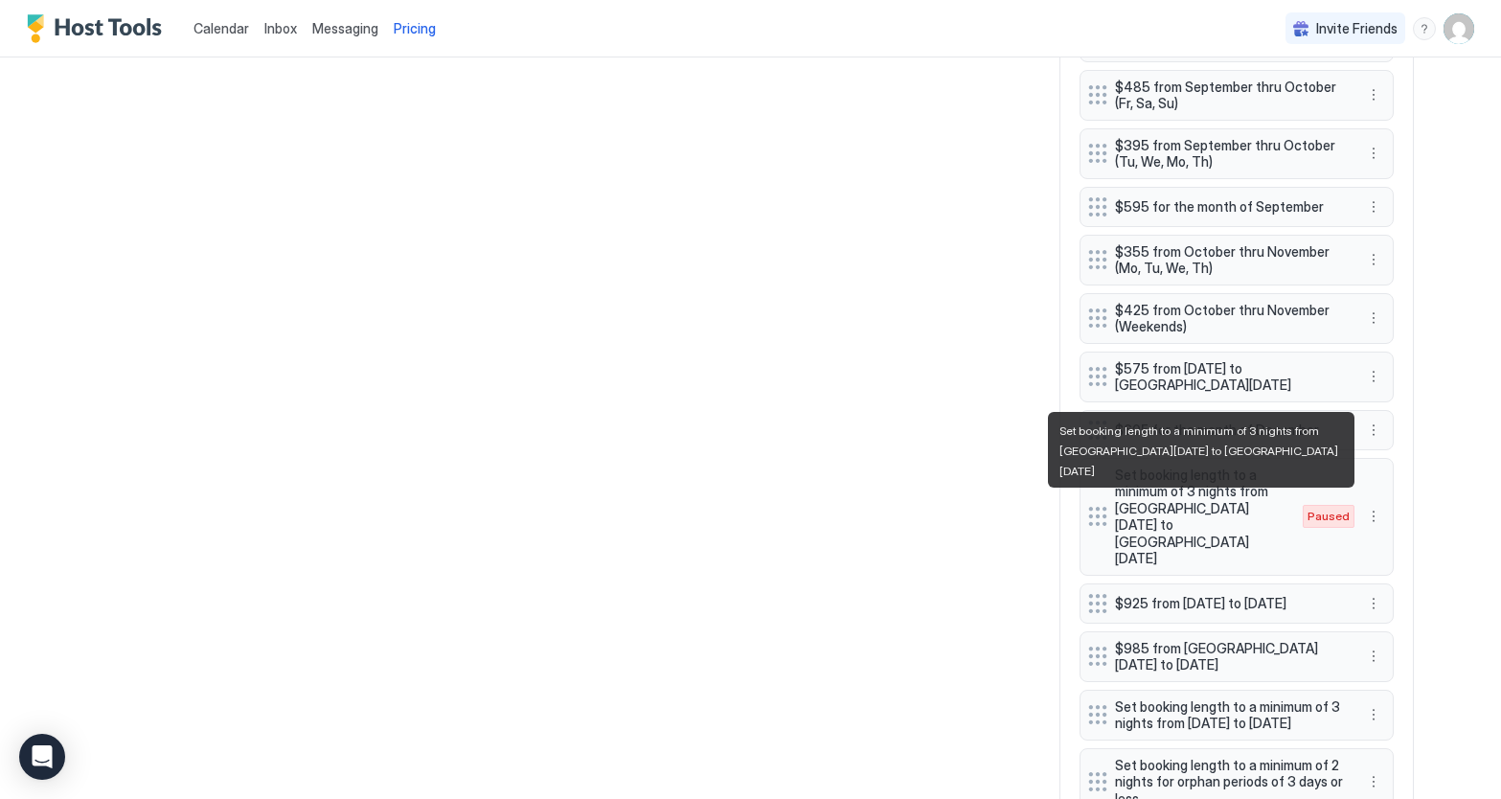
scroll to position [1400, 0]
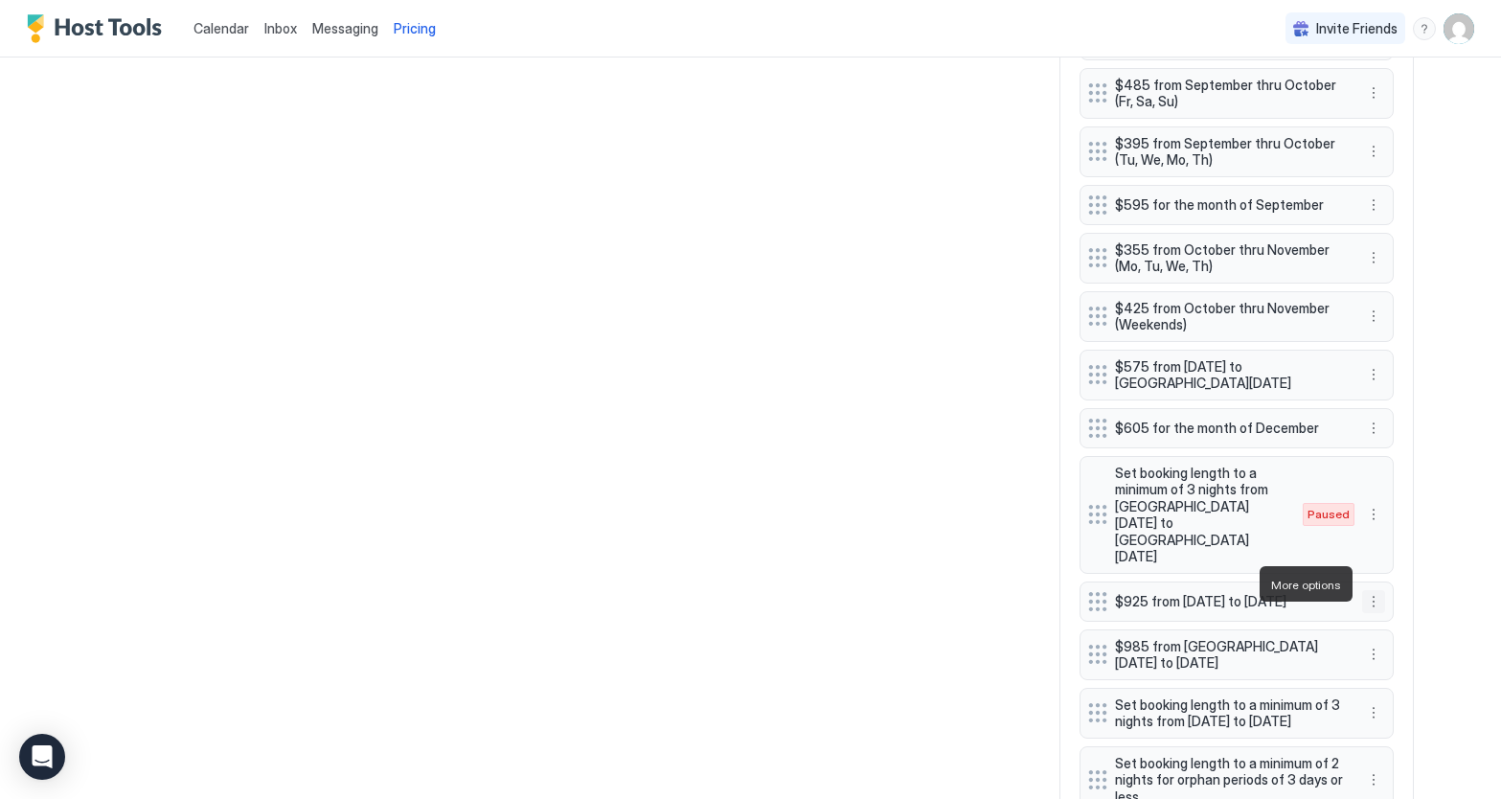
click at [1374, 590] on button "More options" at bounding box center [1373, 601] width 23 height 23
click at [1387, 607] on div "Edit" at bounding box center [1392, 611] width 42 height 14
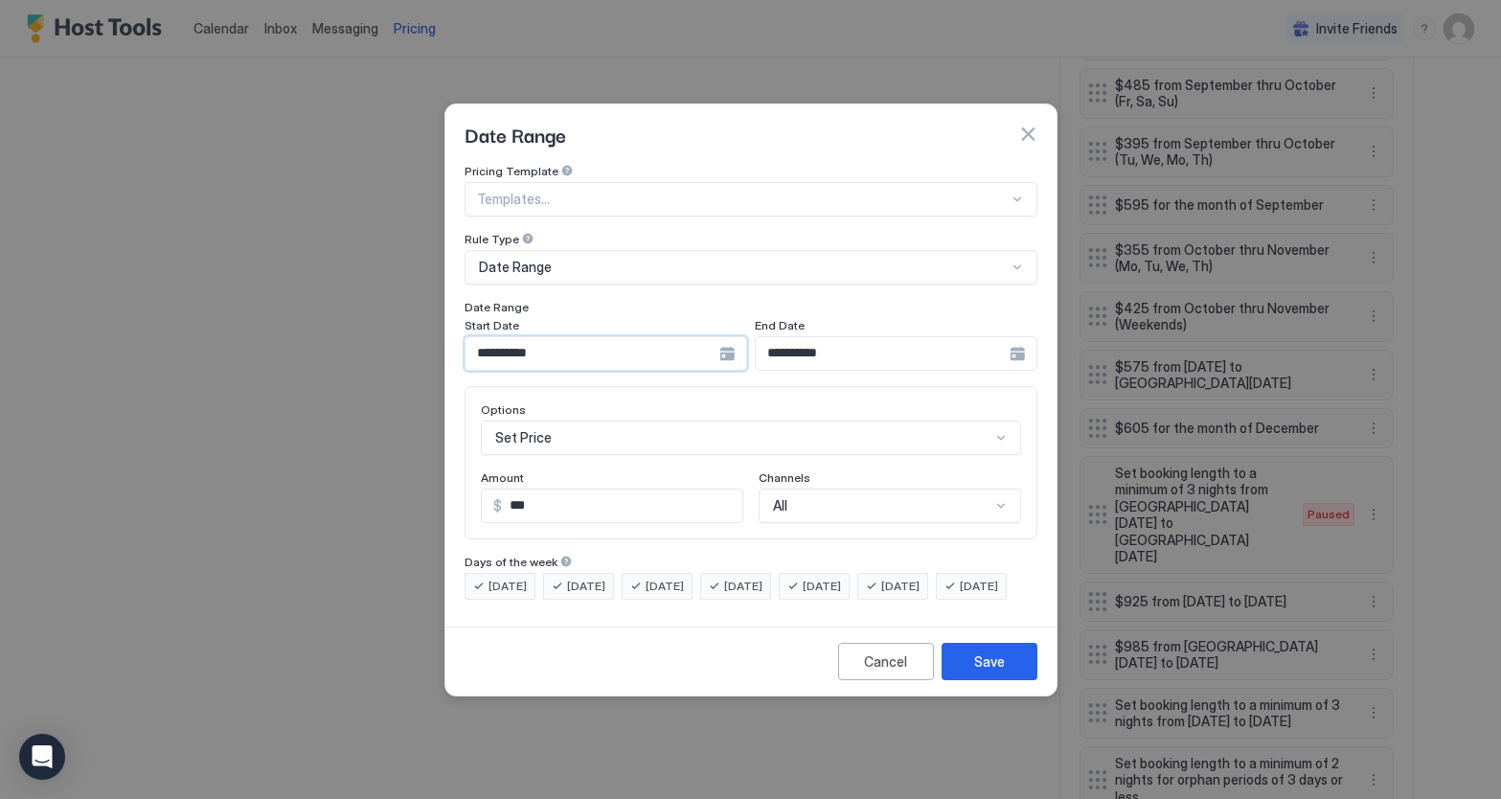
click at [569, 337] on input "**********" at bounding box center [593, 353] width 254 height 33
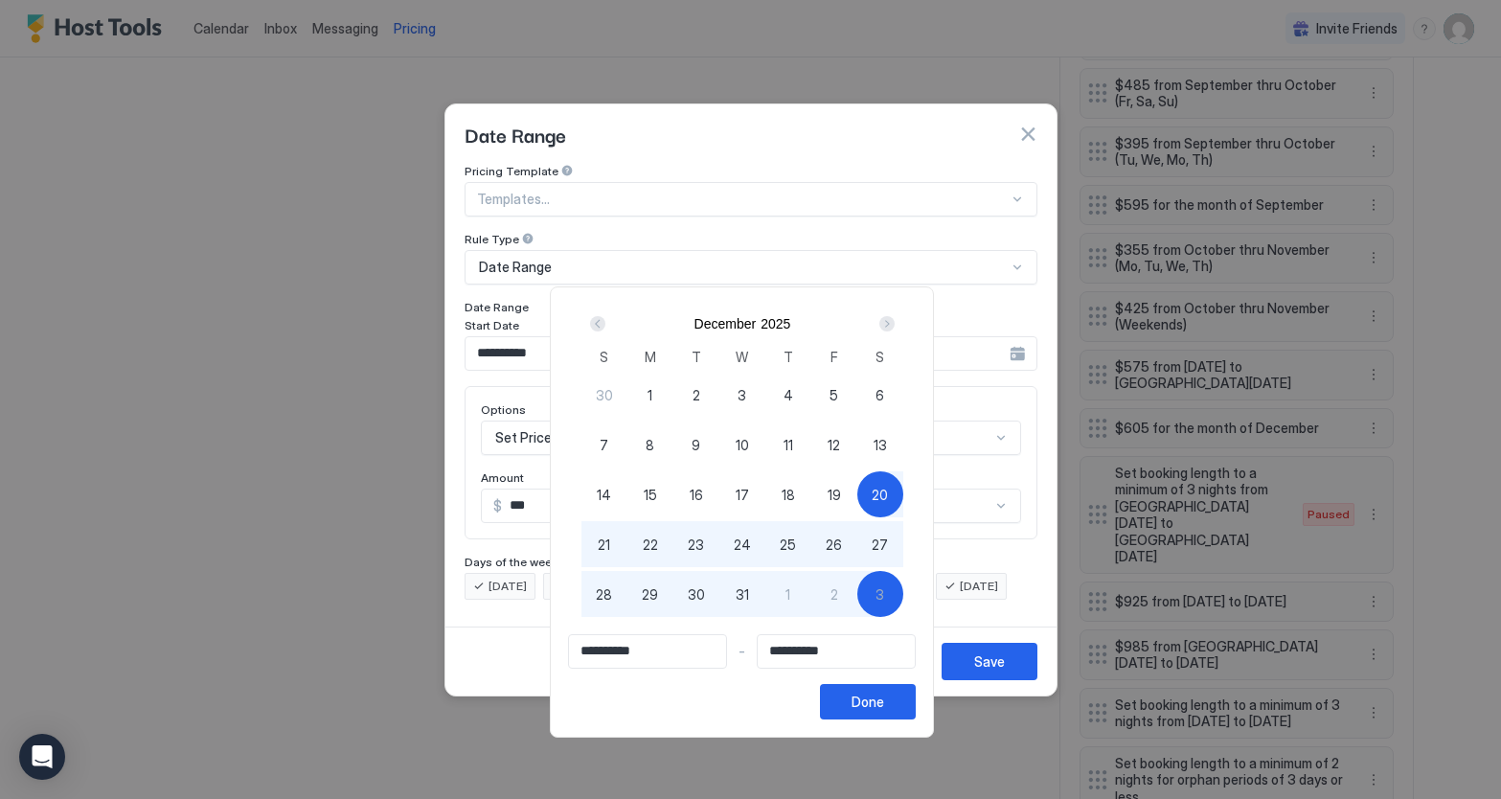
click at [610, 548] on span "21" at bounding box center [604, 545] width 12 height 20
type input "**********"
click at [656, 541] on span "22" at bounding box center [650, 545] width 15 height 20
type input "**********"
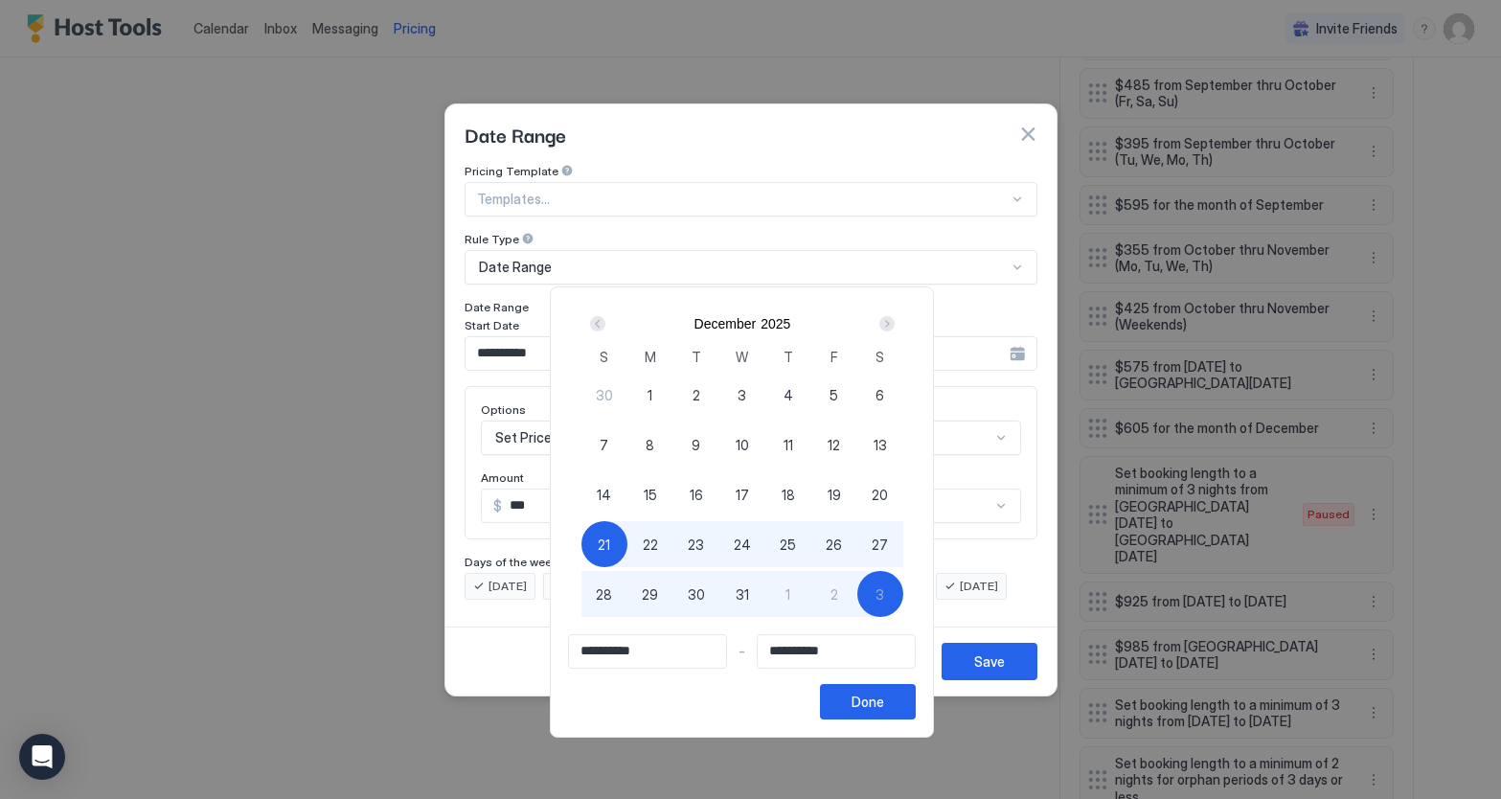
type input "**********"
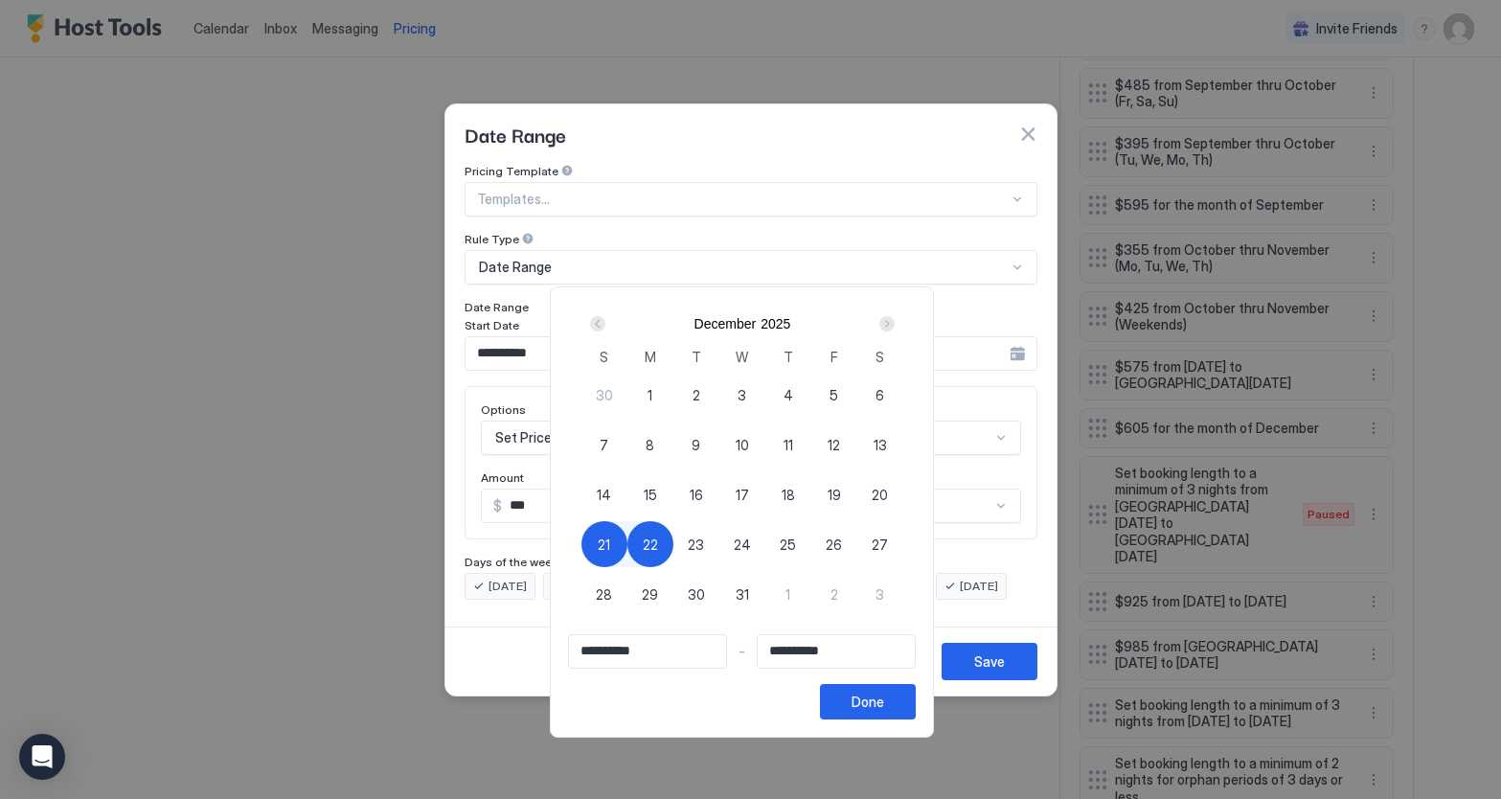
click at [610, 545] on span "21" at bounding box center [604, 545] width 12 height 20
click at [658, 548] on span "22" at bounding box center [650, 545] width 15 height 20
type input "**********"
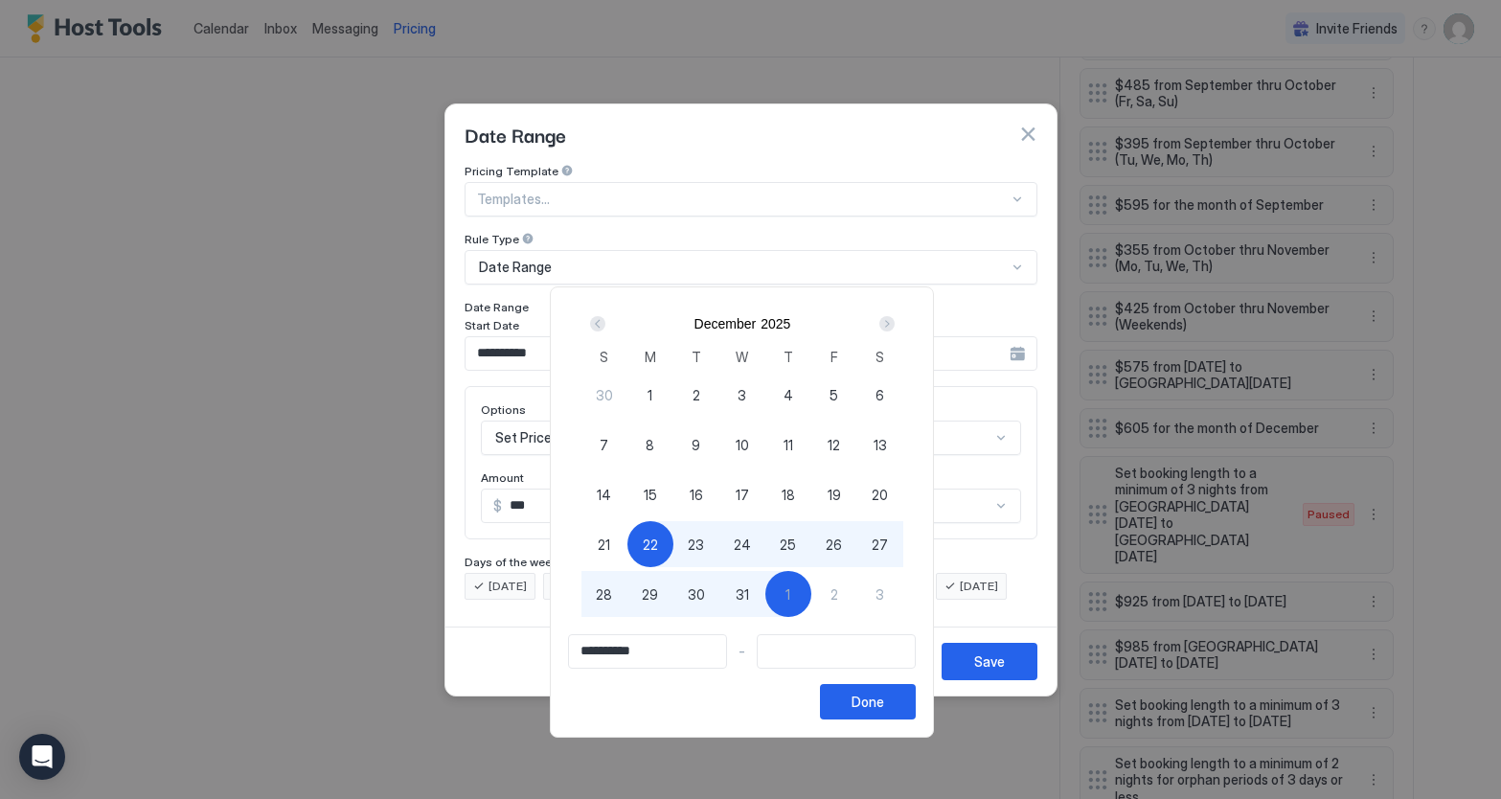
type input "**********"
click at [894, 602] on div "3" at bounding box center [881, 594] width 46 height 46
type input "**********"
click at [884, 700] on div "Done" at bounding box center [868, 702] width 33 height 20
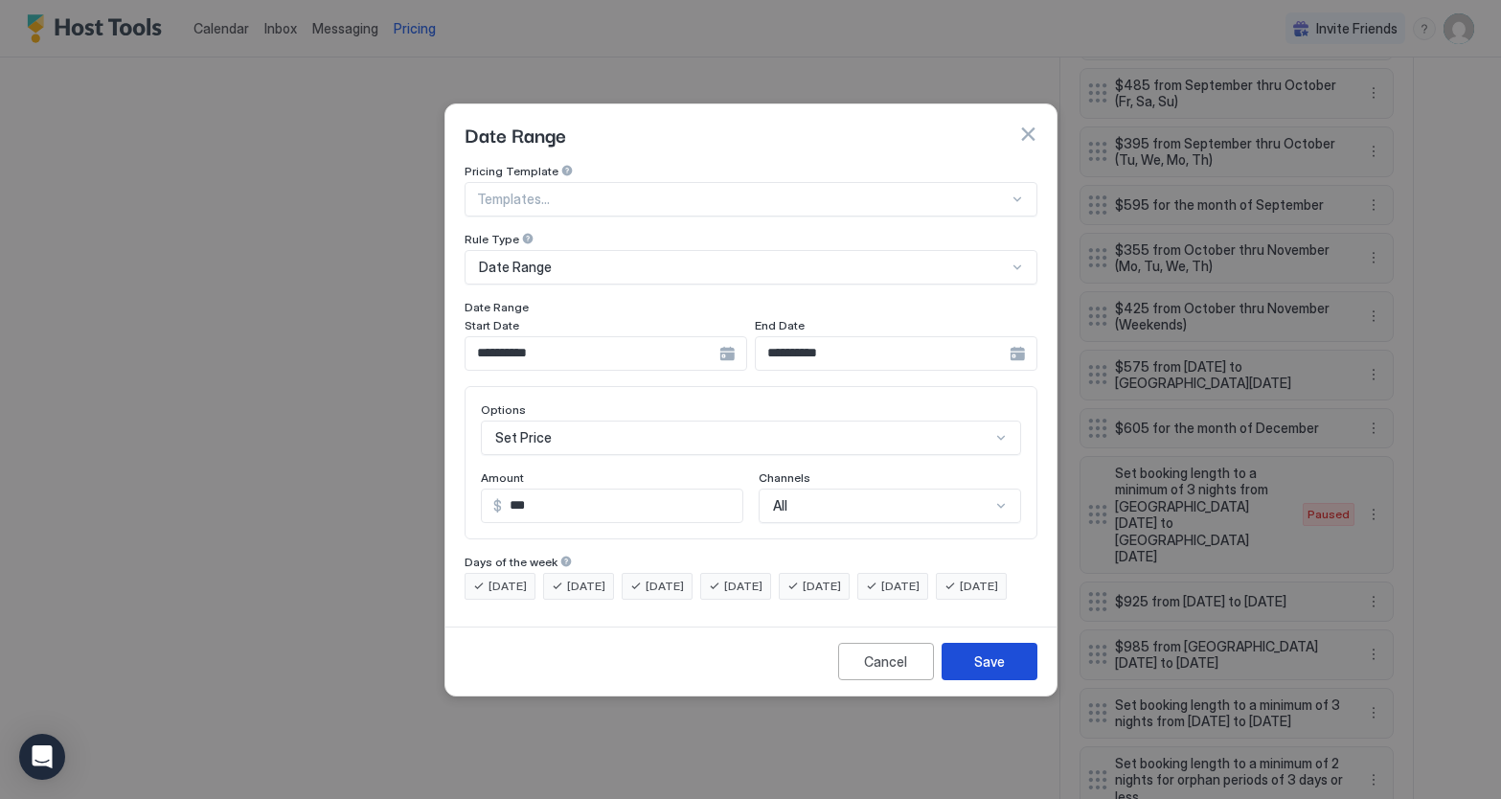
click at [998, 672] on div "Save" at bounding box center [989, 662] width 31 height 20
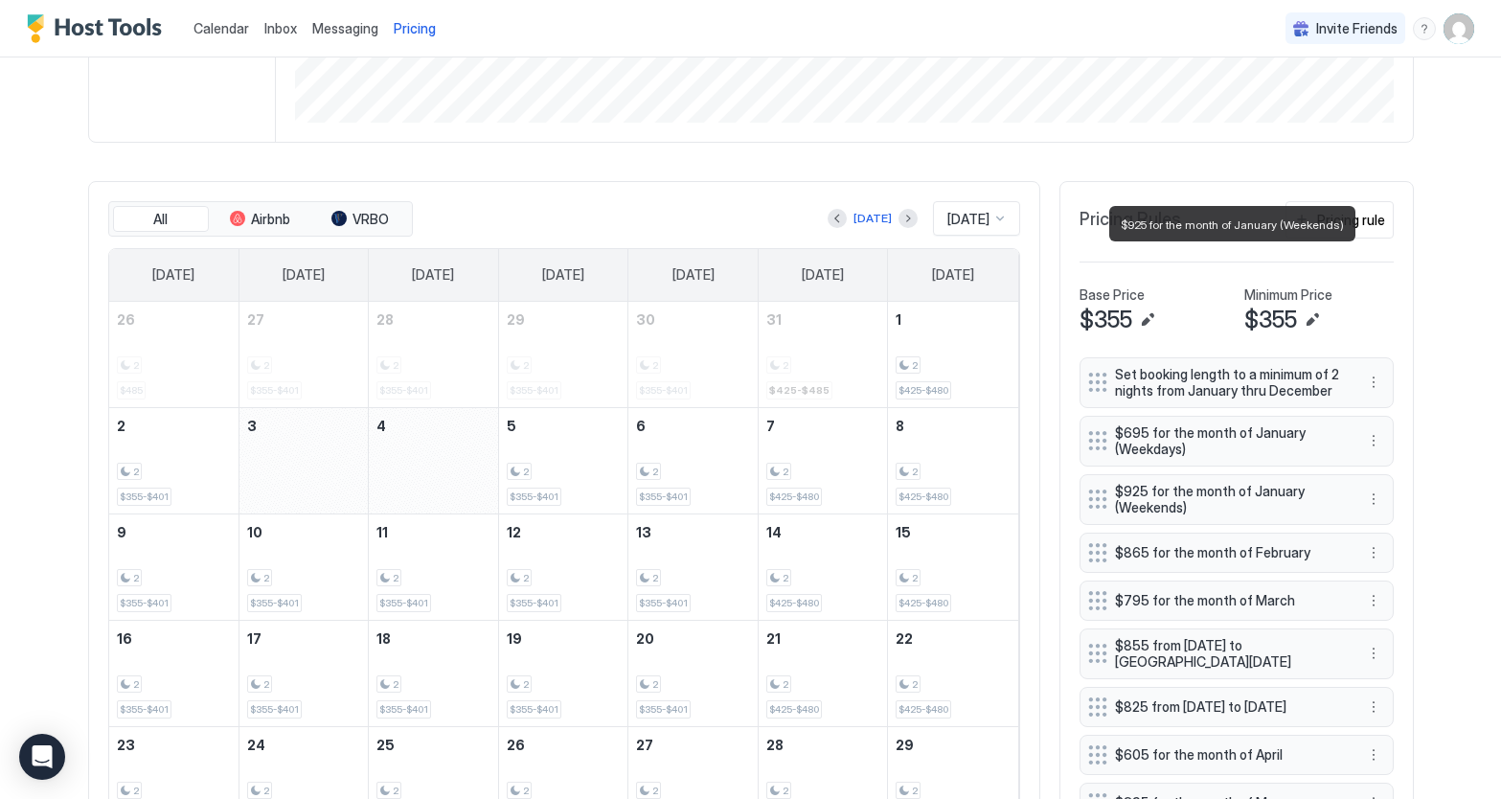
scroll to position [245, 0]
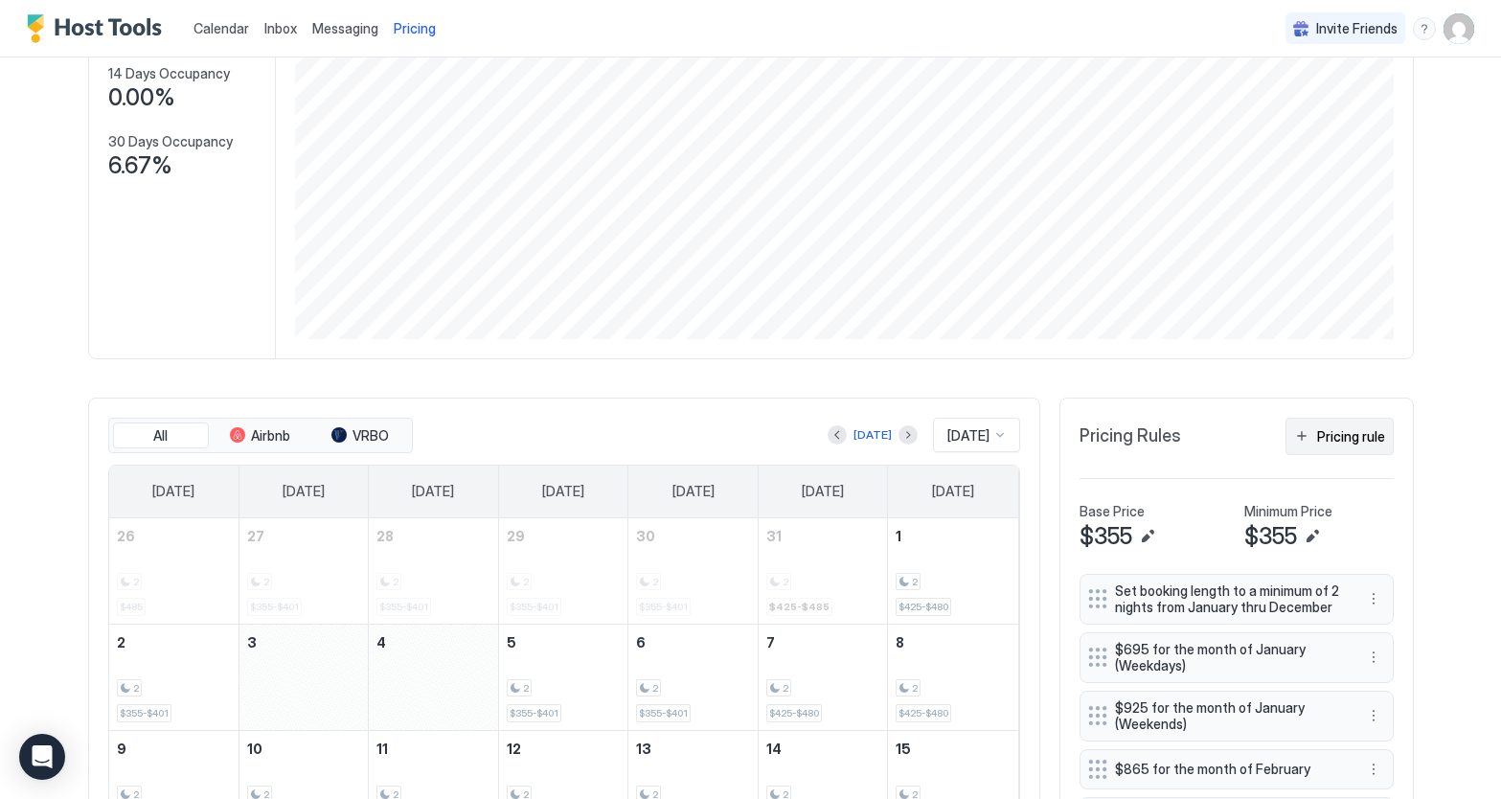
click at [1343, 441] on div "Pricing rule" at bounding box center [1351, 436] width 68 height 20
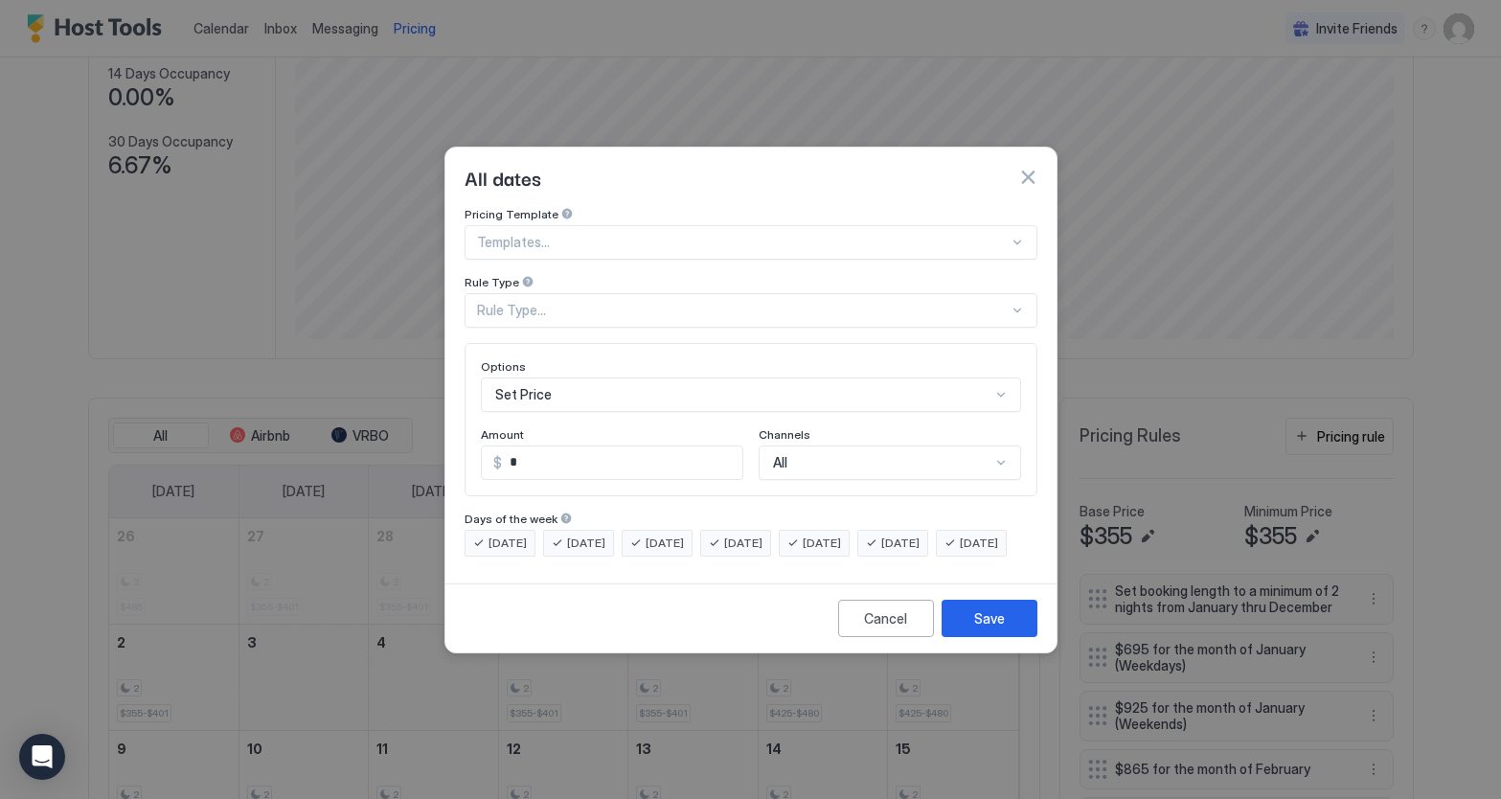
click at [575, 302] on div "Rule Type..." at bounding box center [743, 310] width 532 height 17
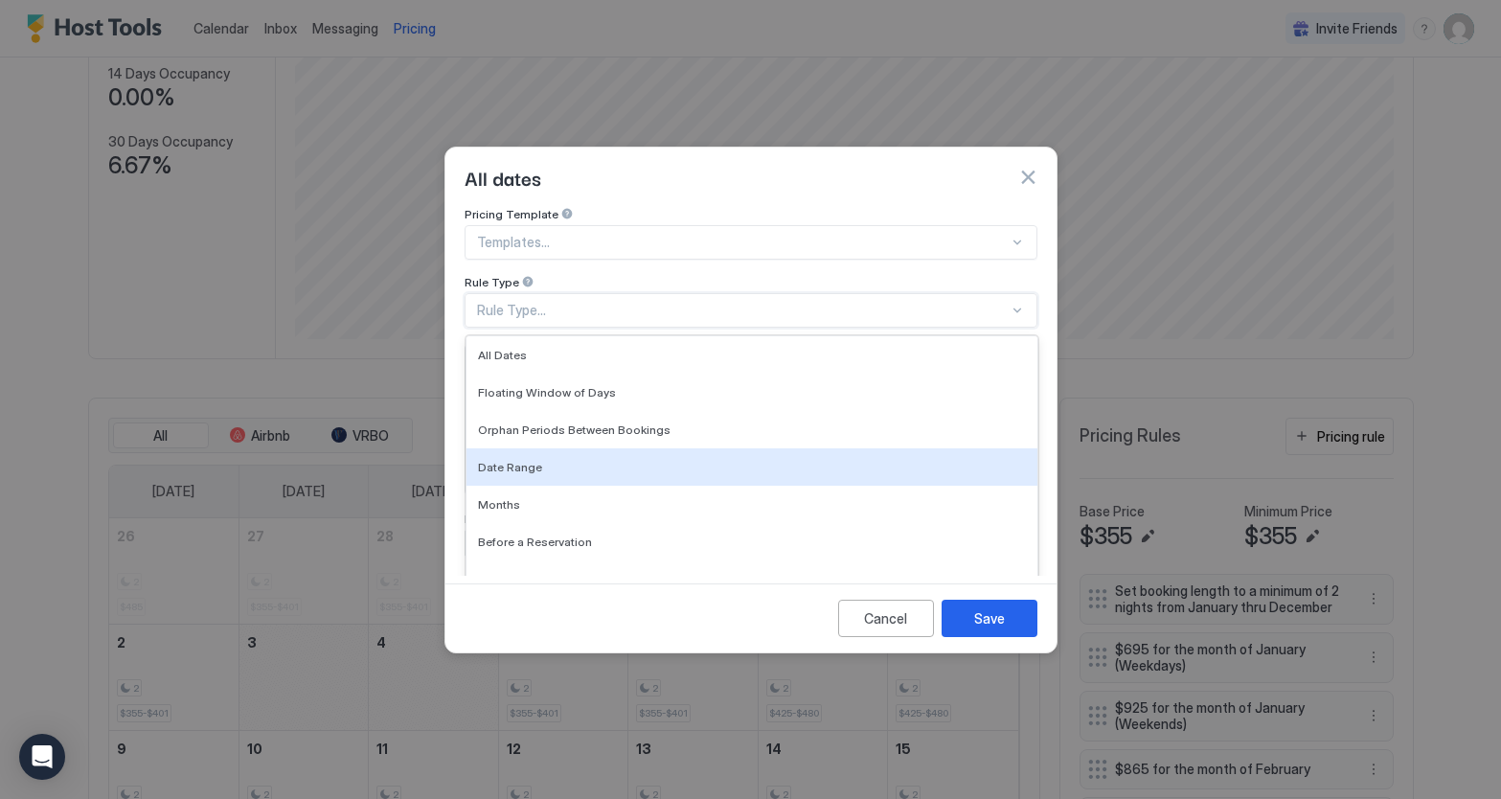
click at [534, 460] on span "Date Range" at bounding box center [510, 467] width 64 height 14
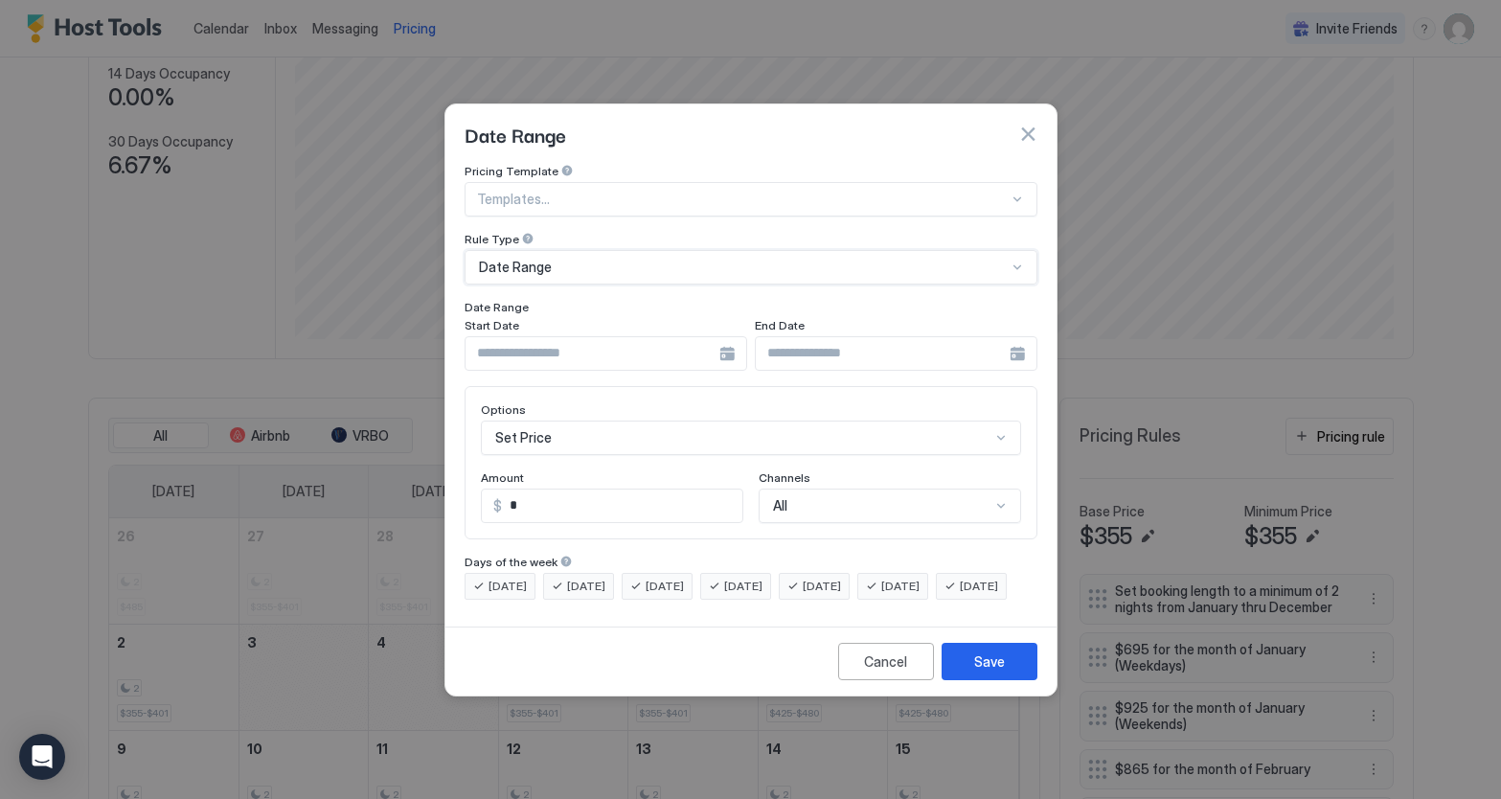
click at [668, 337] on input "Input Field" at bounding box center [593, 353] width 254 height 33
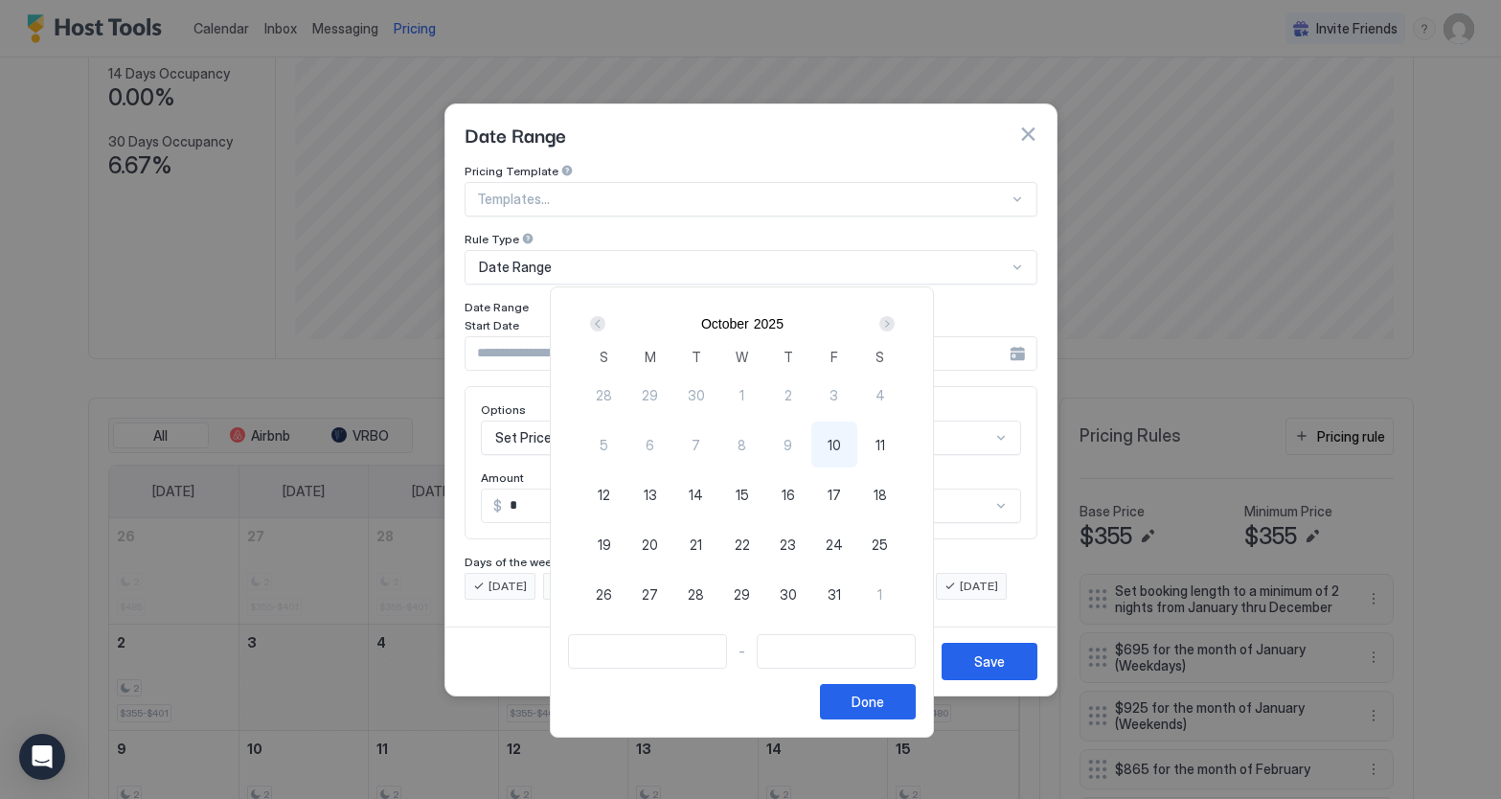
click at [895, 326] on div "Next" at bounding box center [887, 323] width 15 height 15
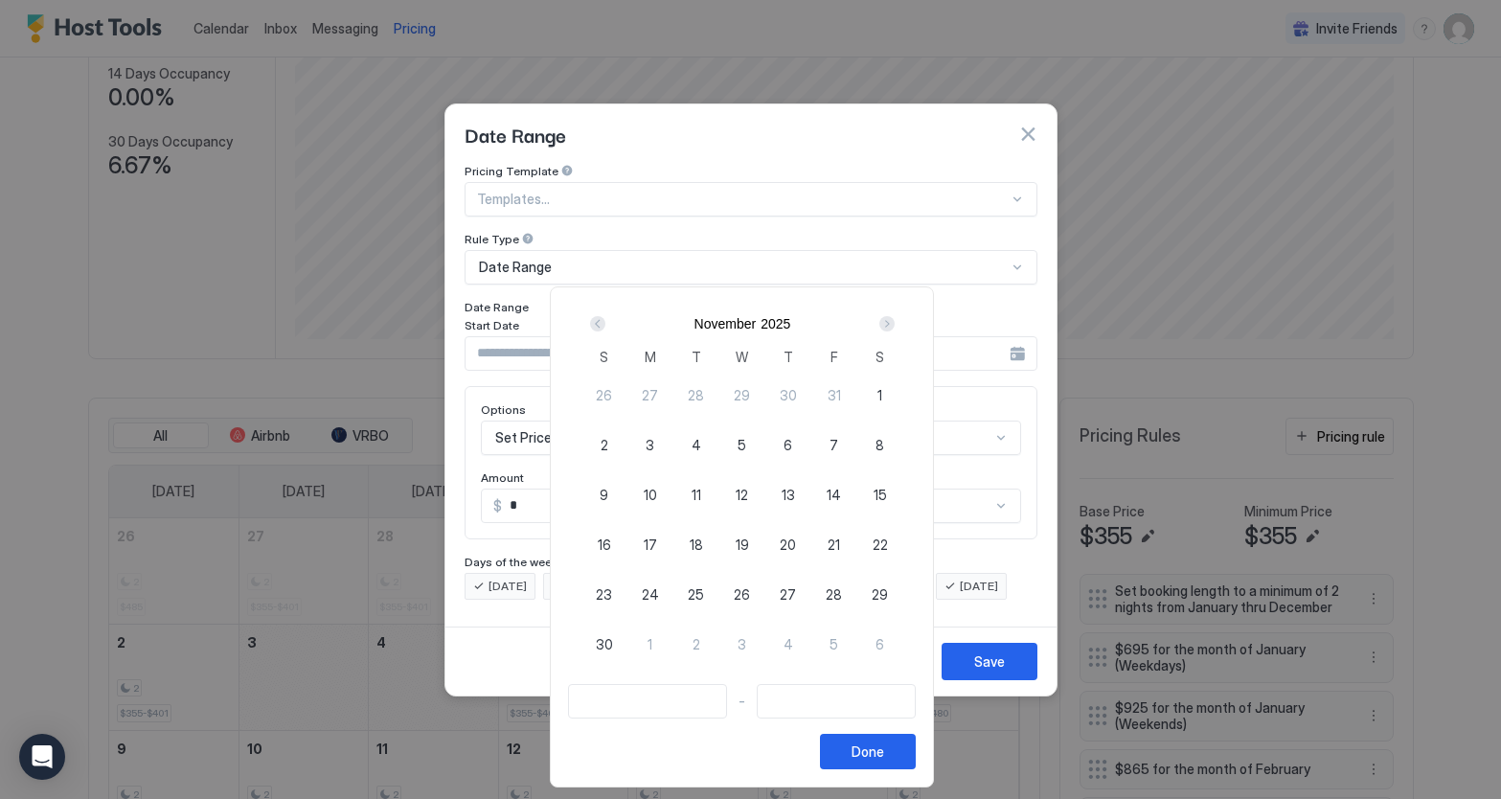
click at [895, 326] on div "Next" at bounding box center [887, 323] width 15 height 15
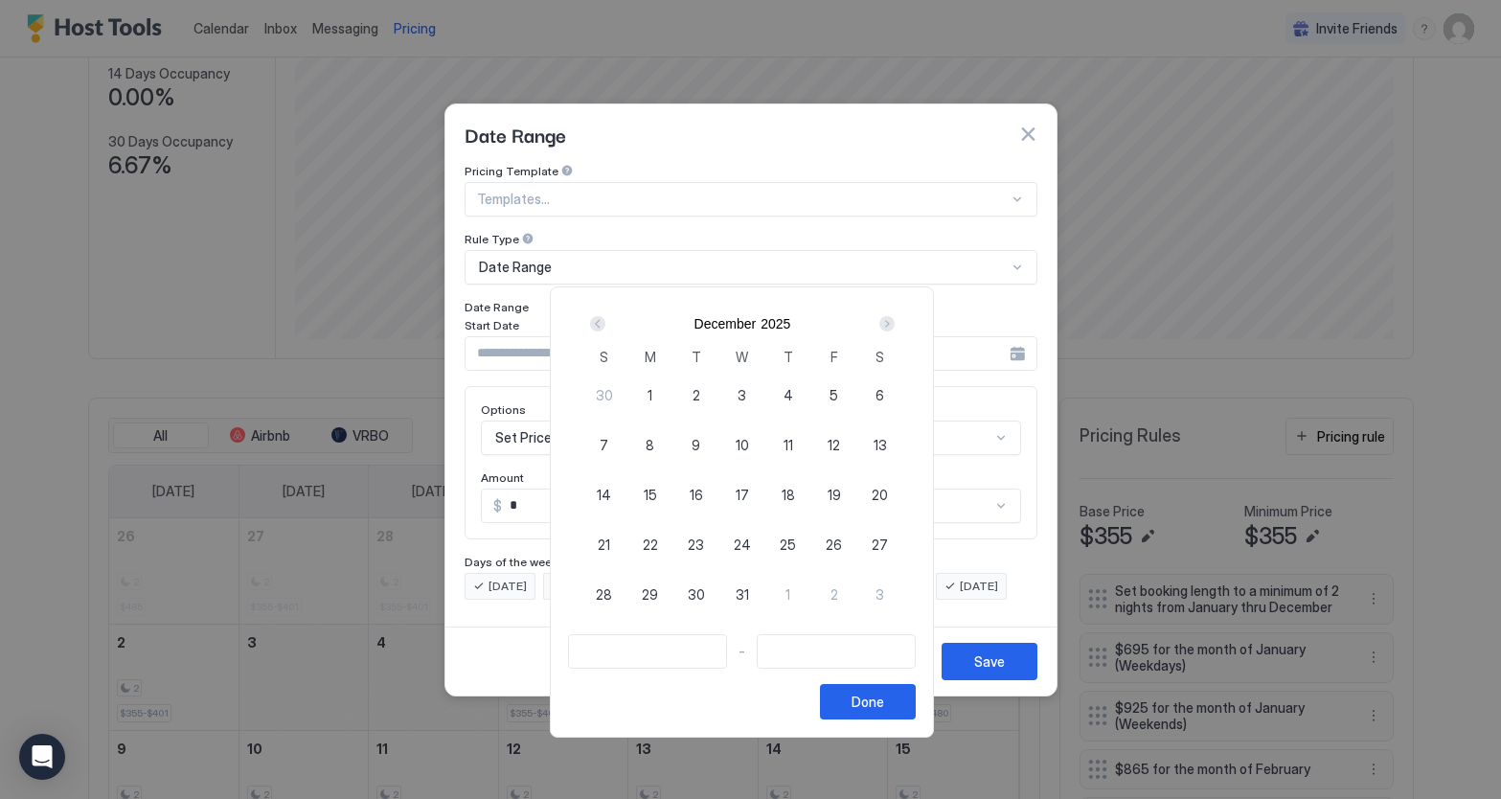
click at [841, 496] on span "19" at bounding box center [834, 495] width 13 height 20
type input "**********"
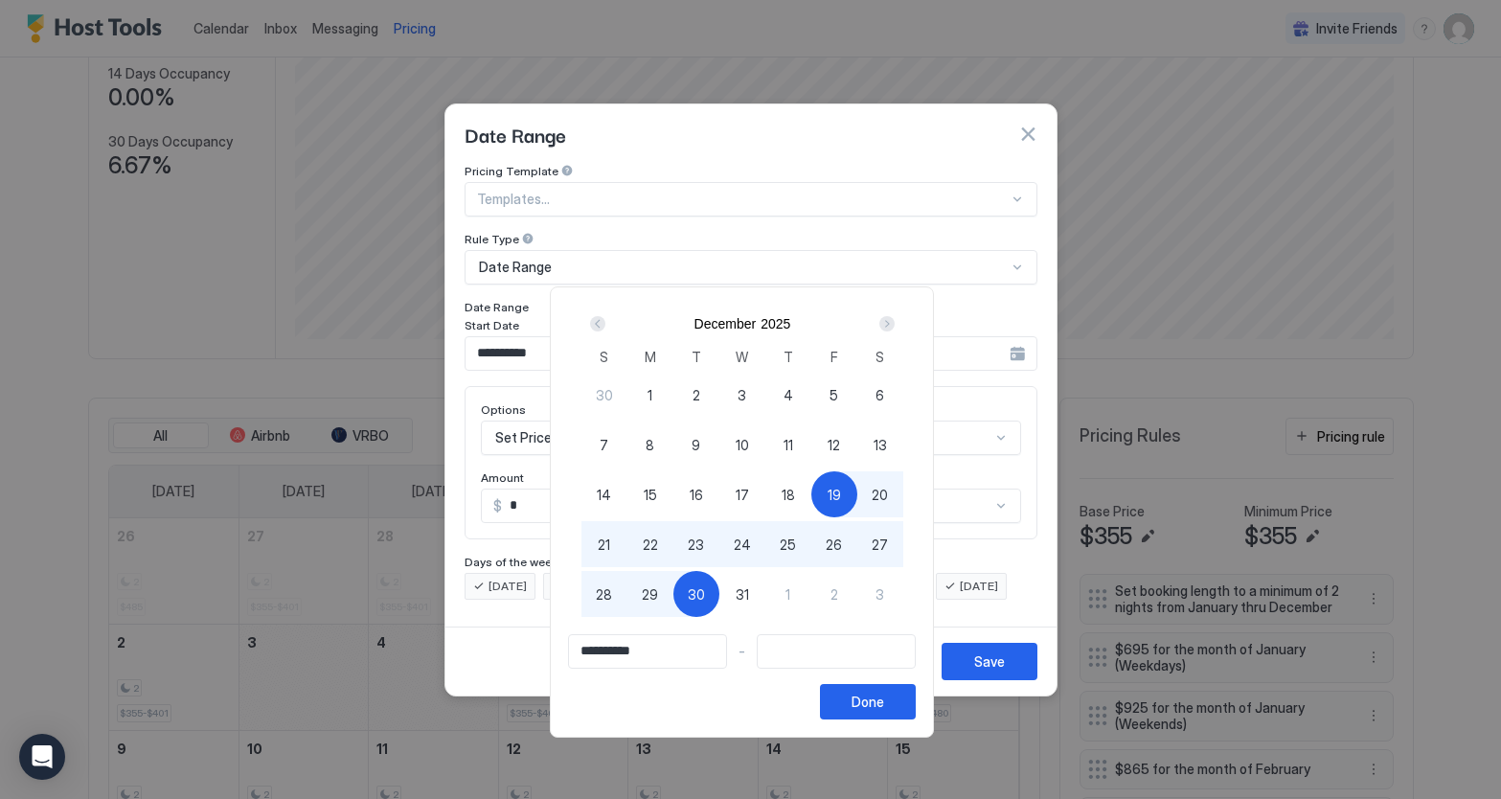
type input "**********"
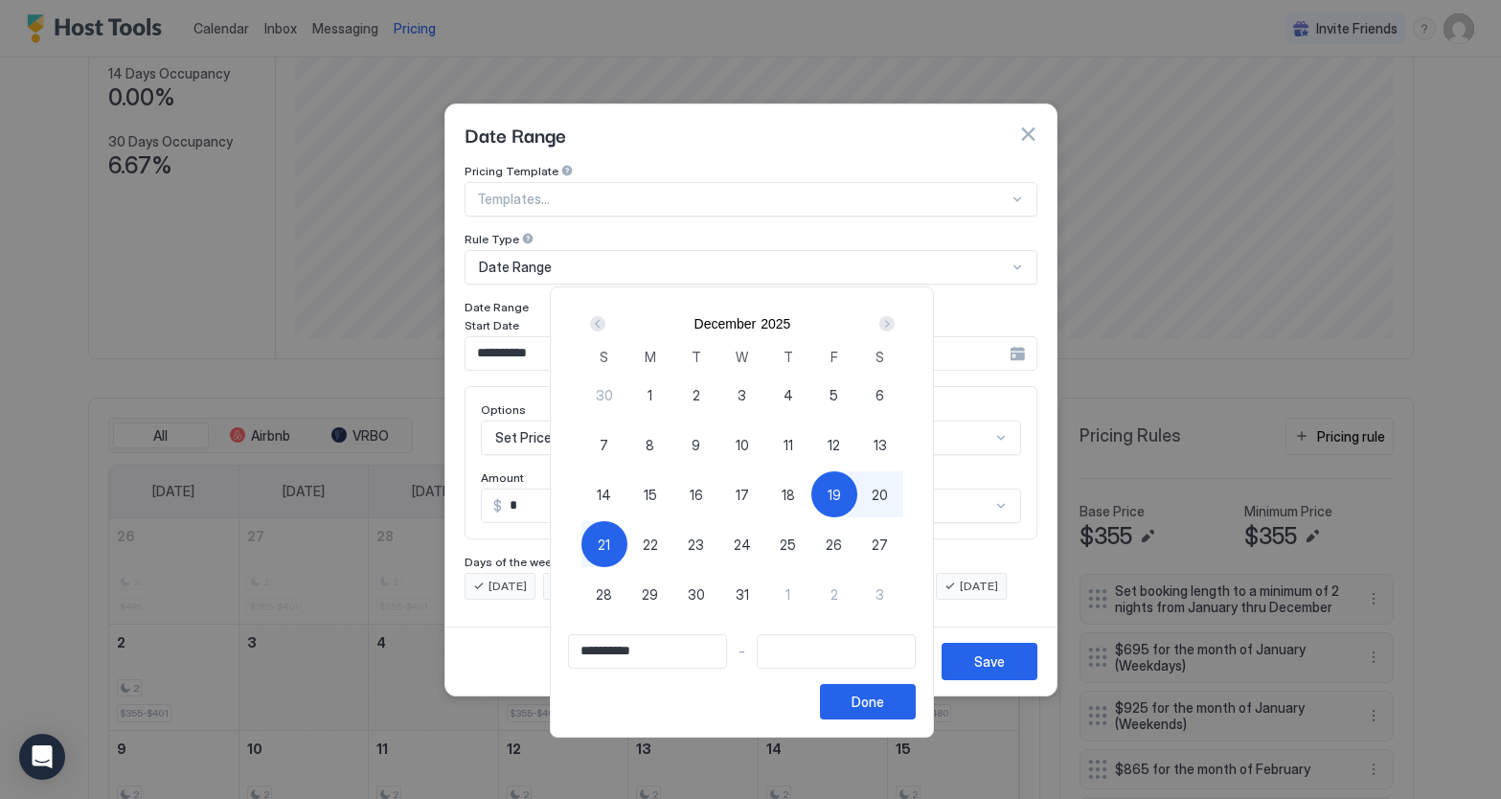
click at [613, 555] on div "21" at bounding box center [605, 544] width 46 height 46
type input "**********"
click at [884, 708] on div "Done" at bounding box center [868, 702] width 33 height 20
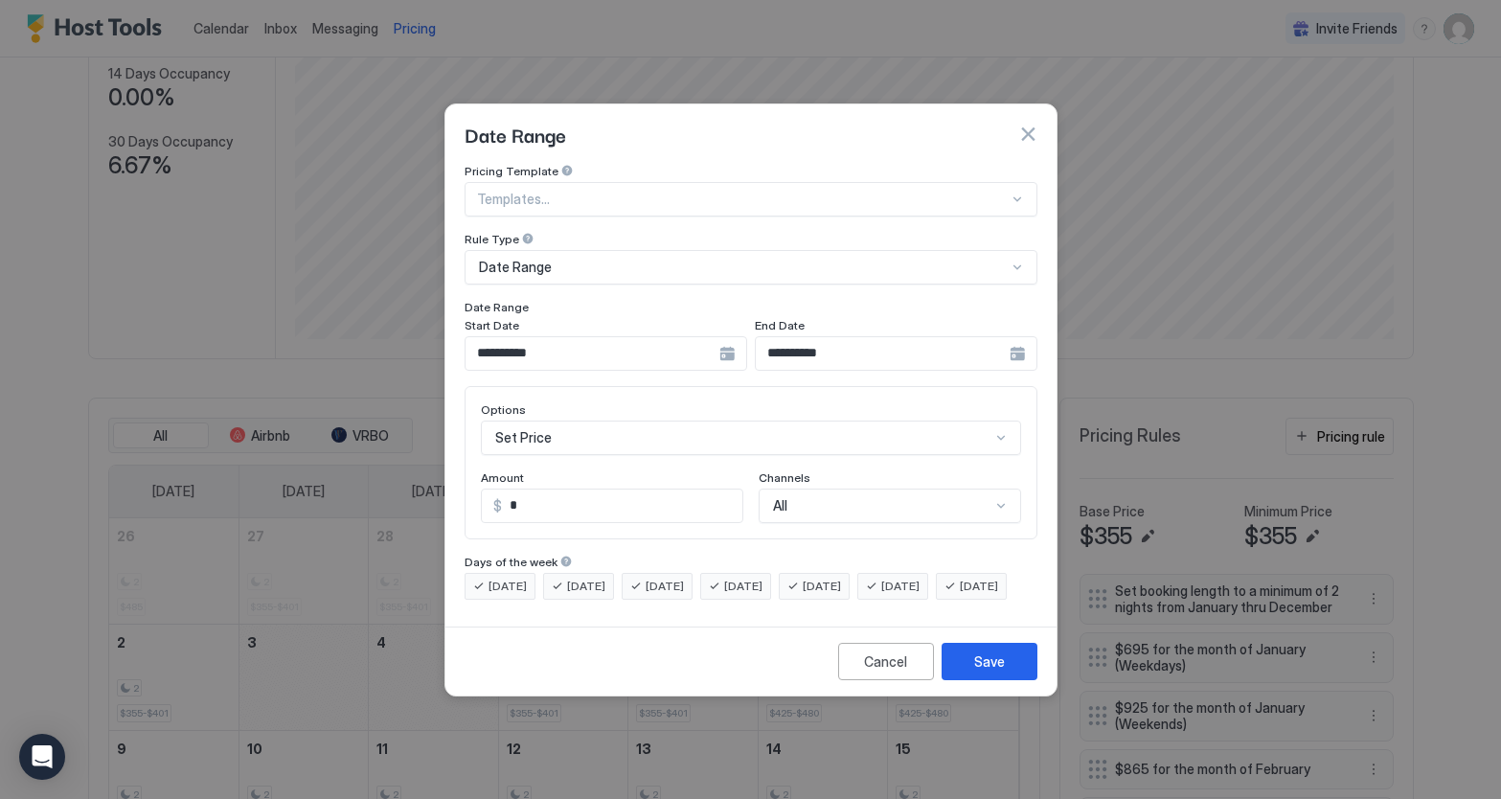
scroll to position [99, 0]
click at [757, 424] on div "Set Price" at bounding box center [751, 438] width 540 height 34
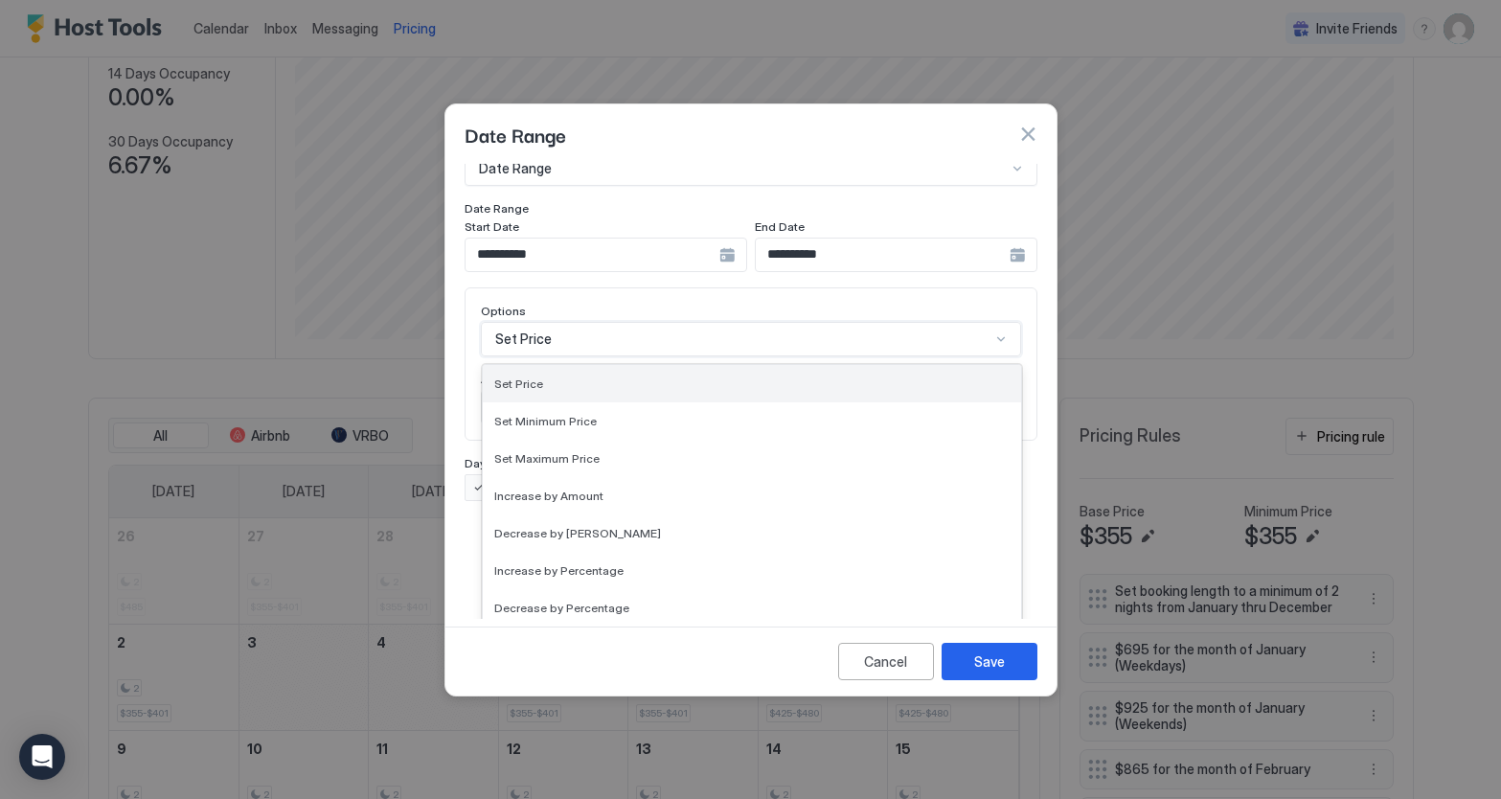
click at [527, 377] on span "Set Price" at bounding box center [518, 384] width 49 height 14
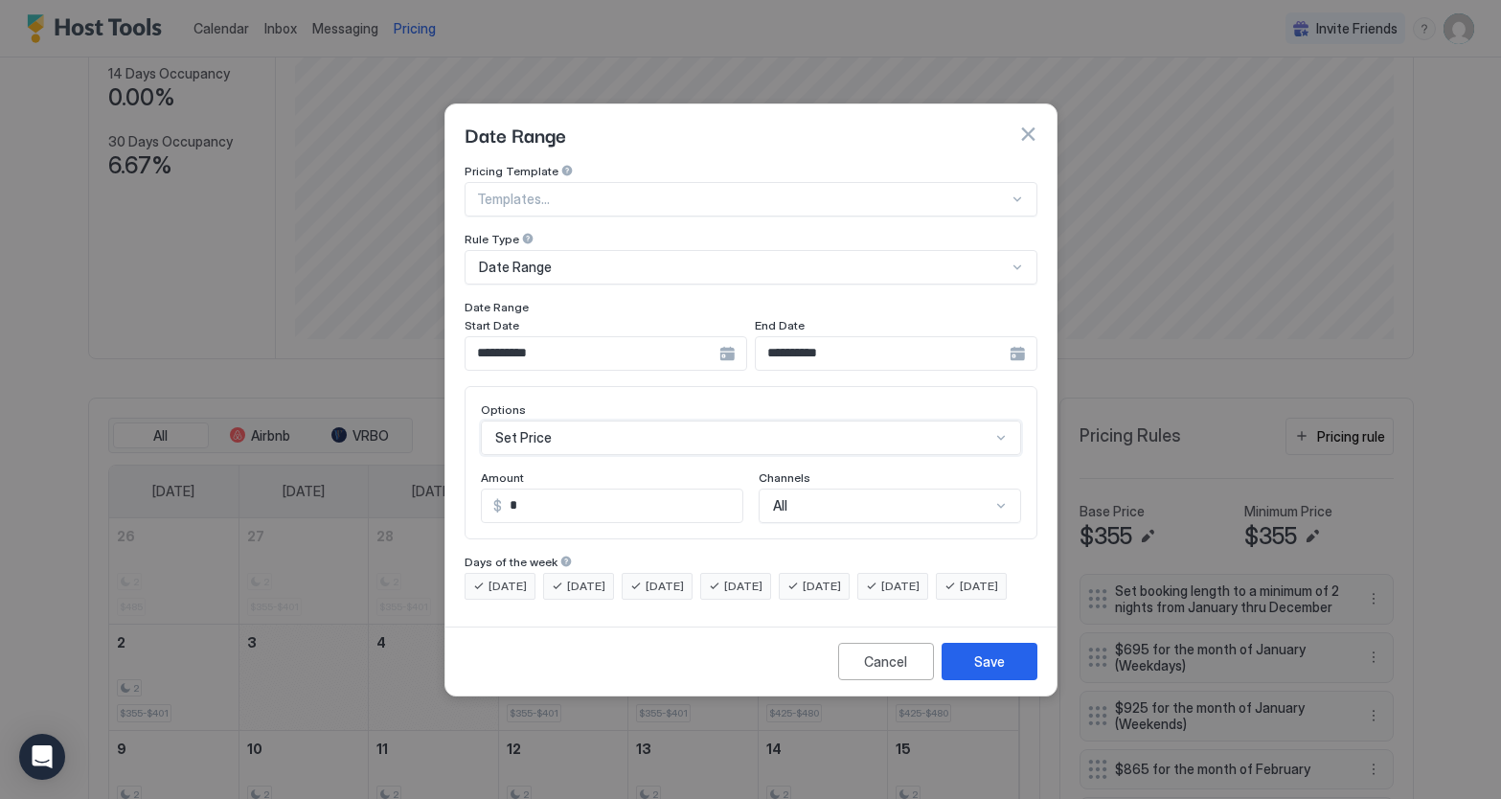
scroll to position [0, 0]
click at [572, 492] on input "*" at bounding box center [622, 506] width 240 height 33
click at [531, 490] on input "*" at bounding box center [622, 506] width 240 height 33
type input "***"
click at [996, 672] on div "Save" at bounding box center [989, 662] width 31 height 20
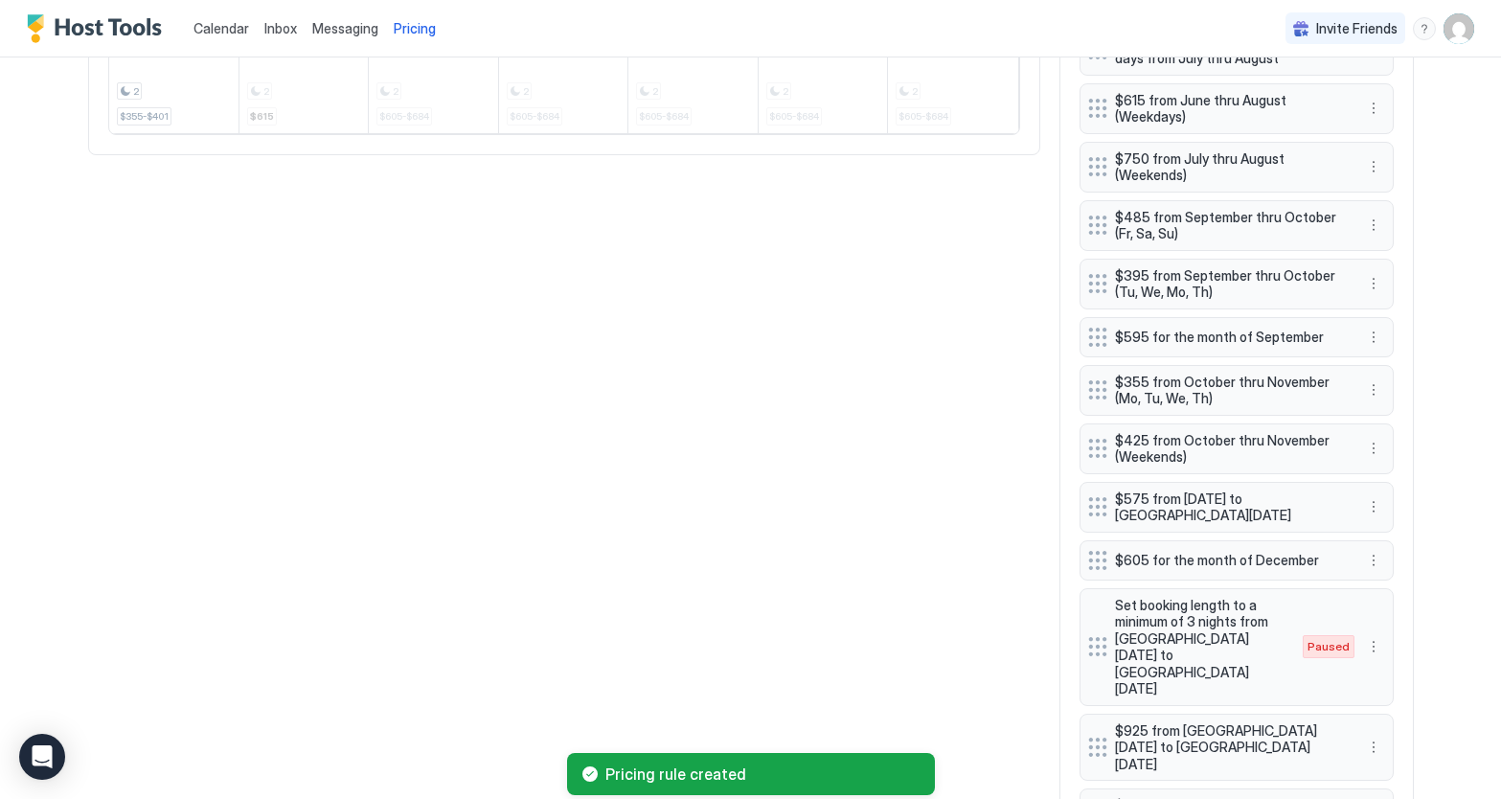
scroll to position [1610, 0]
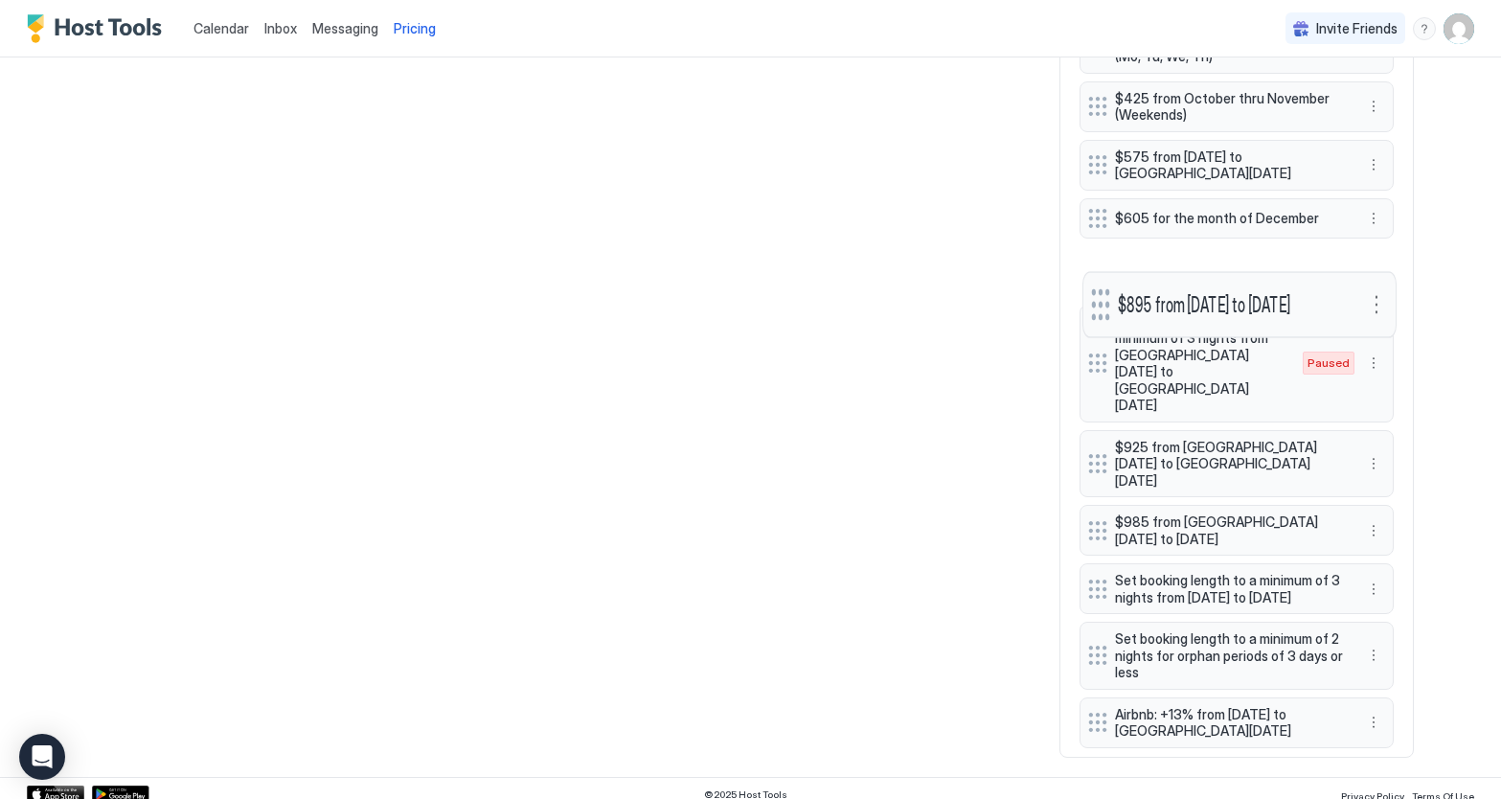
drag, startPoint x: 1100, startPoint y: 709, endPoint x: 1101, endPoint y: 296, distance: 413.0
click at [1103, 296] on div "$895 from Fri, Dec 19th 2025 to Sun, Dec 21st 2025" at bounding box center [1224, 304] width 266 height 34
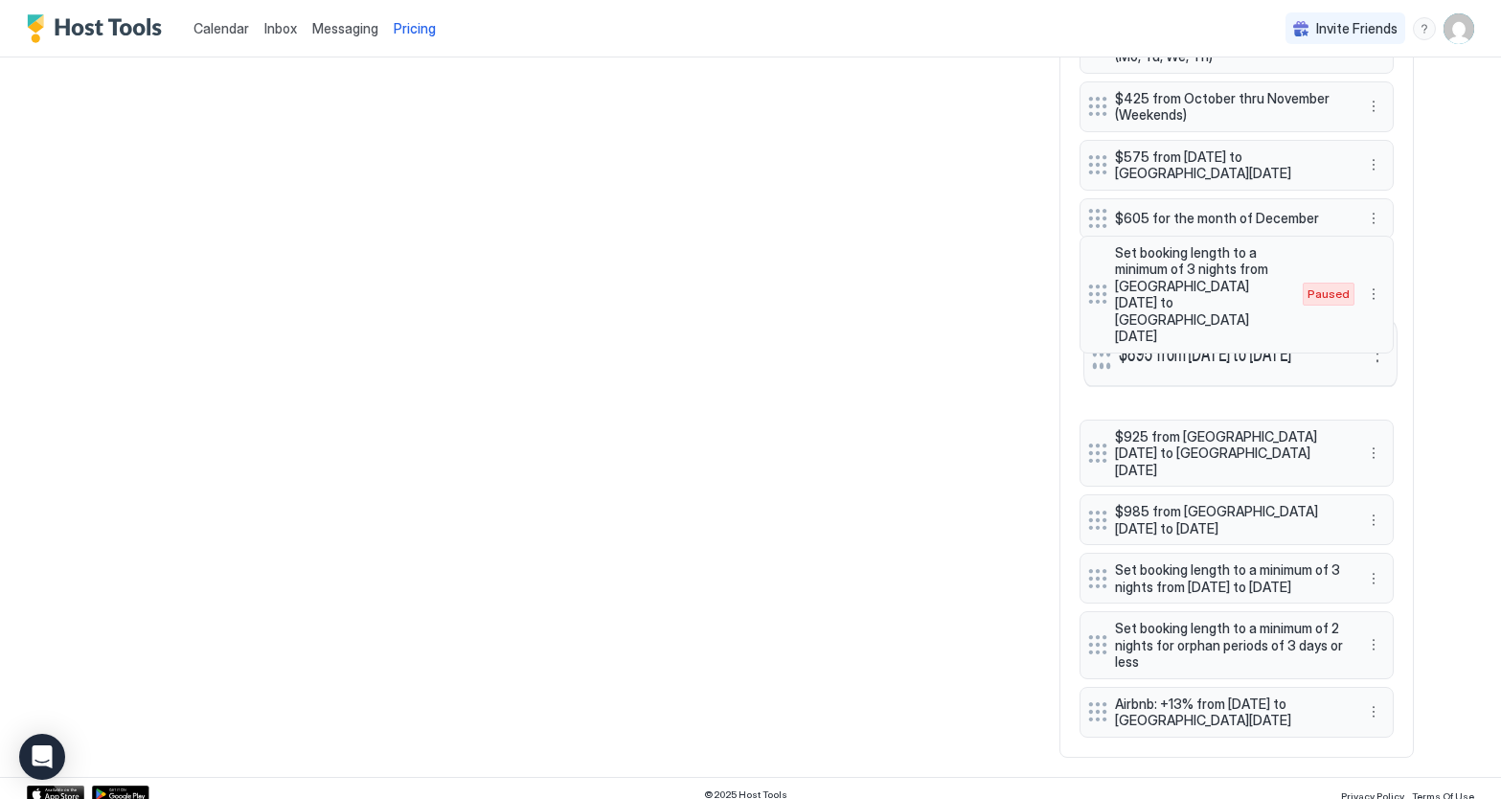
drag, startPoint x: 1091, startPoint y: 282, endPoint x: 1094, endPoint y: 369, distance: 87.2
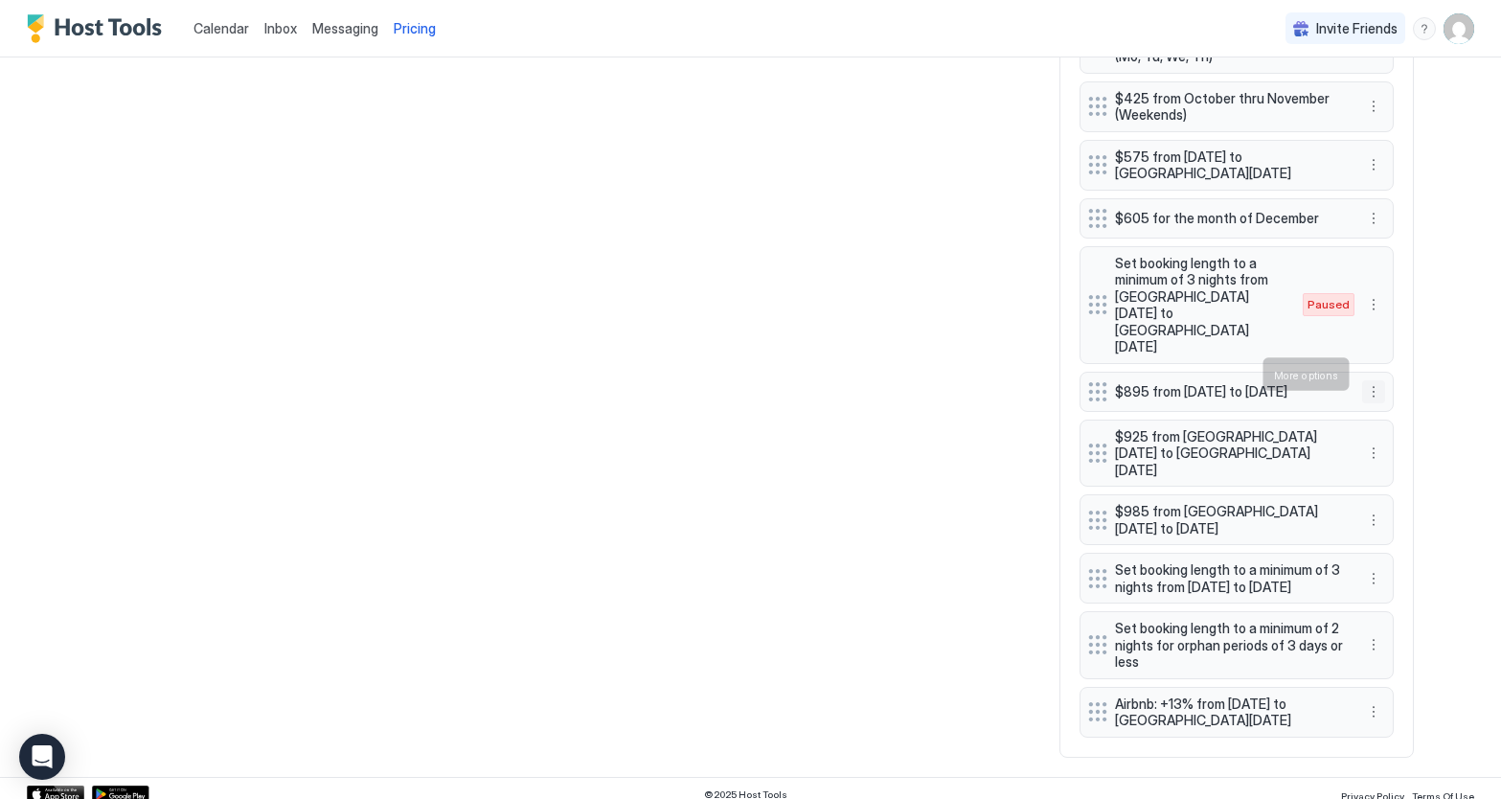
click at [1377, 380] on button "More options" at bounding box center [1373, 391] width 23 height 23
click at [1385, 398] on div "Edit" at bounding box center [1392, 401] width 42 height 14
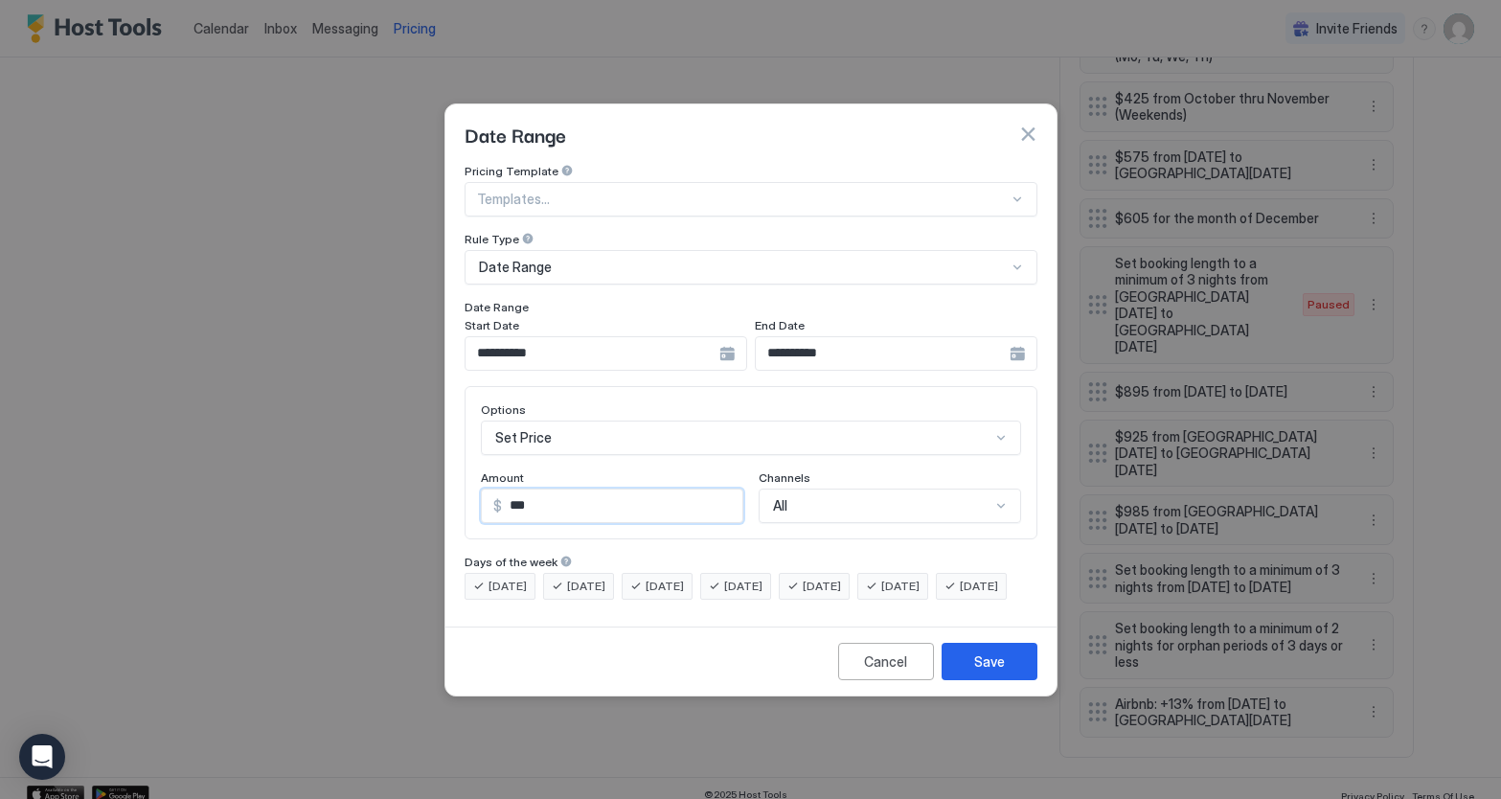
click at [539, 490] on input "***" at bounding box center [622, 506] width 240 height 33
type input "***"
click at [1001, 672] on div "Save" at bounding box center [989, 662] width 31 height 20
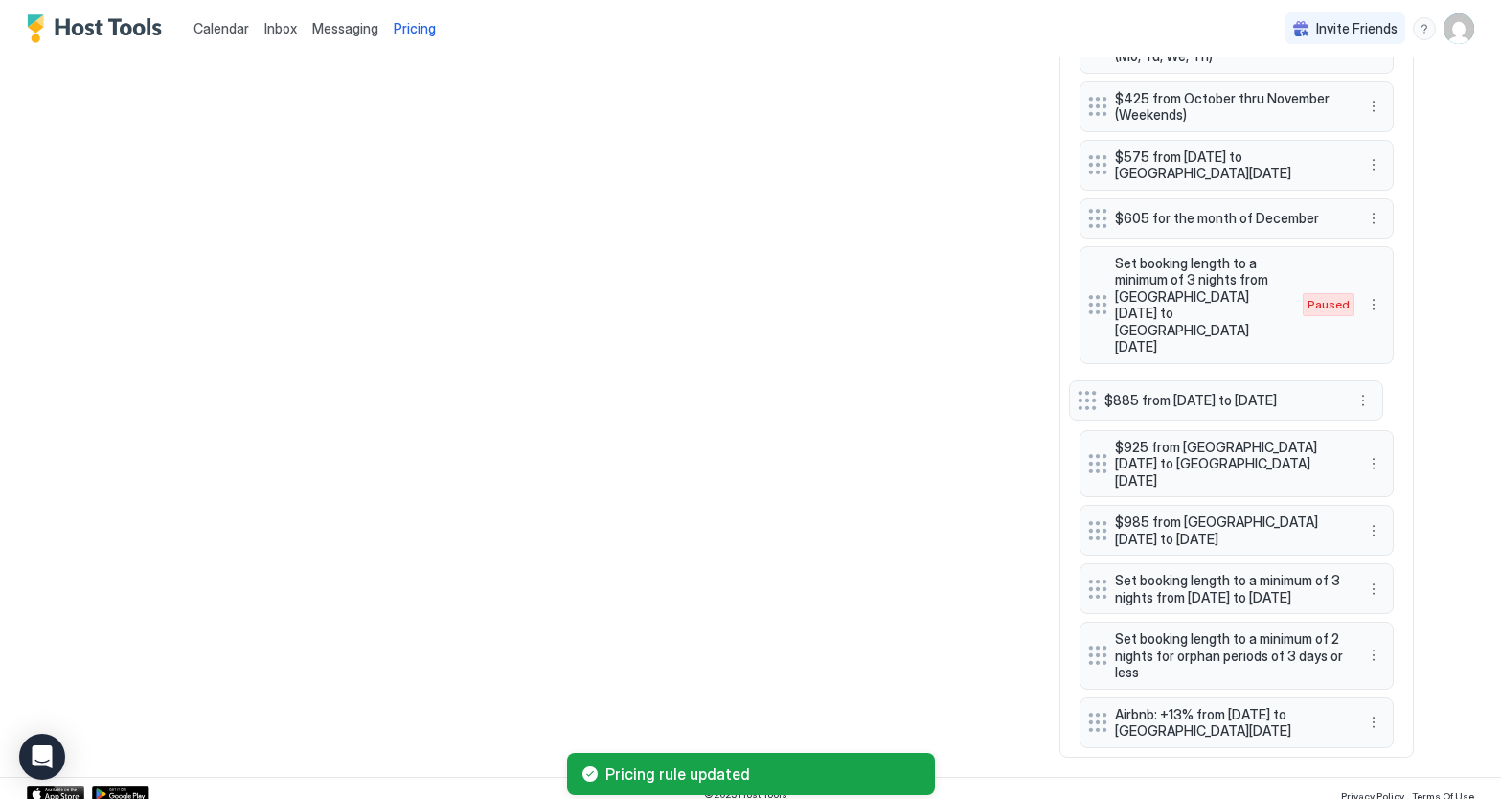
drag, startPoint x: 1091, startPoint y: 699, endPoint x: 1081, endPoint y: 382, distance: 317.3
click at [1081, 391] on div at bounding box center [1087, 400] width 19 height 19
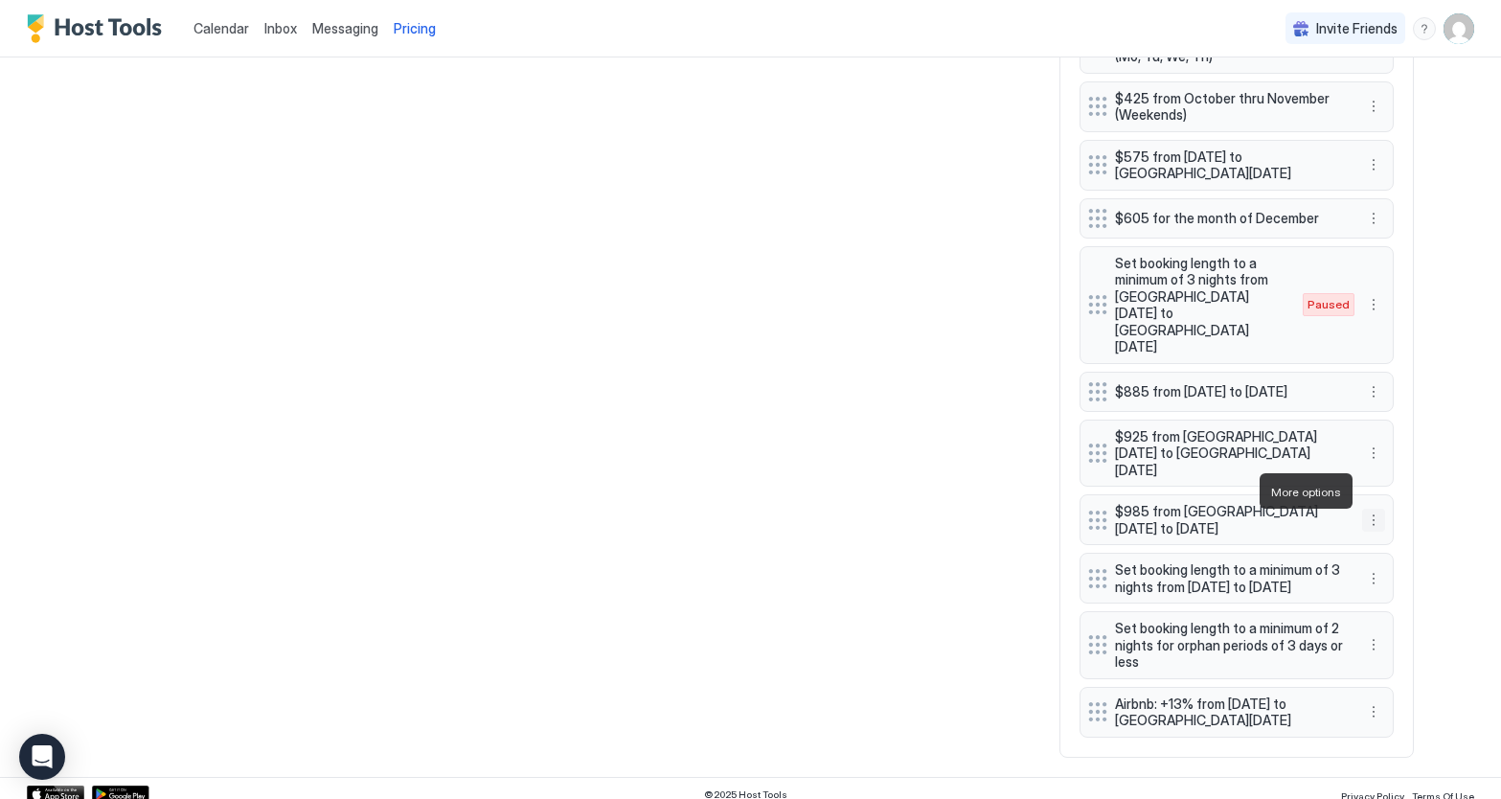
click at [1375, 509] on button "More options" at bounding box center [1373, 520] width 23 height 23
click at [1384, 515] on div "Edit" at bounding box center [1392, 518] width 42 height 14
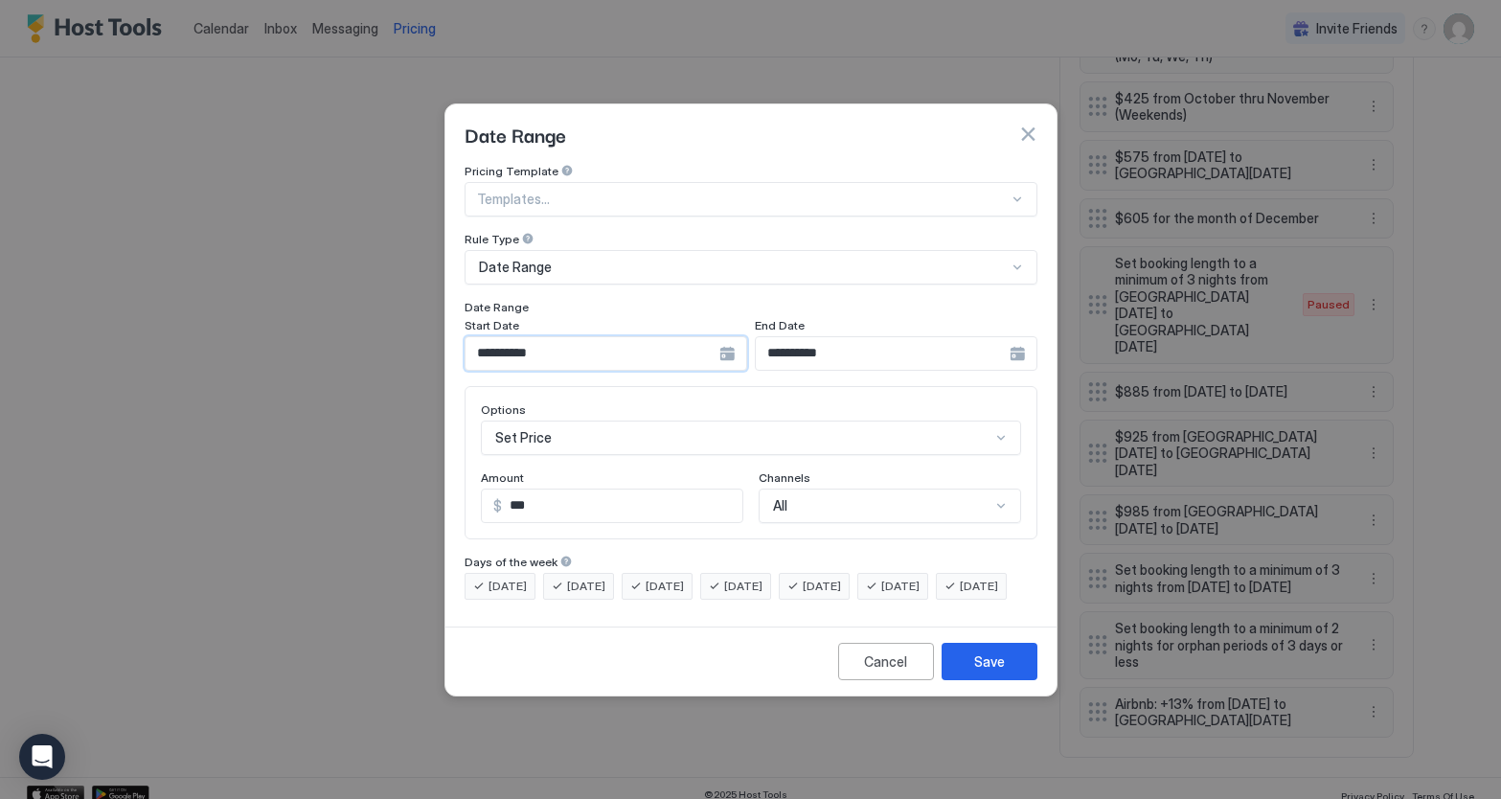
click at [584, 337] on input "**********" at bounding box center [593, 353] width 254 height 33
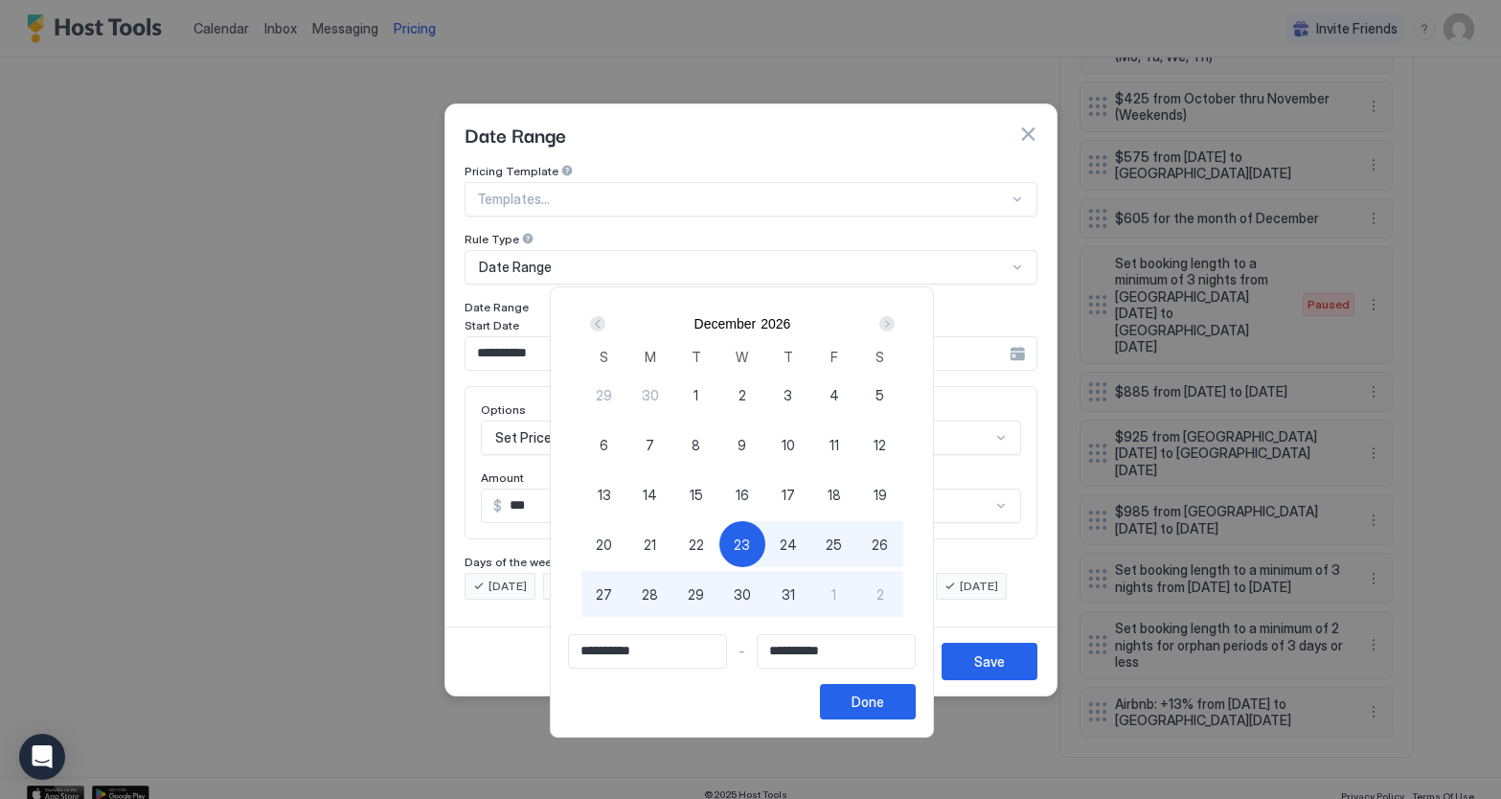
click at [994, 685] on div at bounding box center [750, 399] width 1501 height 799
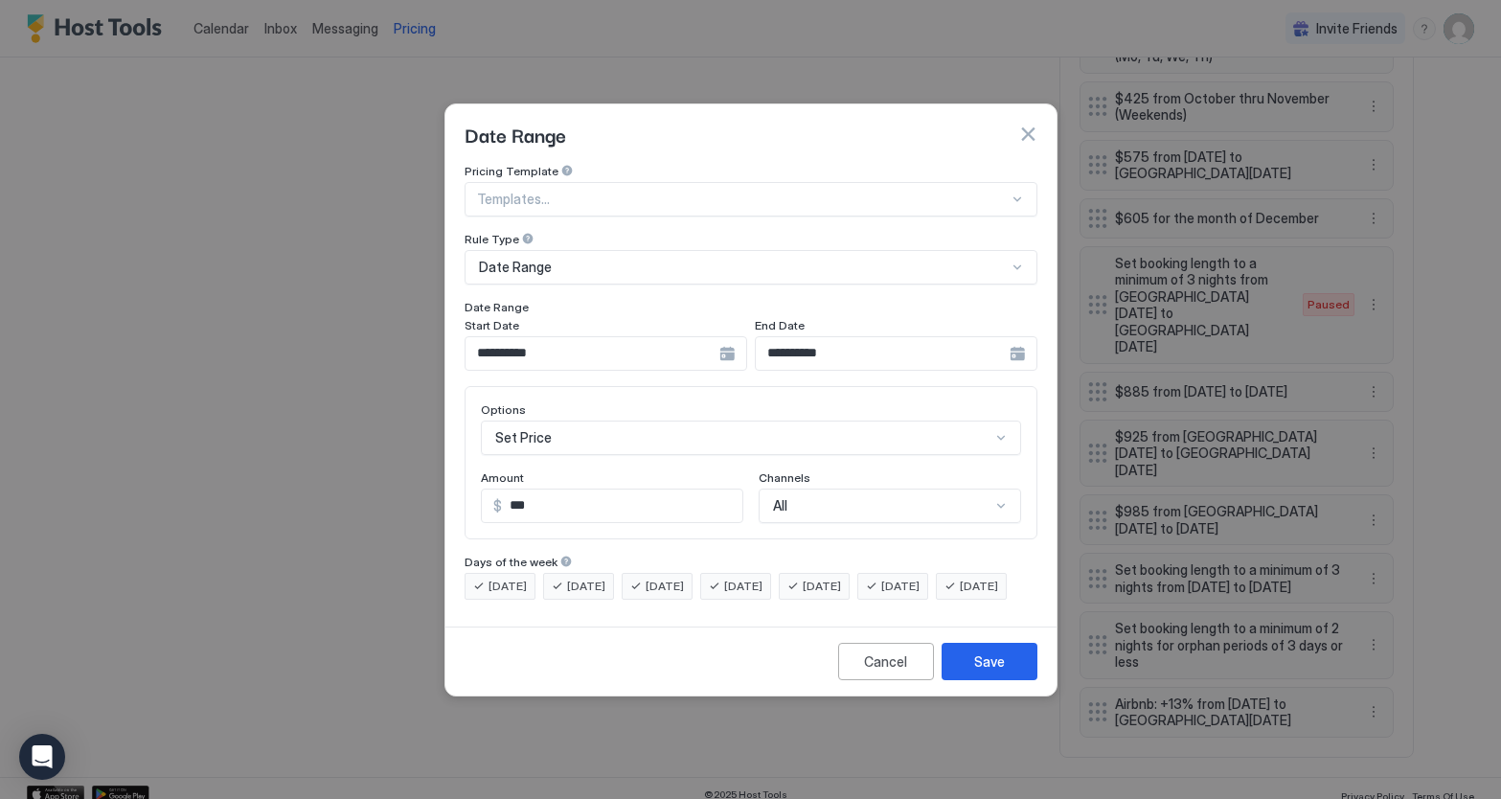
click at [1022, 125] on button "button" at bounding box center [1028, 134] width 19 height 19
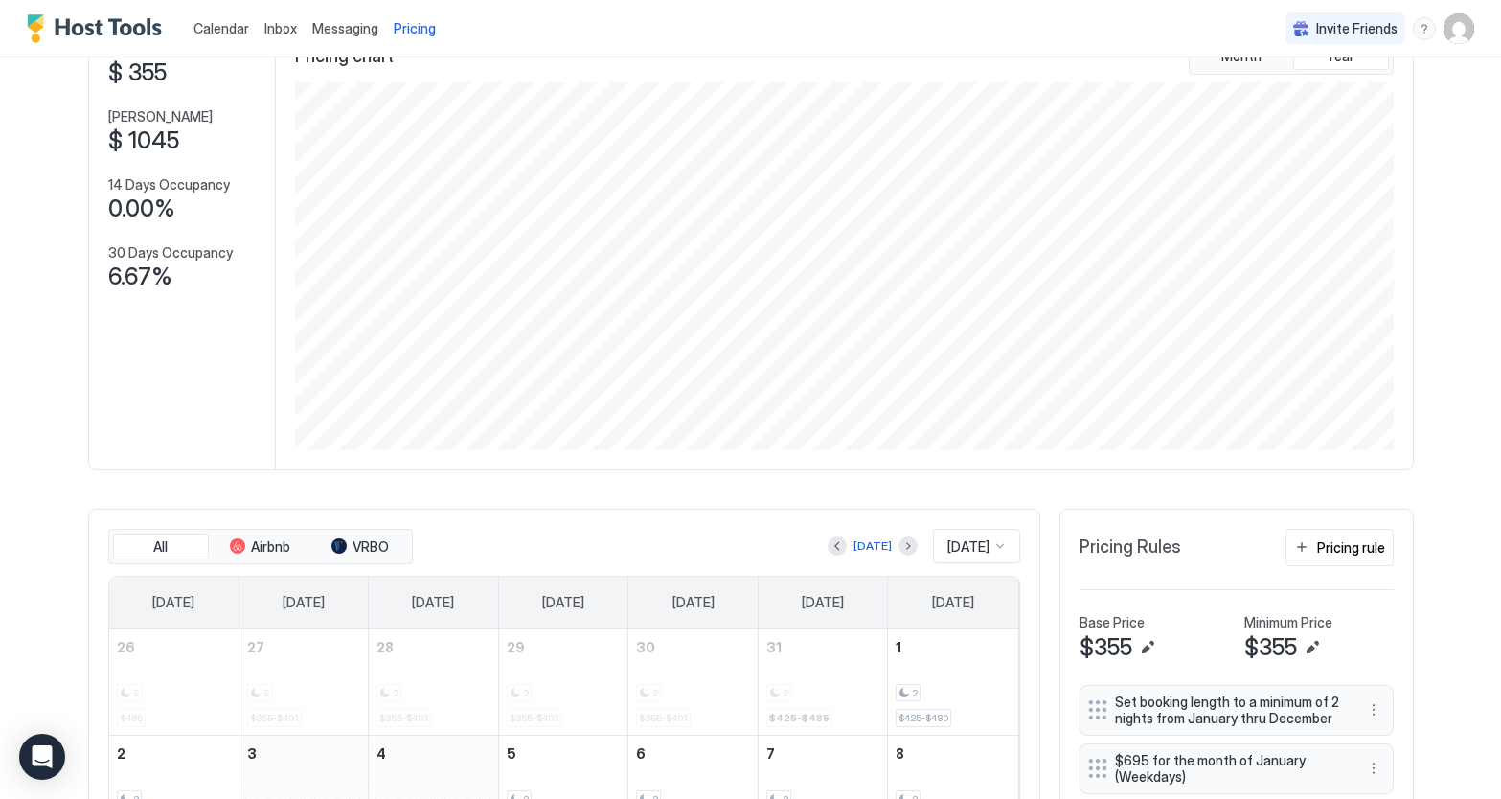
scroll to position [129, 0]
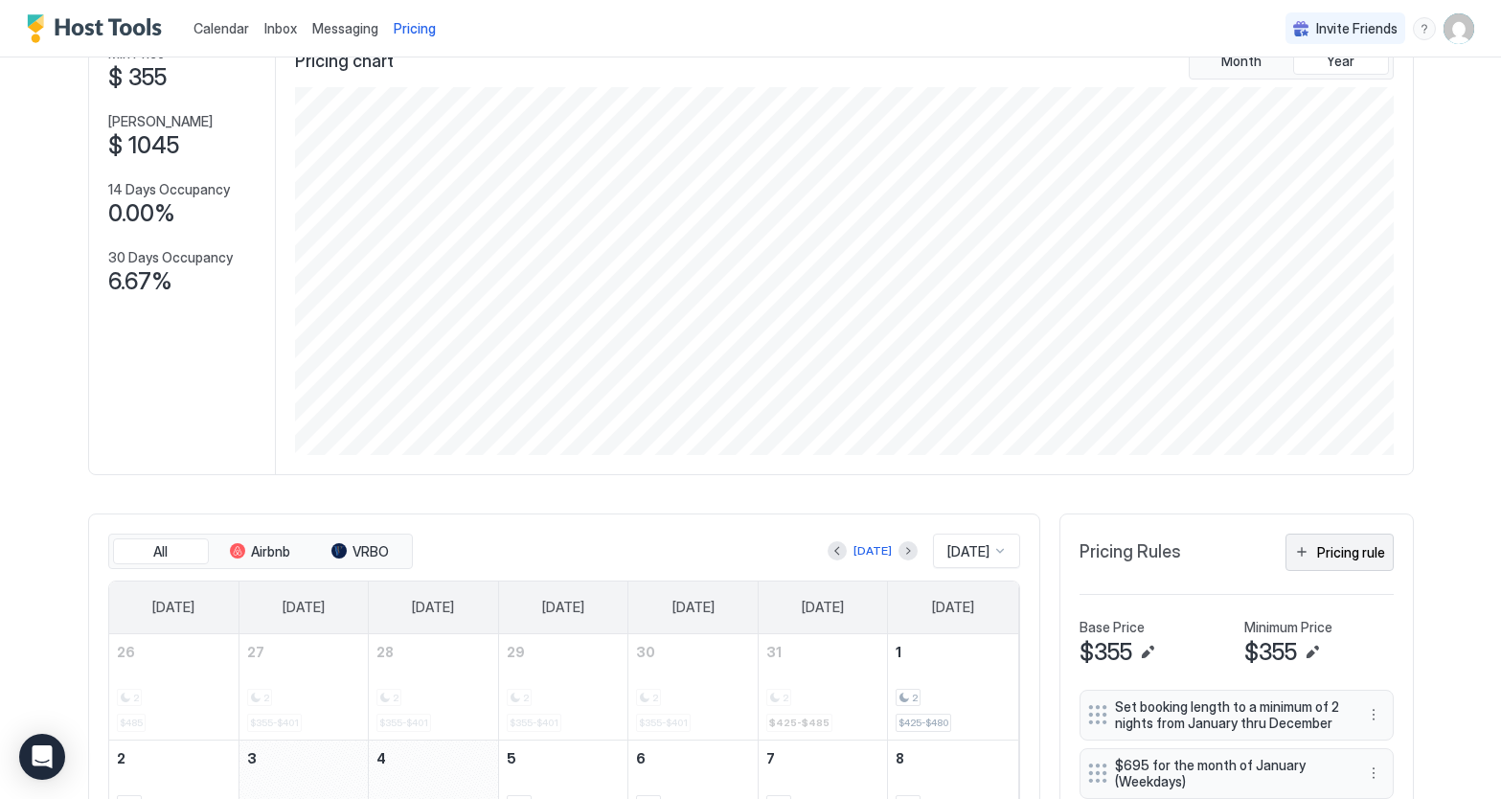
click at [1354, 556] on div "Pricing rule" at bounding box center [1351, 552] width 68 height 20
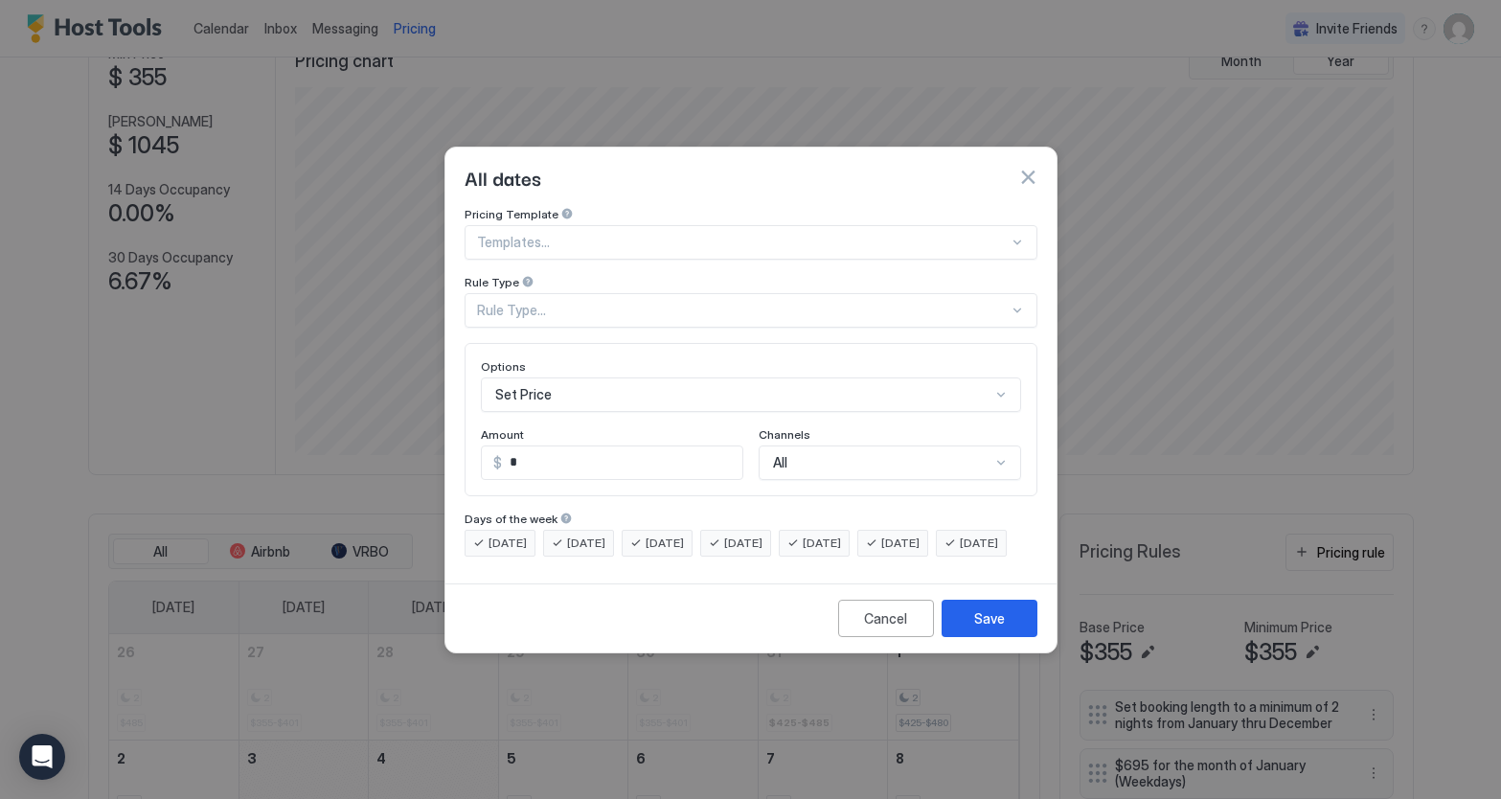
click at [575, 302] on div "Rule Type..." at bounding box center [743, 310] width 532 height 17
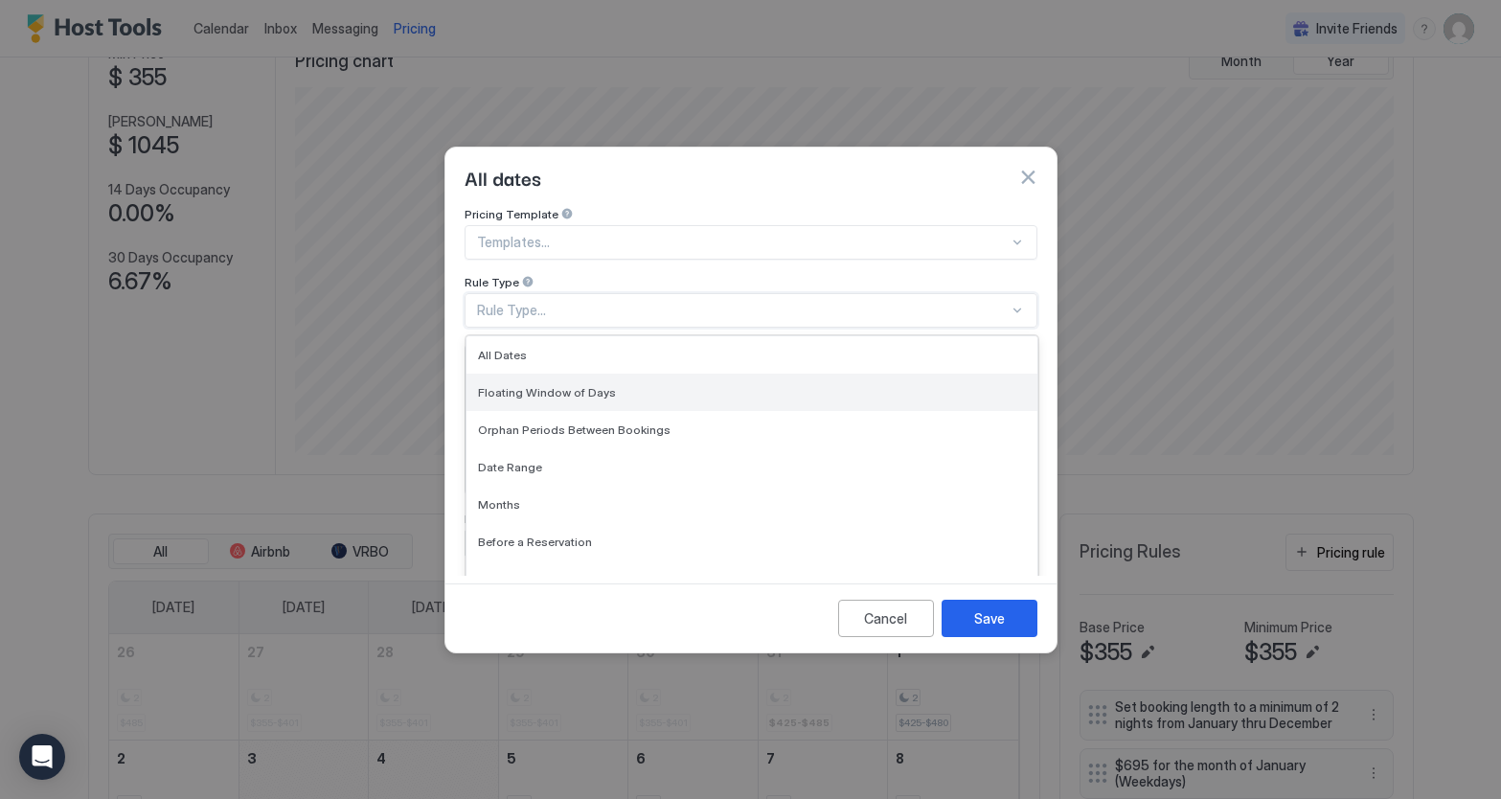
click at [573, 385] on span "Floating Window of Days" at bounding box center [547, 392] width 138 height 14
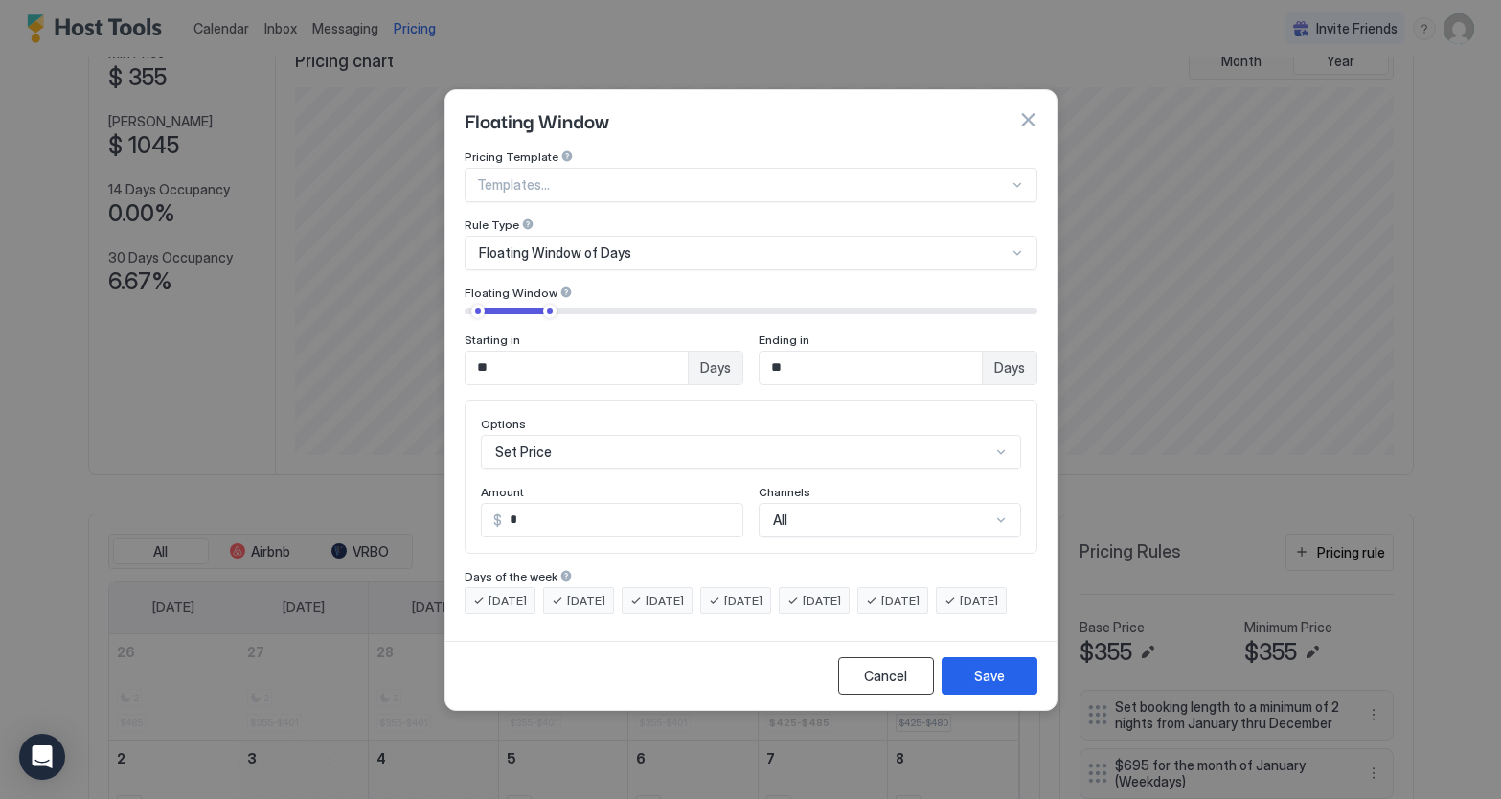
click at [885, 686] on div "Cancel" at bounding box center [885, 676] width 43 height 20
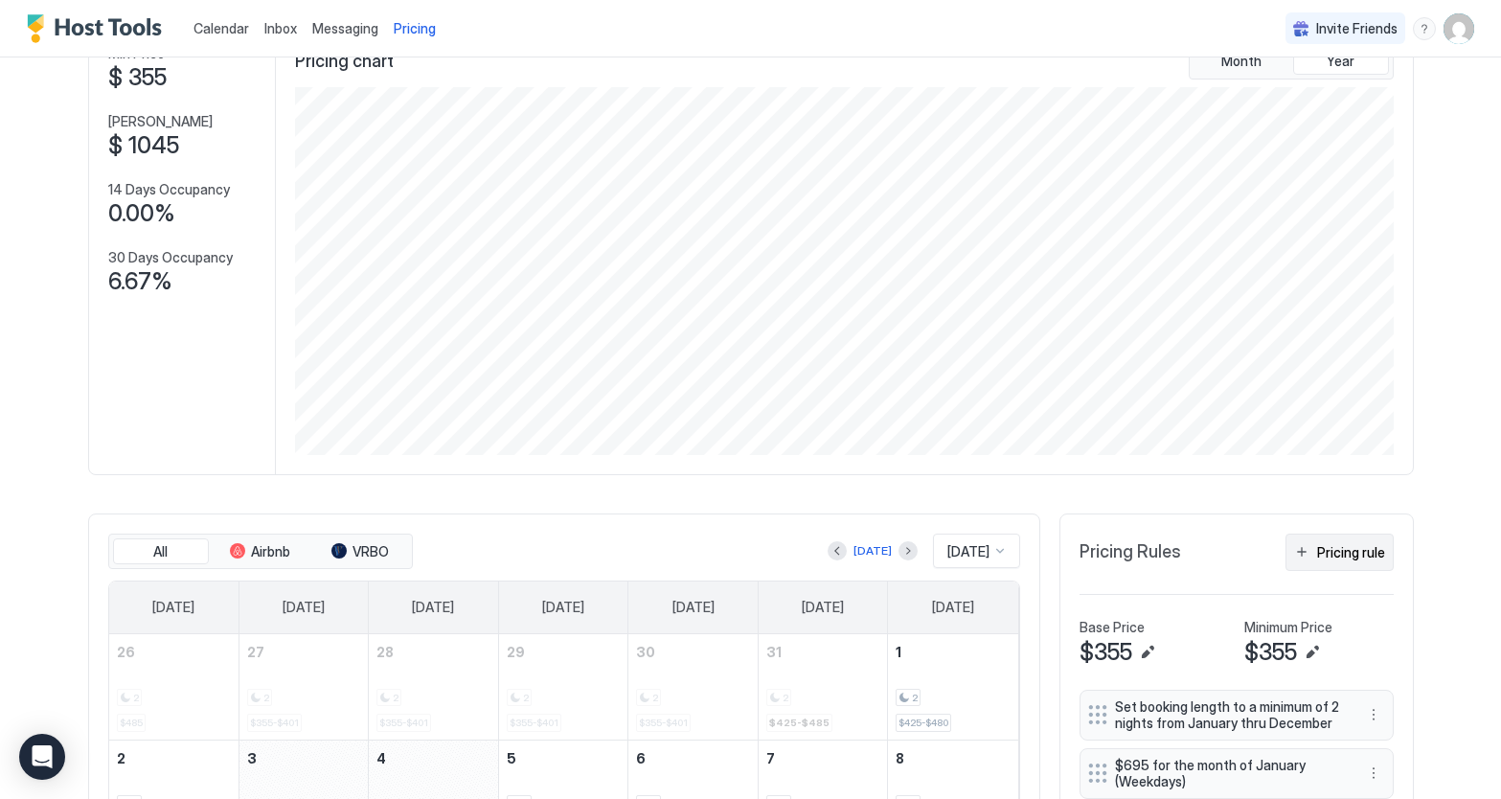
click at [1335, 551] on div "Pricing rule" at bounding box center [1351, 552] width 68 height 20
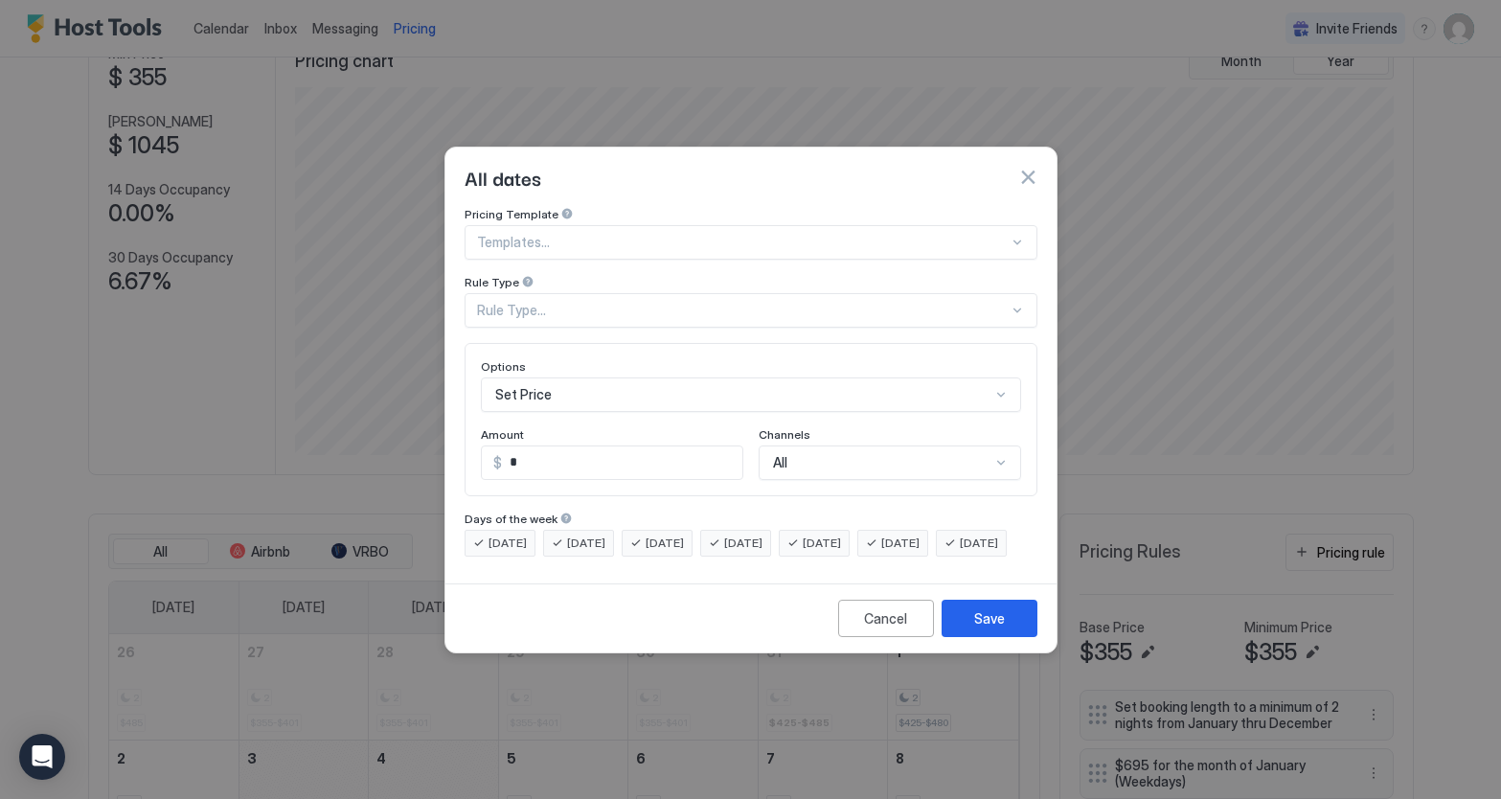
click at [598, 302] on div "Rule Type..." at bounding box center [743, 310] width 532 height 17
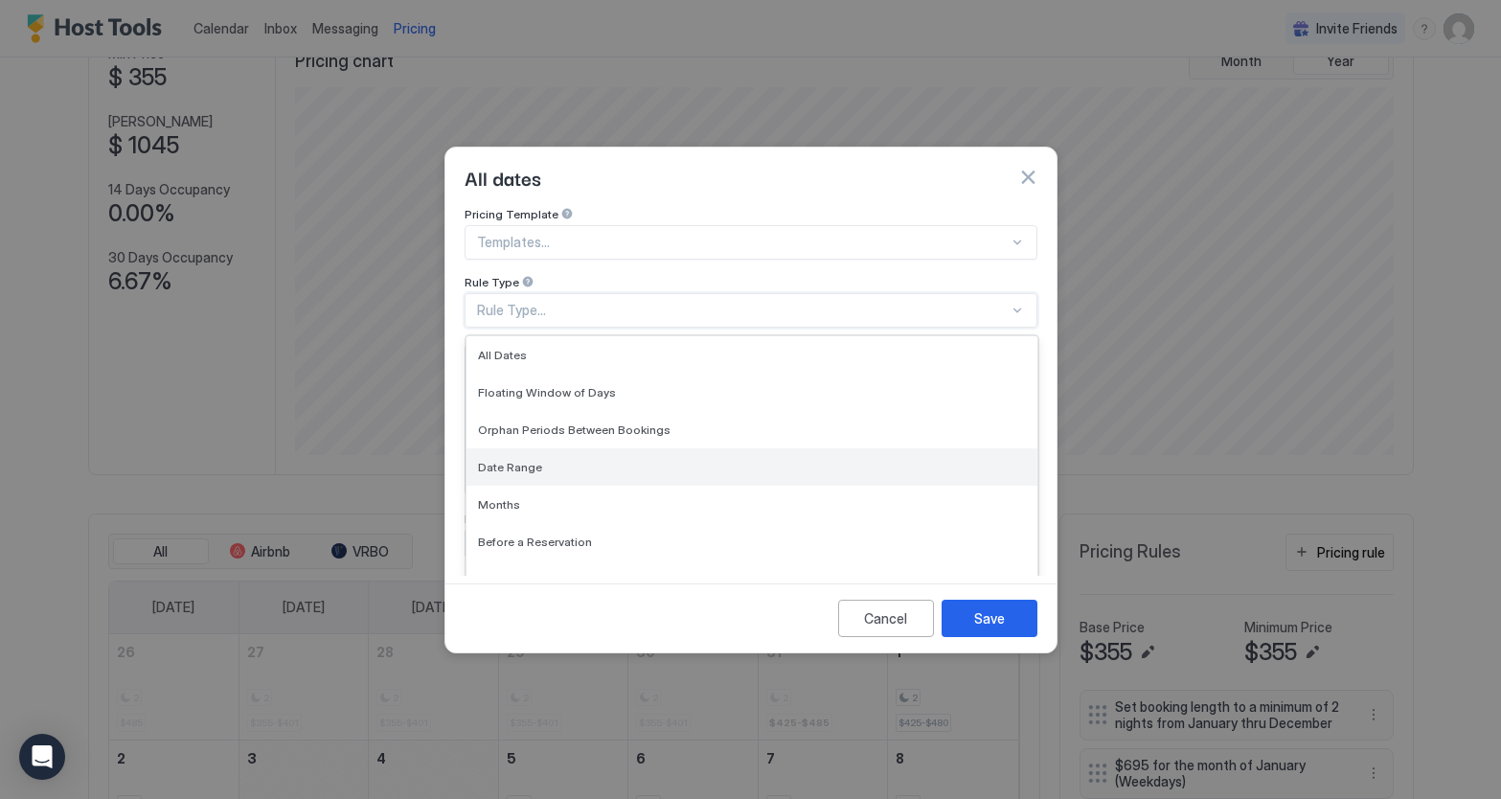
click at [555, 458] on div "Date Range" at bounding box center [752, 466] width 571 height 37
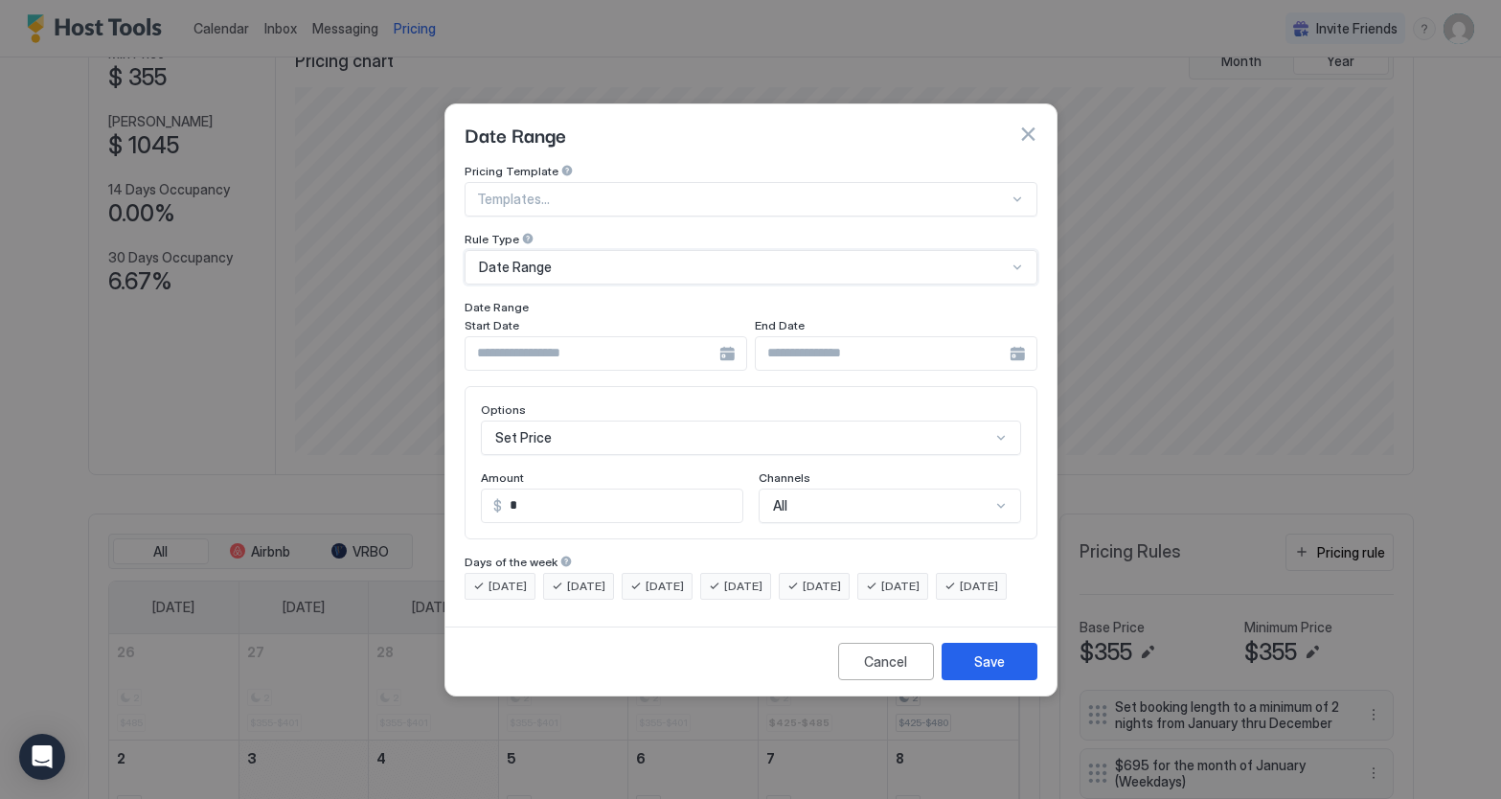
click at [729, 336] on div at bounding box center [606, 353] width 283 height 34
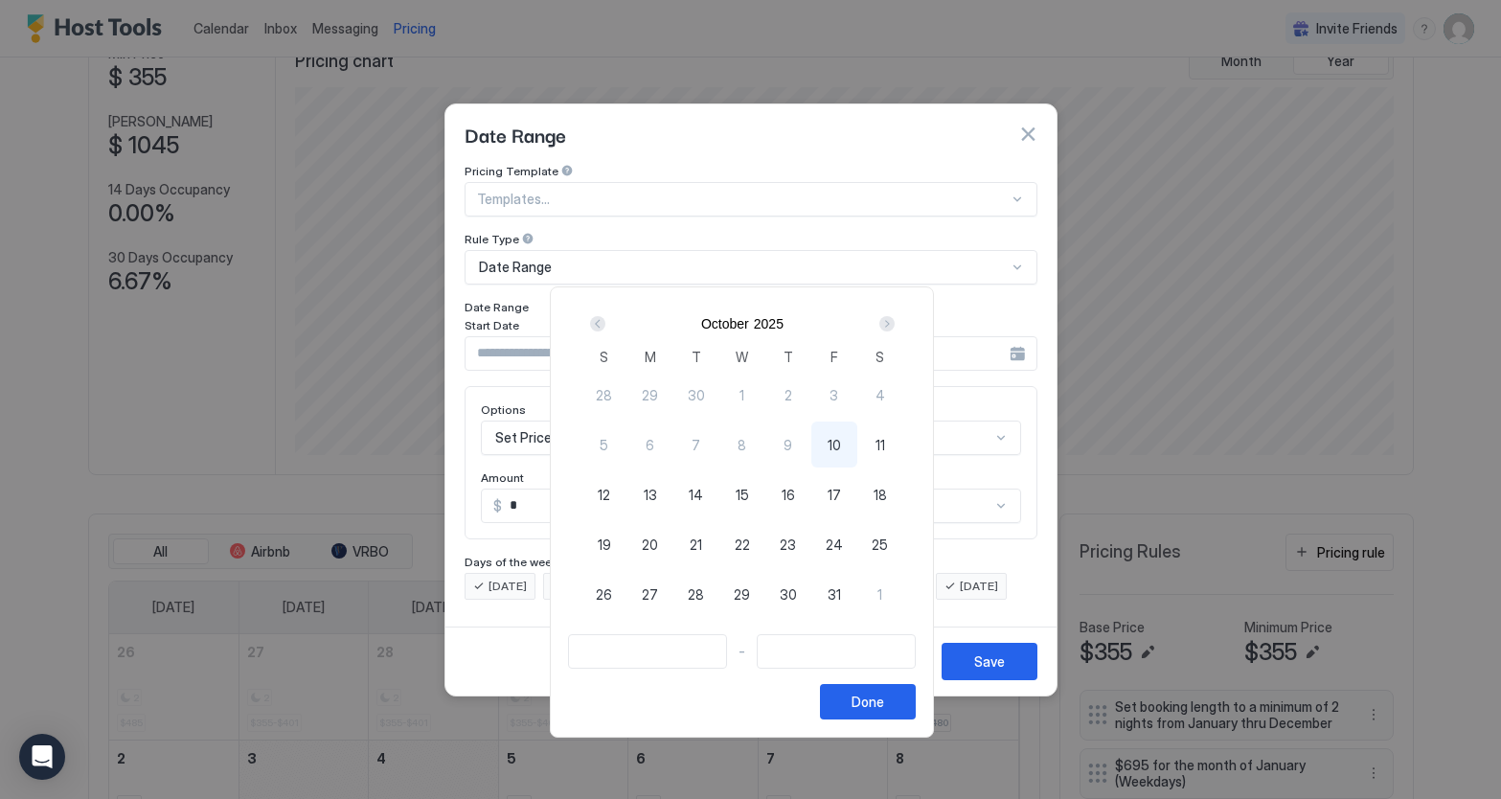
click at [892, 326] on div "Next" at bounding box center [887, 323] width 15 height 15
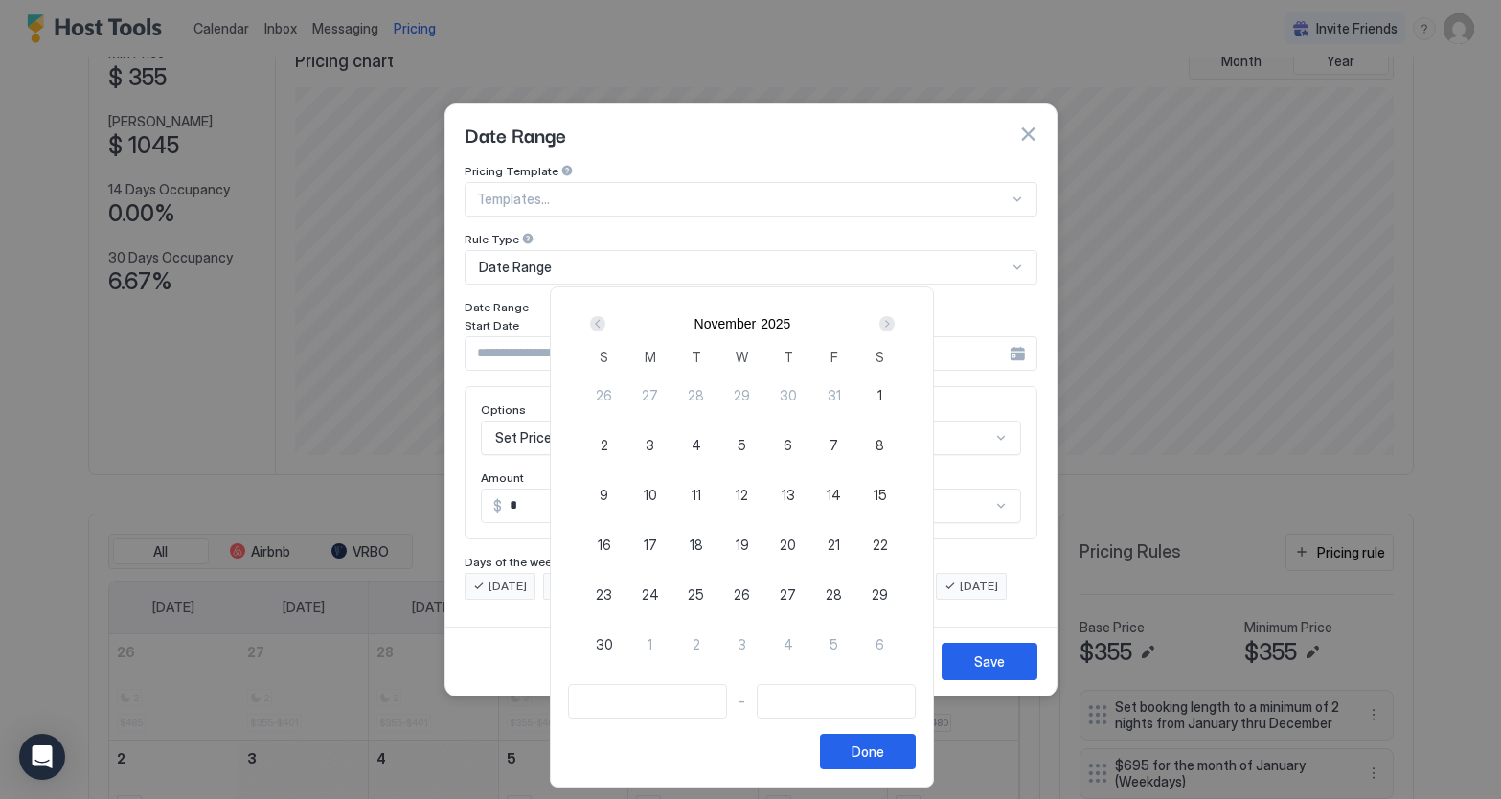
click at [892, 326] on div "Next" at bounding box center [887, 323] width 15 height 15
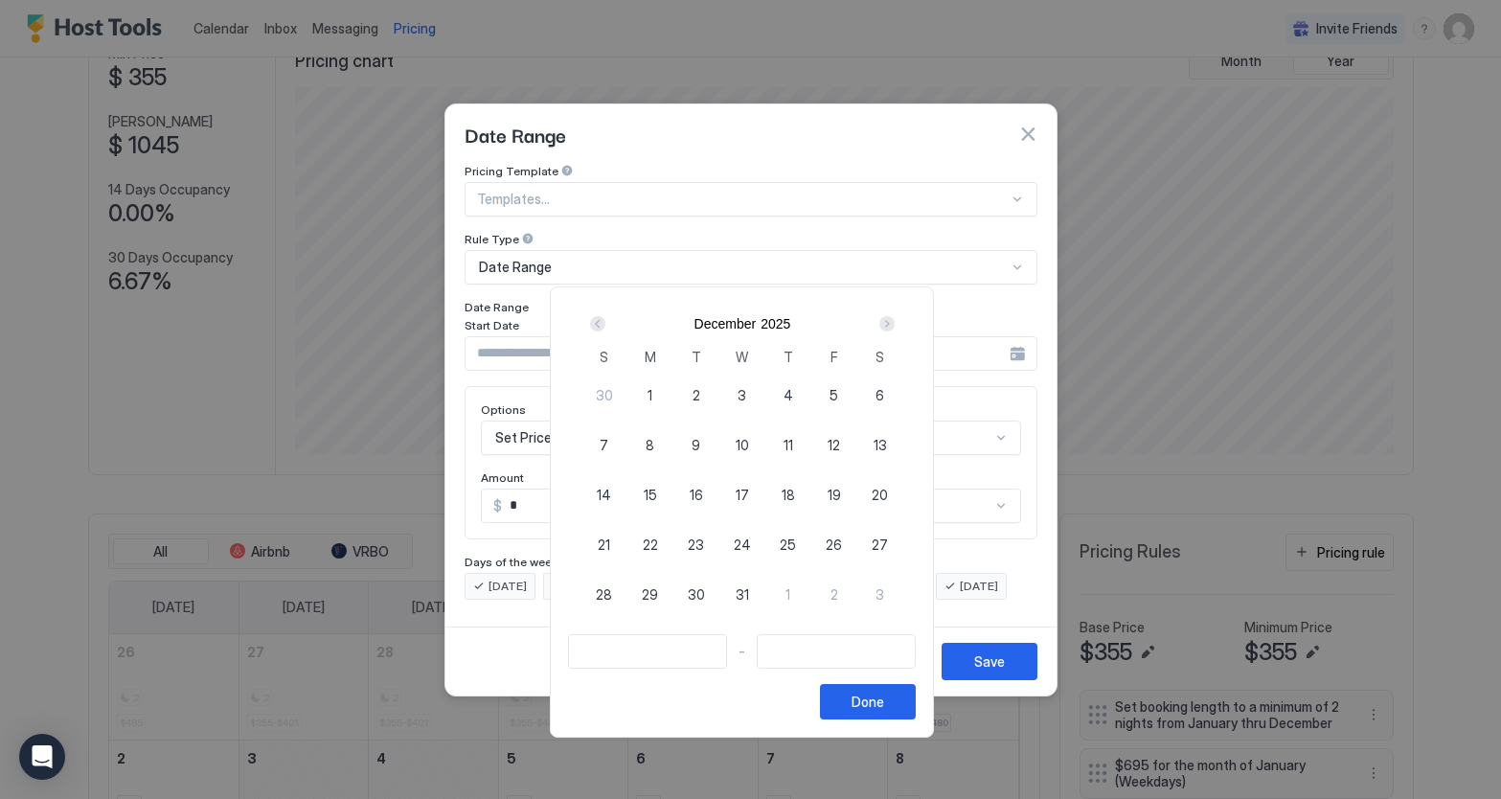
click at [892, 326] on div "Next" at bounding box center [887, 323] width 15 height 15
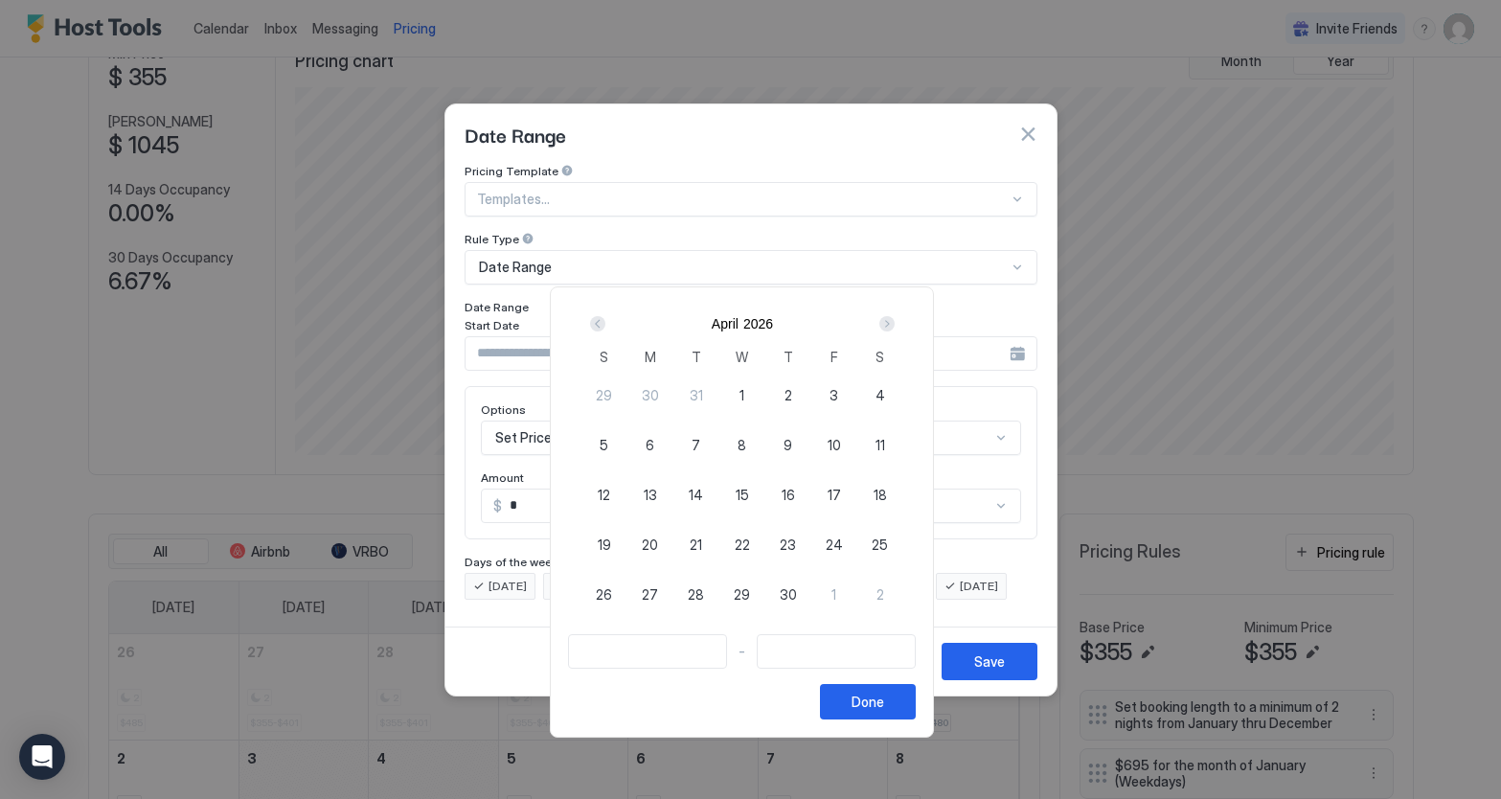
click at [892, 326] on div "Next" at bounding box center [887, 323] width 15 height 15
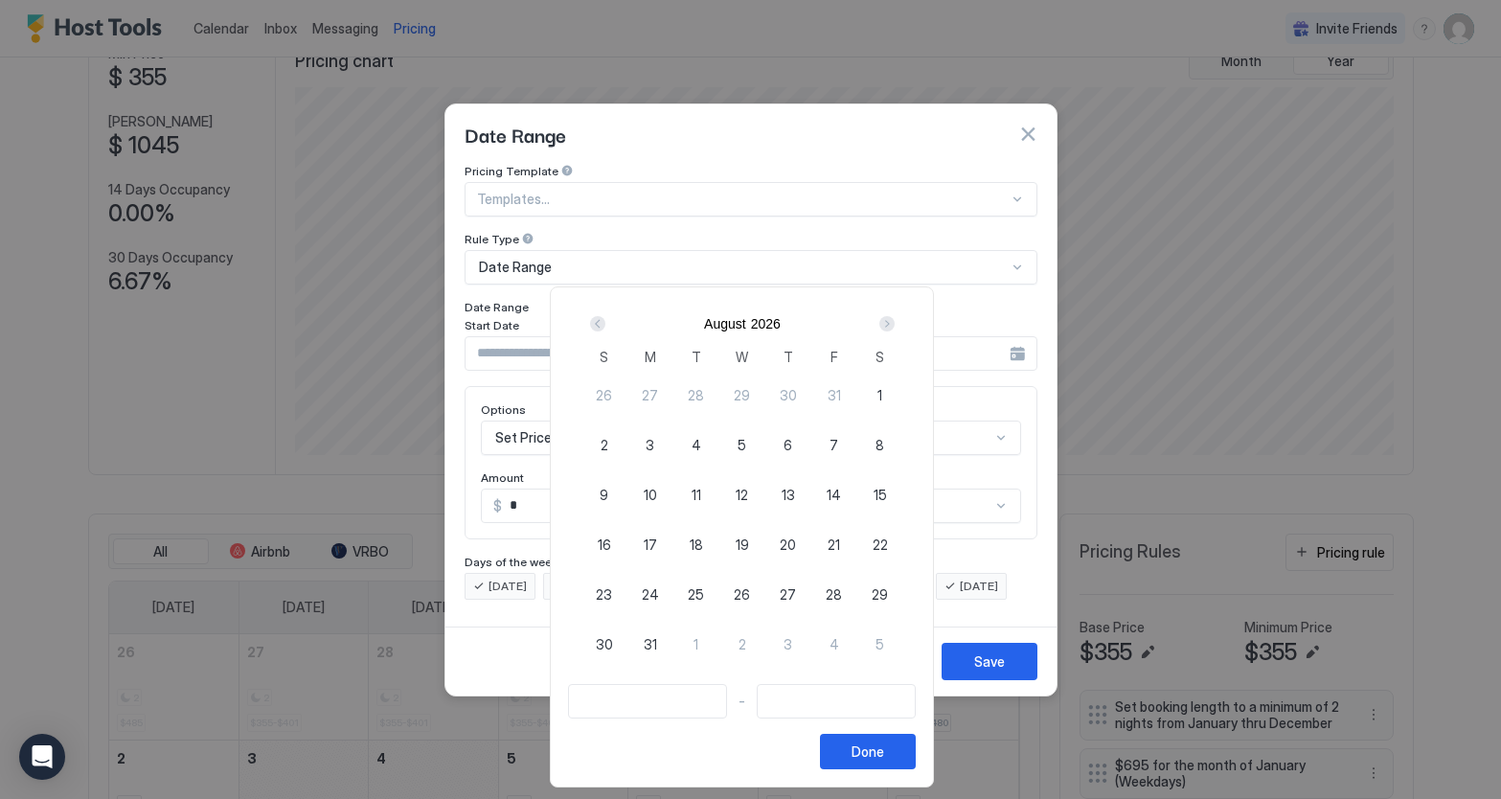
click at [892, 326] on div "Next" at bounding box center [887, 323] width 15 height 15
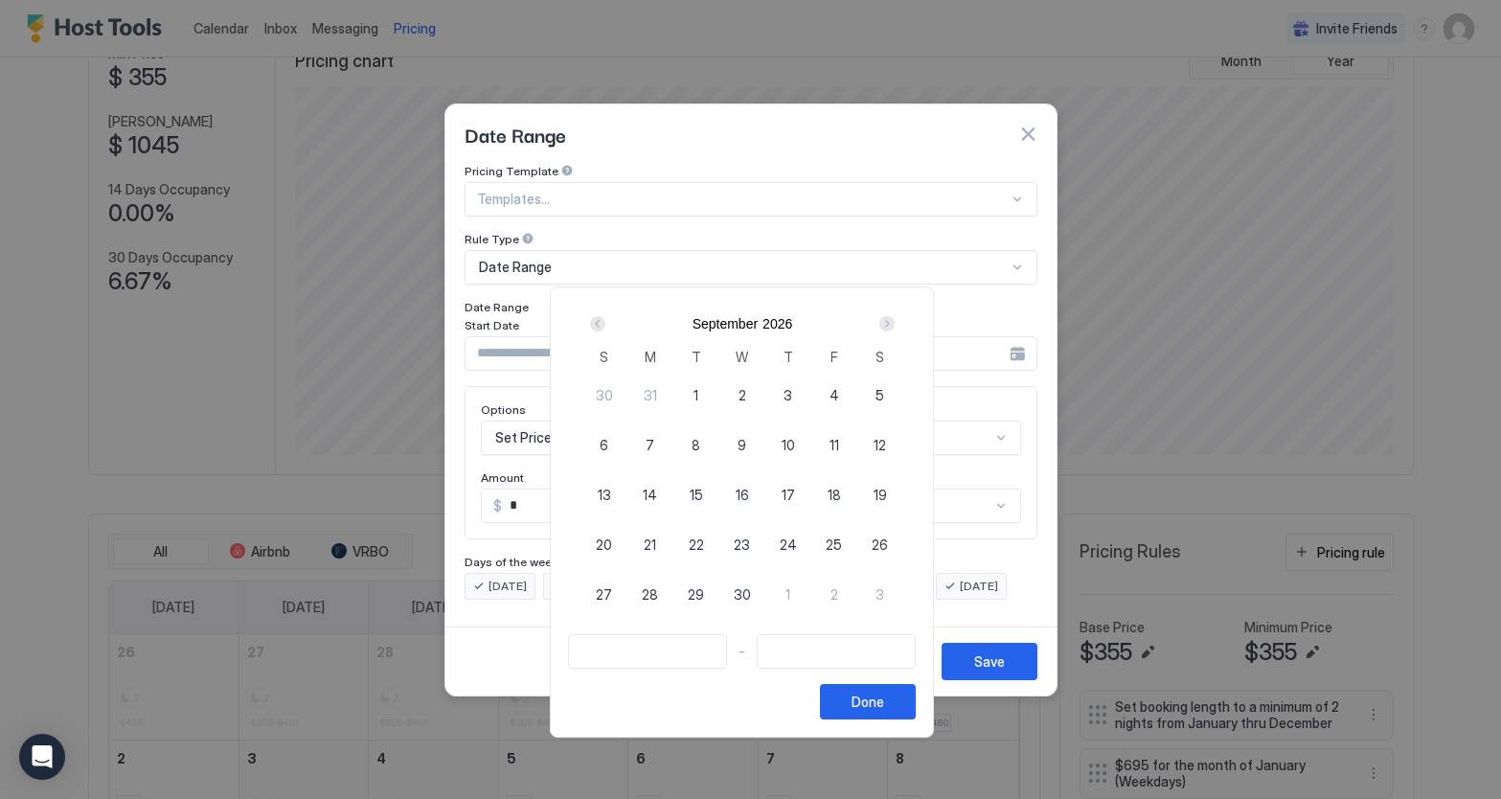
click at [892, 326] on div "Next" at bounding box center [887, 323] width 15 height 15
click at [841, 493] on span "18" at bounding box center [834, 495] width 13 height 20
type input "**********"
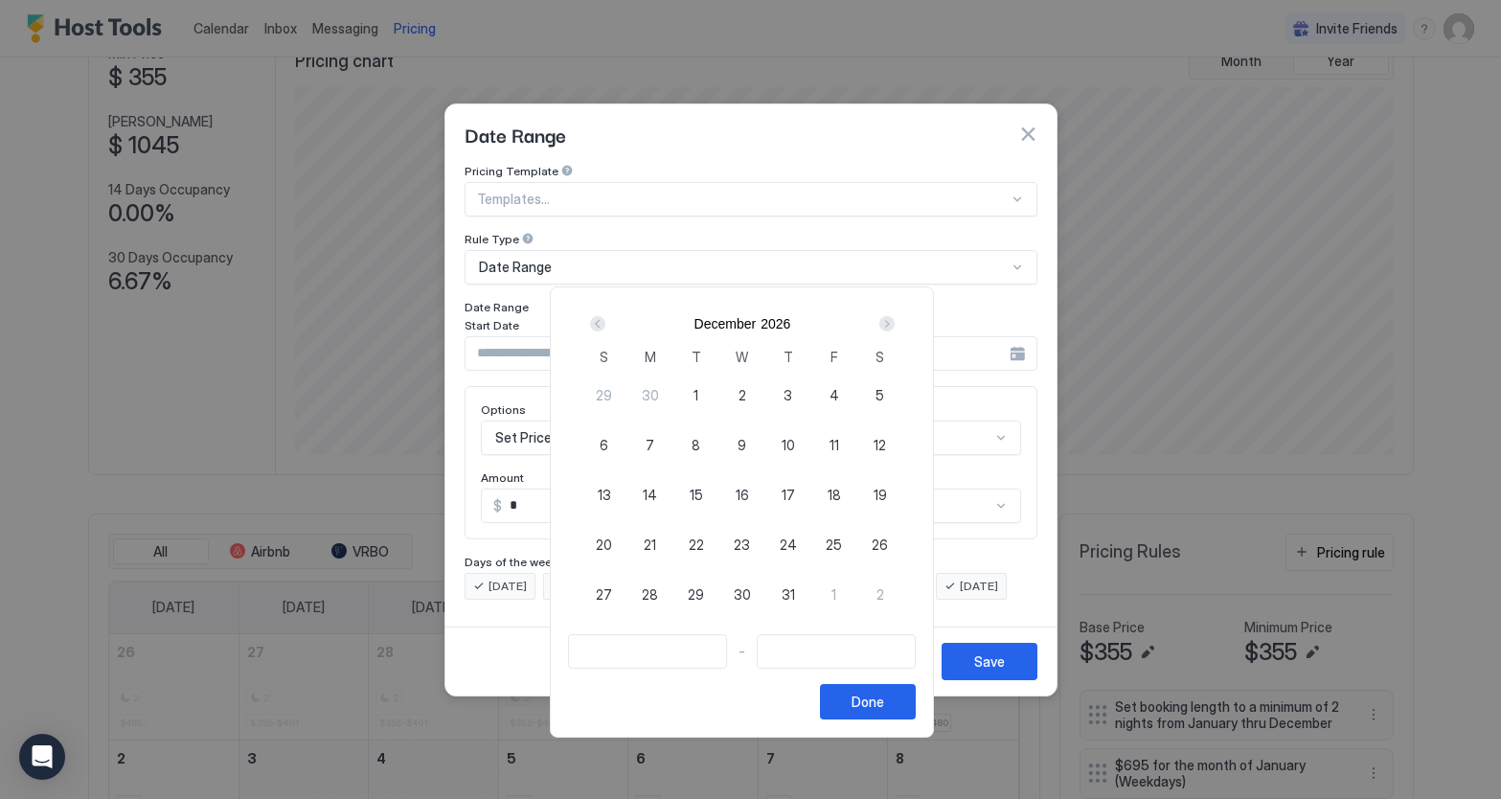
type input "**********"
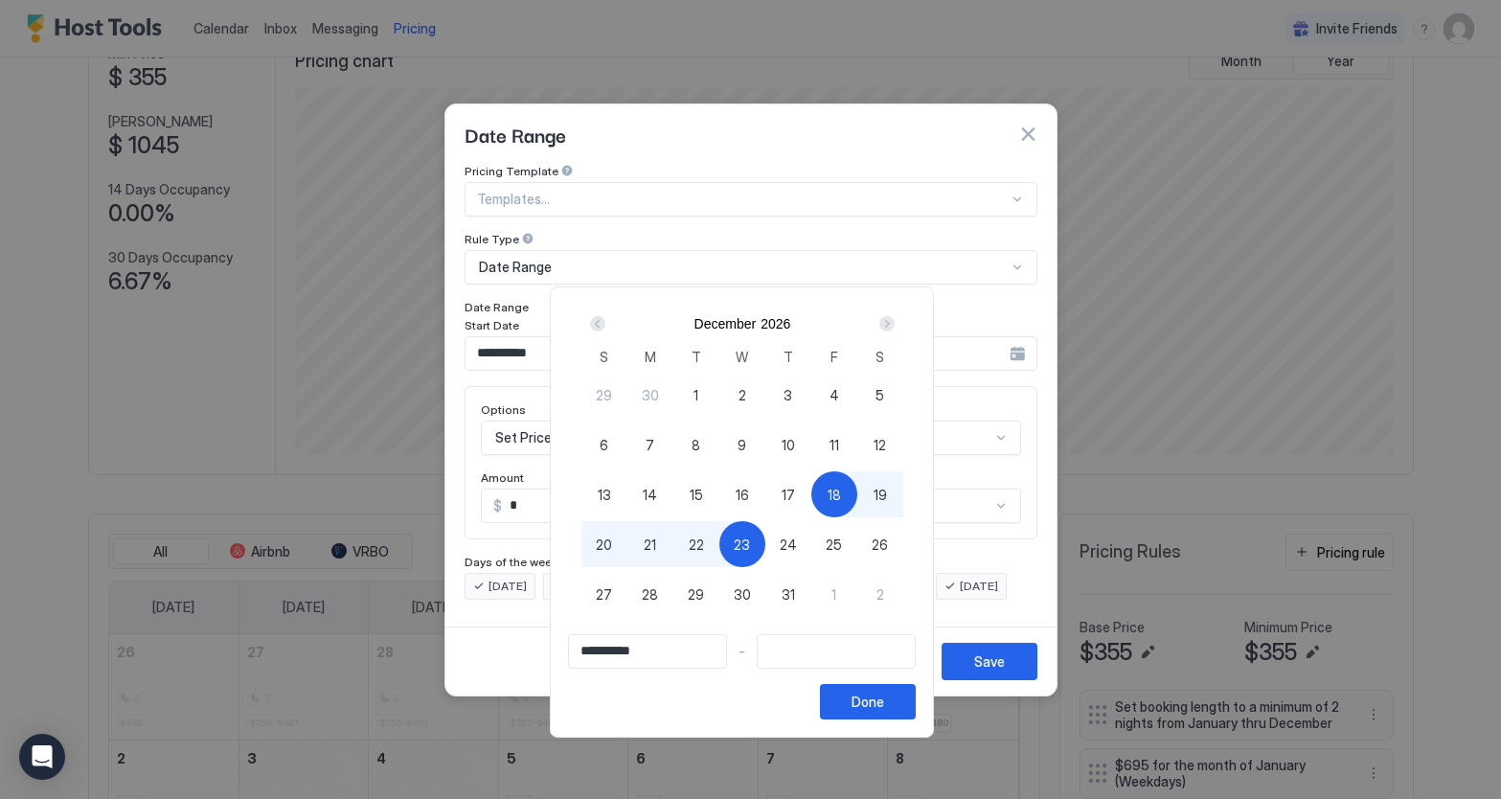
click at [750, 543] on span "23" at bounding box center [742, 545] width 16 height 20
type input "**********"
click at [884, 699] on div "Done" at bounding box center [868, 702] width 33 height 20
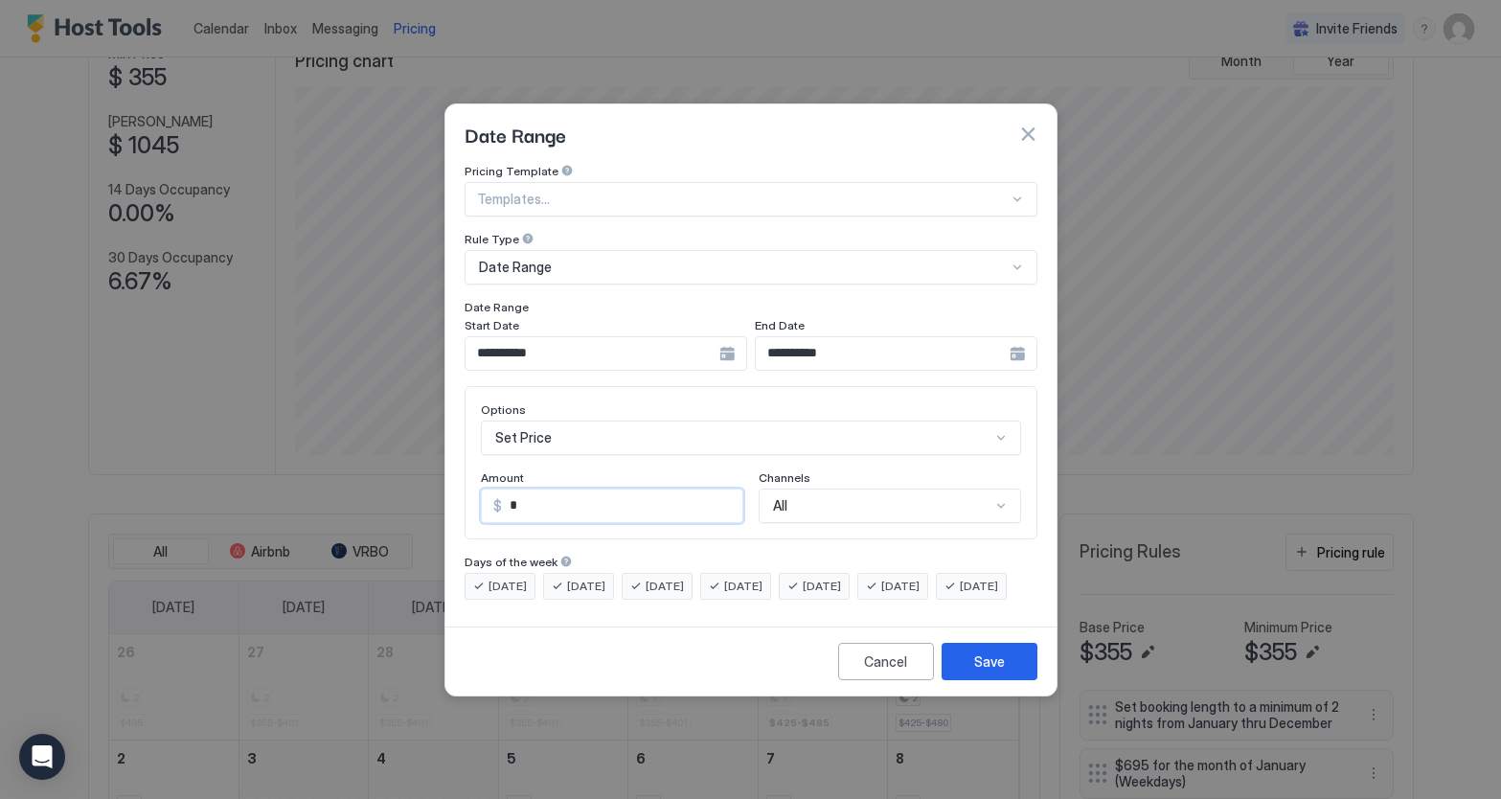
drag, startPoint x: 577, startPoint y: 485, endPoint x: 507, endPoint y: 493, distance: 70.5
click at [508, 493] on input "*" at bounding box center [622, 506] width 240 height 33
type input "***"
click at [995, 672] on div "Save" at bounding box center [989, 662] width 31 height 20
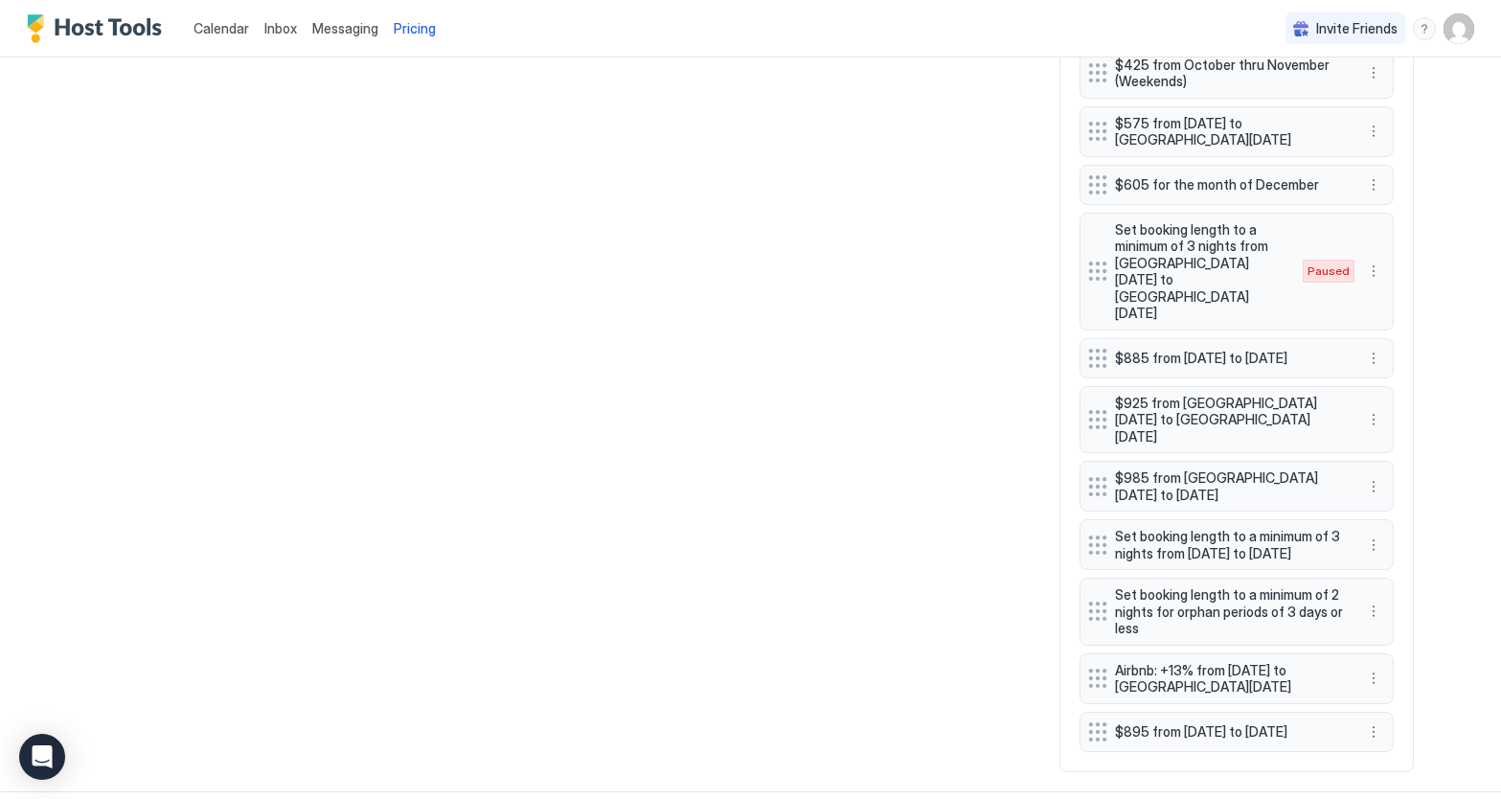
scroll to position [1668, 0]
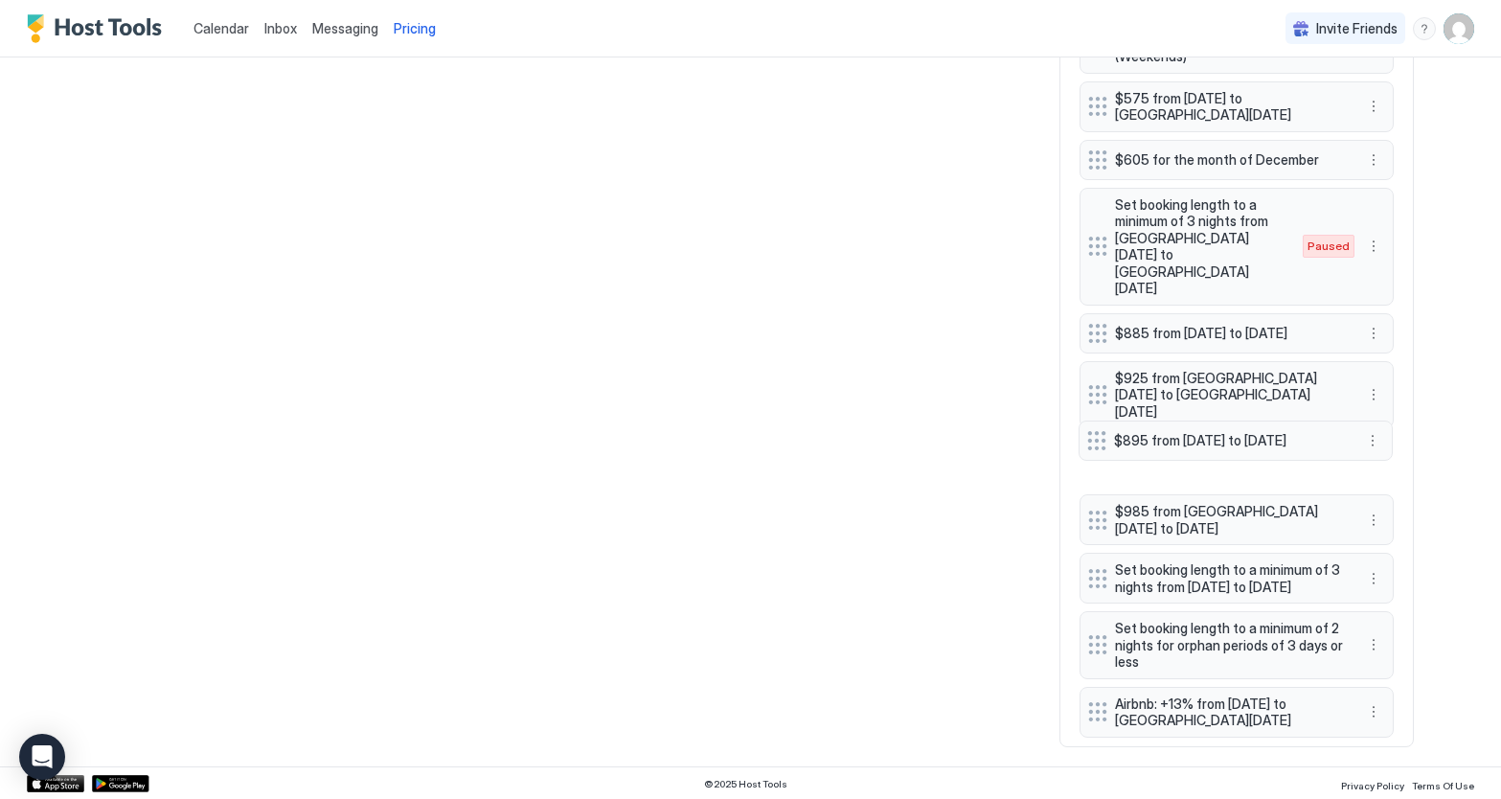
drag, startPoint x: 1096, startPoint y: 698, endPoint x: 1095, endPoint y: 432, distance: 266.4
click at [1095, 432] on div at bounding box center [1097, 440] width 19 height 19
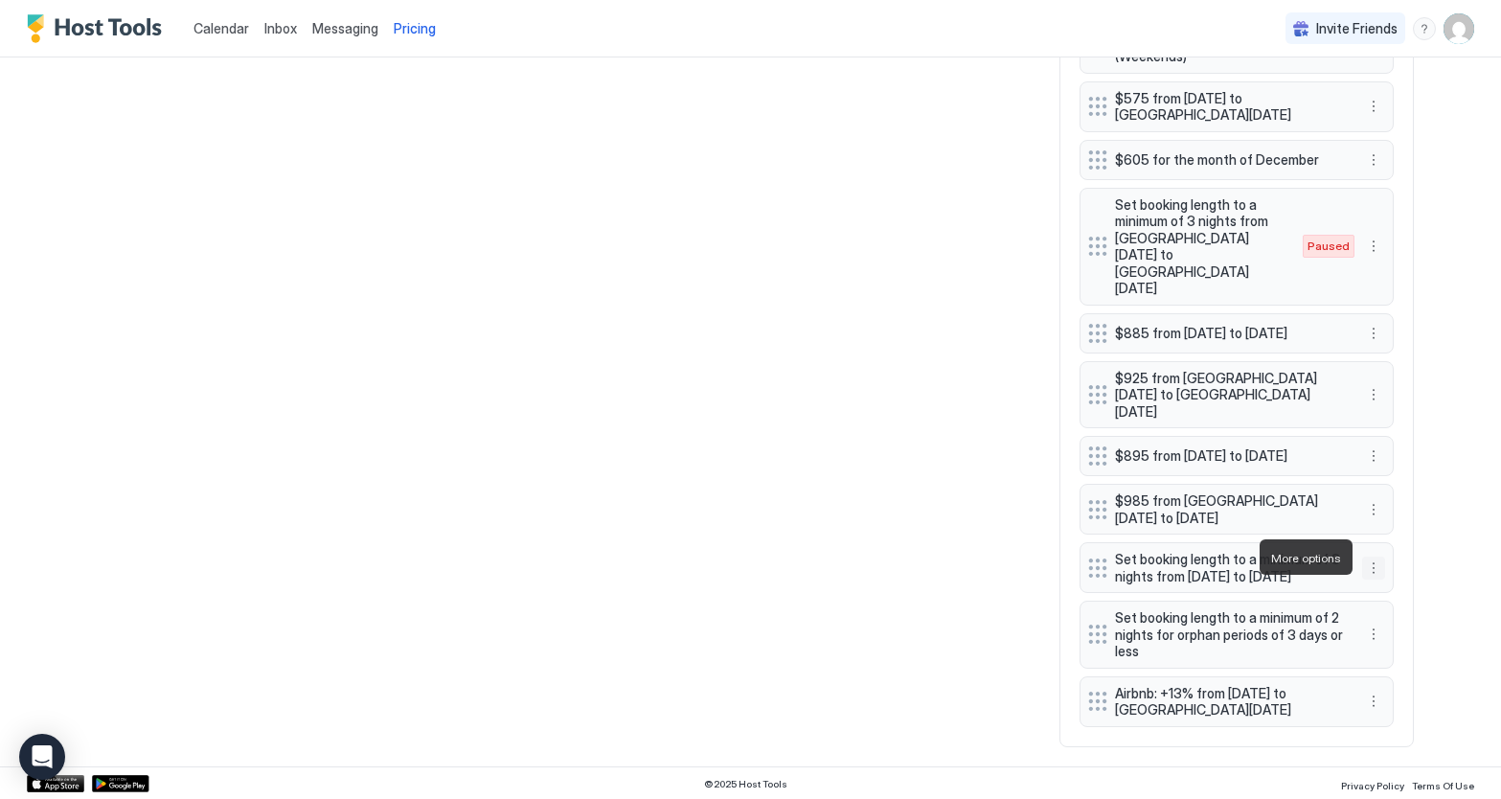
click at [1372, 557] on button "More options" at bounding box center [1373, 568] width 23 height 23
click at [1383, 580] on div "Edit" at bounding box center [1392, 584] width 42 height 14
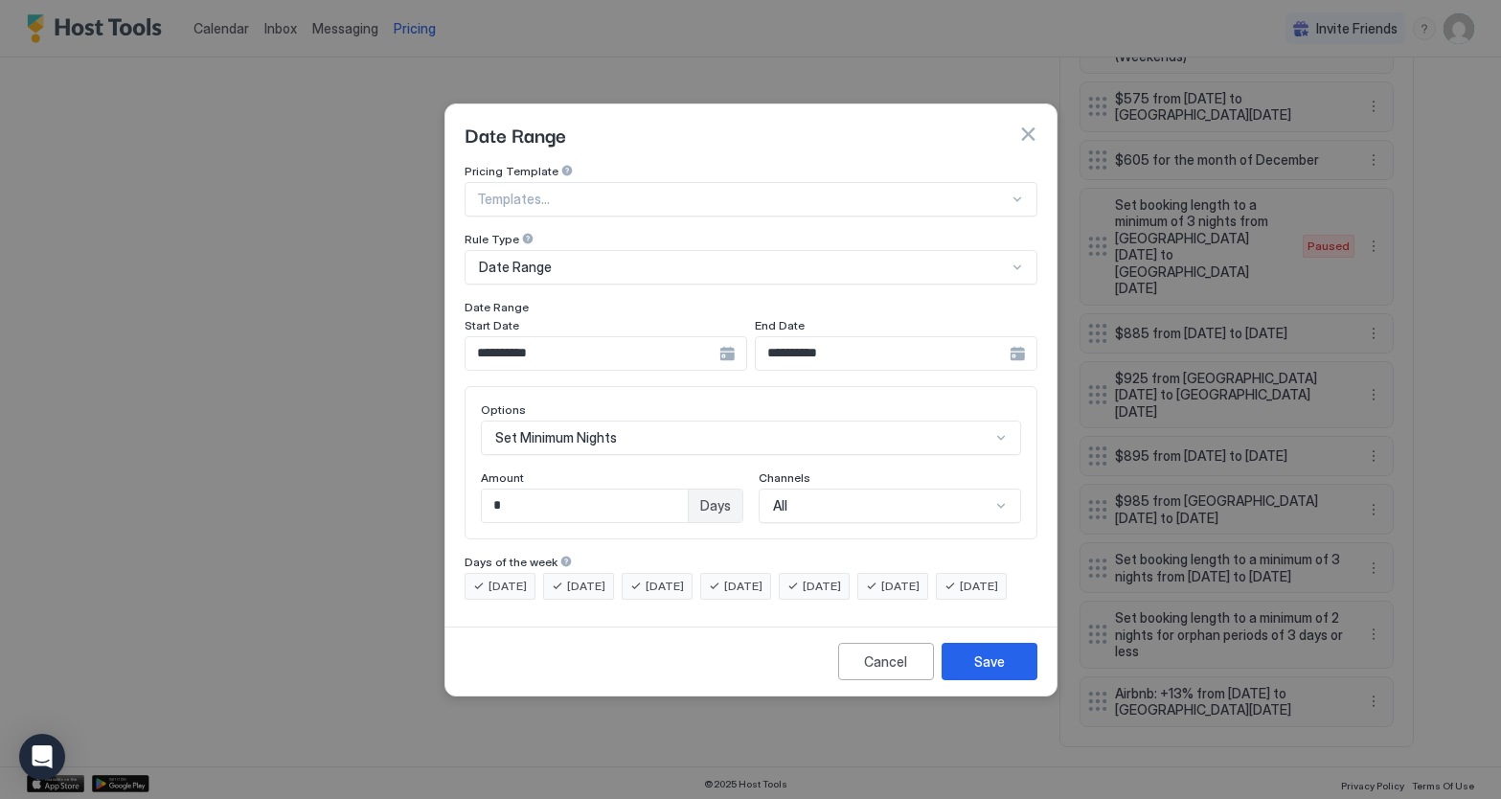
click at [621, 342] on input "**********" at bounding box center [593, 353] width 254 height 33
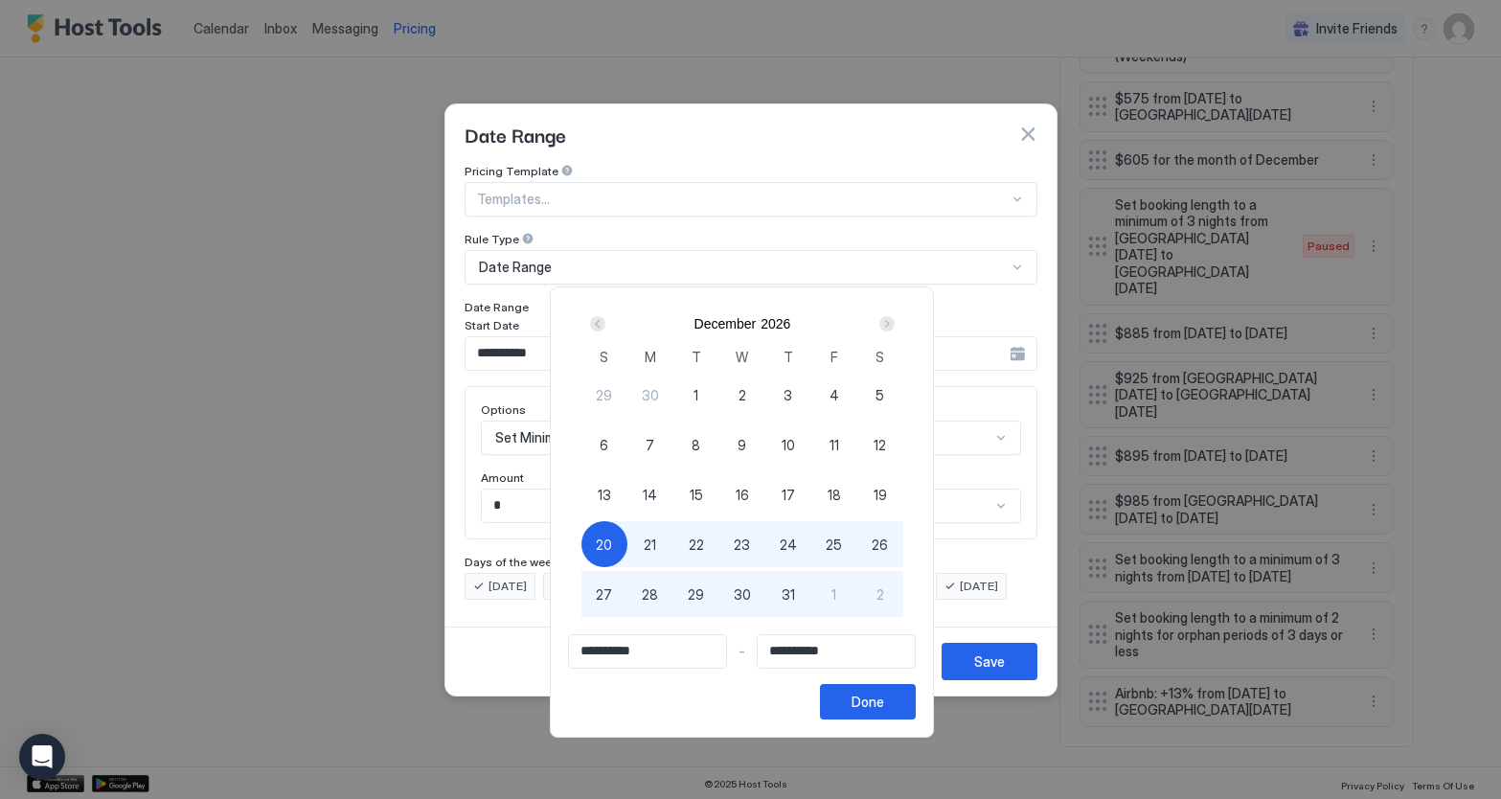
click at [704, 547] on span "22" at bounding box center [696, 545] width 15 height 20
type input "**********"
click at [884, 709] on div "Done" at bounding box center [868, 702] width 33 height 20
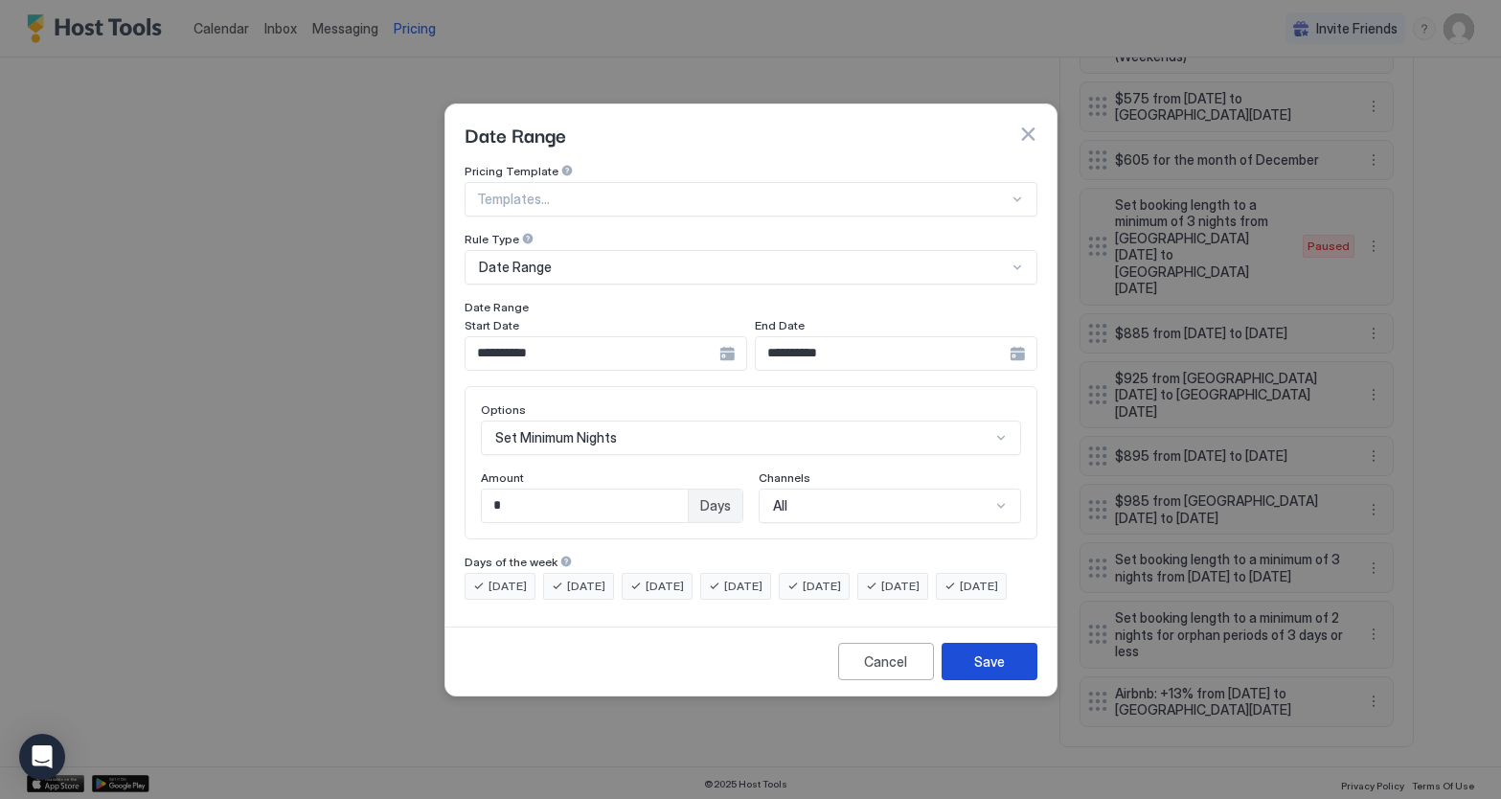
click at [989, 672] on div "Save" at bounding box center [989, 662] width 31 height 20
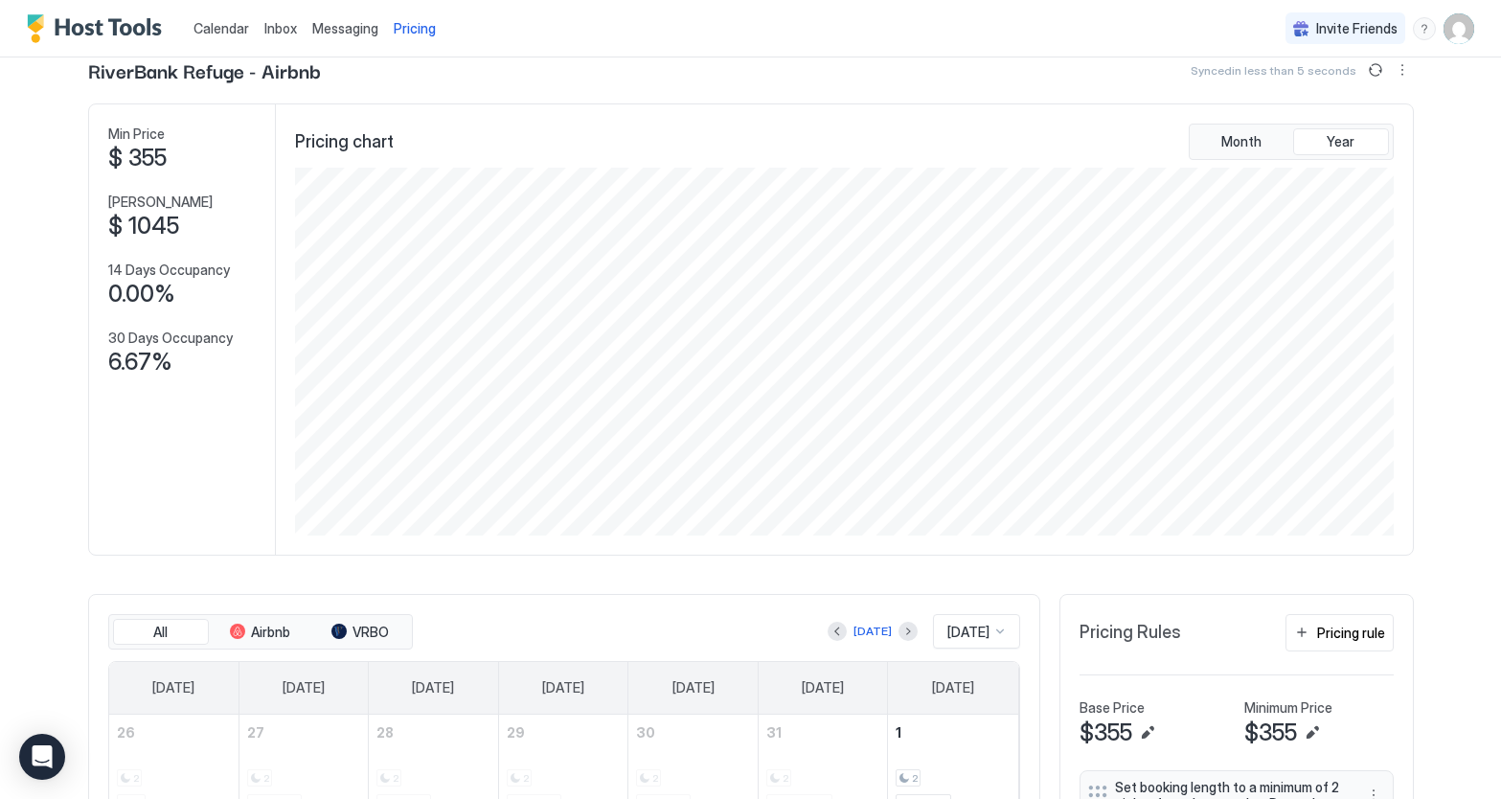
scroll to position [0, 0]
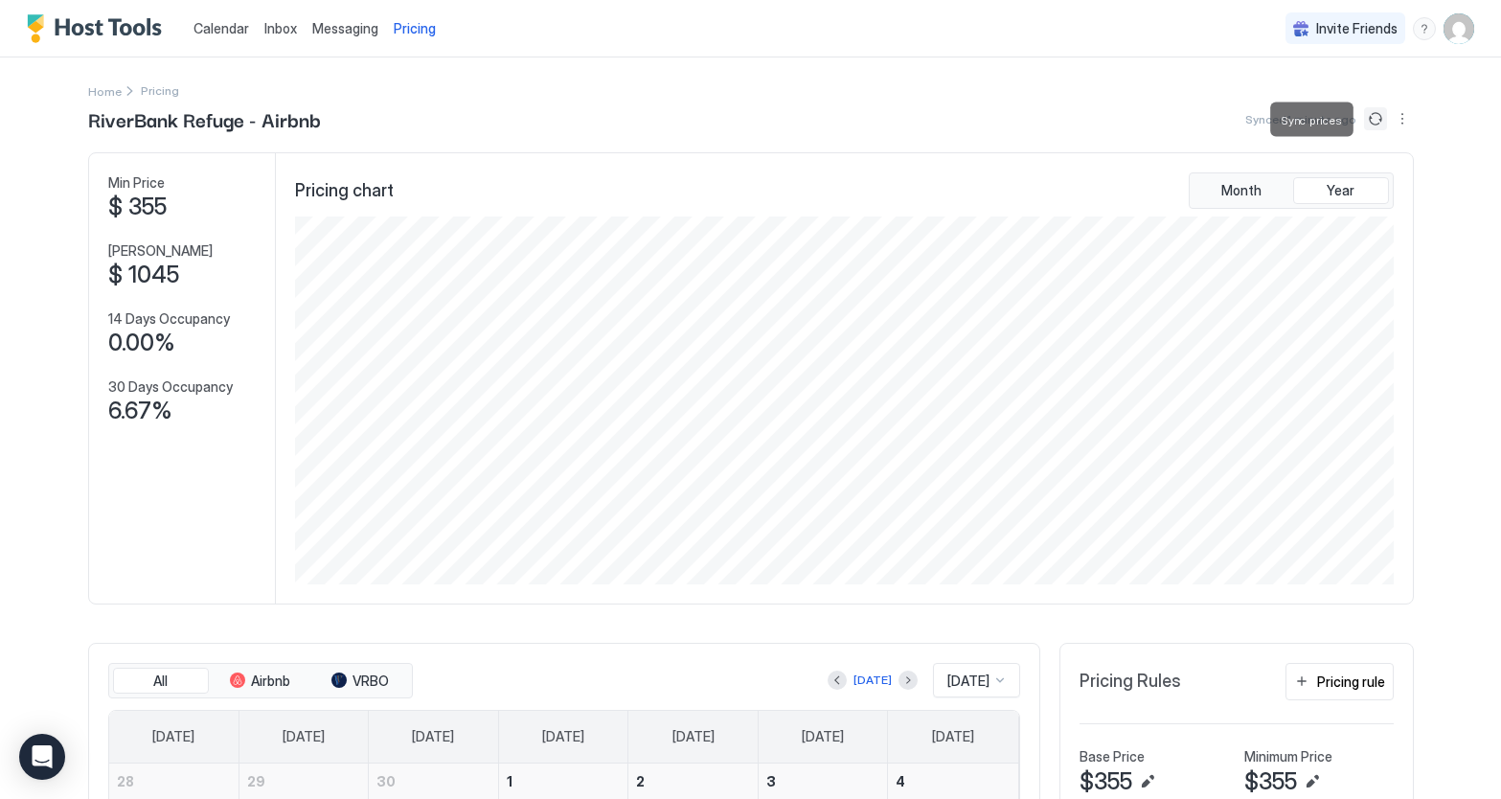
click at [1375, 122] on button "Sync prices" at bounding box center [1375, 118] width 23 height 23
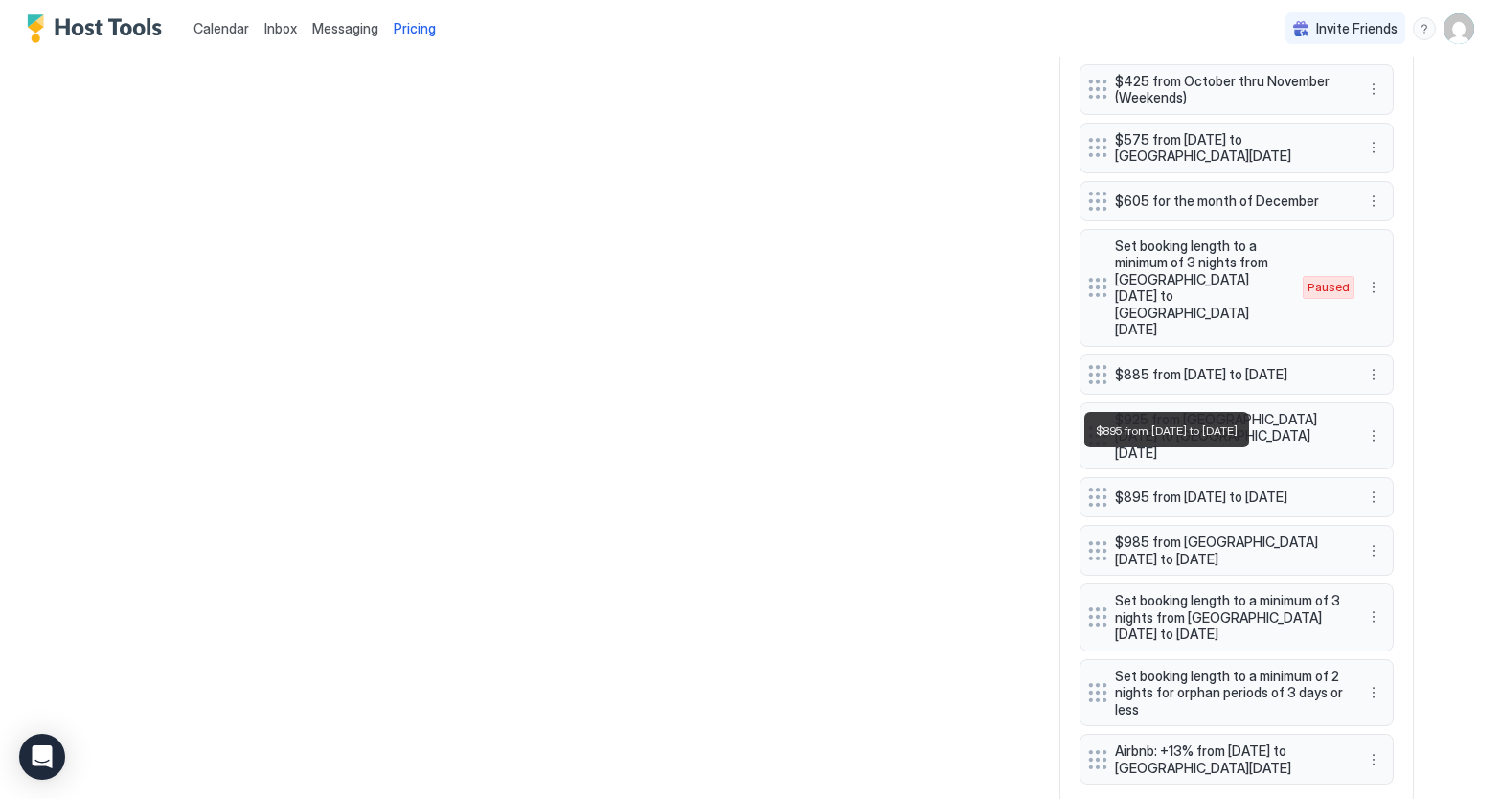
scroll to position [1650, 0]
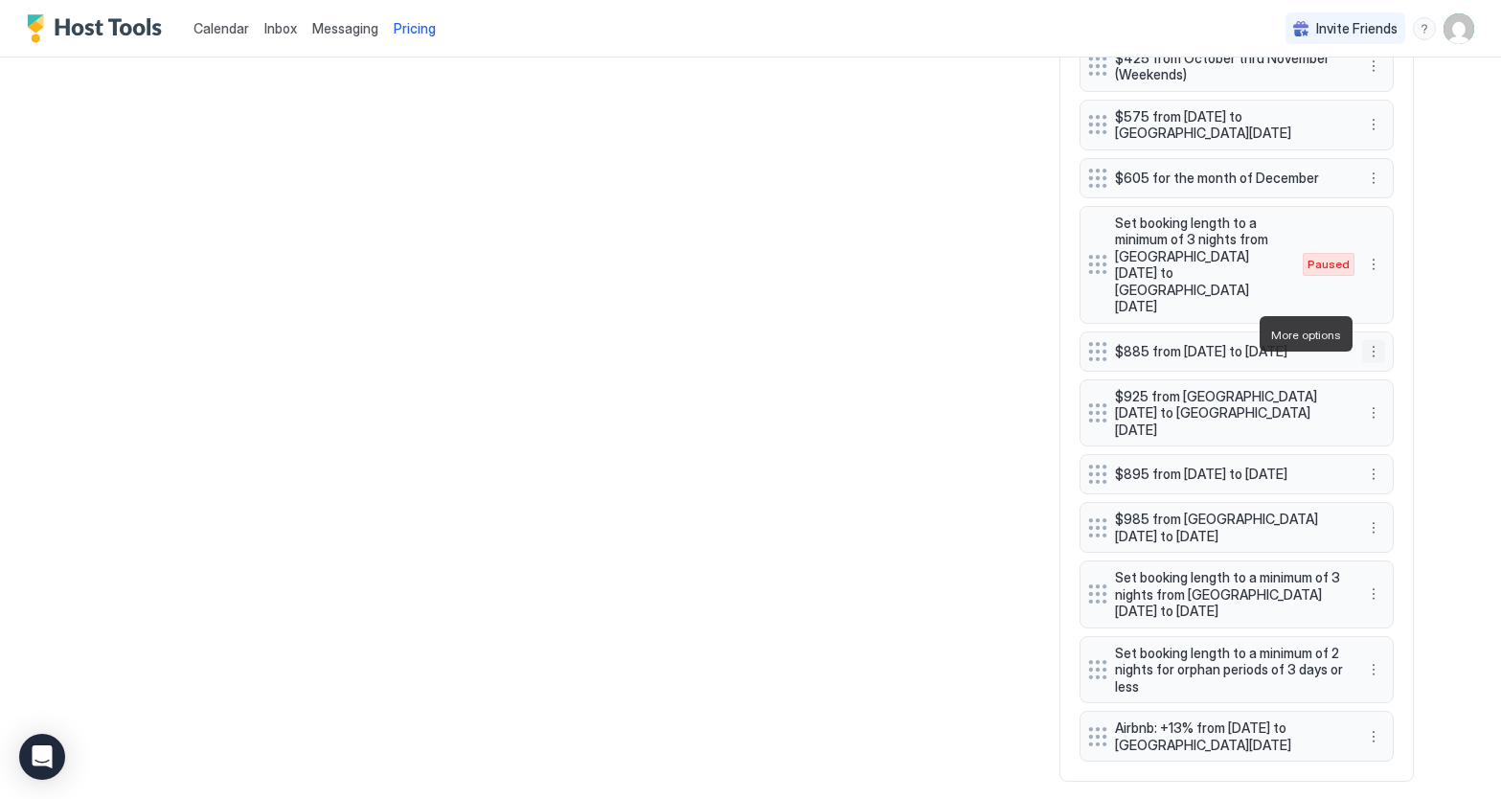
click at [1373, 340] on button "More options" at bounding box center [1373, 351] width 23 height 23
click at [1385, 360] on div "Edit" at bounding box center [1392, 361] width 42 height 14
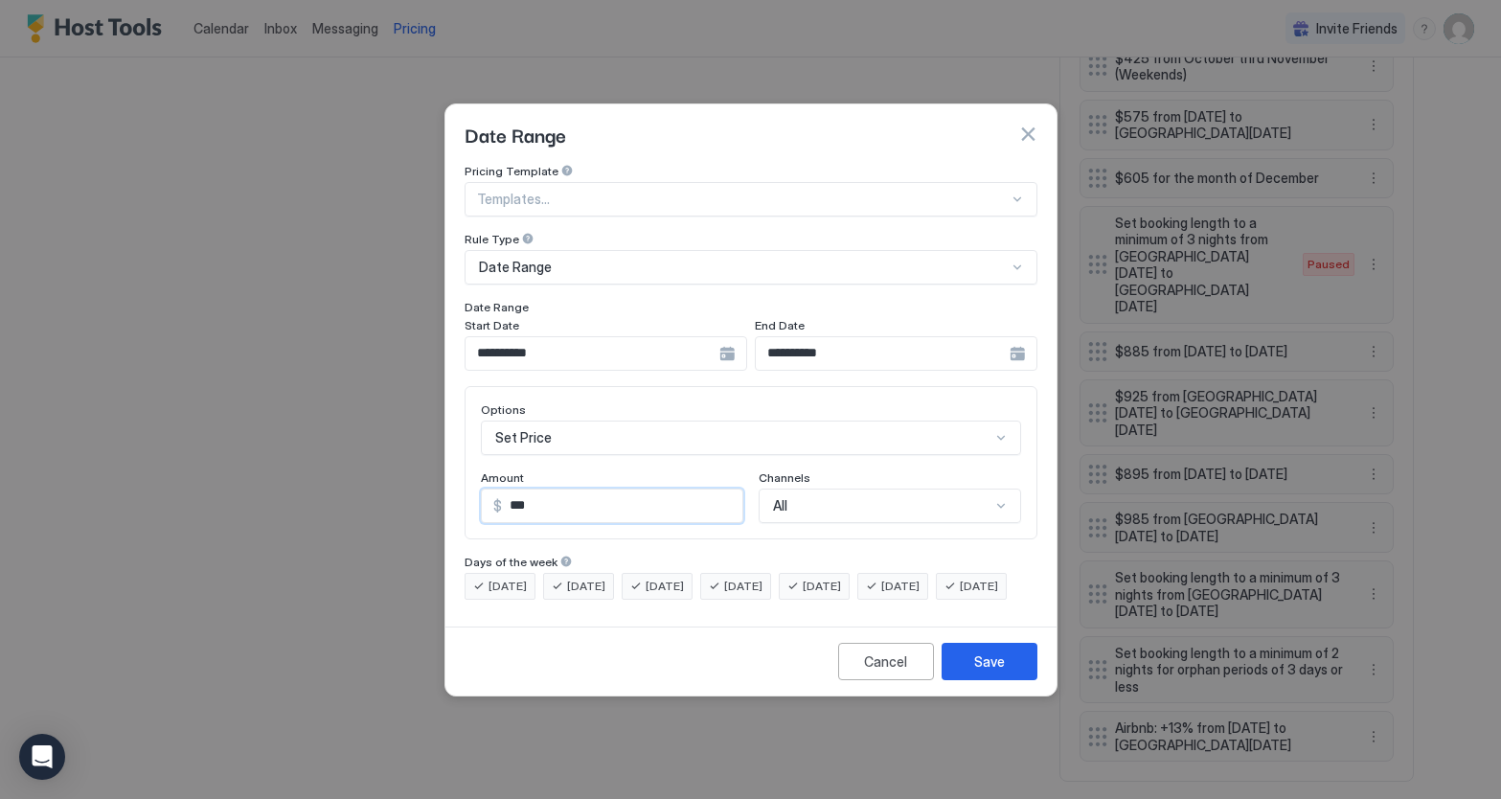
drag, startPoint x: 587, startPoint y: 481, endPoint x: 515, endPoint y: 491, distance: 73.4
click at [518, 491] on input "***" at bounding box center [622, 506] width 240 height 33
type input "***"
click at [928, 338] on input "**********" at bounding box center [883, 353] width 254 height 33
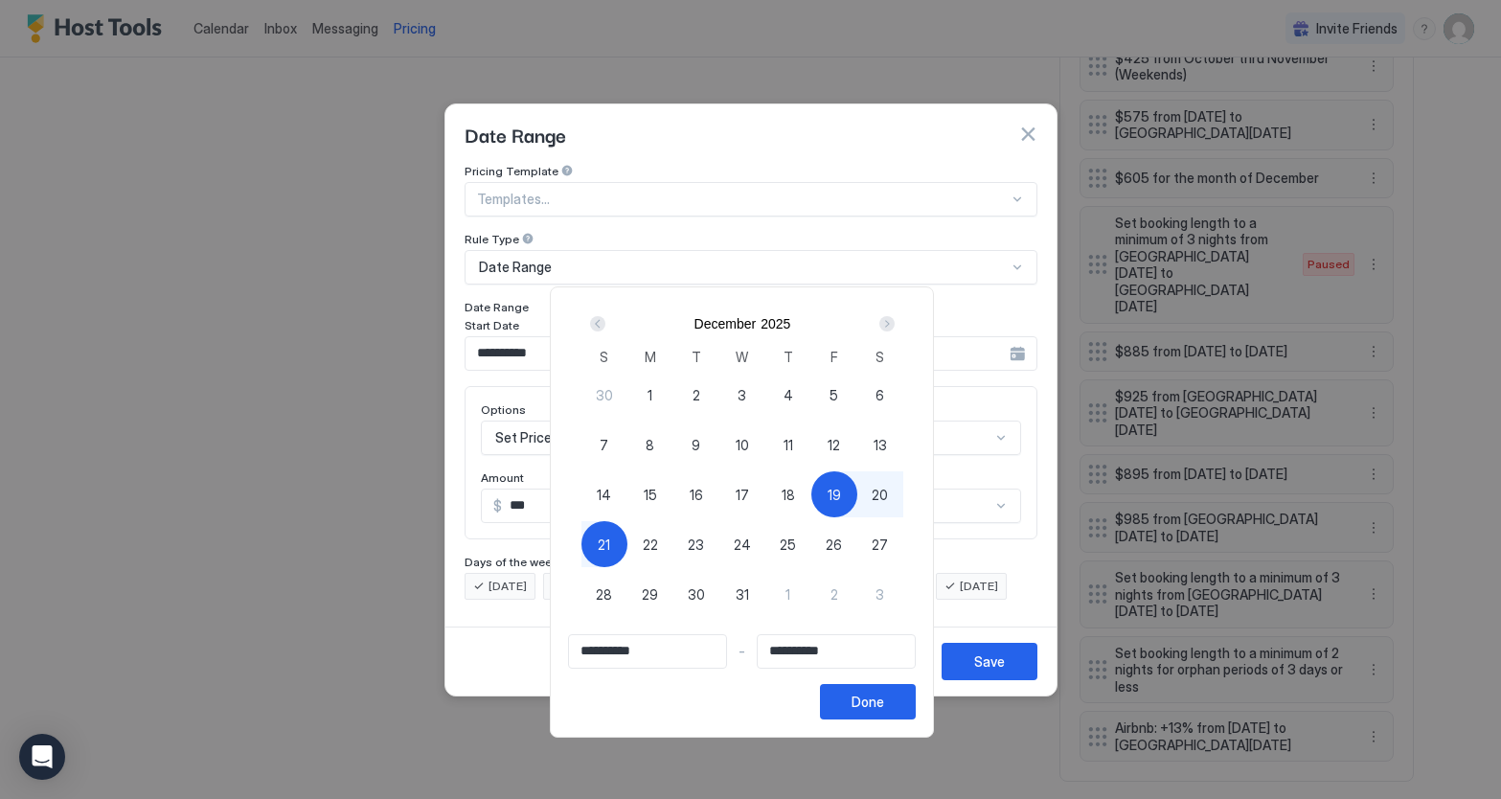
click at [658, 545] on span "22" at bounding box center [650, 545] width 15 height 20
type input "**********"
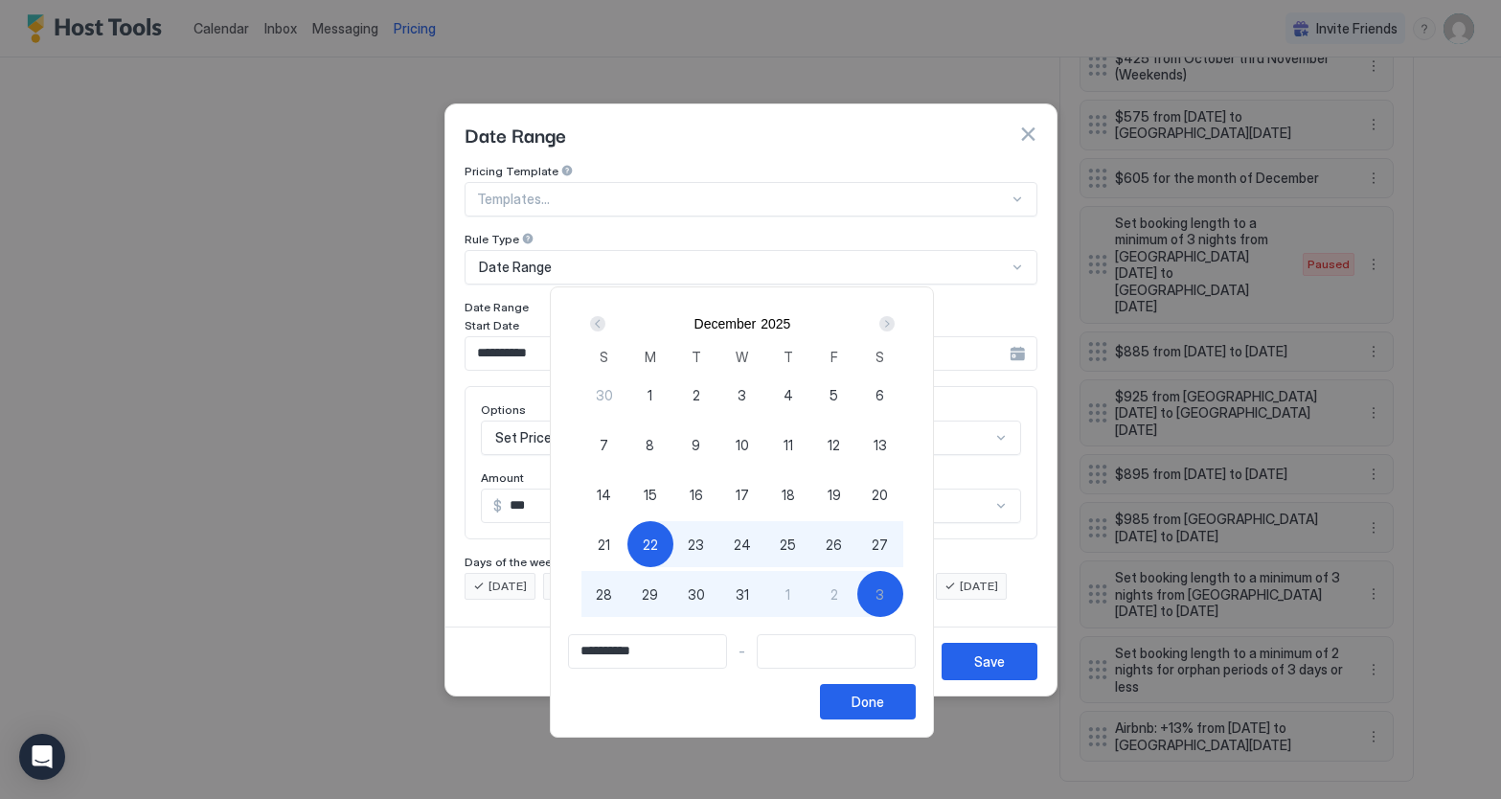
type input "**********"
click at [840, 492] on span "19" at bounding box center [834, 495] width 13 height 20
type input "**********"
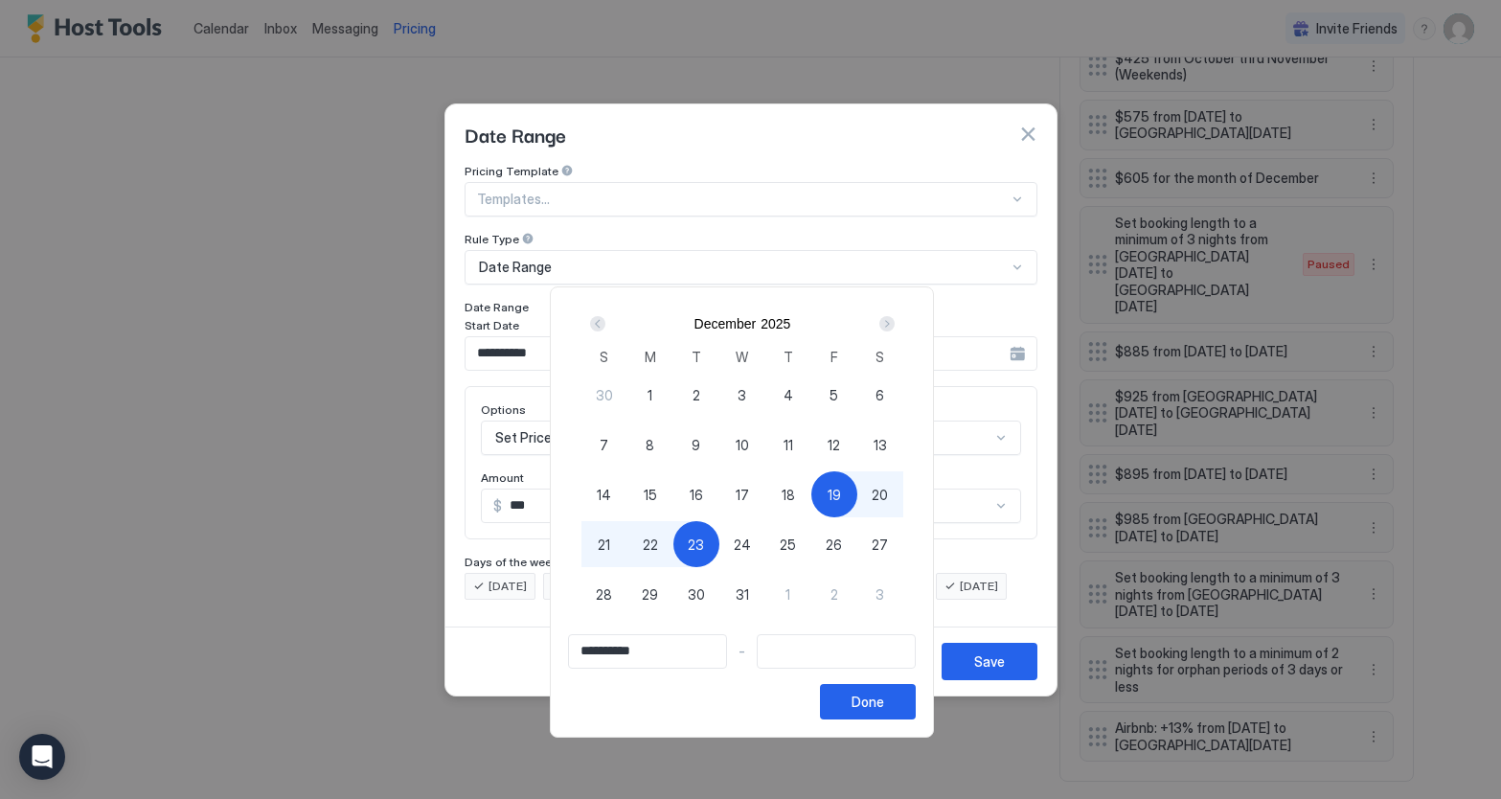
type input "**********"
click at [658, 551] on span "22" at bounding box center [650, 545] width 15 height 20
type input "**********"
click at [894, 712] on button "Done" at bounding box center [868, 701] width 96 height 35
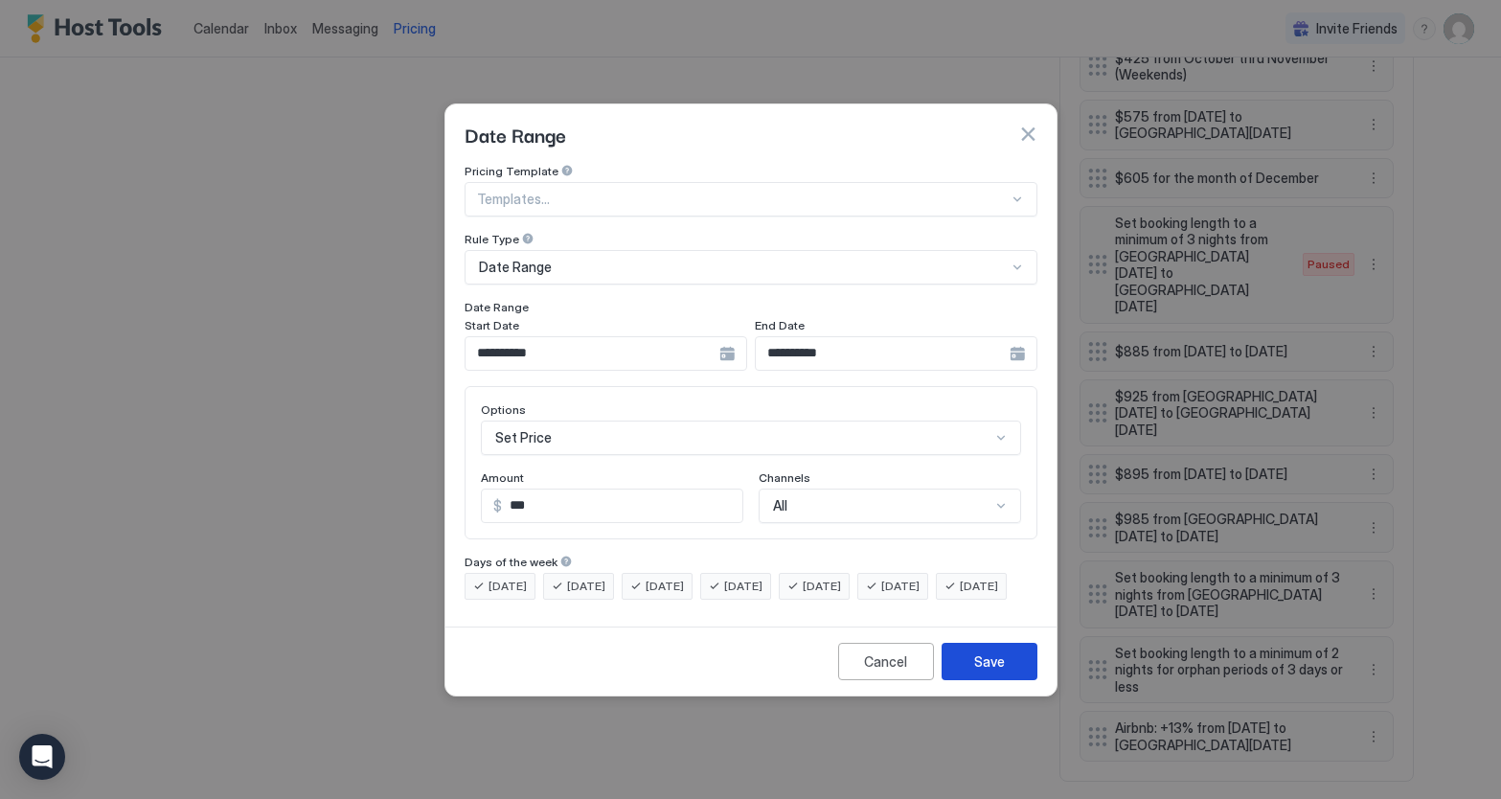
click at [994, 672] on div "Save" at bounding box center [989, 662] width 31 height 20
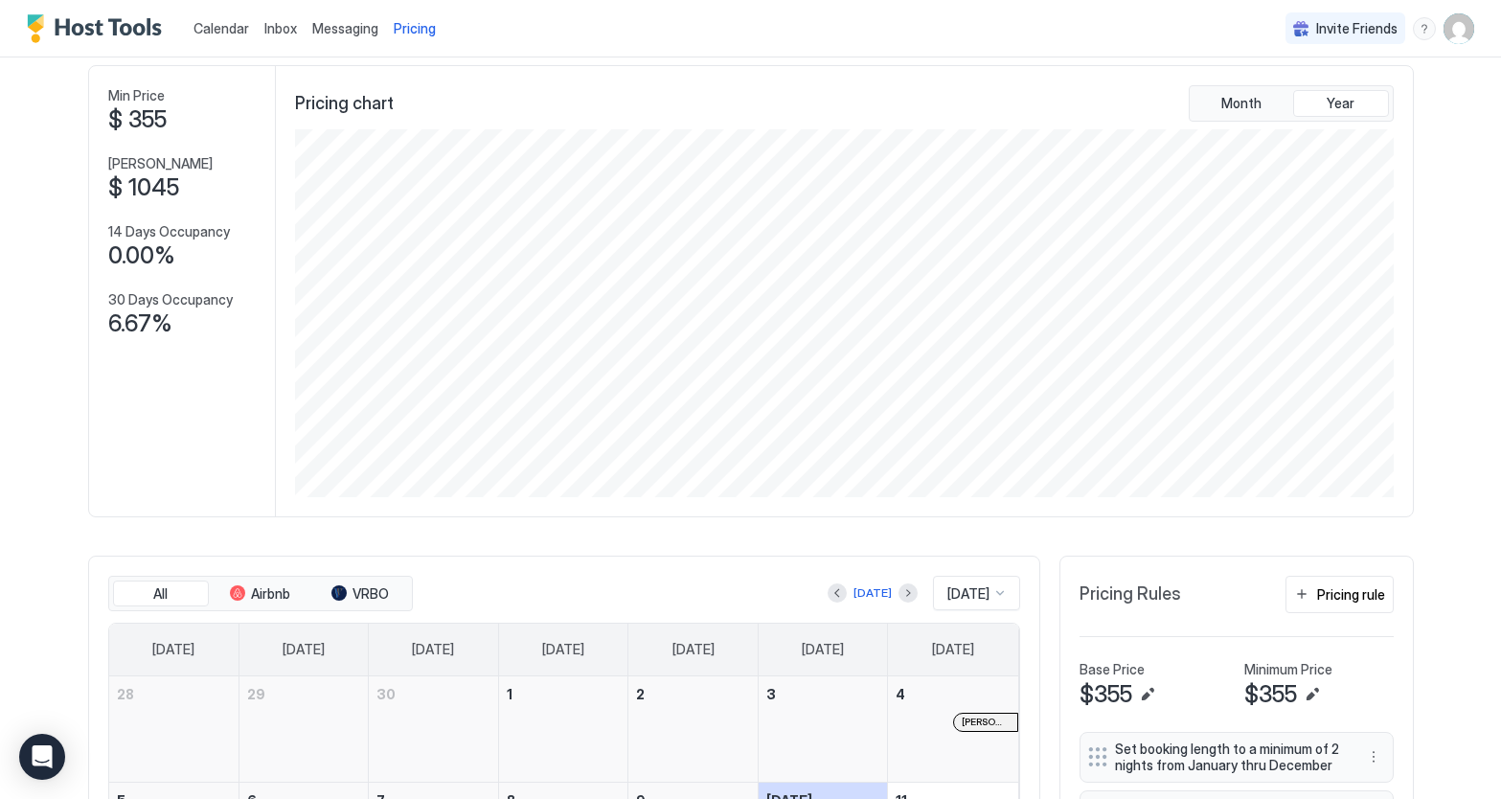
scroll to position [0, 0]
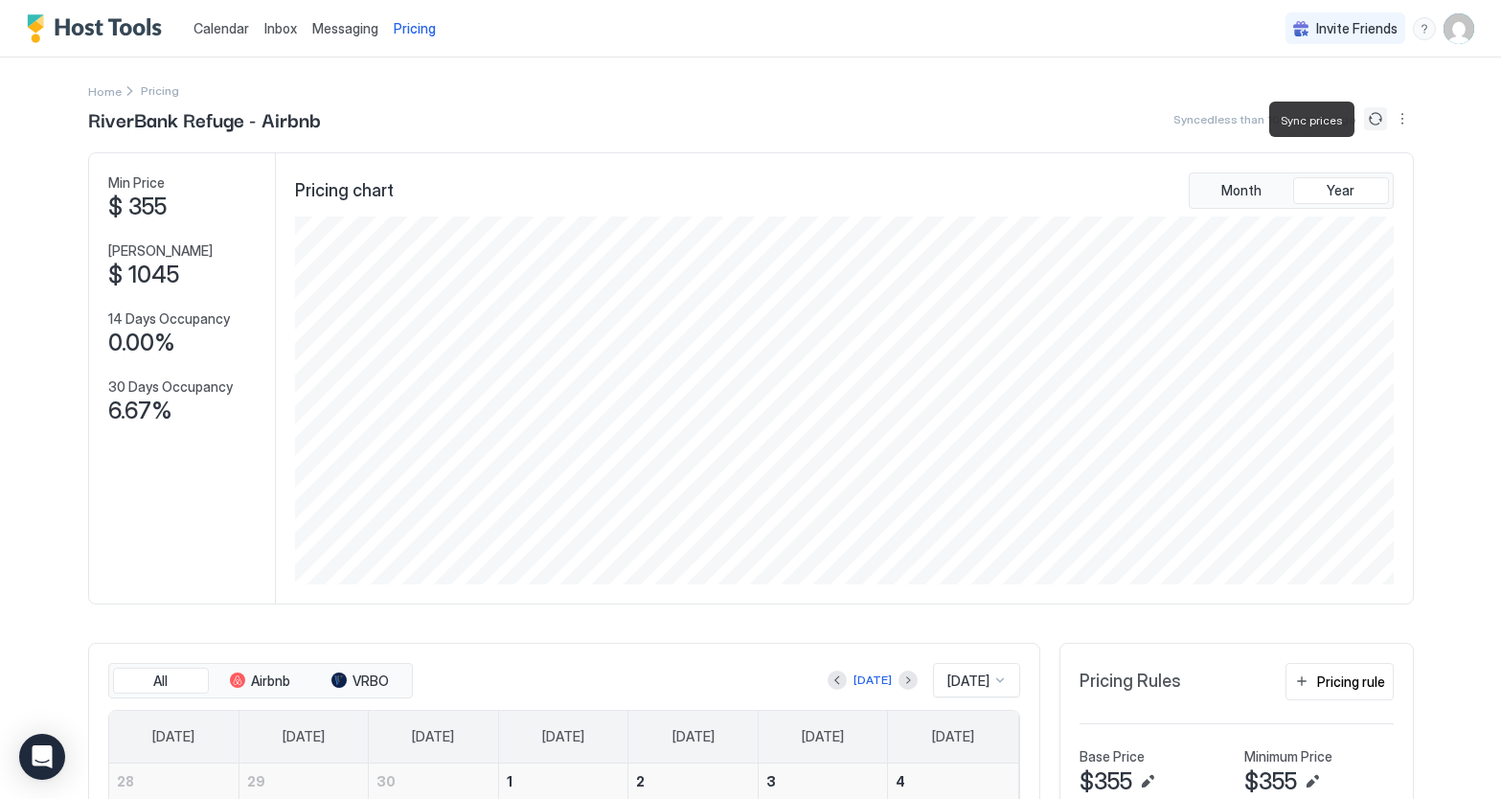
click at [1380, 117] on button "Sync prices" at bounding box center [1375, 118] width 23 height 23
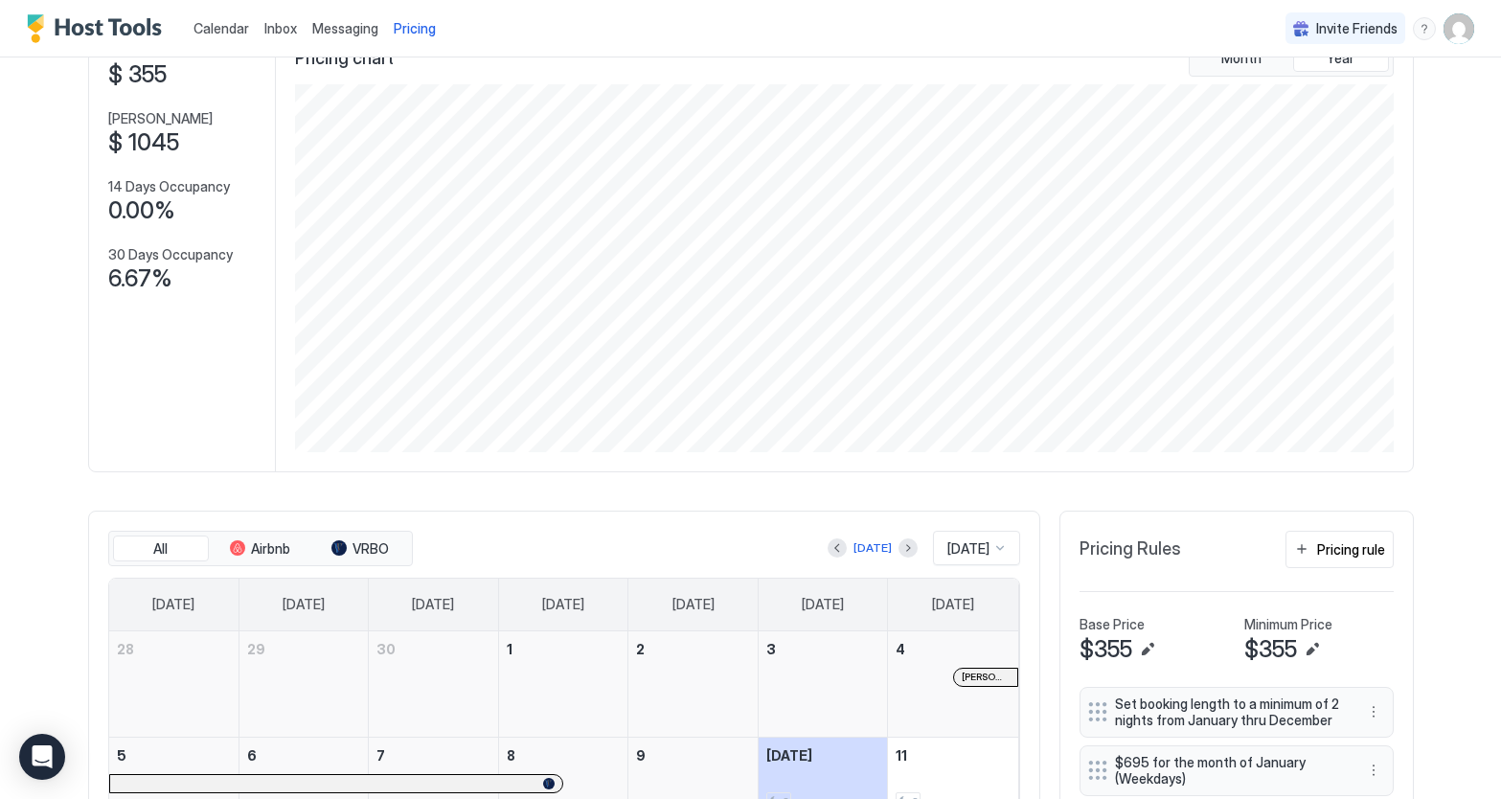
scroll to position [189, 0]
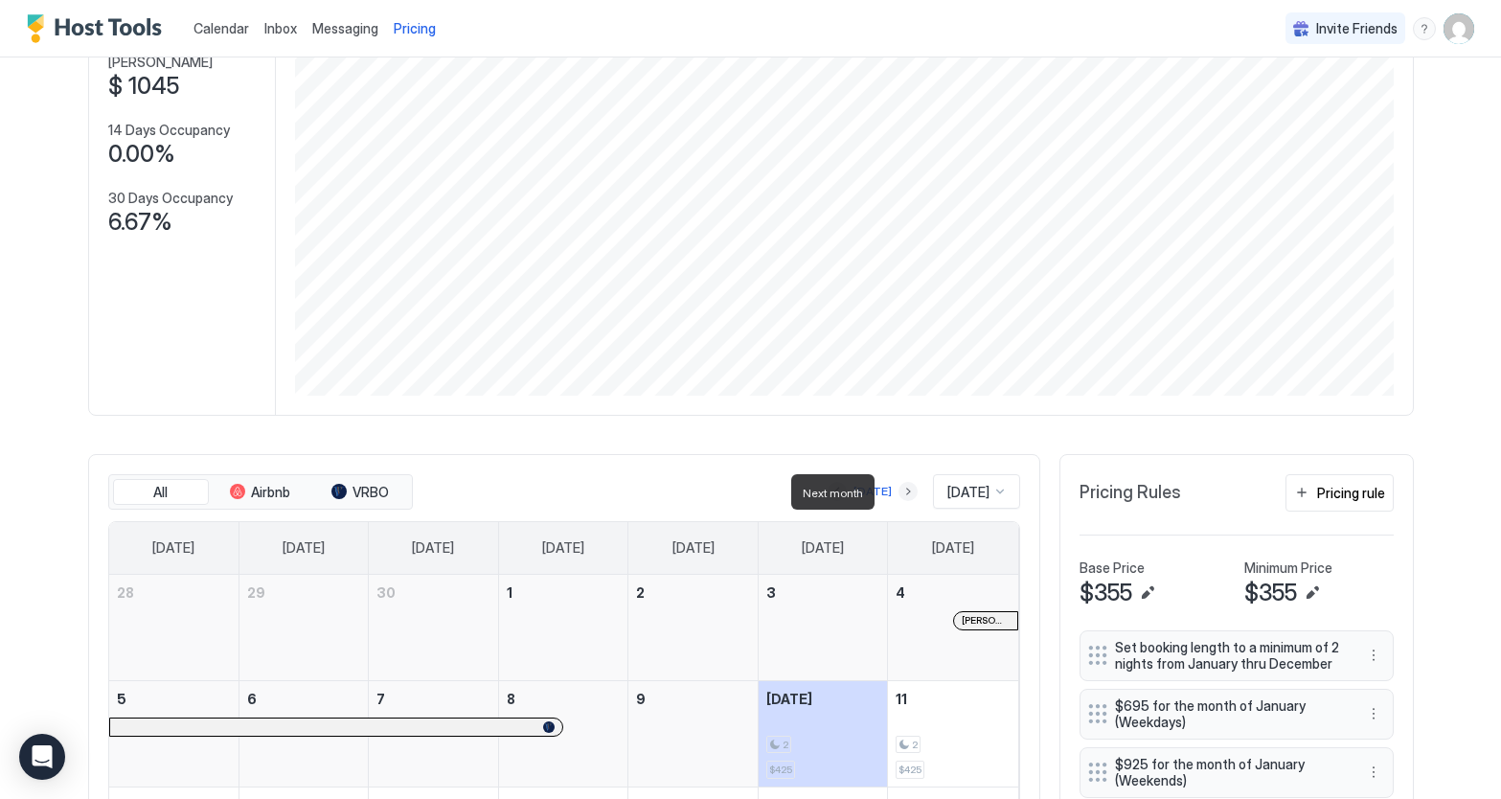
drag, startPoint x: 897, startPoint y: 495, endPoint x: 910, endPoint y: 494, distance: 13.4
click at [899, 495] on button "Next month" at bounding box center [908, 491] width 19 height 19
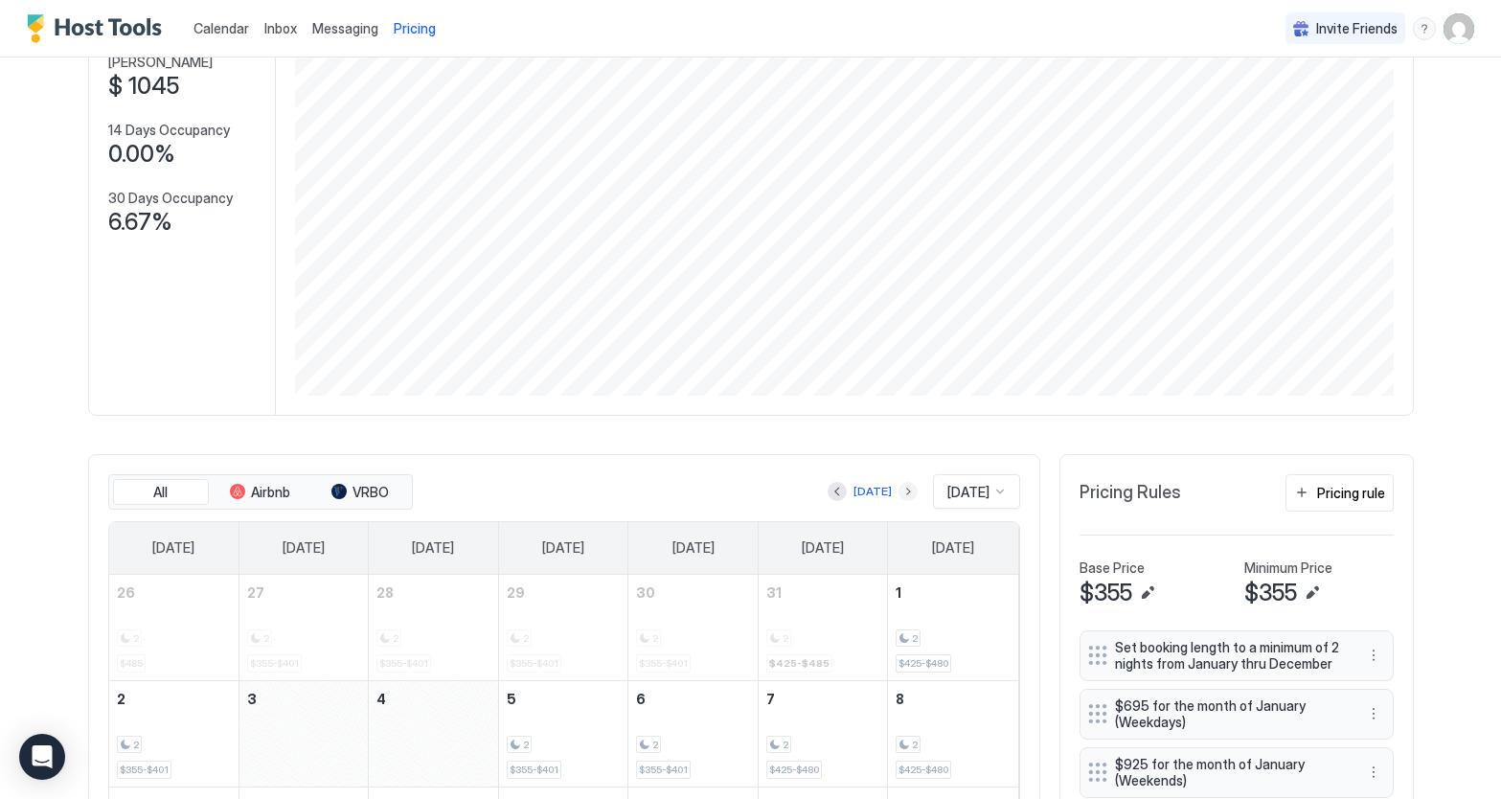
click at [899, 492] on button "Next month" at bounding box center [908, 491] width 19 height 19
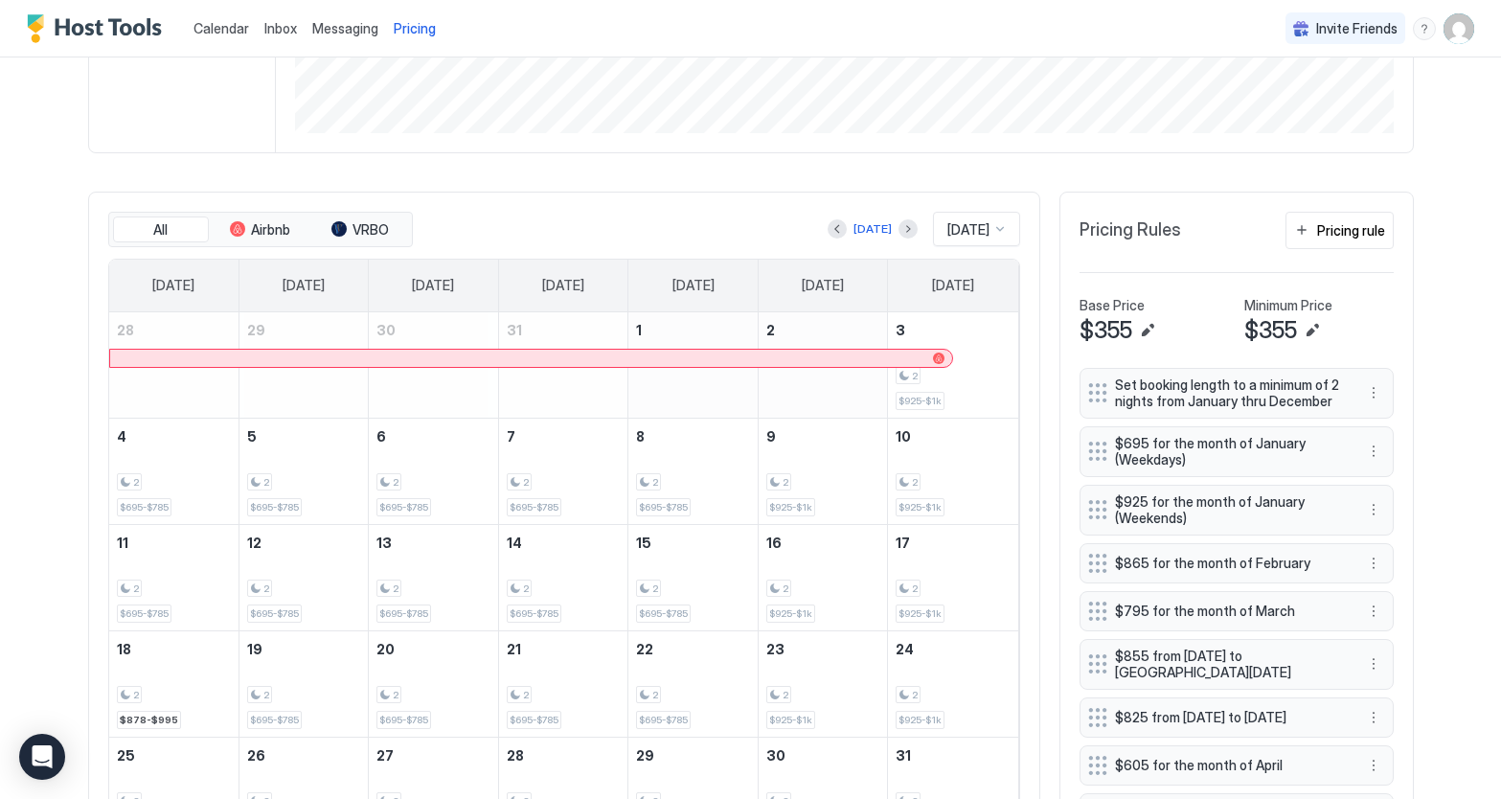
scroll to position [466, 0]
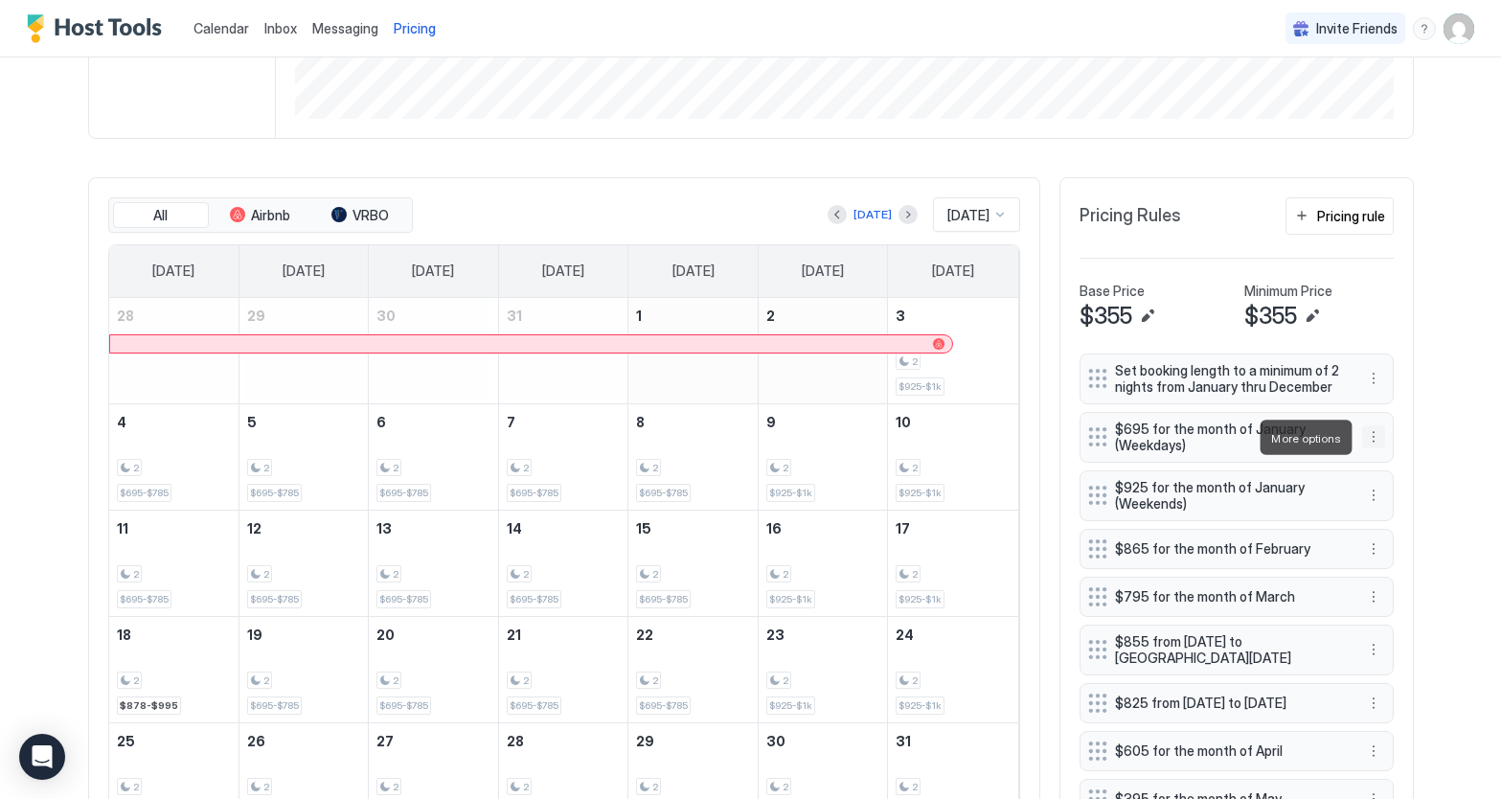
click at [1371, 436] on button "More options" at bounding box center [1373, 436] width 23 height 23
click at [1385, 458] on div "Edit" at bounding box center [1392, 464] width 42 height 14
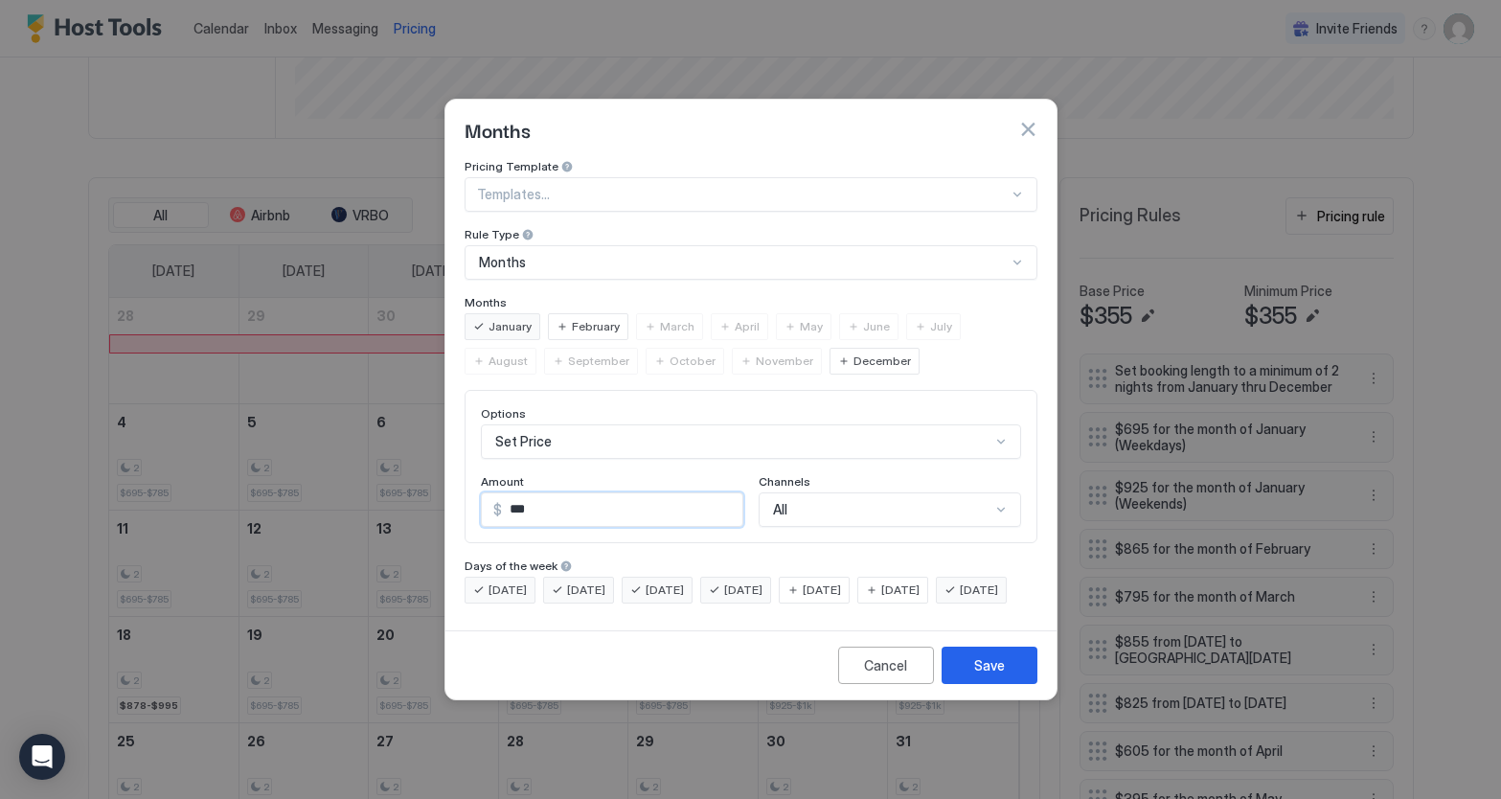
drag, startPoint x: 585, startPoint y: 498, endPoint x: 506, endPoint y: 499, distance: 79.5
click at [507, 498] on input "***" at bounding box center [622, 509] width 240 height 33
type input "***"
click at [984, 676] on div "Save" at bounding box center [989, 665] width 31 height 20
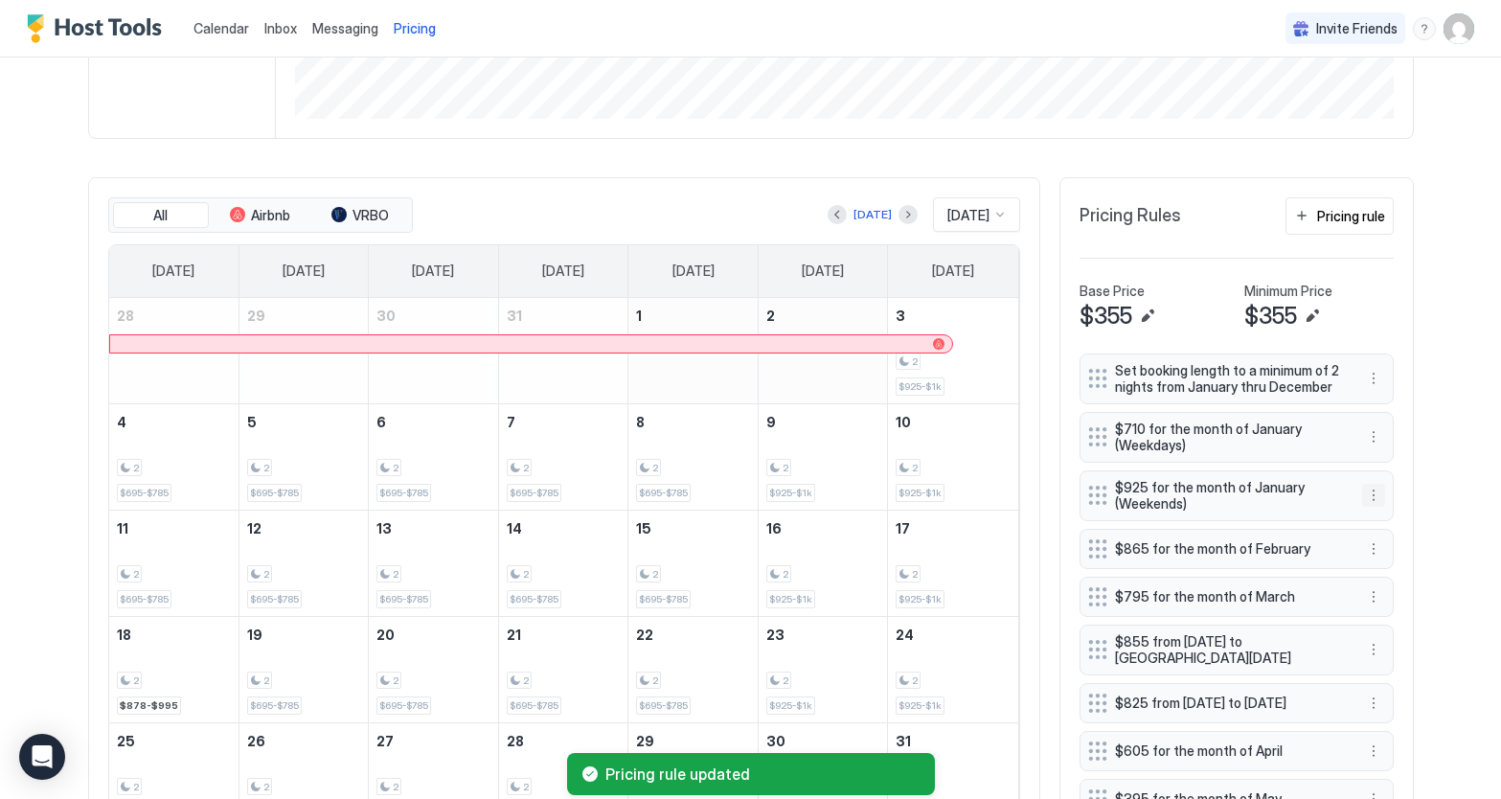
click at [1372, 501] on button "More options" at bounding box center [1373, 495] width 23 height 23
click at [1397, 520] on span "Edit" at bounding box center [1402, 522] width 21 height 14
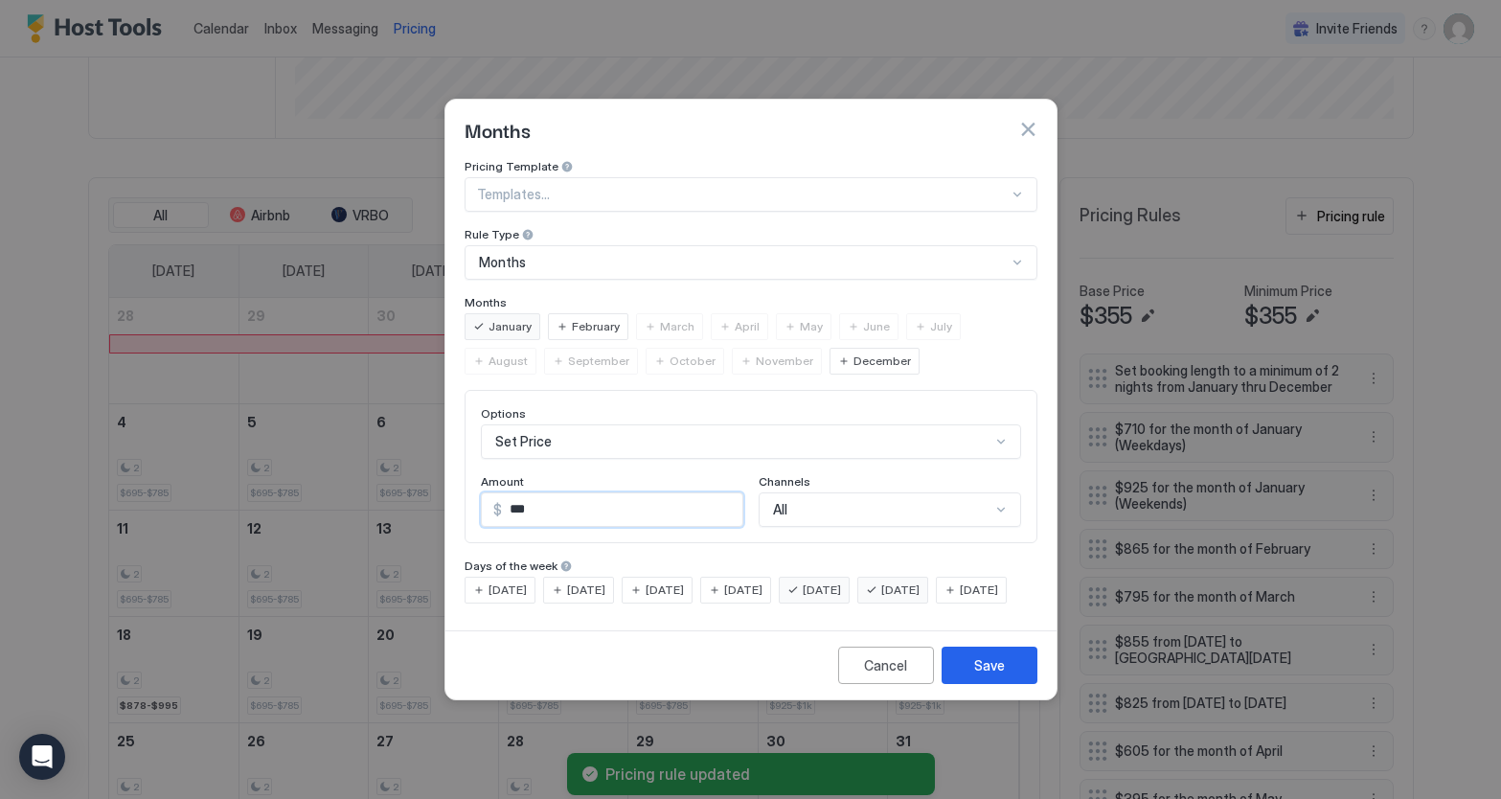
drag, startPoint x: 644, startPoint y: 500, endPoint x: 498, endPoint y: 496, distance: 145.7
click at [498, 496] on div "$ ***" at bounding box center [612, 509] width 263 height 34
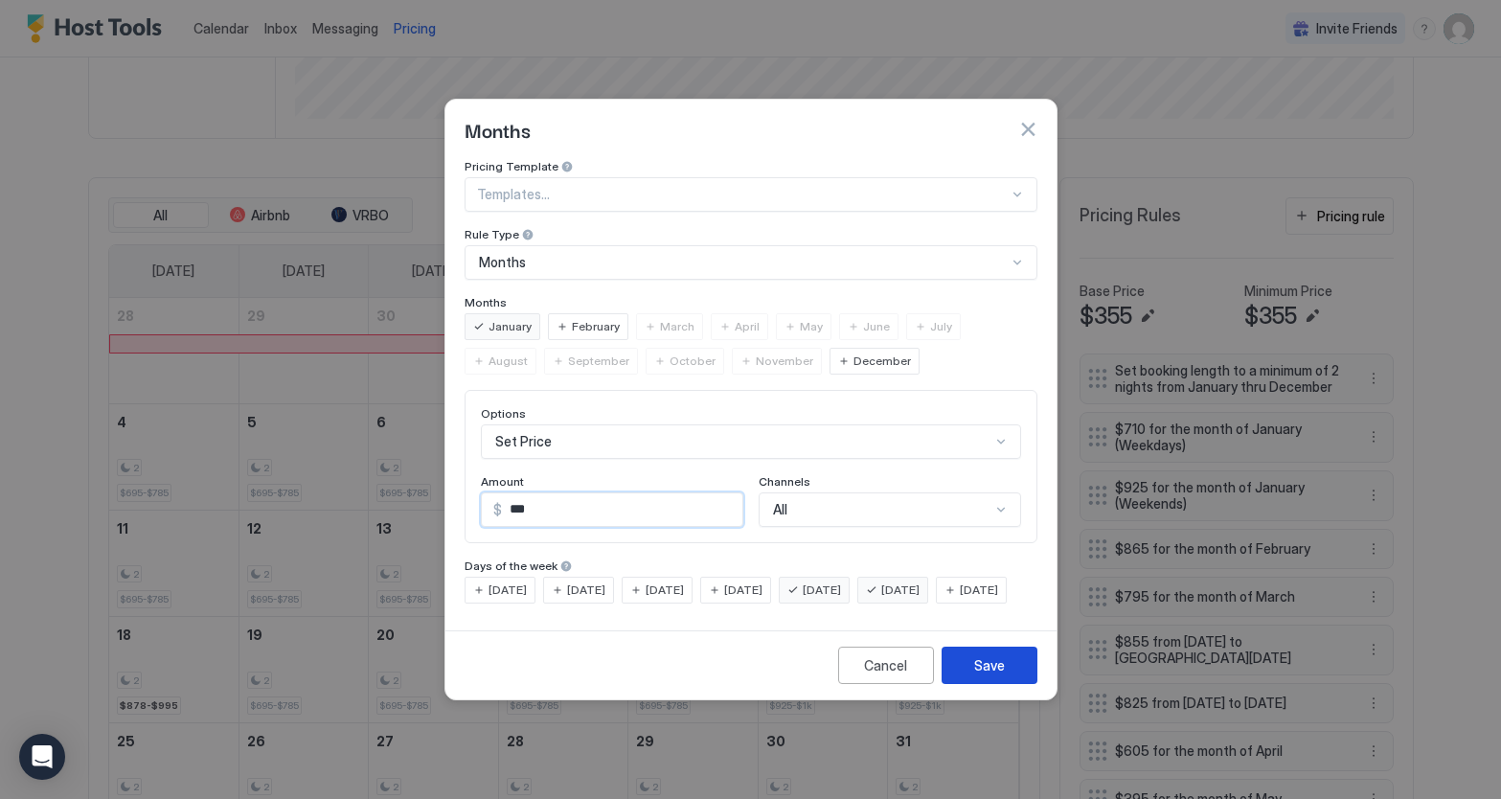
type input "***"
click at [976, 676] on div "Save" at bounding box center [989, 665] width 31 height 20
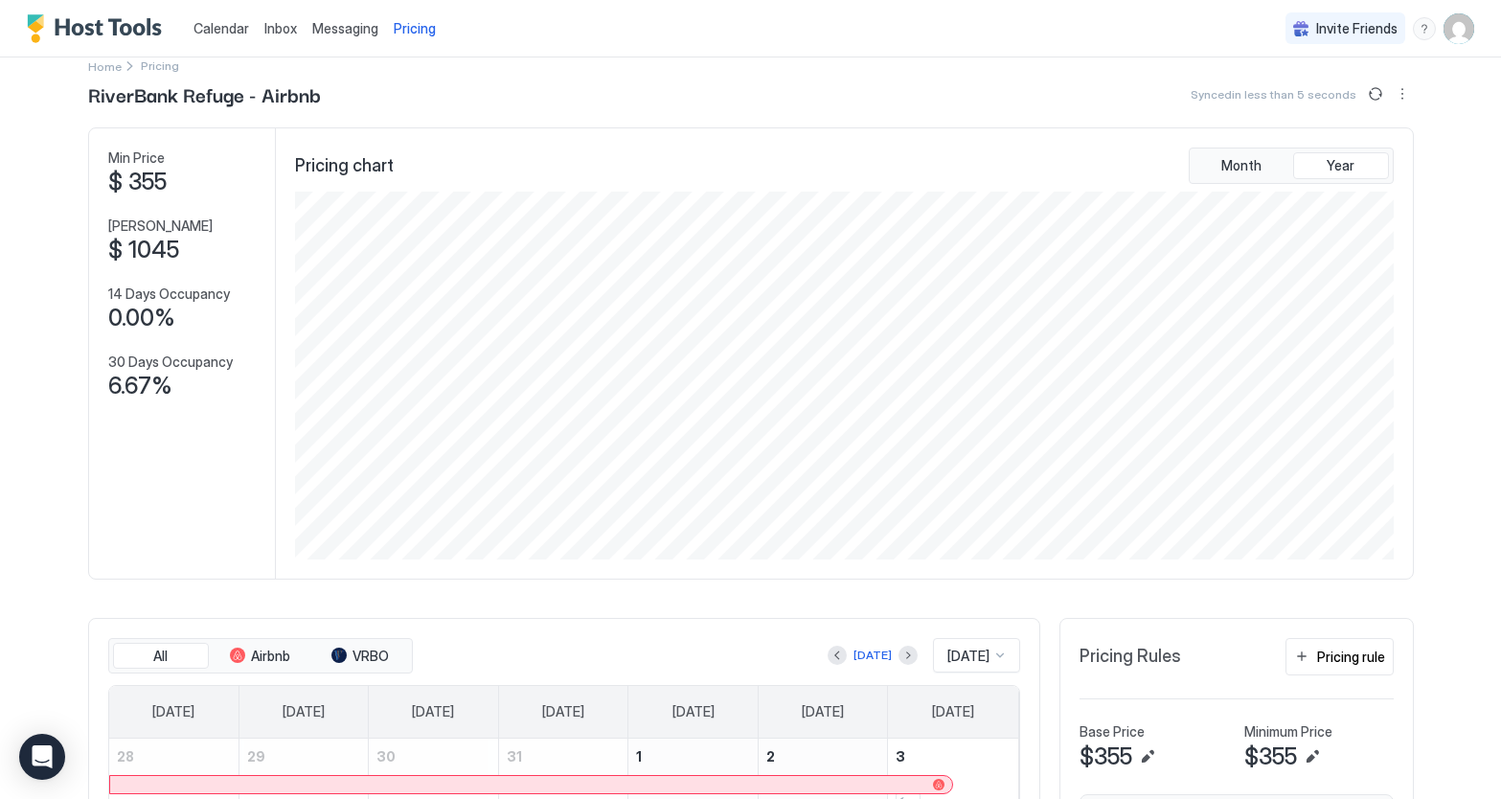
scroll to position [3, 0]
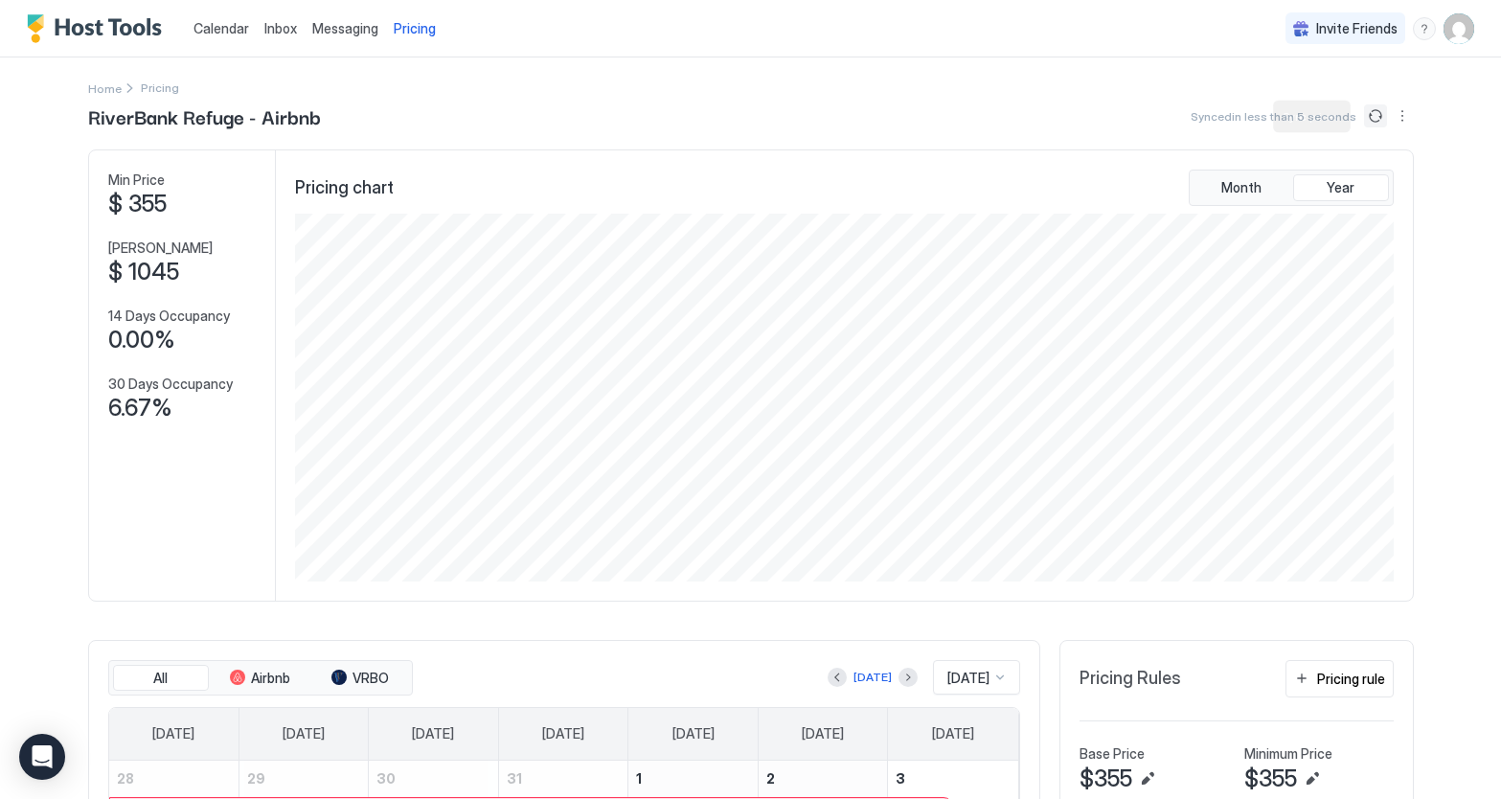
click at [1371, 116] on button "Sync prices" at bounding box center [1375, 115] width 23 height 23
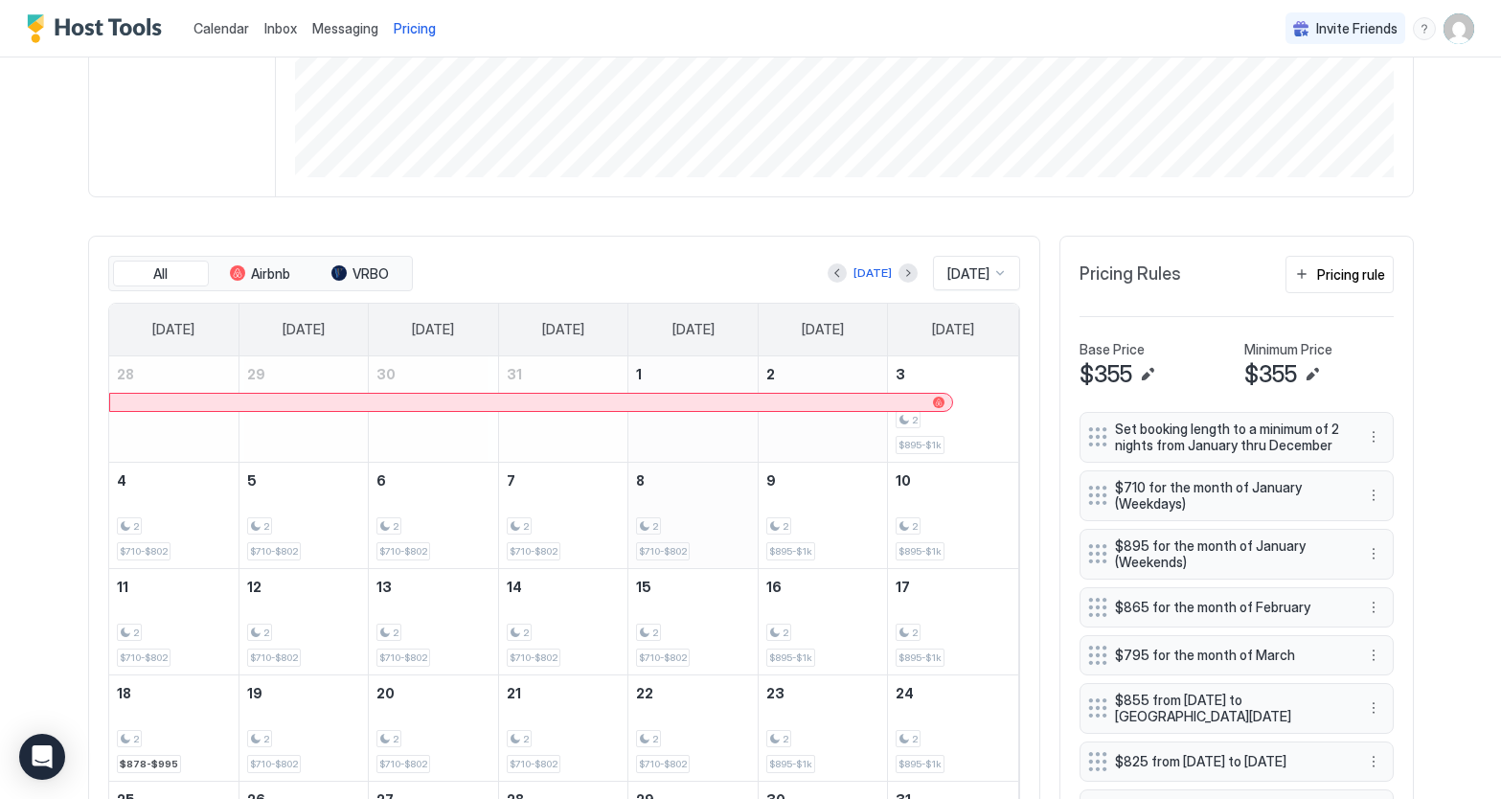
scroll to position [405, 0]
click at [899, 275] on button "Next month" at bounding box center [908, 274] width 19 height 19
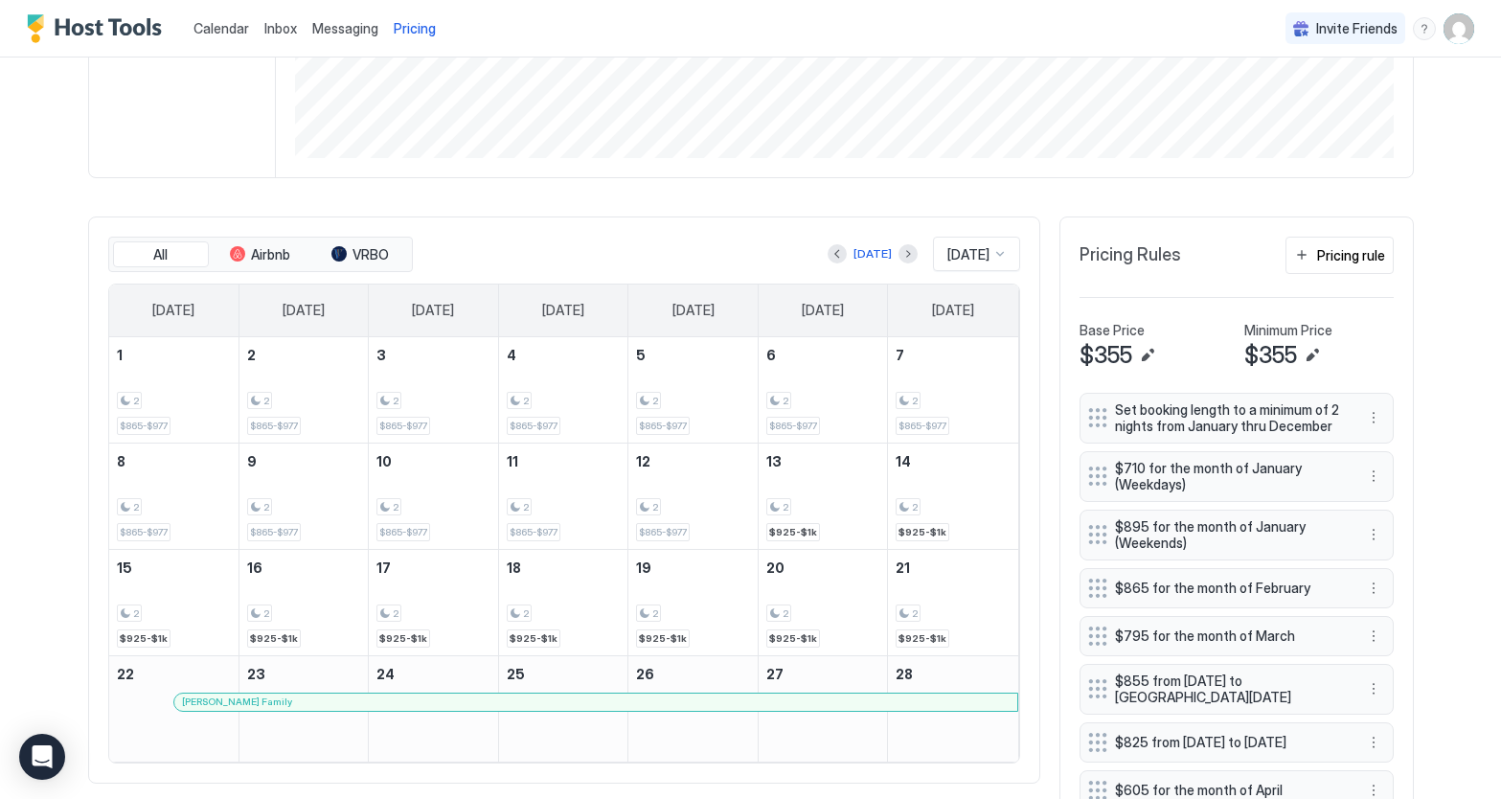
scroll to position [419, 0]
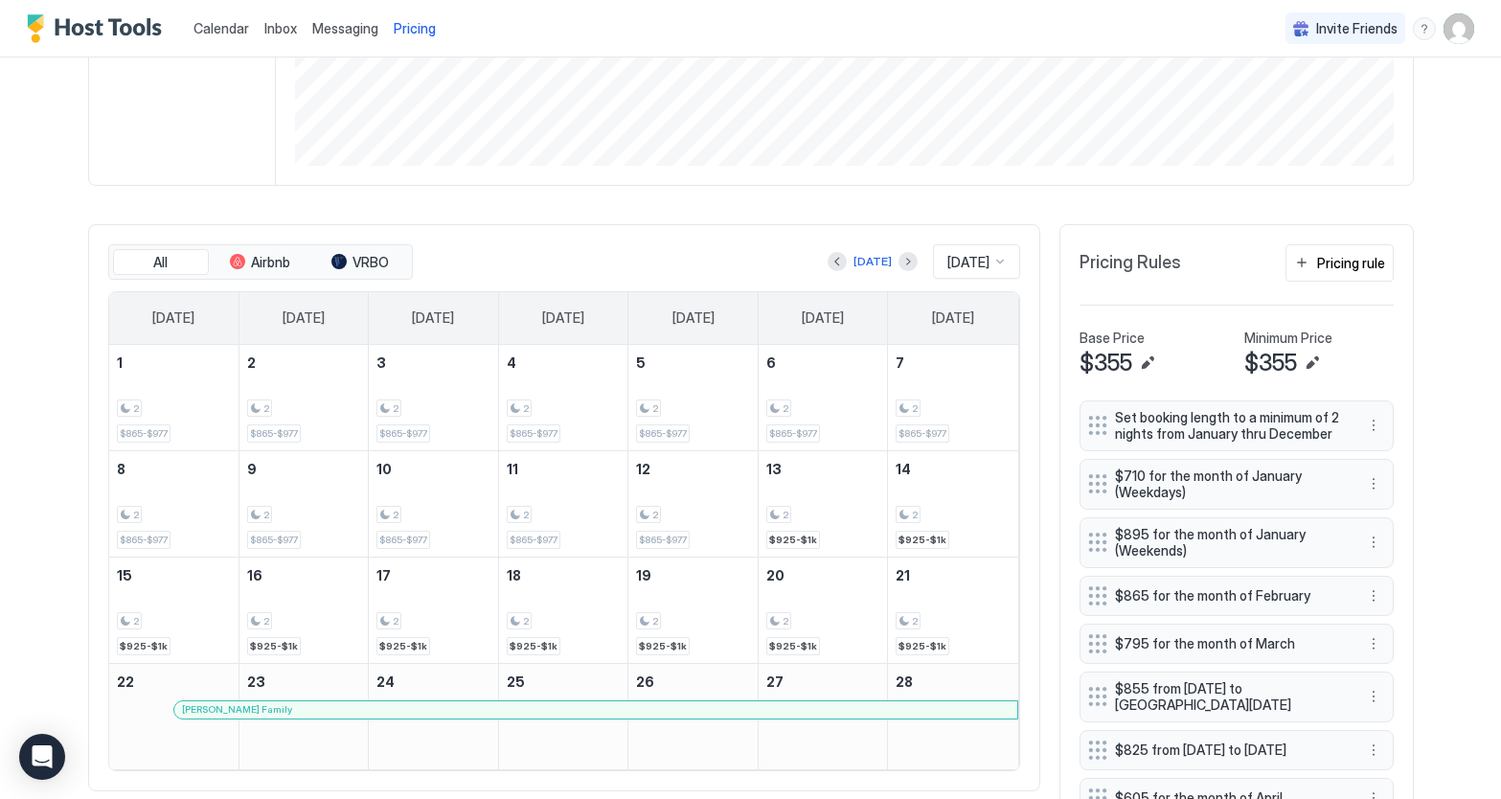
click at [993, 264] on div at bounding box center [1000, 261] width 15 height 15
click at [965, 410] on span "[DATE]" at bounding box center [966, 407] width 38 height 14
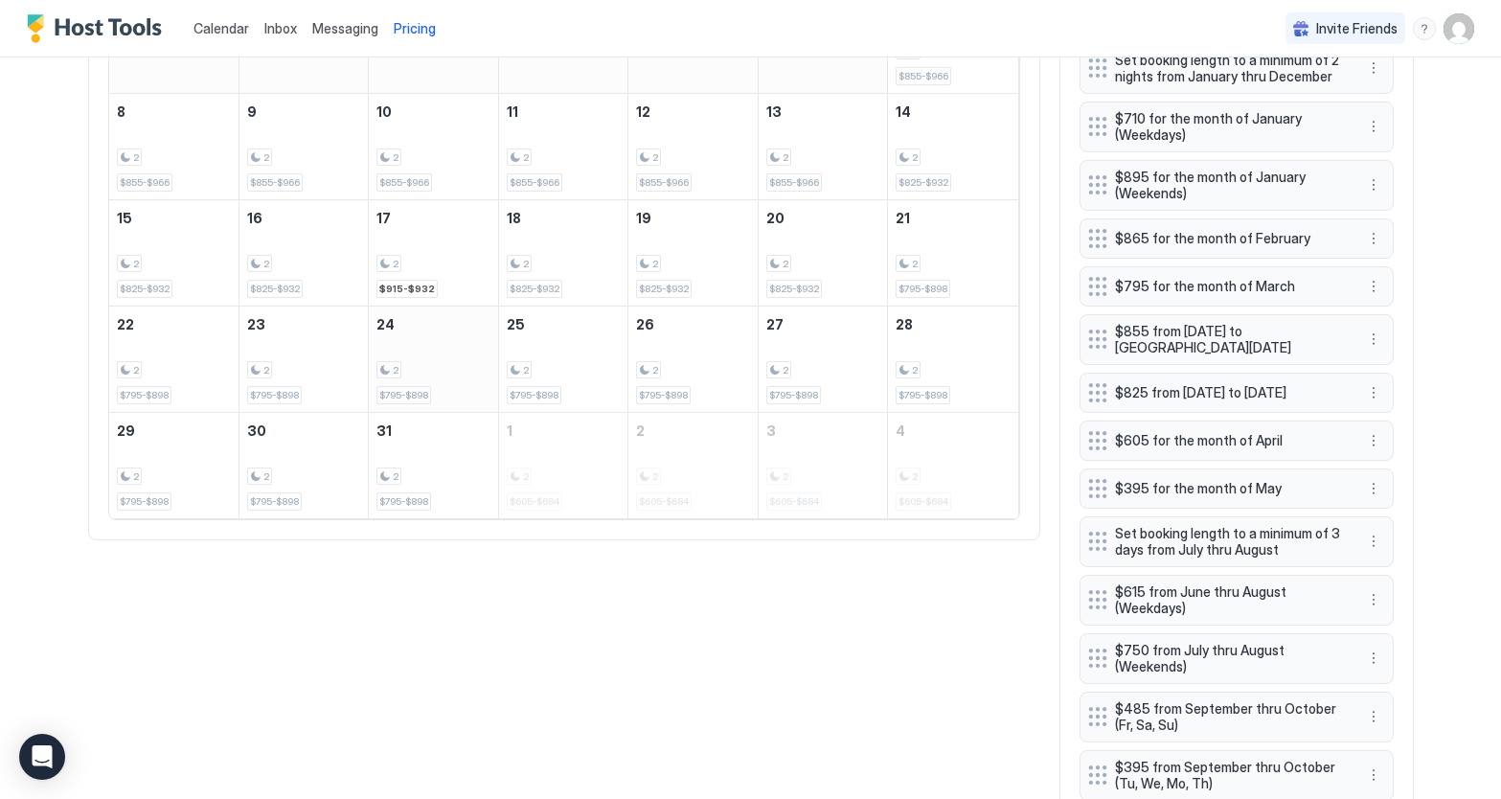
scroll to position [781, 0]
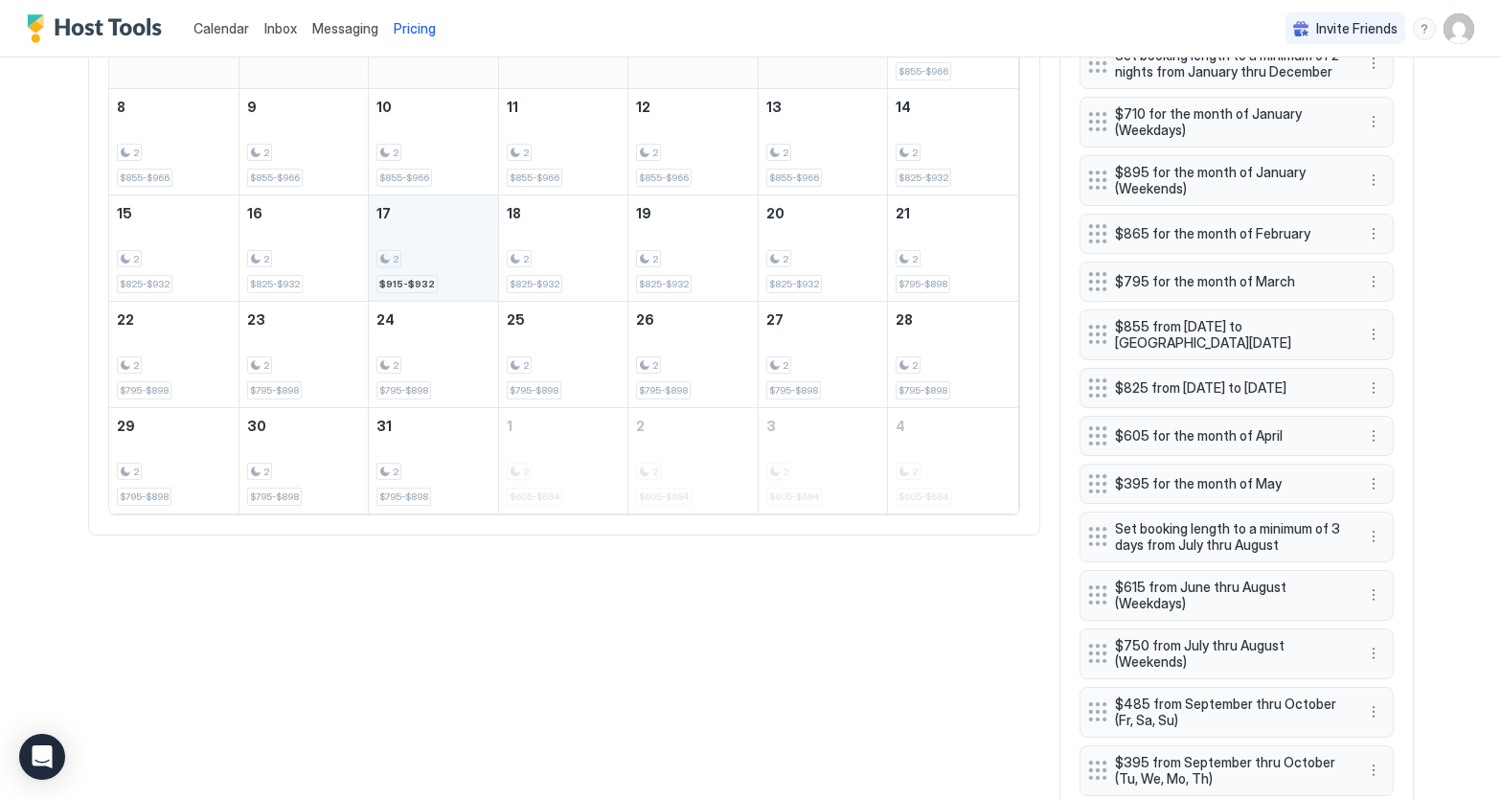
click at [449, 218] on div "2 $915-$932" at bounding box center [434, 248] width 114 height 90
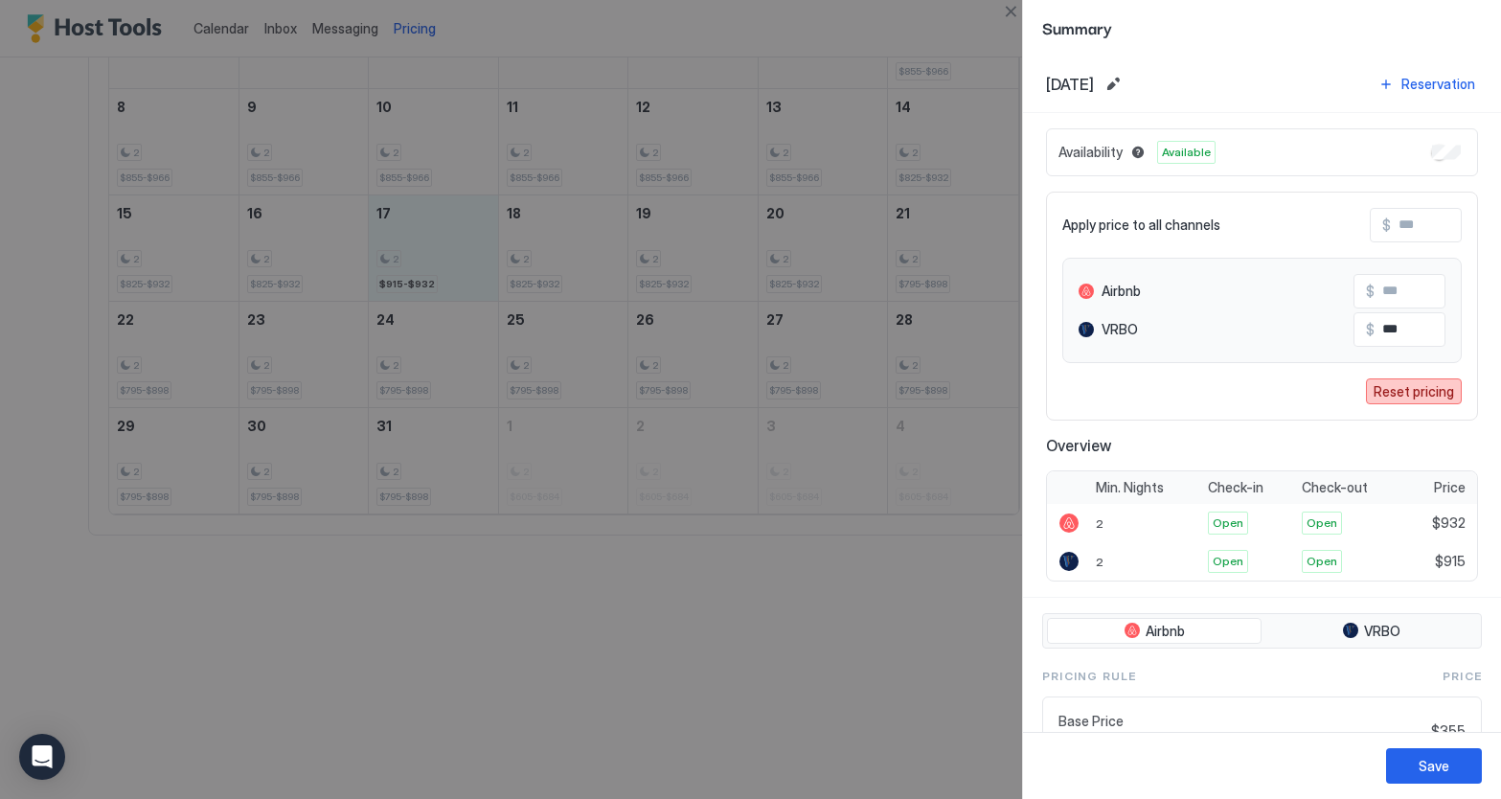
click at [1427, 395] on div "Reset pricing" at bounding box center [1414, 391] width 80 height 20
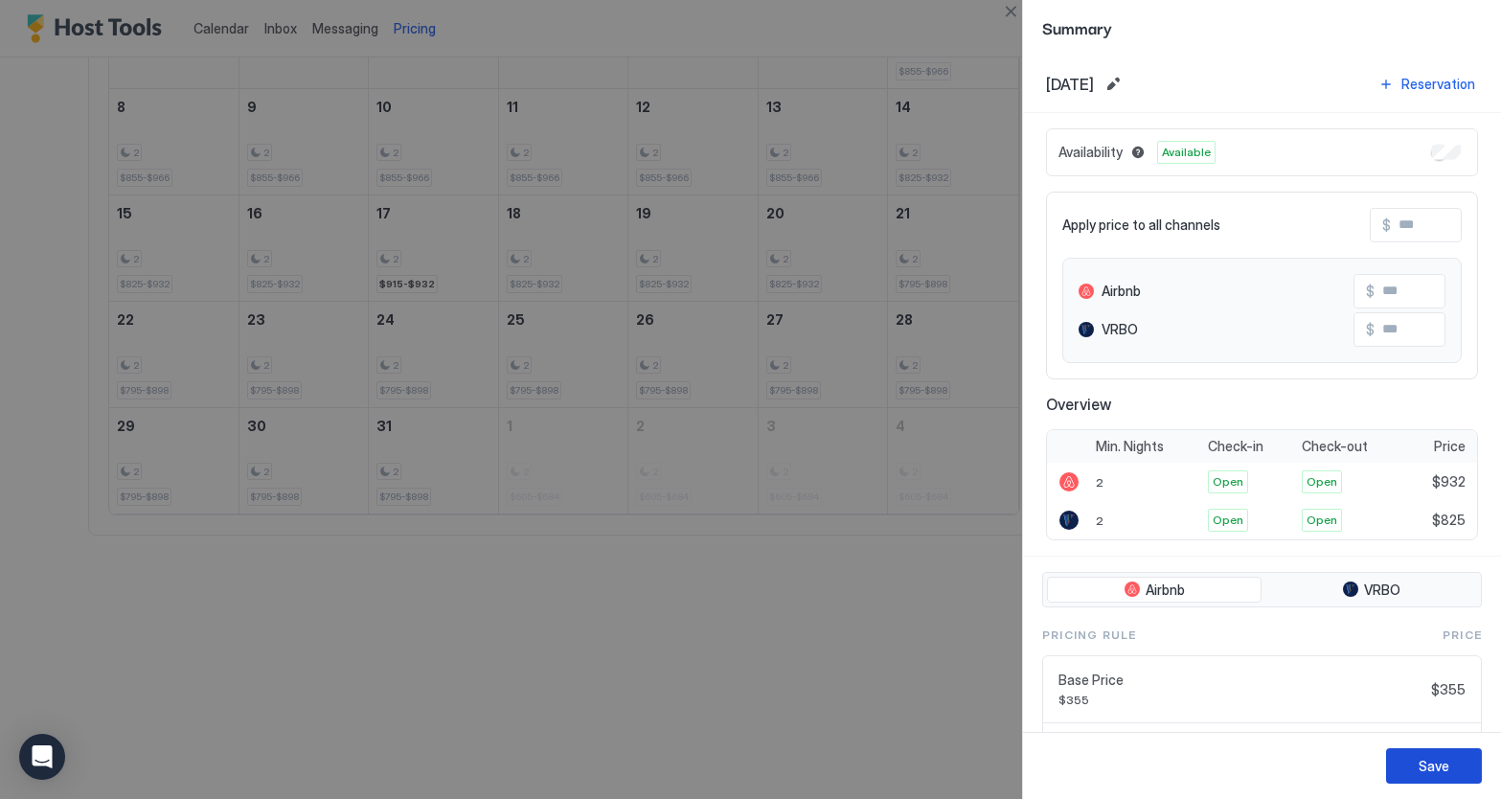
click at [1454, 767] on button "Save" at bounding box center [1434, 765] width 96 height 35
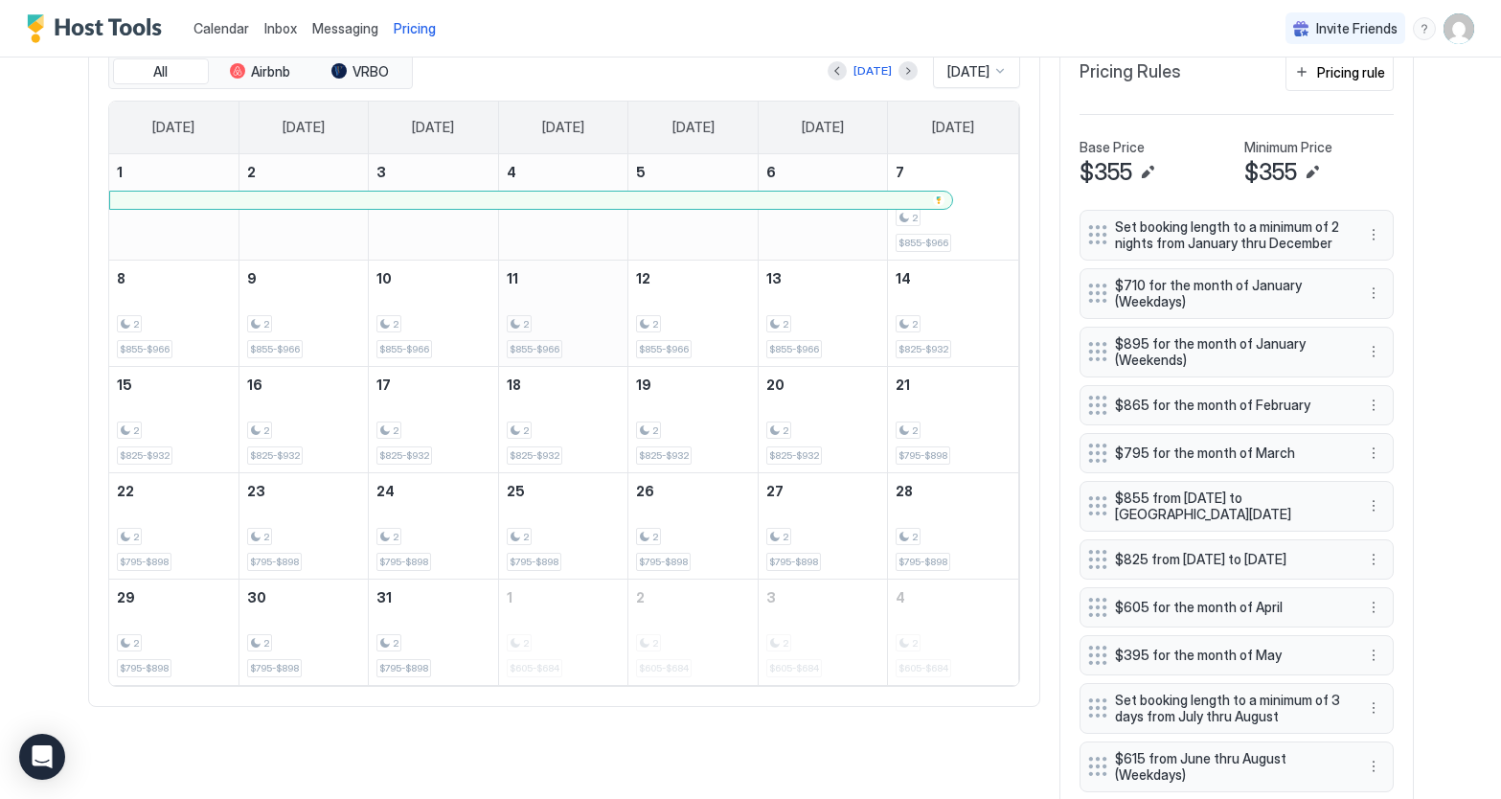
scroll to position [599, 0]
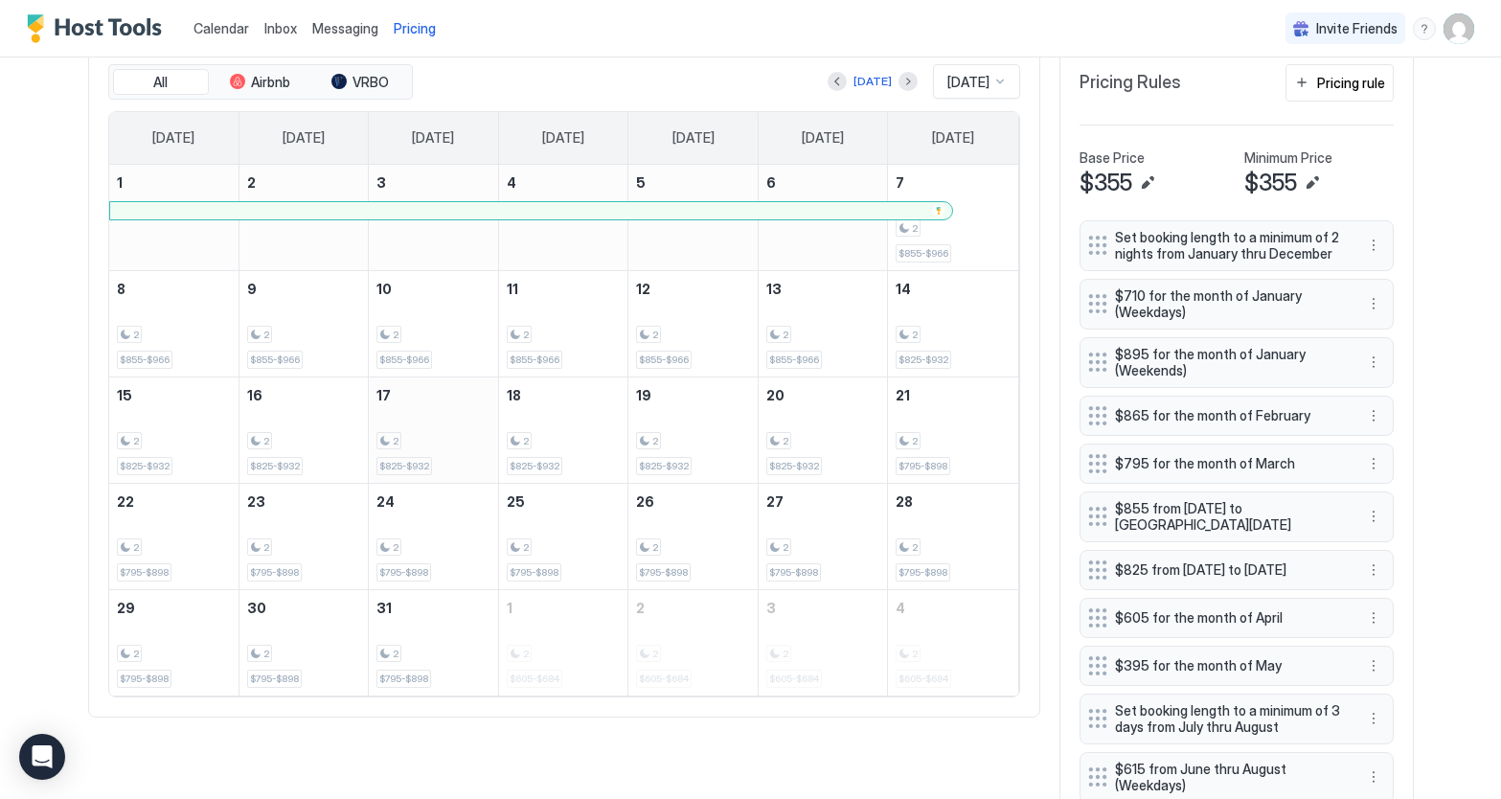
click at [446, 403] on div "2 $825-$932" at bounding box center [434, 430] width 114 height 90
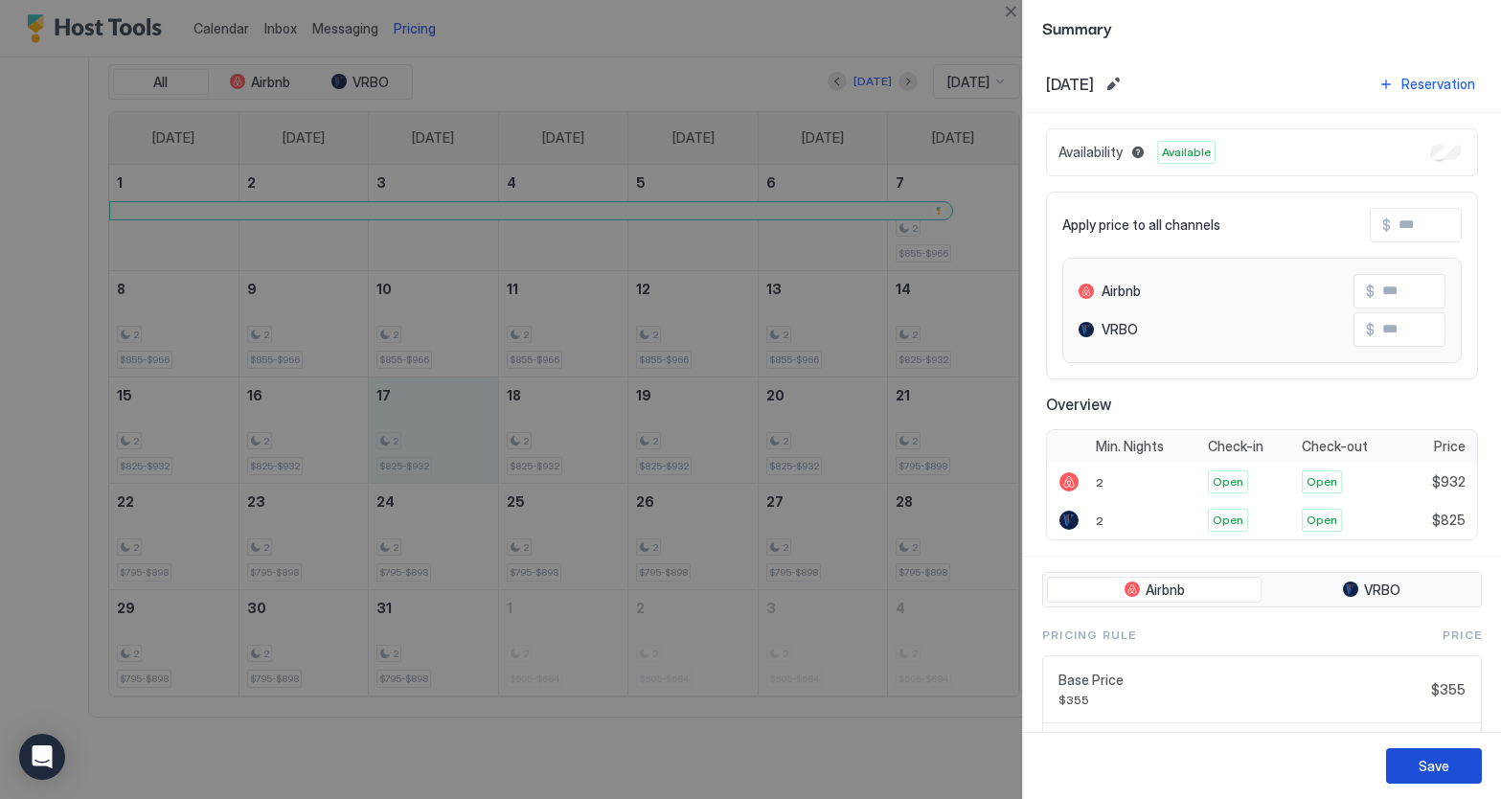
click at [1438, 767] on div "Save" at bounding box center [1434, 766] width 31 height 20
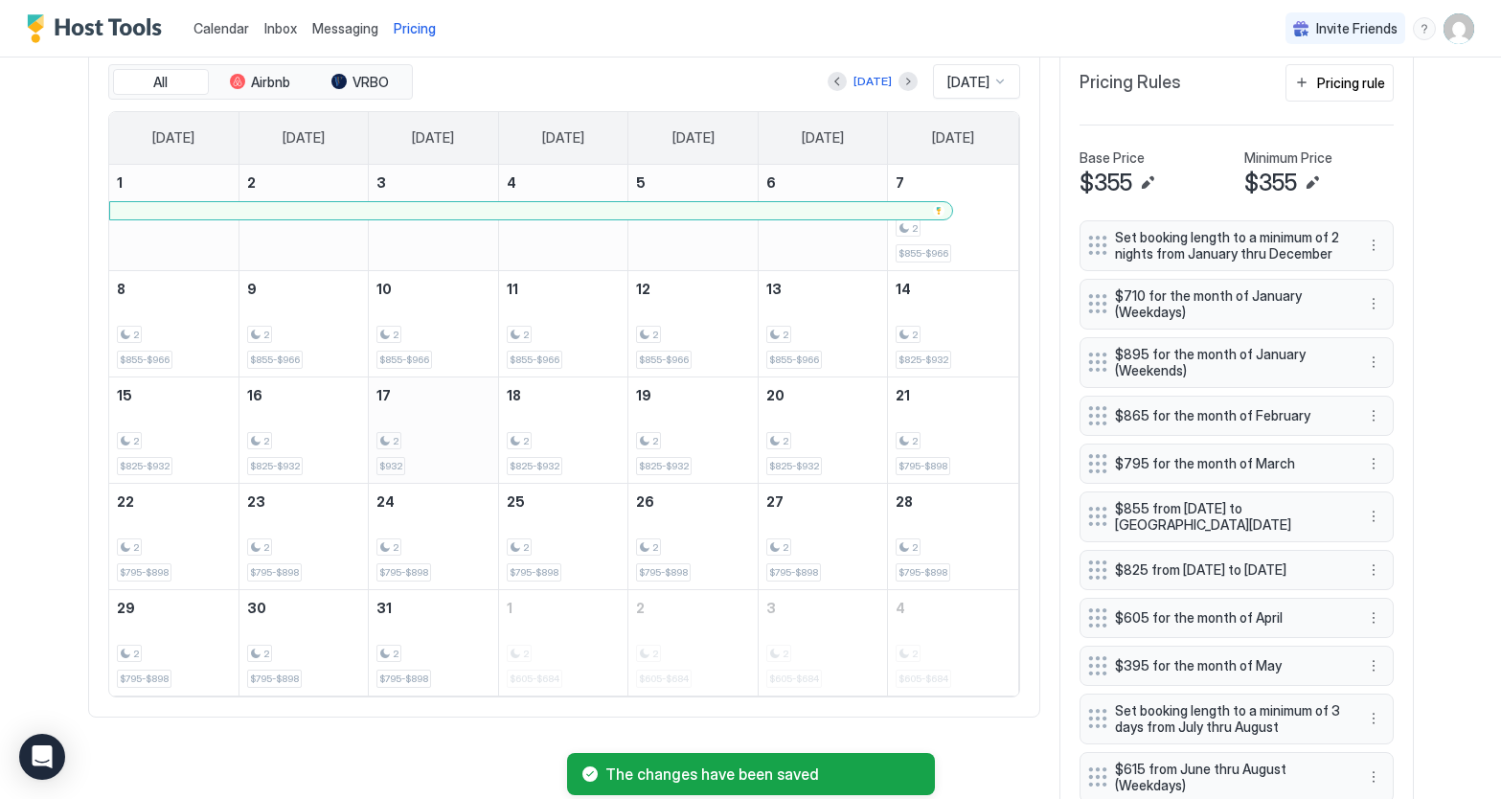
click at [436, 400] on div "2 $932" at bounding box center [434, 430] width 114 height 90
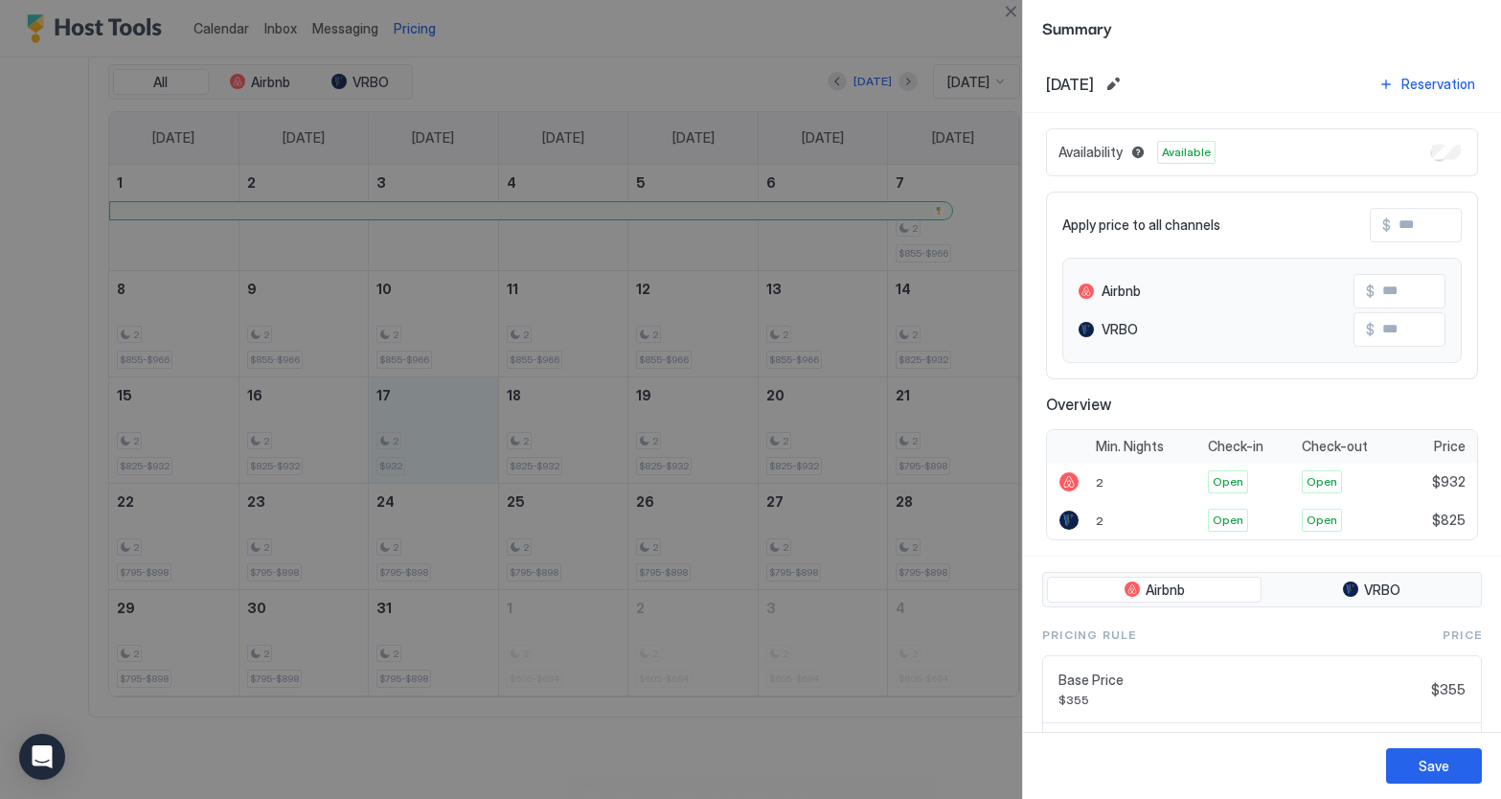
click at [1415, 294] on input "Input Field" at bounding box center [1451, 291] width 153 height 33
click at [1450, 767] on button "Save" at bounding box center [1434, 765] width 96 height 35
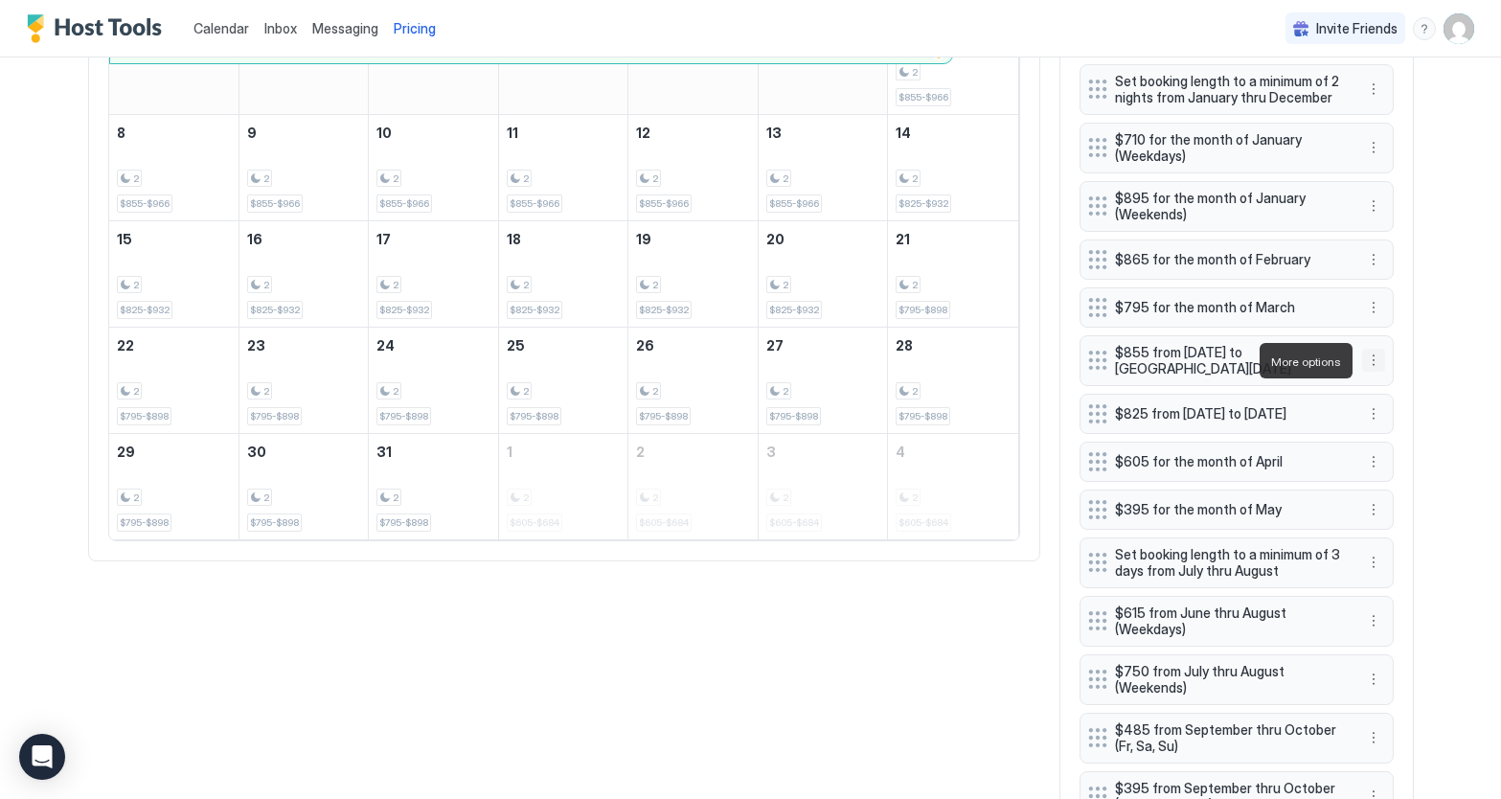
scroll to position [752, 0]
click at [1370, 421] on button "More options" at bounding box center [1373, 416] width 23 height 23
click at [1392, 447] on span "Edit" at bounding box center [1402, 449] width 21 height 14
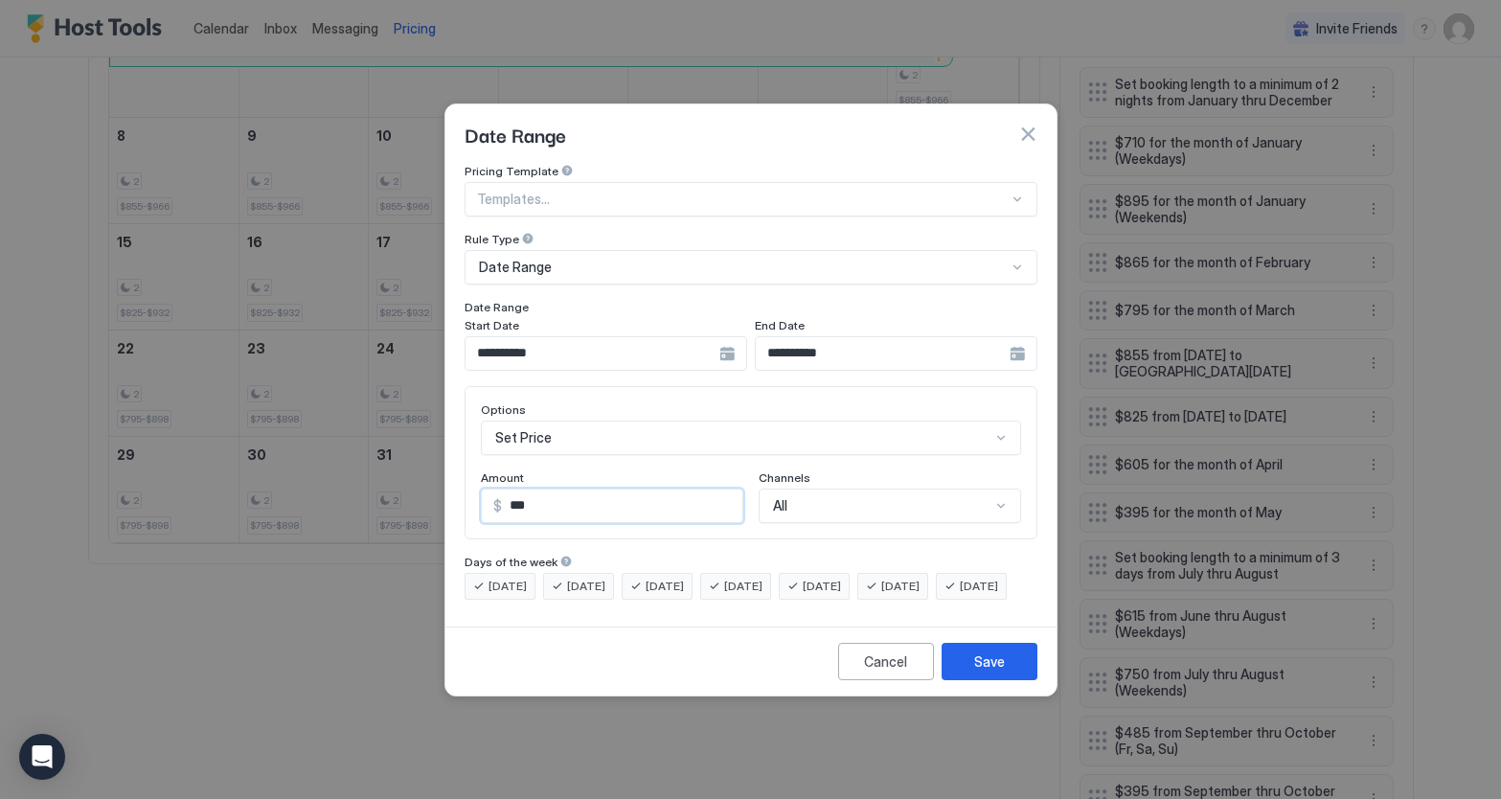
drag, startPoint x: 555, startPoint y: 492, endPoint x: 517, endPoint y: 494, distance: 37.5
click at [517, 494] on input "***" at bounding box center [622, 506] width 240 height 33
type input "***"
click at [1003, 680] on button "Save" at bounding box center [990, 661] width 96 height 37
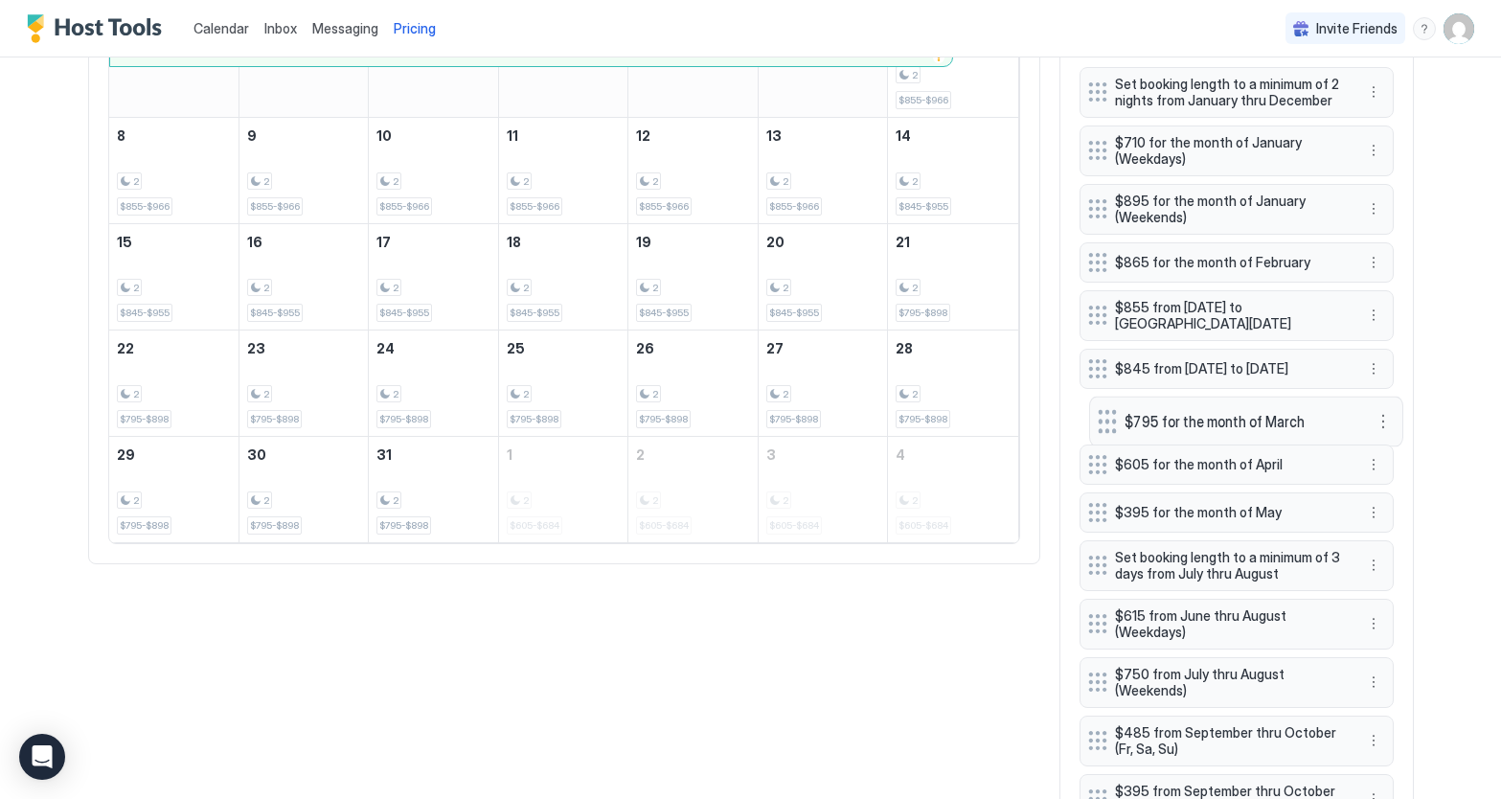
drag, startPoint x: 1095, startPoint y: 308, endPoint x: 1105, endPoint y: 419, distance: 111.6
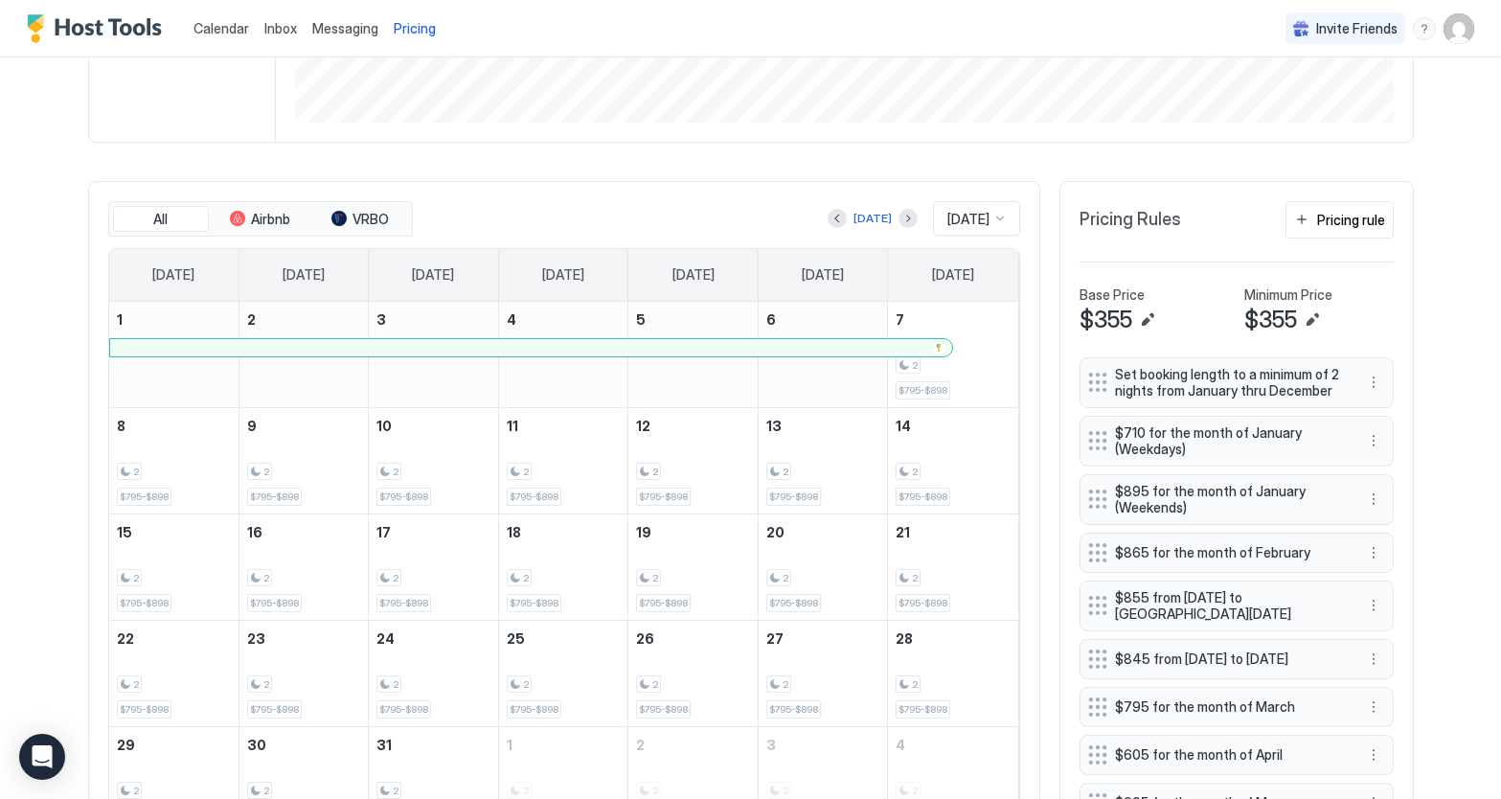
scroll to position [450, 0]
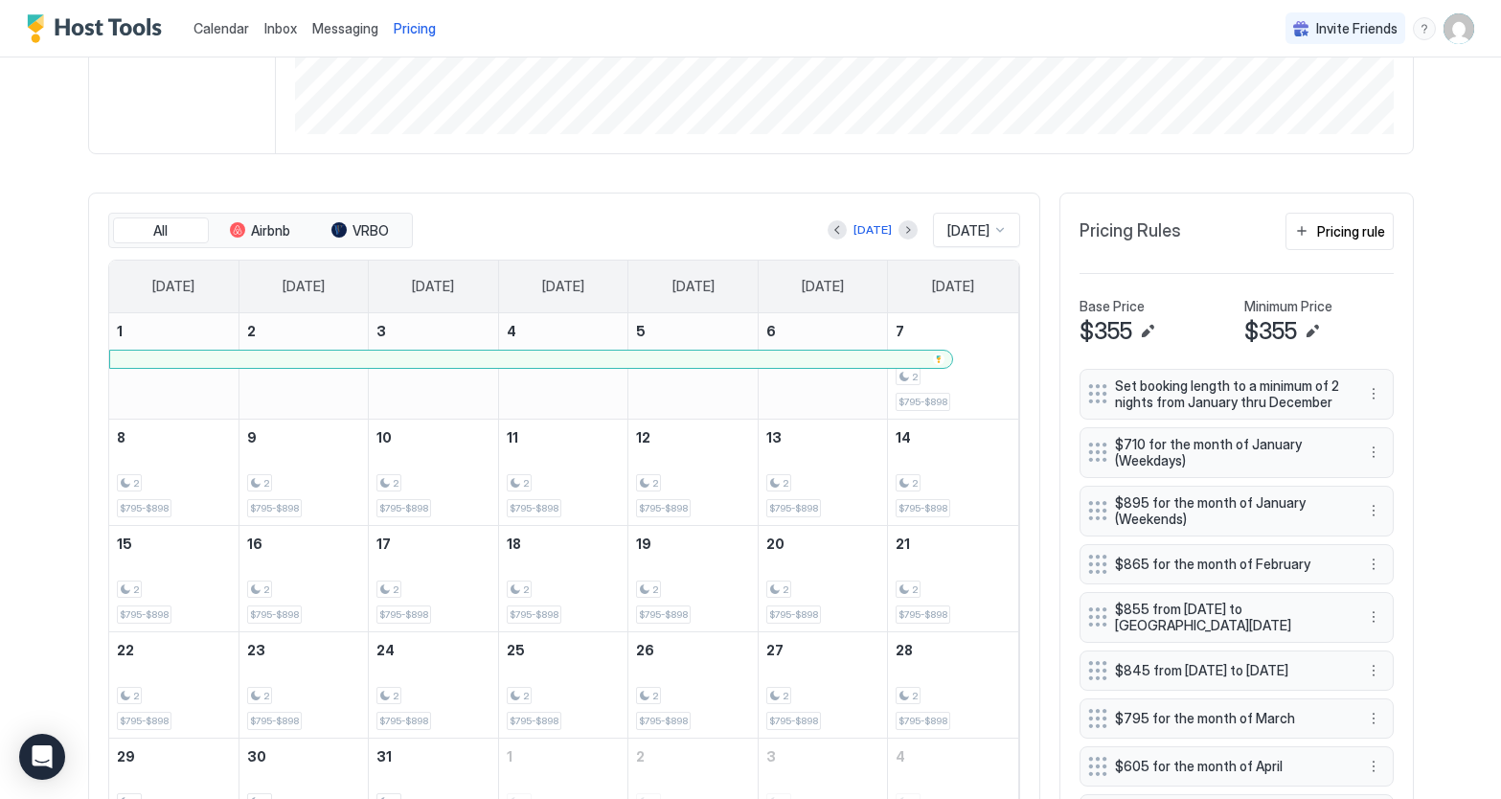
click at [997, 232] on div at bounding box center [1000, 229] width 15 height 15
click at [976, 339] on span "[DATE]" at bounding box center [966, 338] width 38 height 14
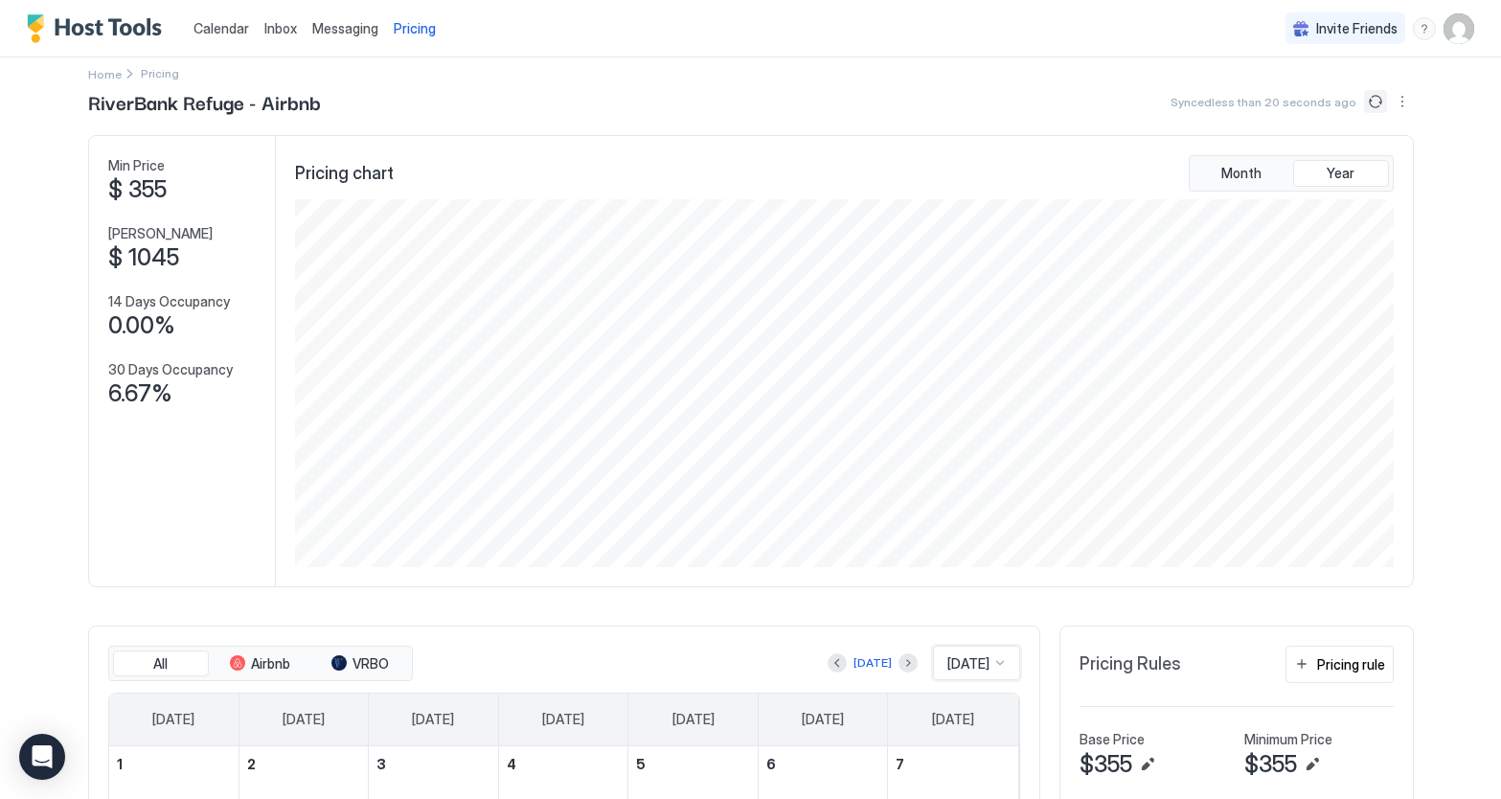
scroll to position [0, 0]
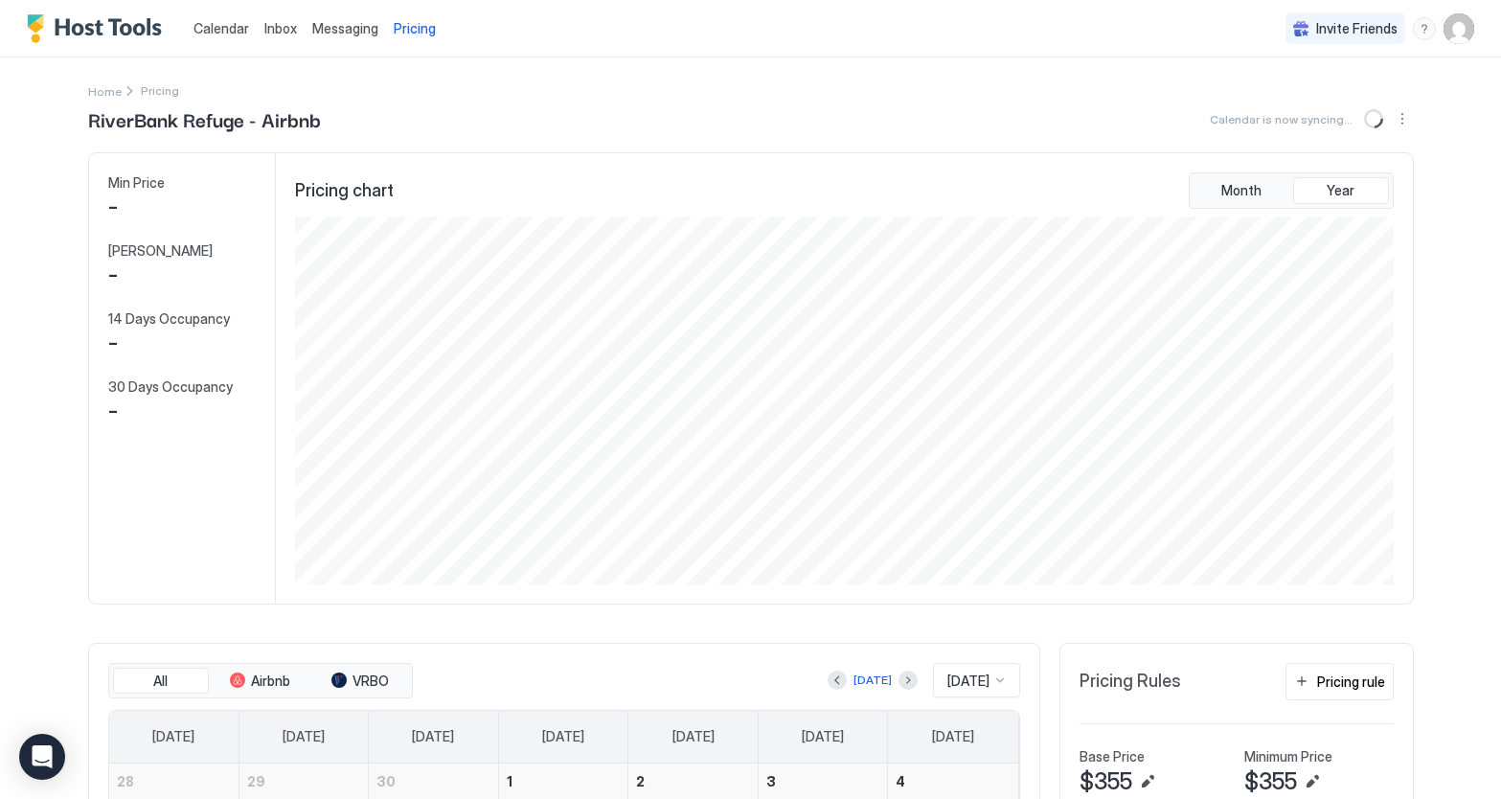
scroll to position [368, 1103]
